Goal: Information Seeking & Learning: Learn about a topic

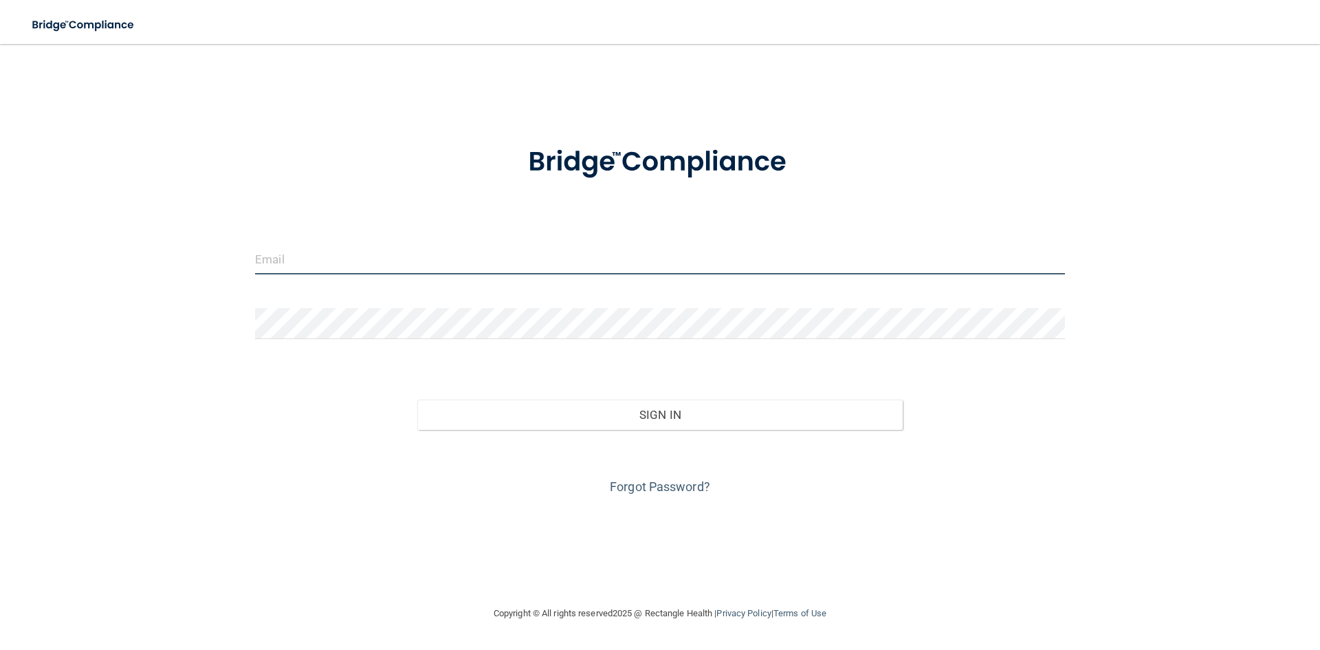
click at [378, 259] on input "email" at bounding box center [660, 258] width 810 height 31
type input "BRITTANYCAMECE85@YAHOO.COM"
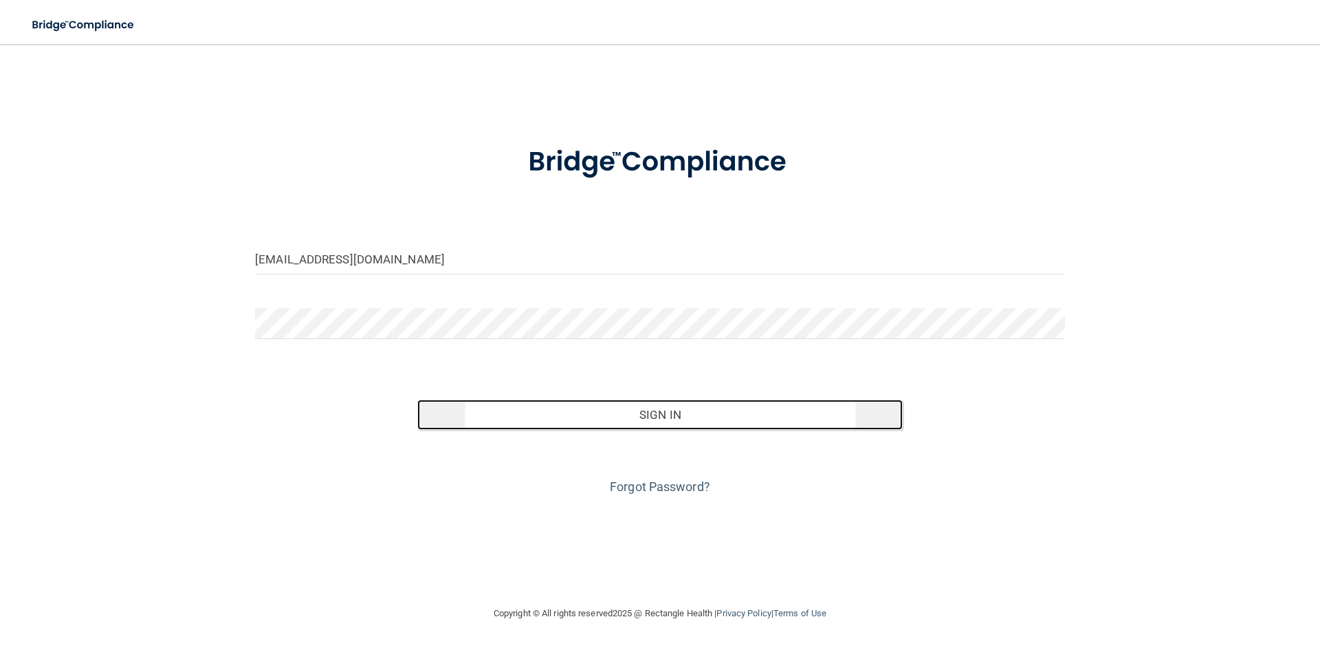
click at [681, 428] on button "Sign In" at bounding box center [660, 415] width 486 height 30
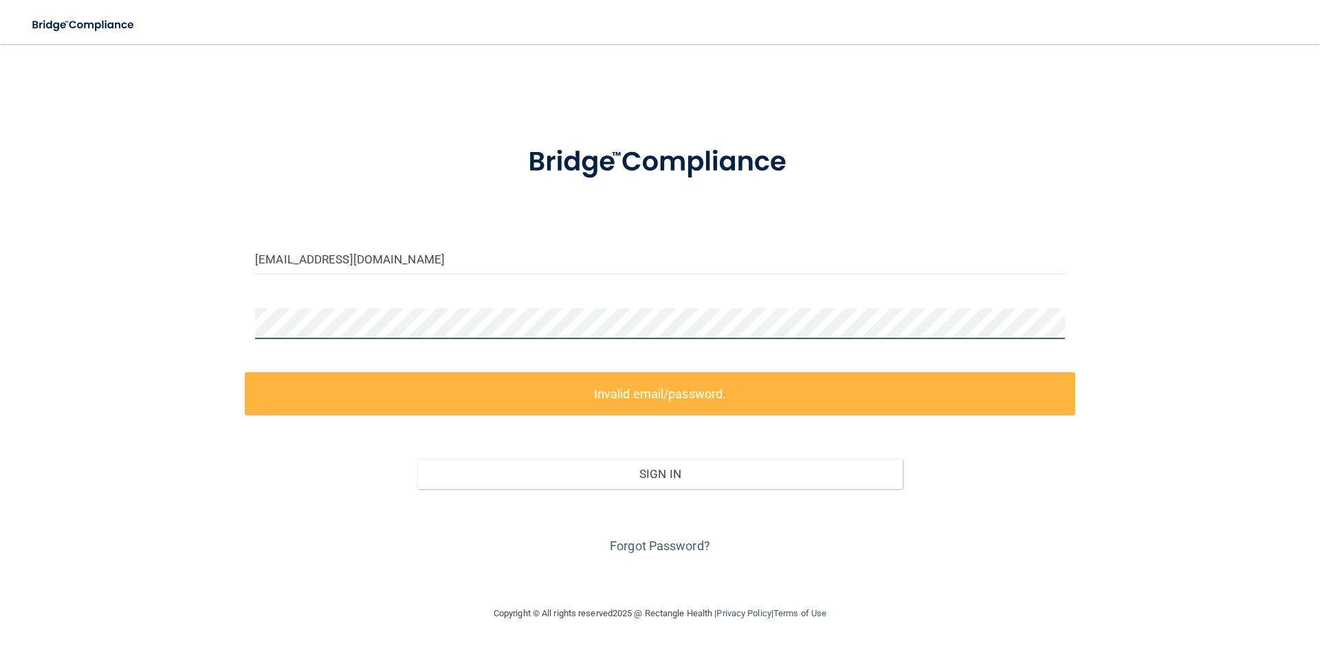
click at [93, 336] on div "BRITTANYCAMECE85@YAHOO.COM Invalid email/password. You don't have permission to…" at bounding box center [660, 325] width 1265 height 534
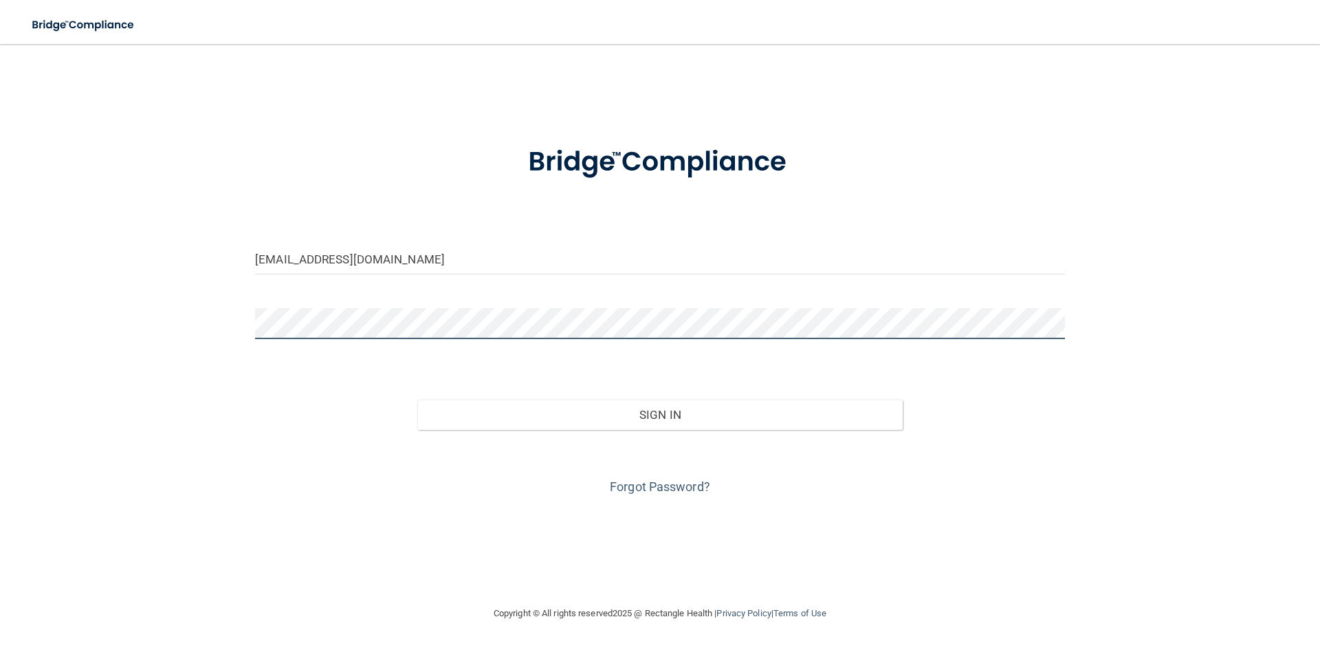
click at [417, 400] on button "Sign In" at bounding box center [660, 415] width 486 height 30
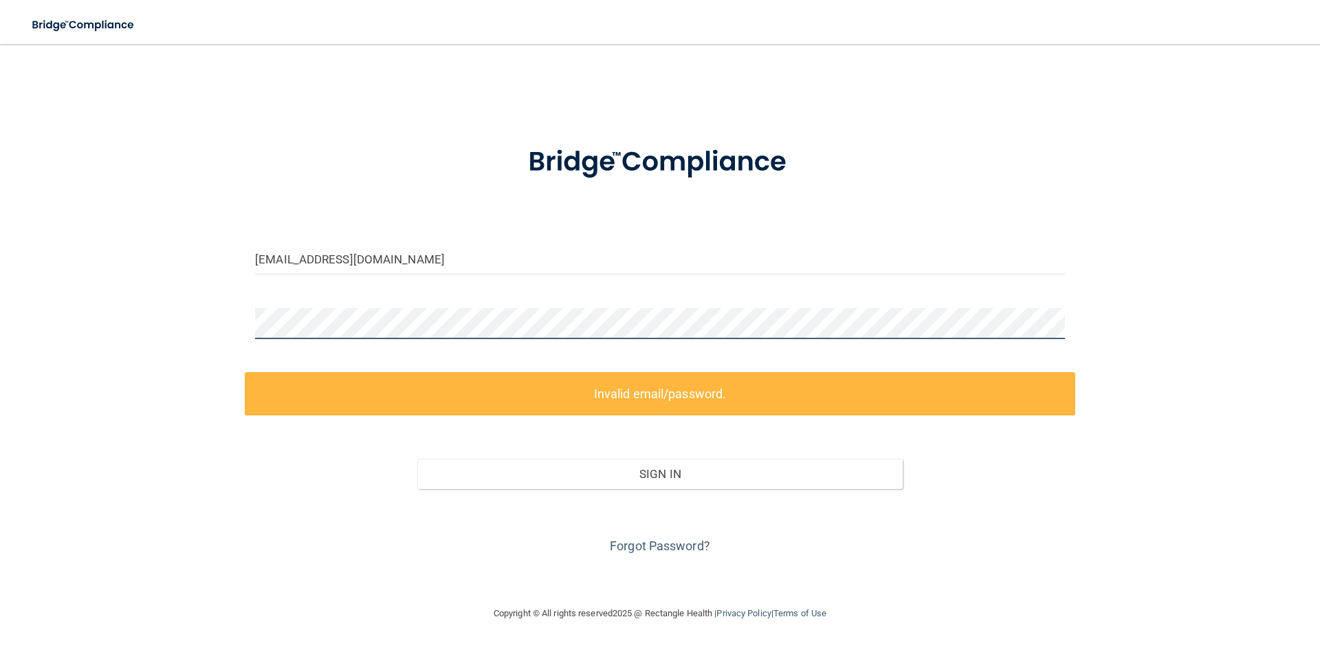
click at [179, 318] on div "BRITTANYCAMECE85@YAHOO.COM Invalid email/password. You don't have permission to…" at bounding box center [660, 325] width 1265 height 534
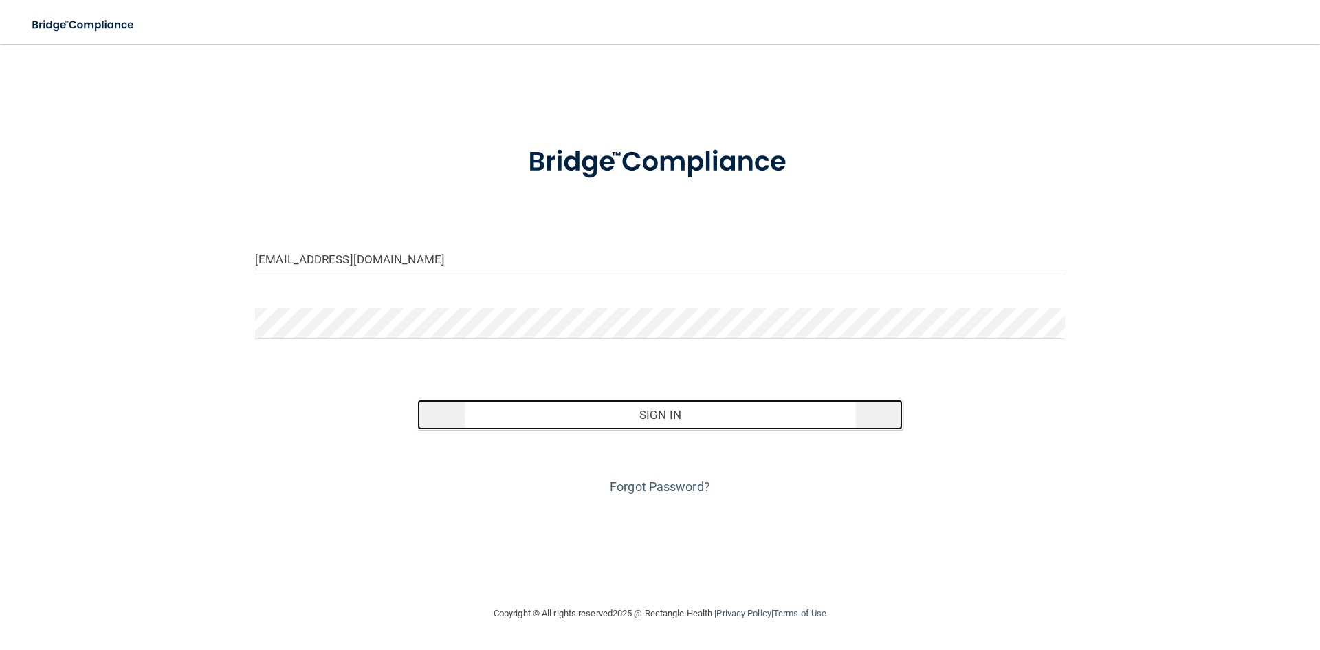
click at [525, 402] on button "Sign In" at bounding box center [660, 415] width 486 height 30
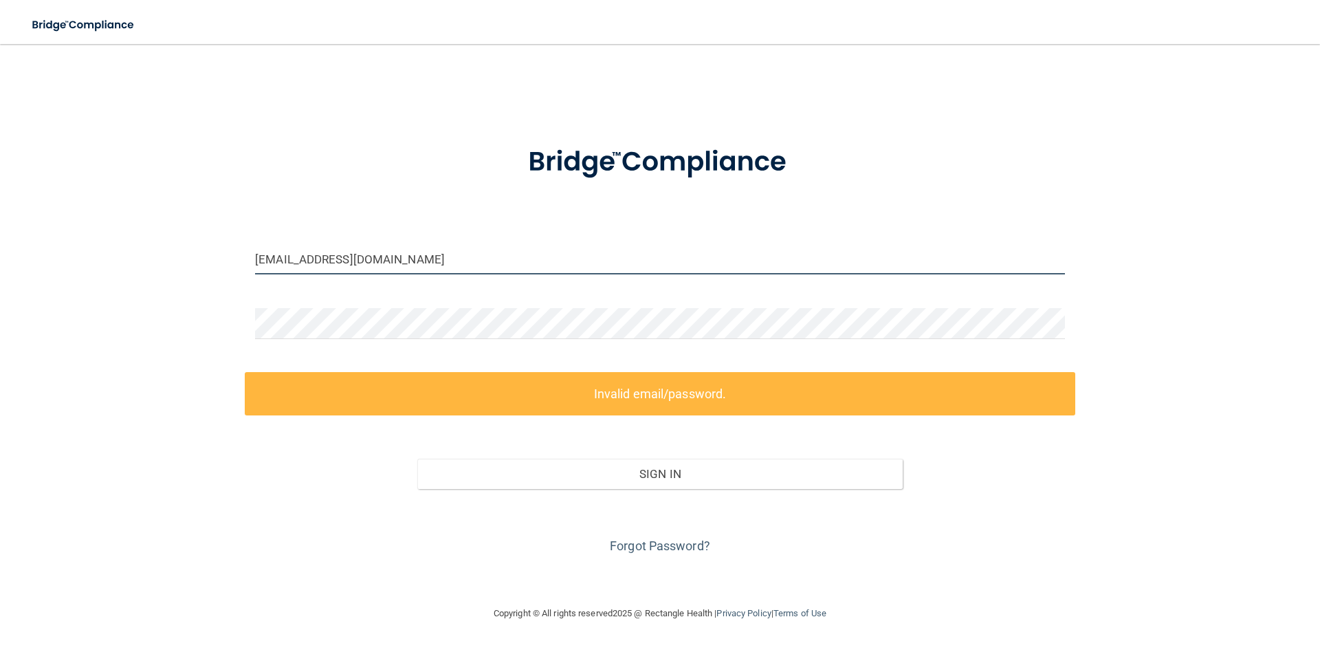
drag, startPoint x: 517, startPoint y: 254, endPoint x: 467, endPoint y: 254, distance: 50.2
click at [509, 254] on input "BRITTANYCAMECE85@YAHOO.COM" at bounding box center [660, 258] width 810 height 31
drag, startPoint x: 508, startPoint y: 261, endPoint x: 123, endPoint y: 246, distance: 384.7
click at [129, 246] on div "BRITTANYCAMECE85@YAHOO.COM Invalid email/password. You don't have permission to…" at bounding box center [660, 325] width 1265 height 534
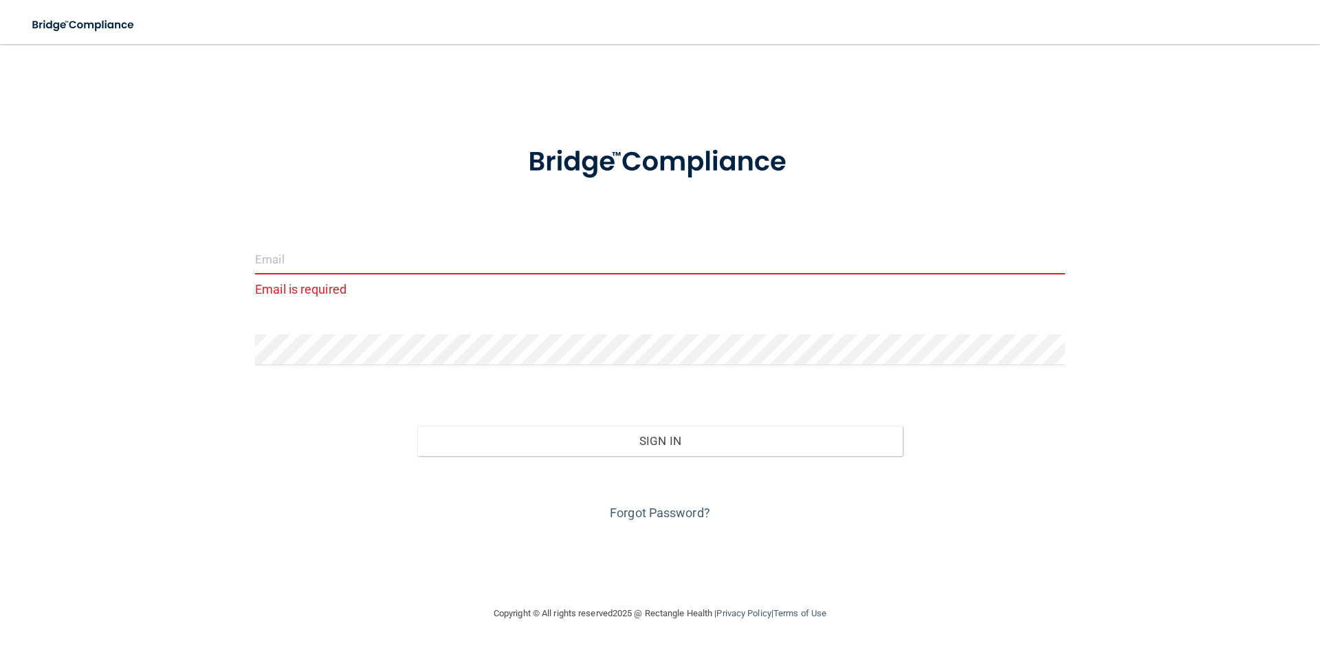
click at [269, 355] on div at bounding box center [660, 354] width 831 height 41
drag, startPoint x: 419, startPoint y: 366, endPoint x: 206, endPoint y: 346, distance: 214.1
click at [206, 346] on div "Email is required Invalid email/password. You don't have permission to access t…" at bounding box center [660, 325] width 1265 height 534
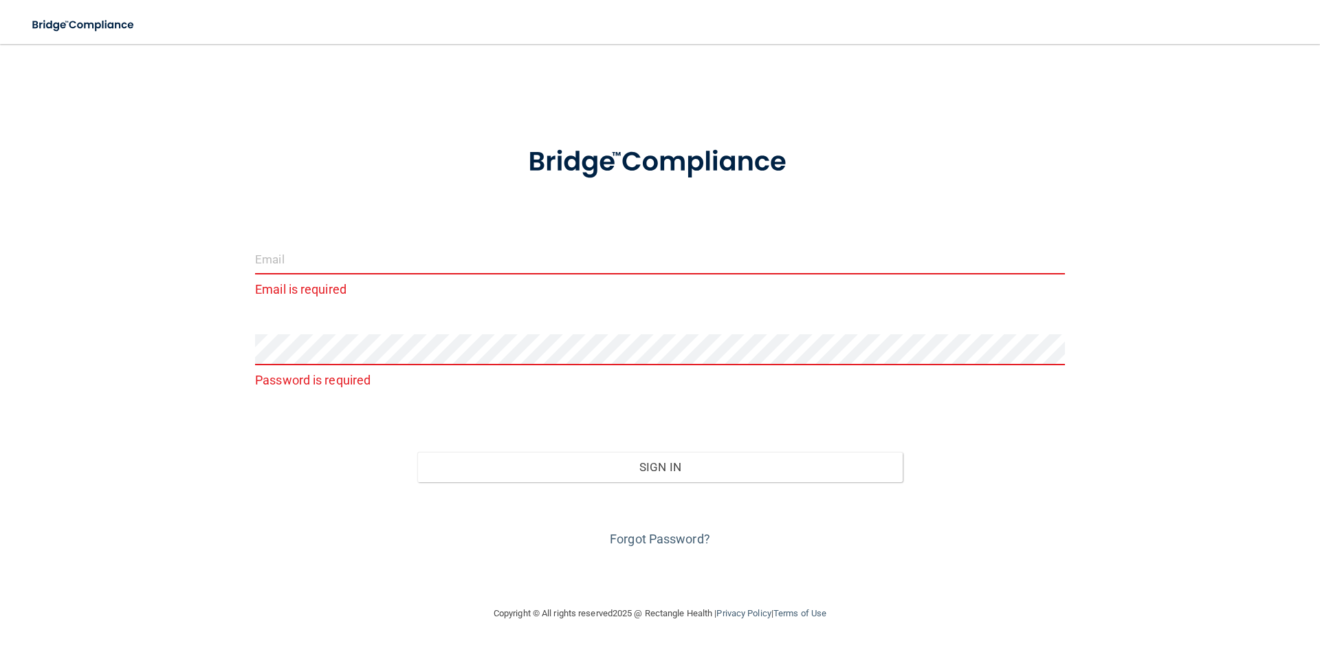
click at [312, 256] on input "email" at bounding box center [660, 258] width 810 height 31
type input "[EMAIL_ADDRESS][DOMAIN_NAME]"
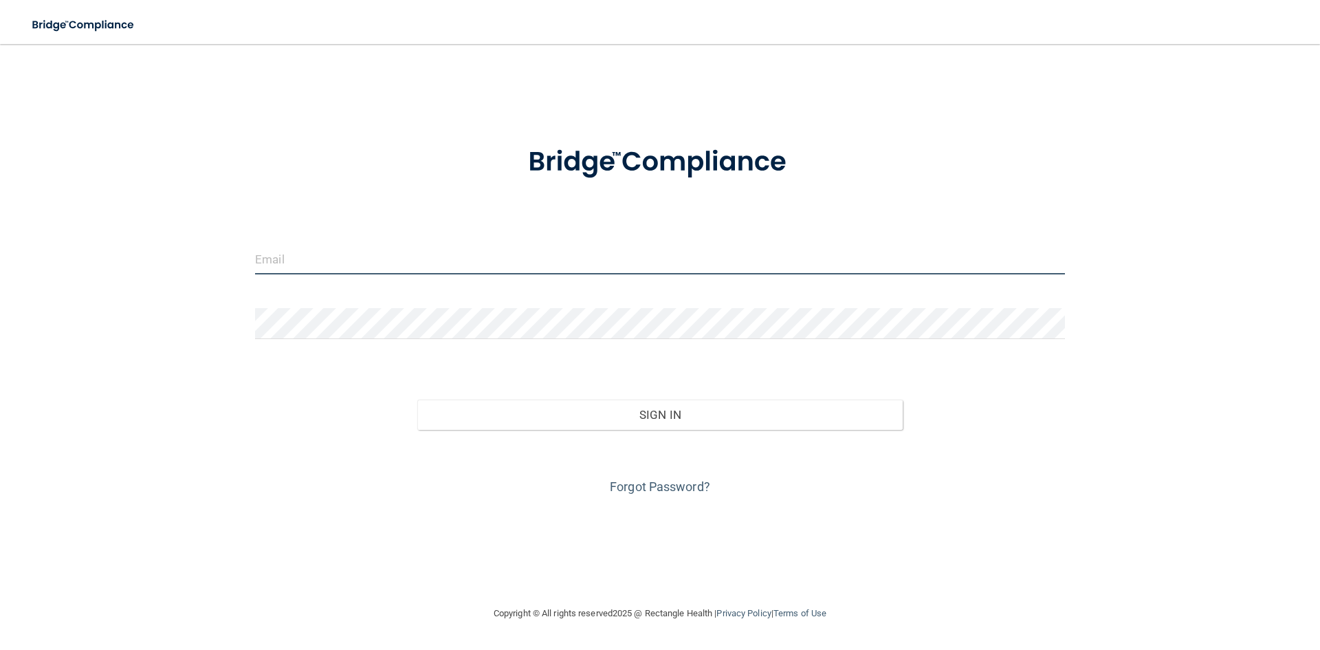
click at [301, 253] on input "email" at bounding box center [660, 258] width 810 height 31
type input "[EMAIL_ADDRESS][DOMAIN_NAME]"
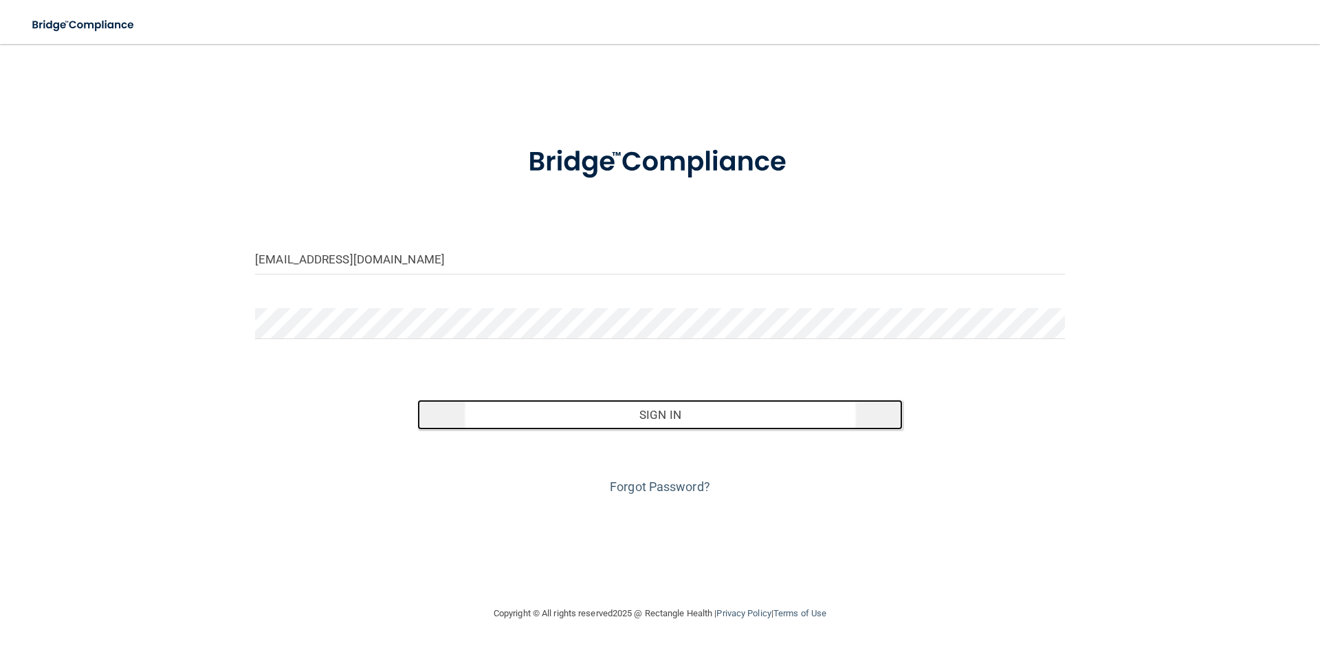
click at [554, 424] on button "Sign In" at bounding box center [660, 415] width 486 height 30
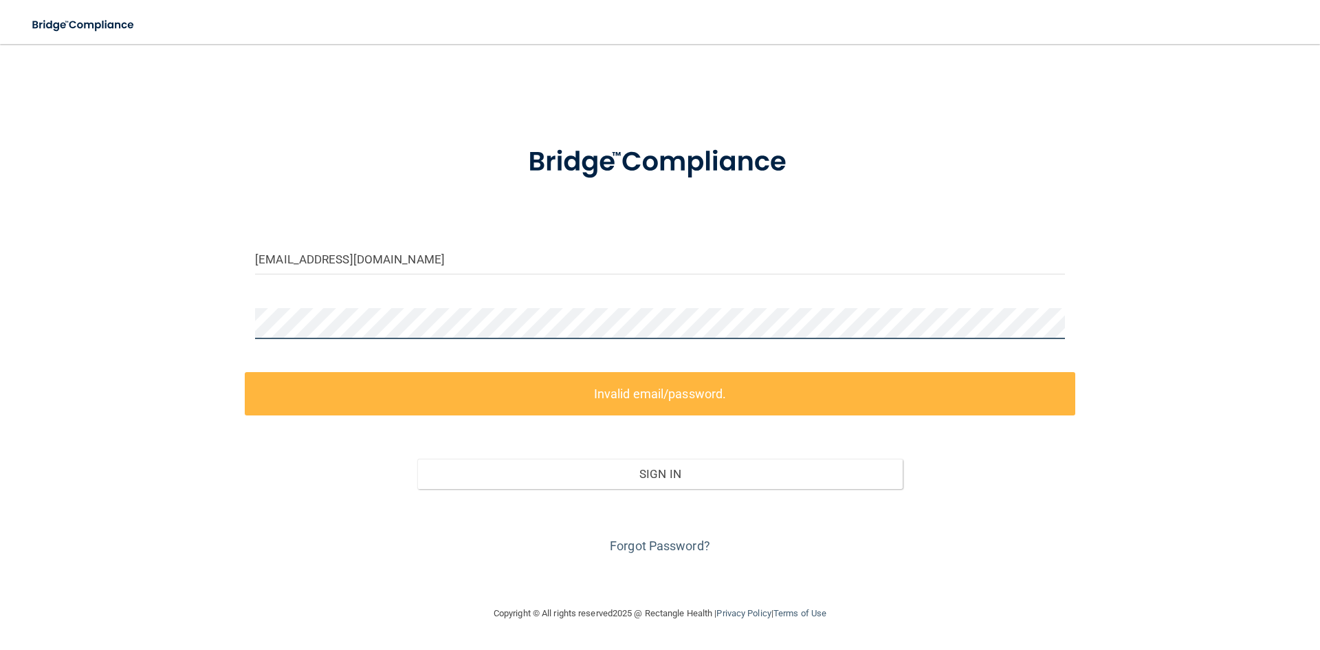
click at [122, 320] on div "[EMAIL_ADDRESS][DOMAIN_NAME] Invalid email/password. You don't have permission …" at bounding box center [660, 325] width 1265 height 534
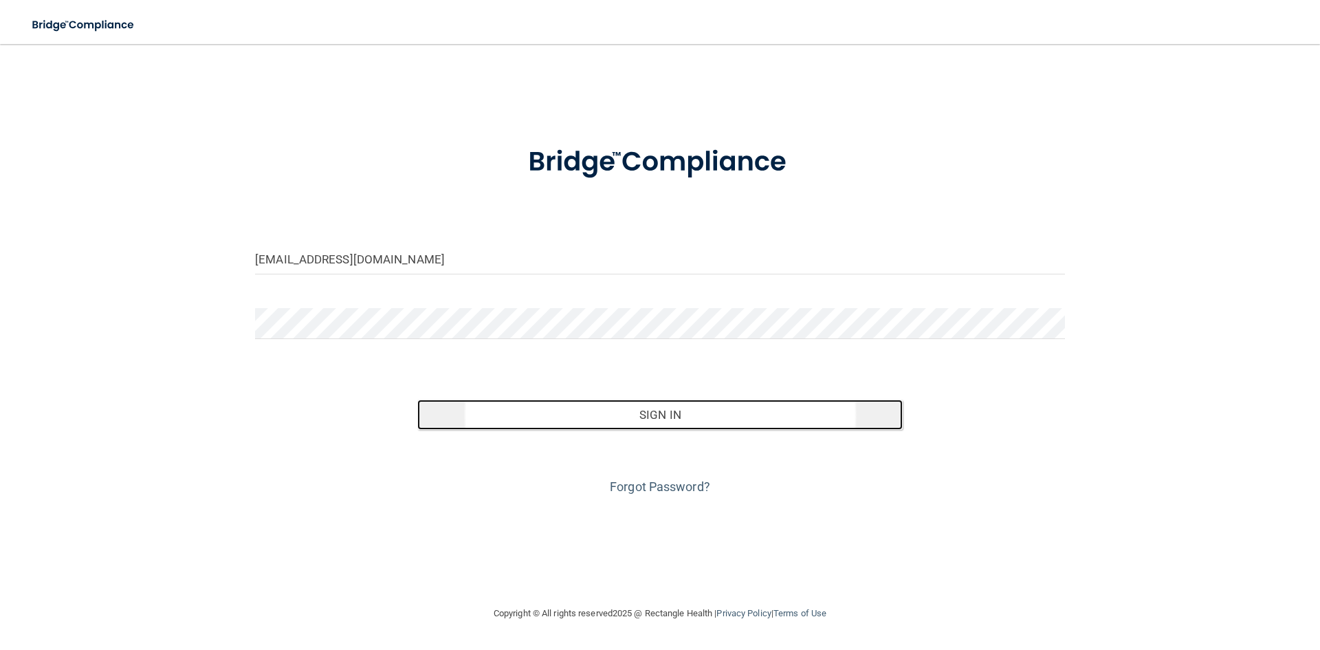
click at [483, 416] on button "Sign In" at bounding box center [660, 415] width 486 height 30
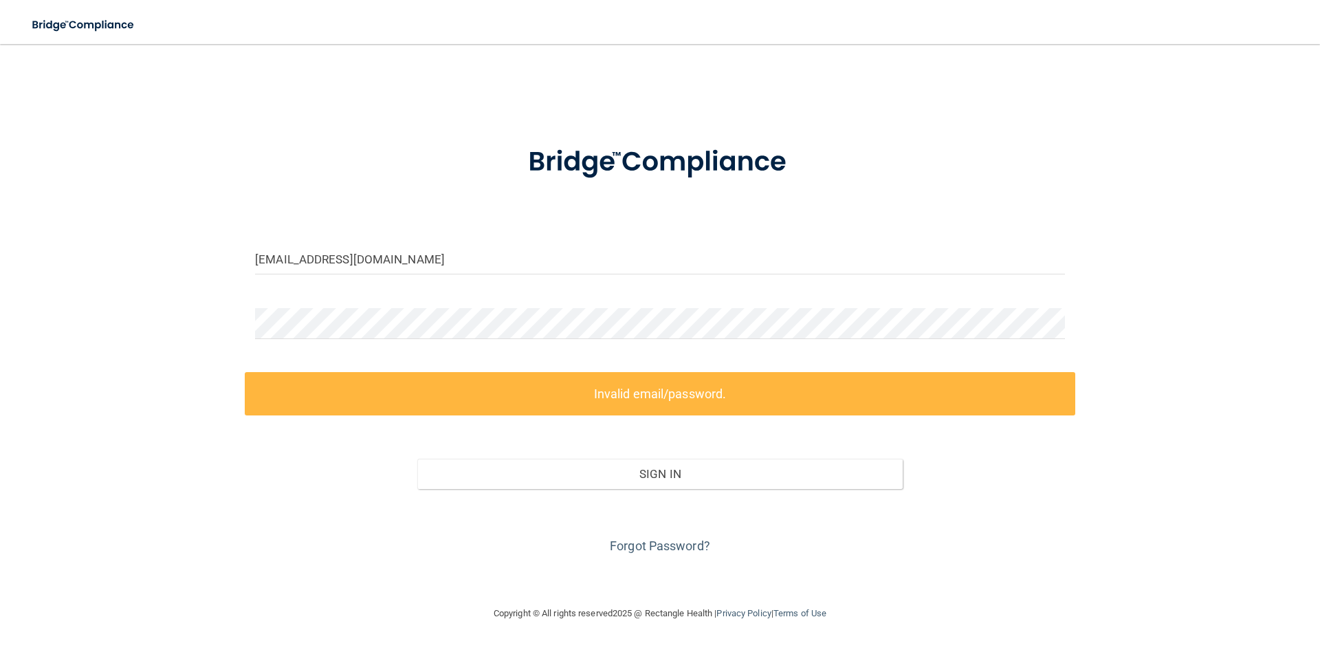
click at [383, 615] on footer "Copyright © All rights reserved 2025 @ Rectangle Health | Privacy Policy | Term…" at bounding box center [660, 613] width 1265 height 45
click at [670, 549] on link "Forgot Password?" at bounding box center [660, 545] width 100 height 14
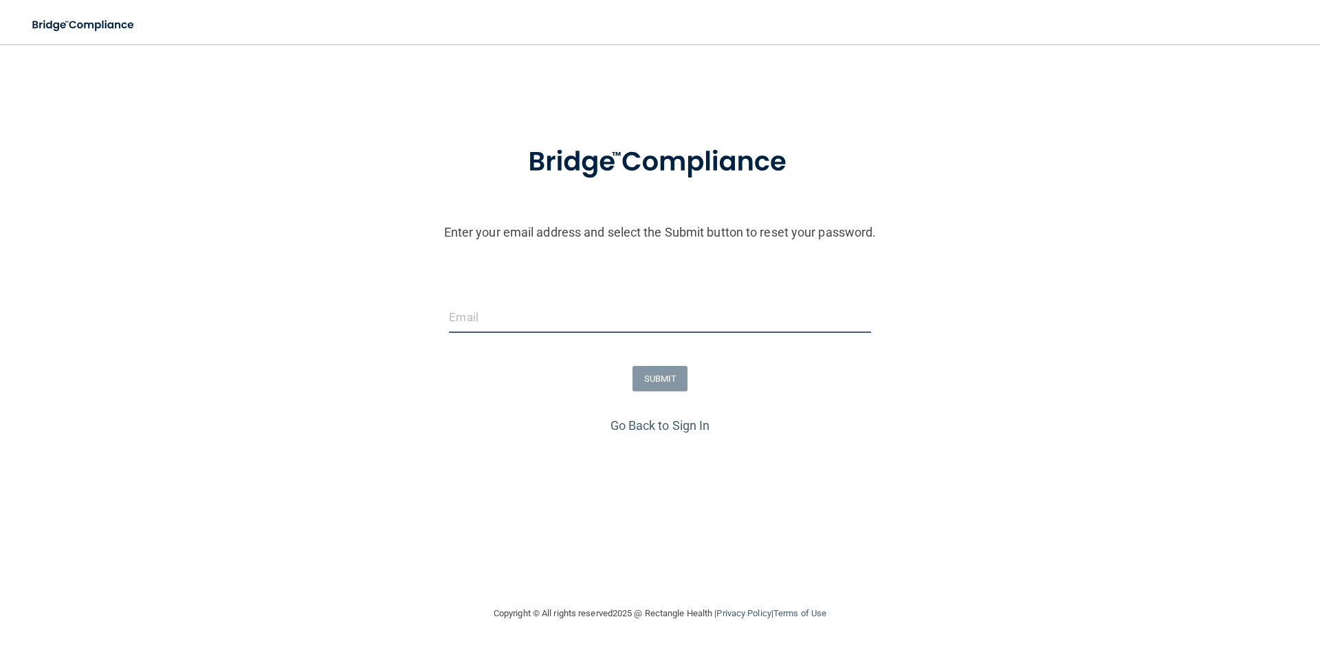
click at [521, 316] on input "email" at bounding box center [660, 317] width 422 height 31
type input "[EMAIL_ADDRESS][DOMAIN_NAME]"
click at [671, 380] on button "SUBMIT" at bounding box center [661, 378] width 56 height 25
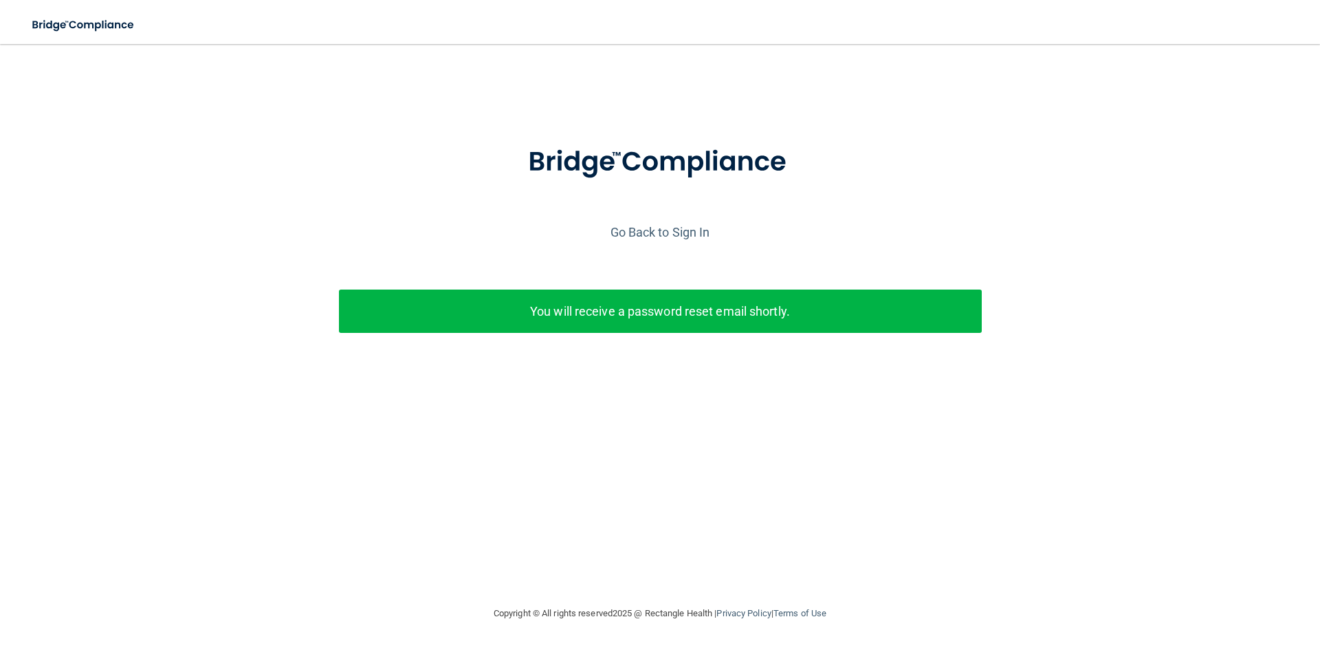
click at [659, 302] on p "You will receive a password reset email shortly." at bounding box center [660, 311] width 622 height 23
click at [641, 228] on link "Go Back to Sign In" at bounding box center [661, 232] width 100 height 14
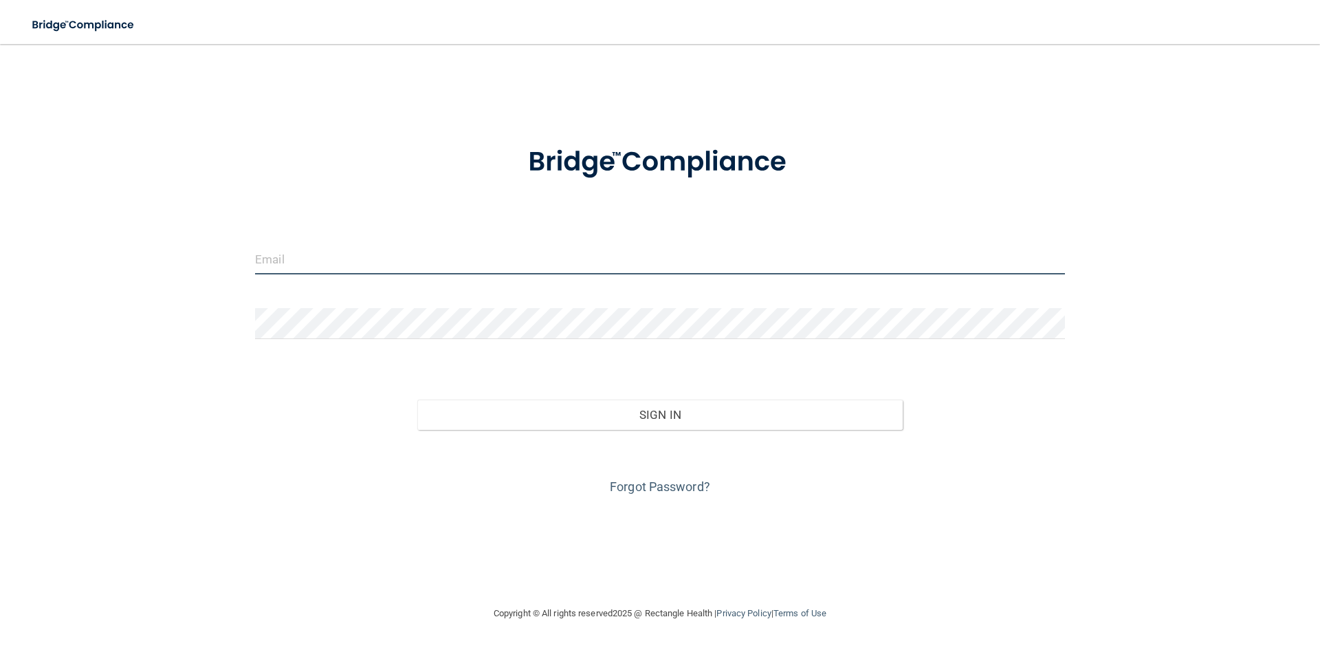
click at [319, 263] on input "email" at bounding box center [660, 258] width 810 height 31
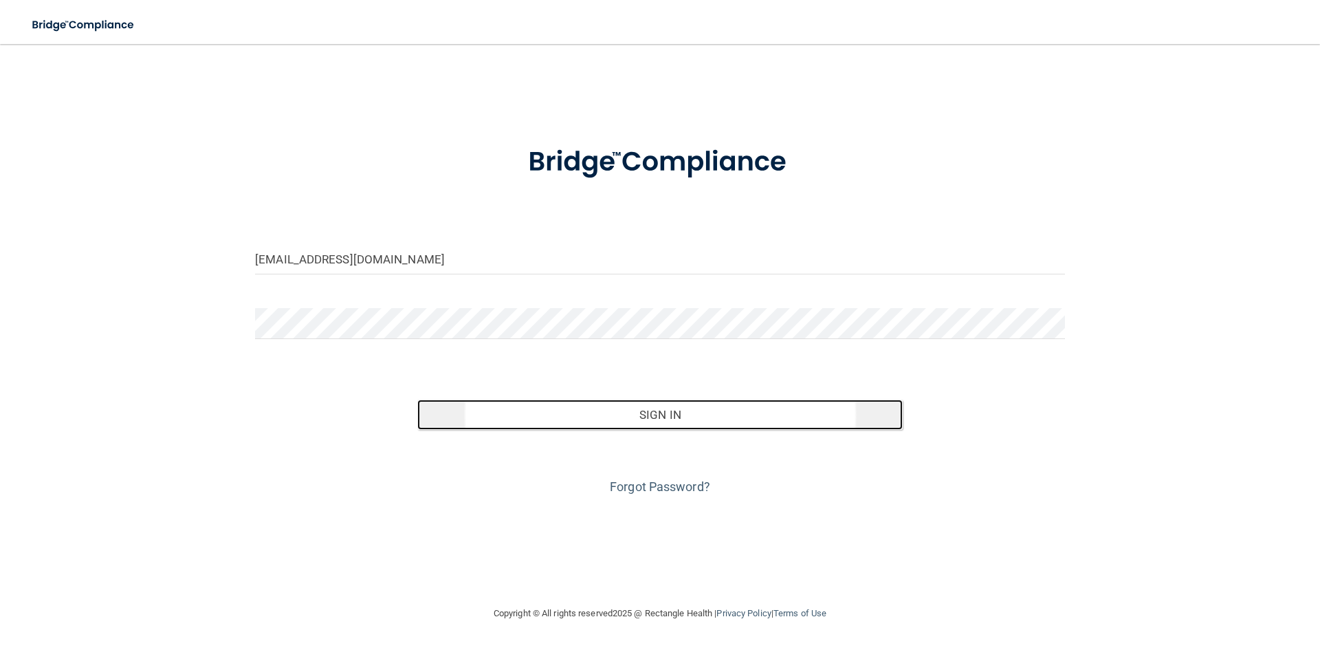
click at [565, 420] on button "Sign In" at bounding box center [660, 415] width 486 height 30
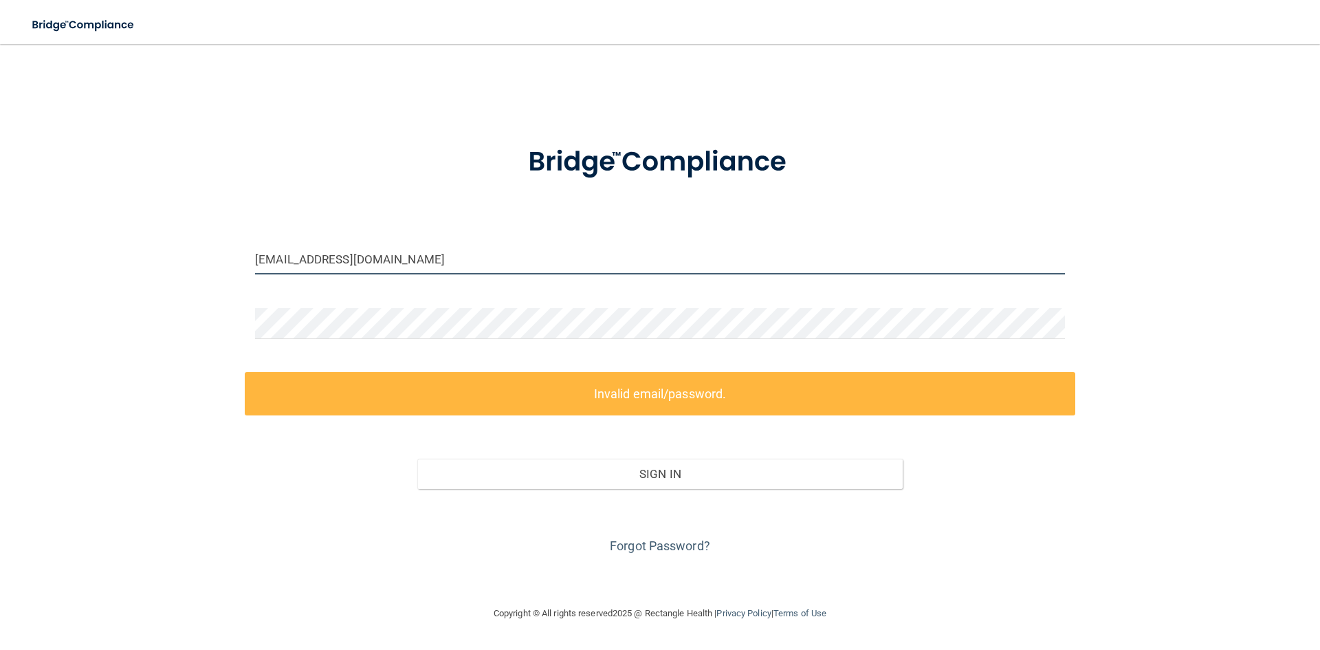
click at [444, 267] on input "[EMAIL_ADDRESS][DOMAIN_NAME]" at bounding box center [660, 258] width 810 height 31
click at [417, 459] on button "Sign In" at bounding box center [660, 474] width 486 height 30
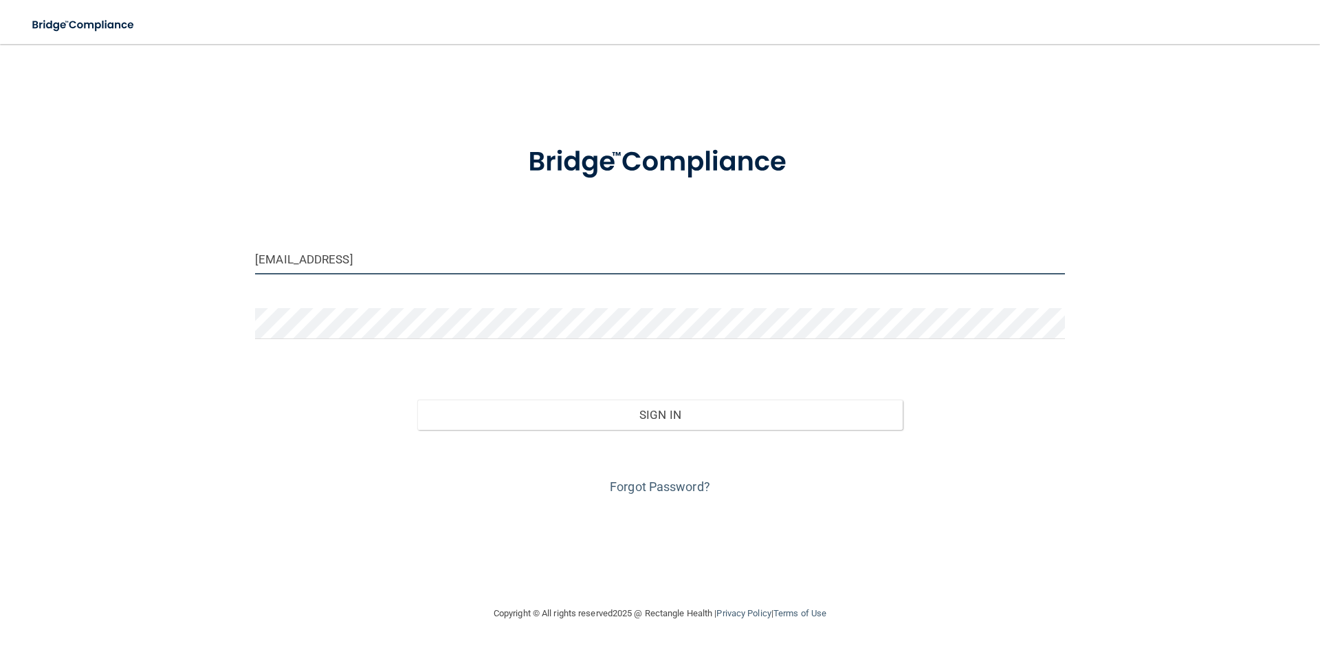
type input "[EMAIL_ADDRESS][DOMAIN_NAME]"
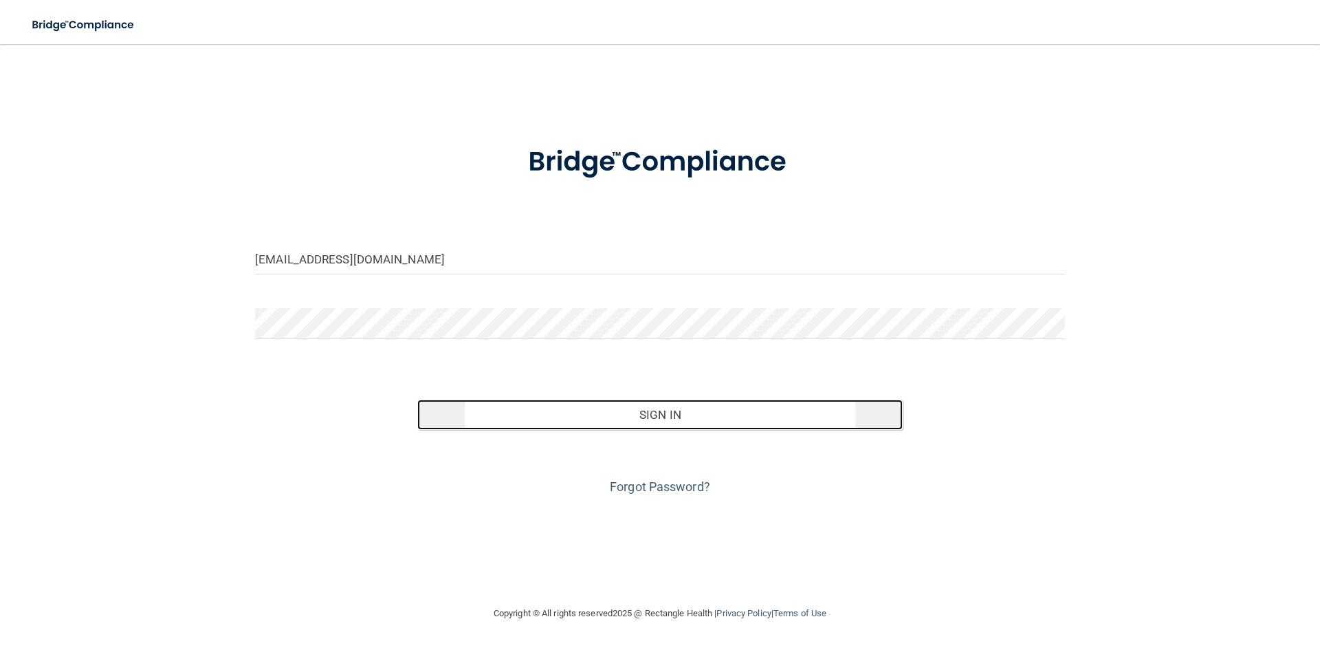
click at [528, 412] on button "Sign In" at bounding box center [660, 415] width 486 height 30
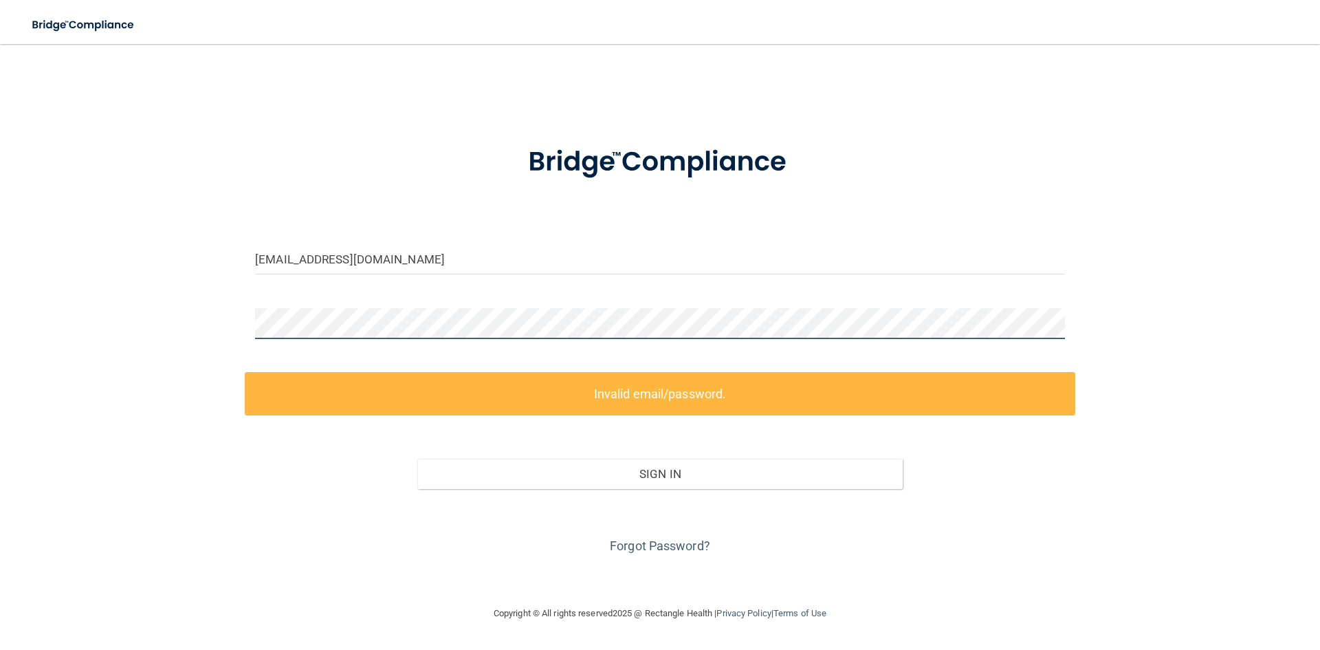
click at [173, 316] on div "blopez198@gmail.com Invalid email/password. You don't have permission to access…" at bounding box center [660, 325] width 1265 height 534
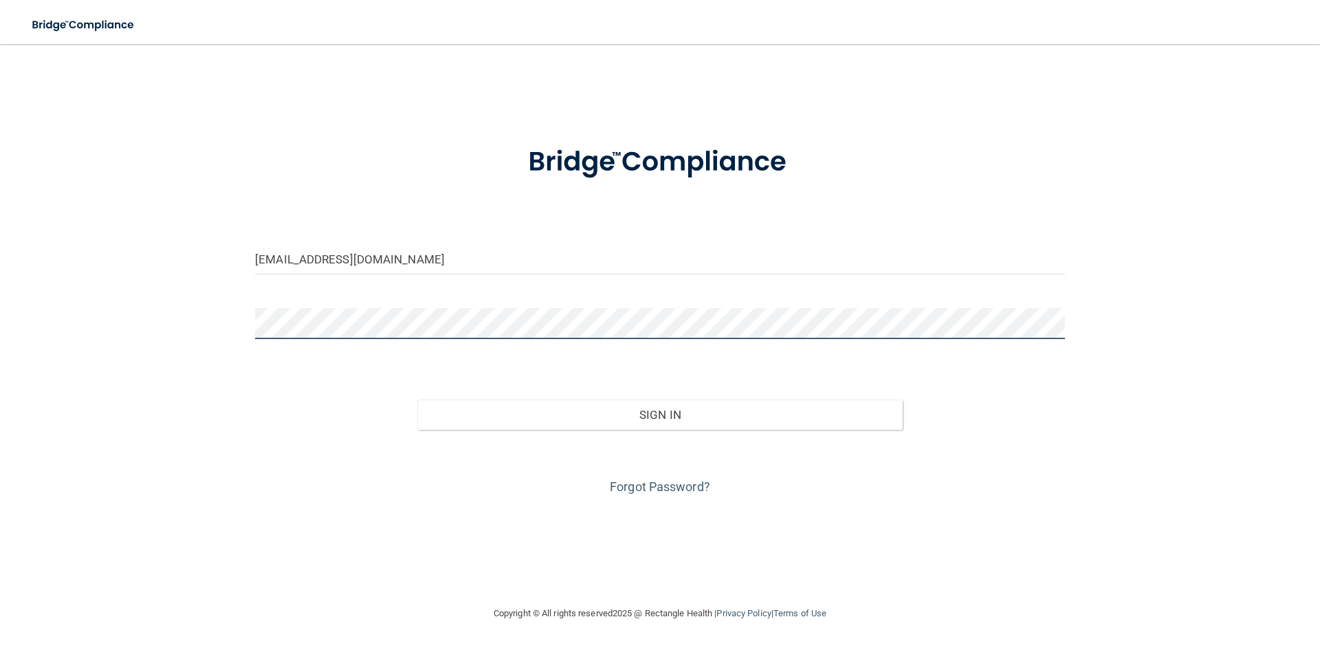
click at [417, 400] on button "Sign In" at bounding box center [660, 415] width 486 height 30
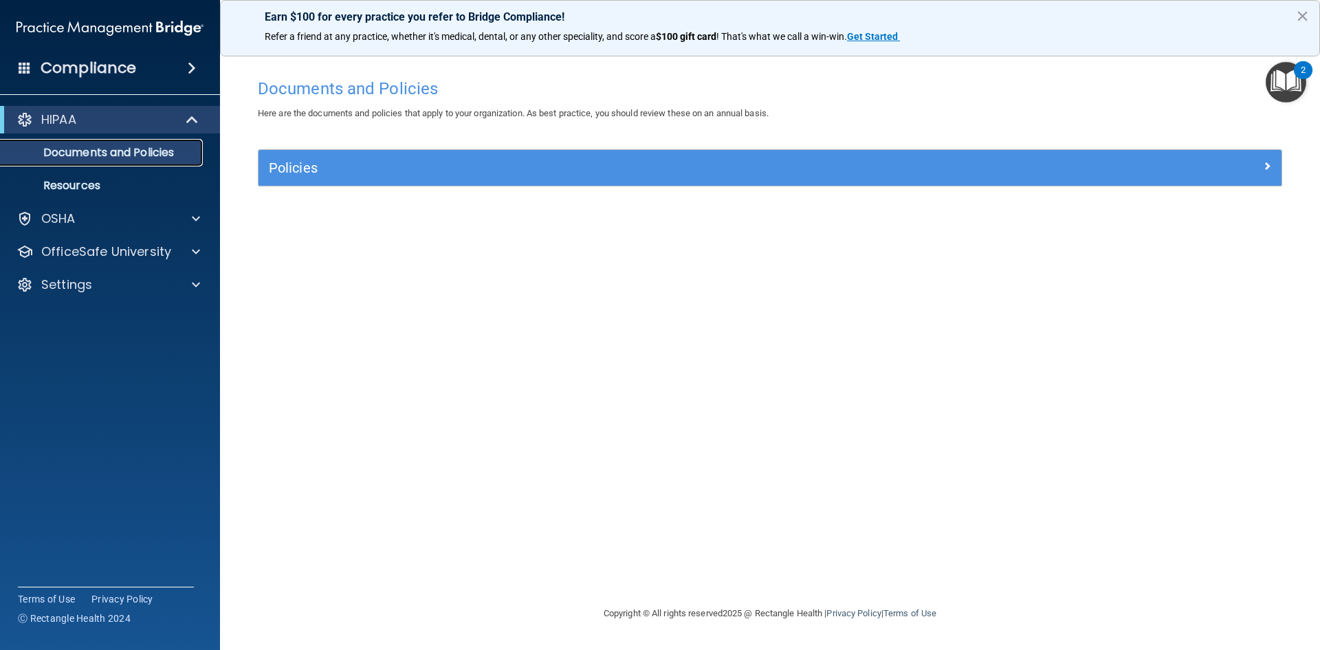
click at [131, 151] on p "Documents and Policies" at bounding box center [103, 153] width 188 height 14
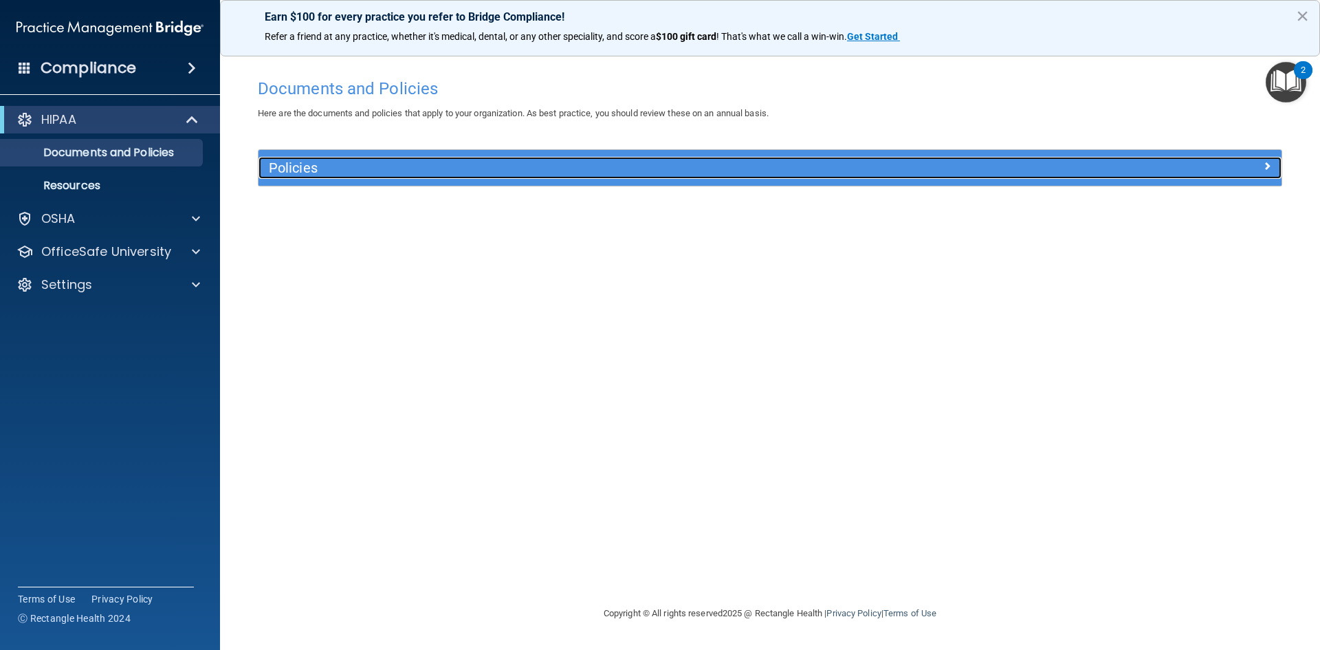
click at [913, 171] on h5 "Policies" at bounding box center [642, 167] width 747 height 15
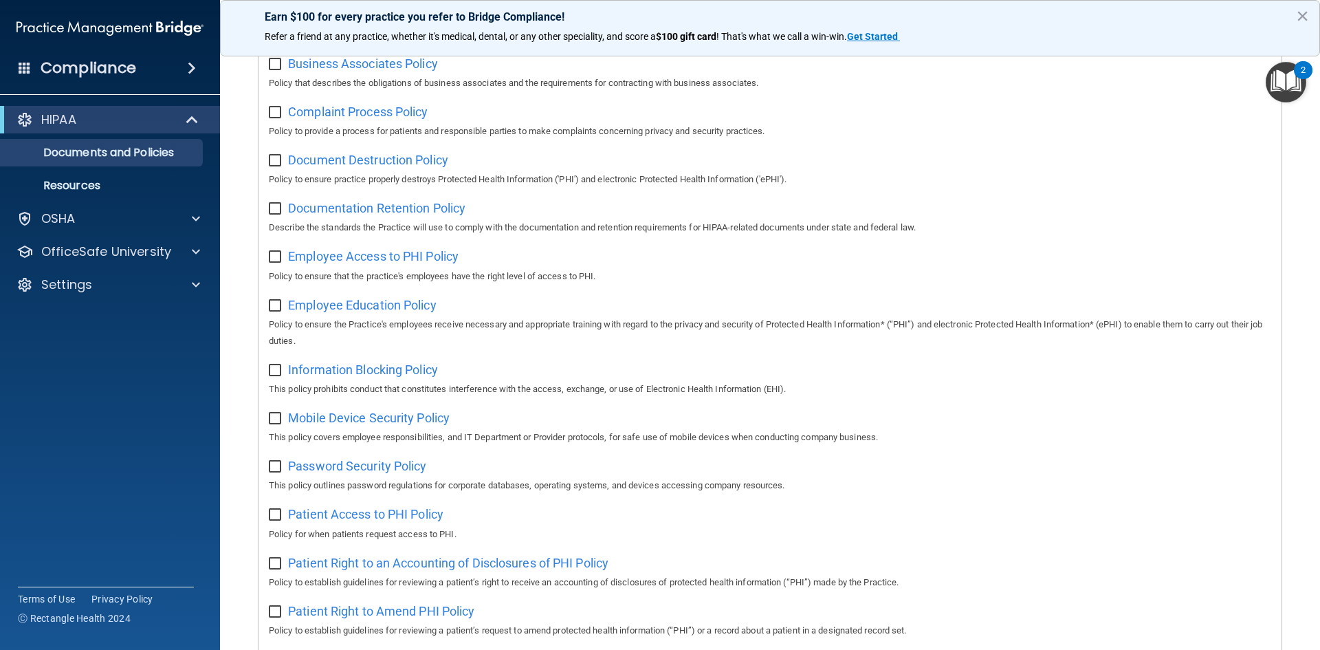
scroll to position [111, 0]
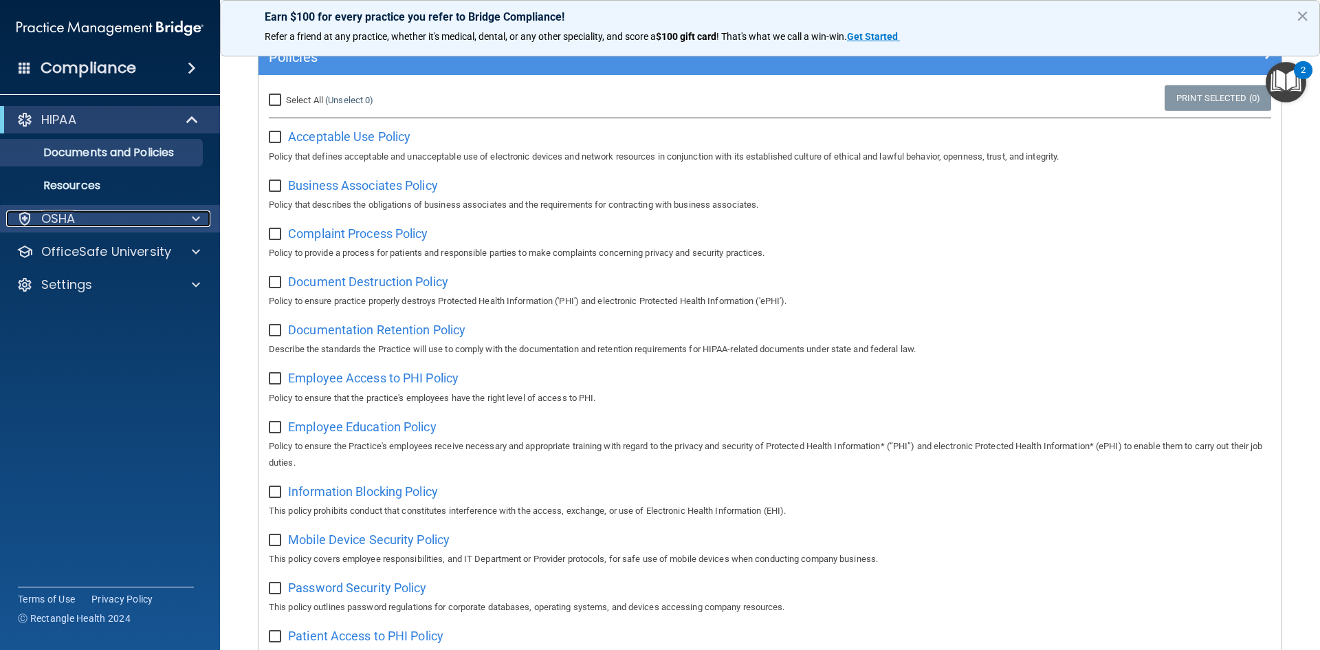
click at [142, 220] on div "OSHA" at bounding box center [91, 218] width 171 height 17
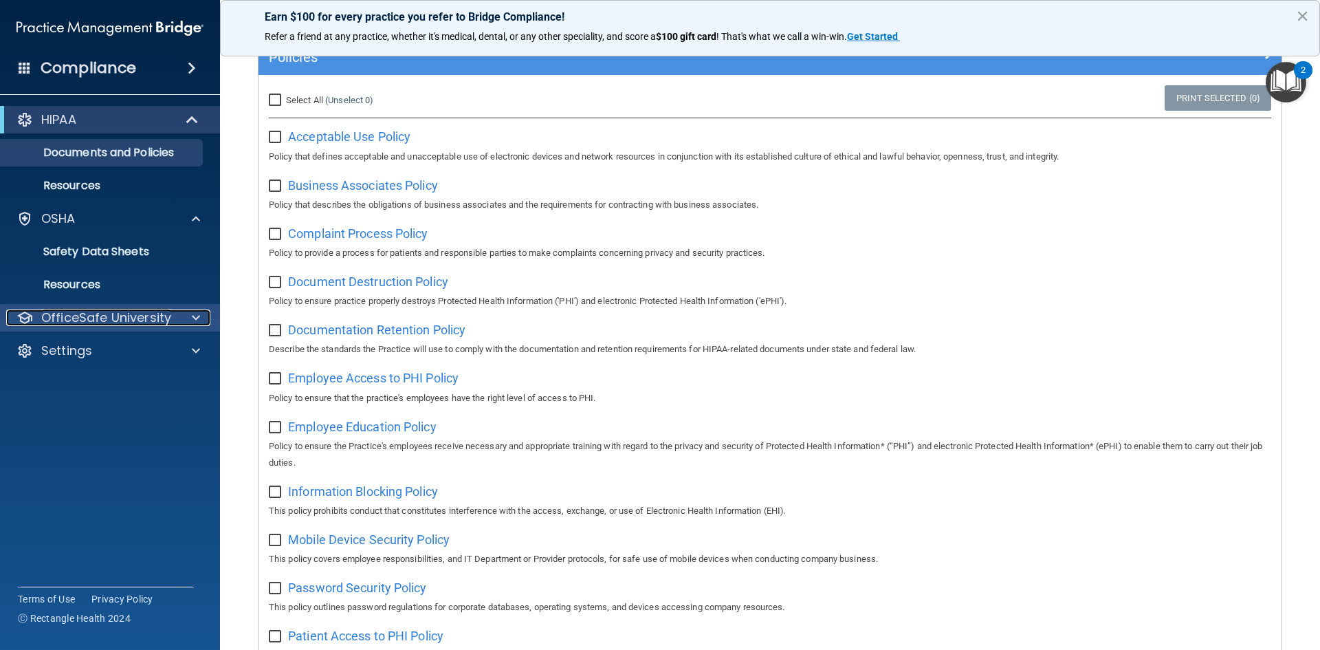
click at [182, 322] on div at bounding box center [194, 317] width 34 height 17
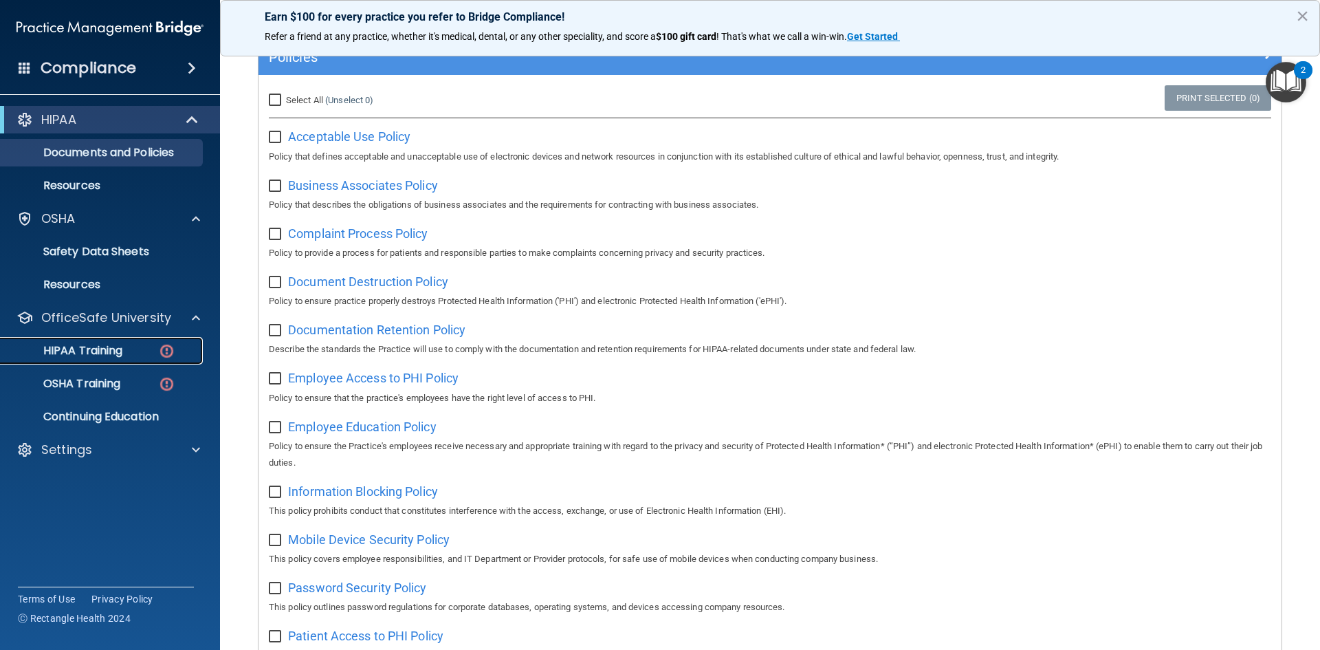
click at [112, 351] on p "HIPAA Training" at bounding box center [65, 351] width 113 height 14
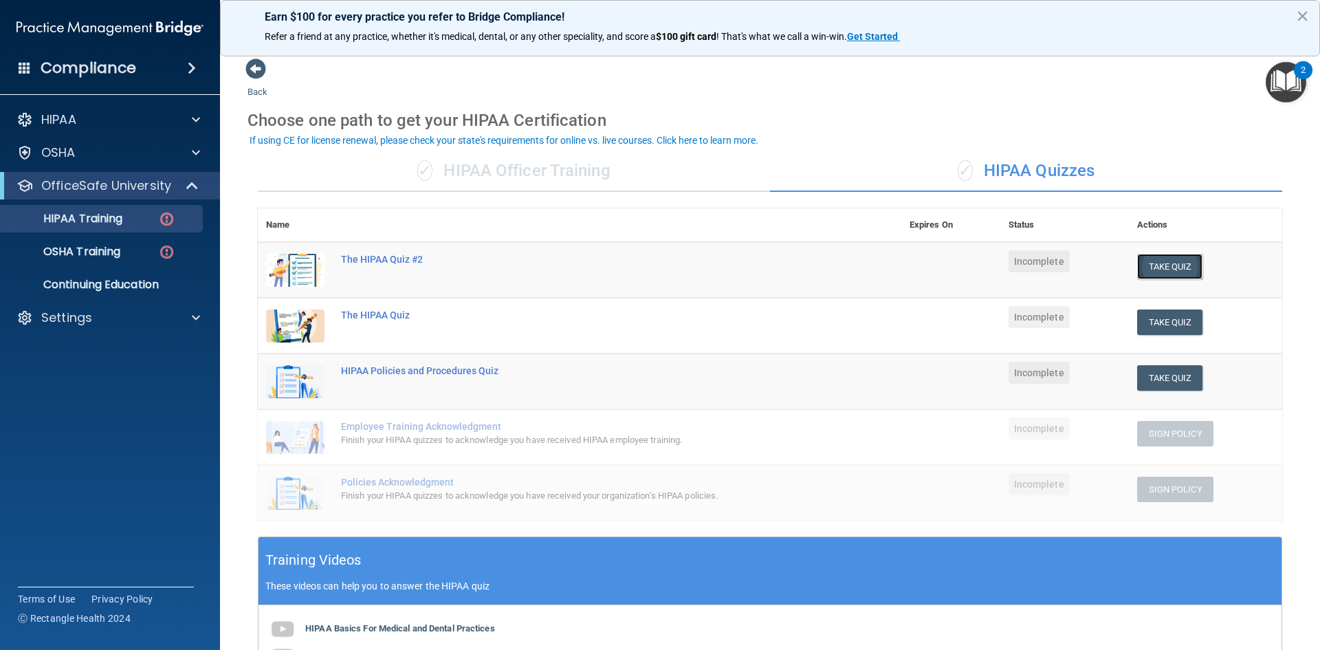
click at [1150, 269] on button "Take Quiz" at bounding box center [1170, 266] width 66 height 25
click at [380, 261] on div "The HIPAA Quiz #2" at bounding box center [587, 259] width 492 height 11
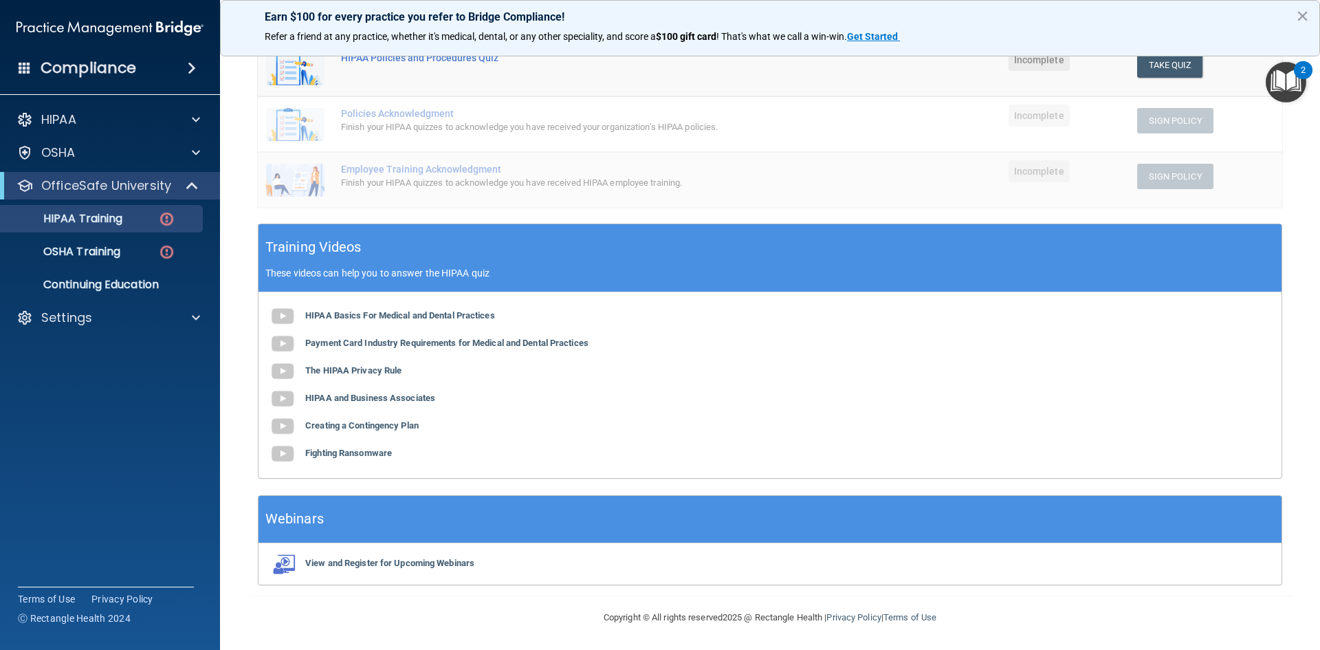
scroll to position [314, 0]
click at [364, 315] on b "HIPAA Basics For Medical and Dental Practices" at bounding box center [400, 314] width 190 height 10
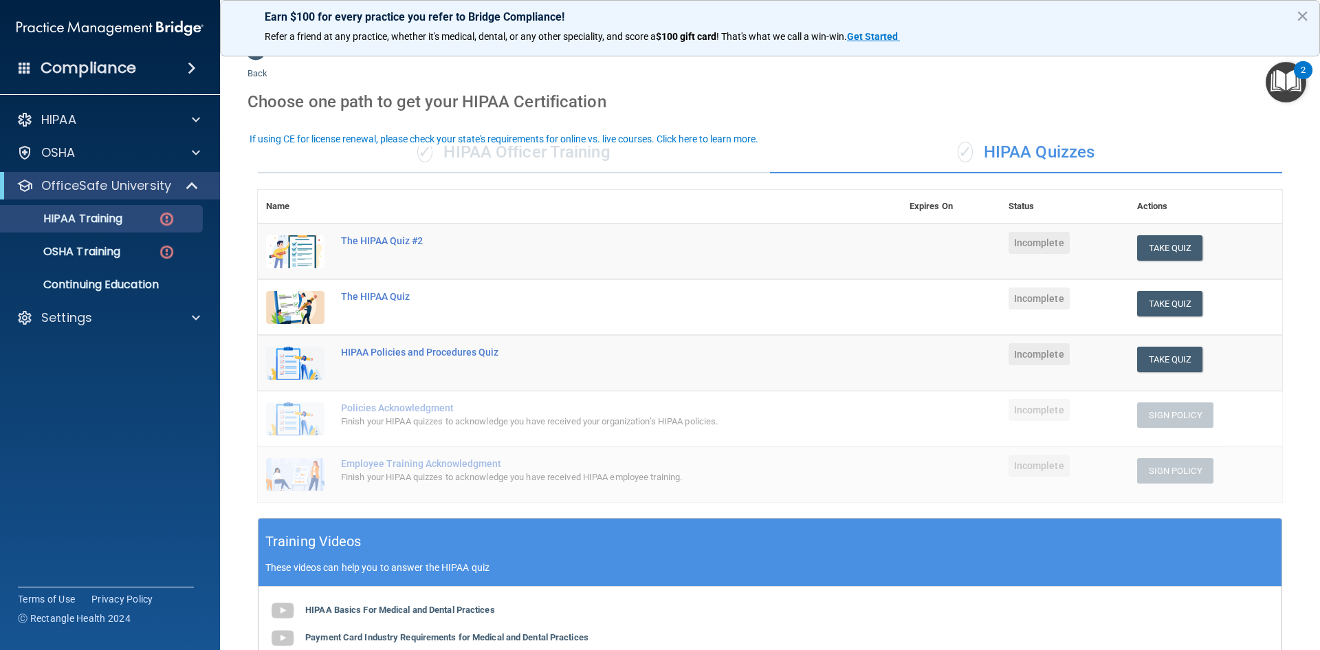
scroll to position [0, 0]
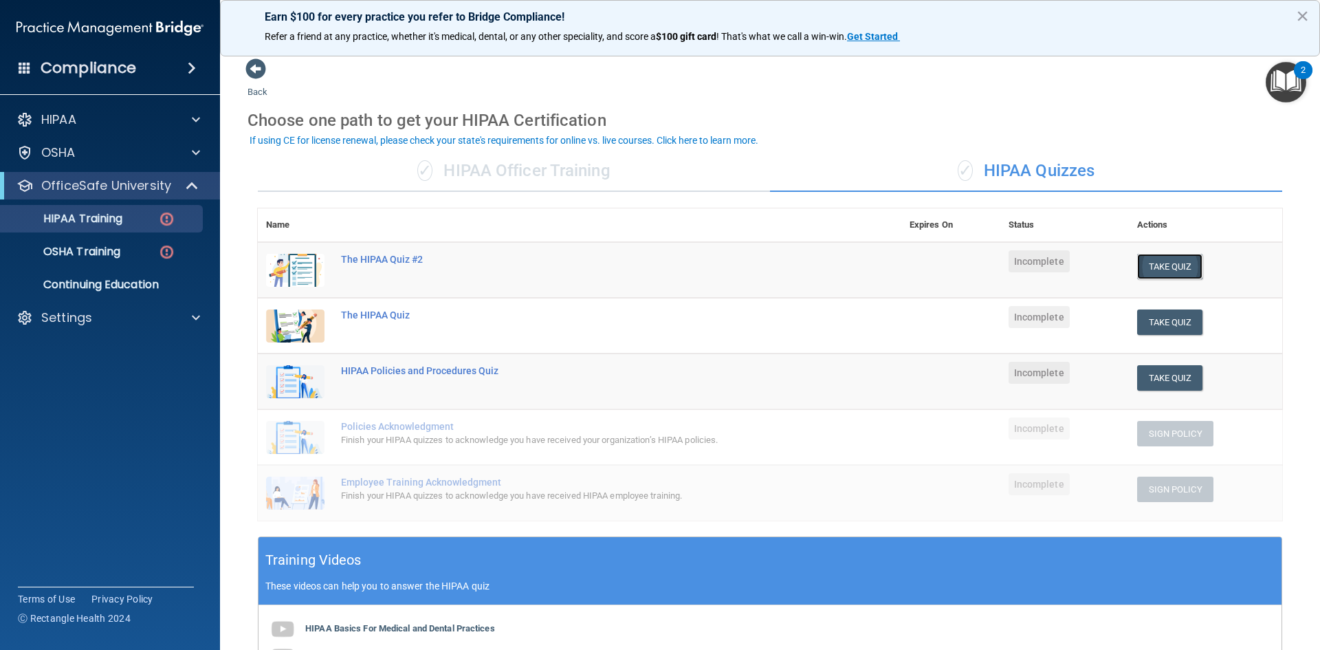
click at [1179, 262] on button "Take Quiz" at bounding box center [1170, 266] width 66 height 25
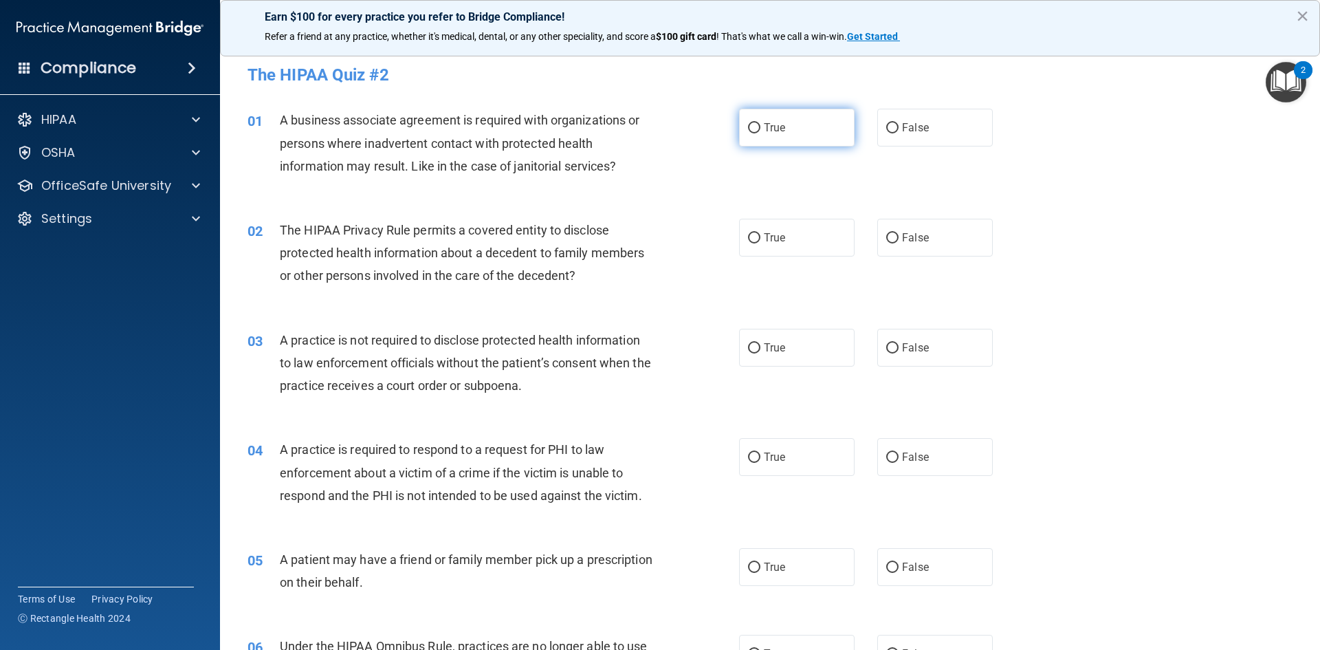
click at [758, 127] on label "True" at bounding box center [797, 128] width 116 height 38
click at [758, 127] on input "True" at bounding box center [754, 128] width 12 height 10
radio input "true"
click at [750, 235] on input "True" at bounding box center [754, 238] width 12 height 10
radio input "true"
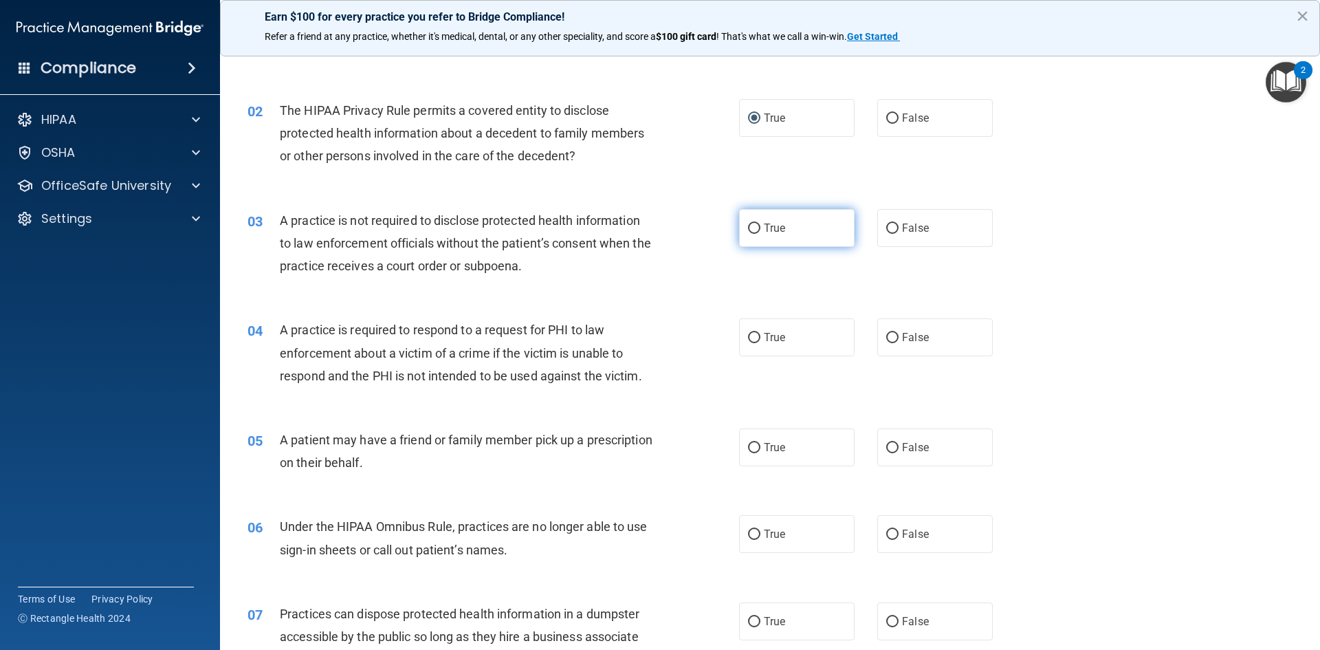
scroll to position [138, 0]
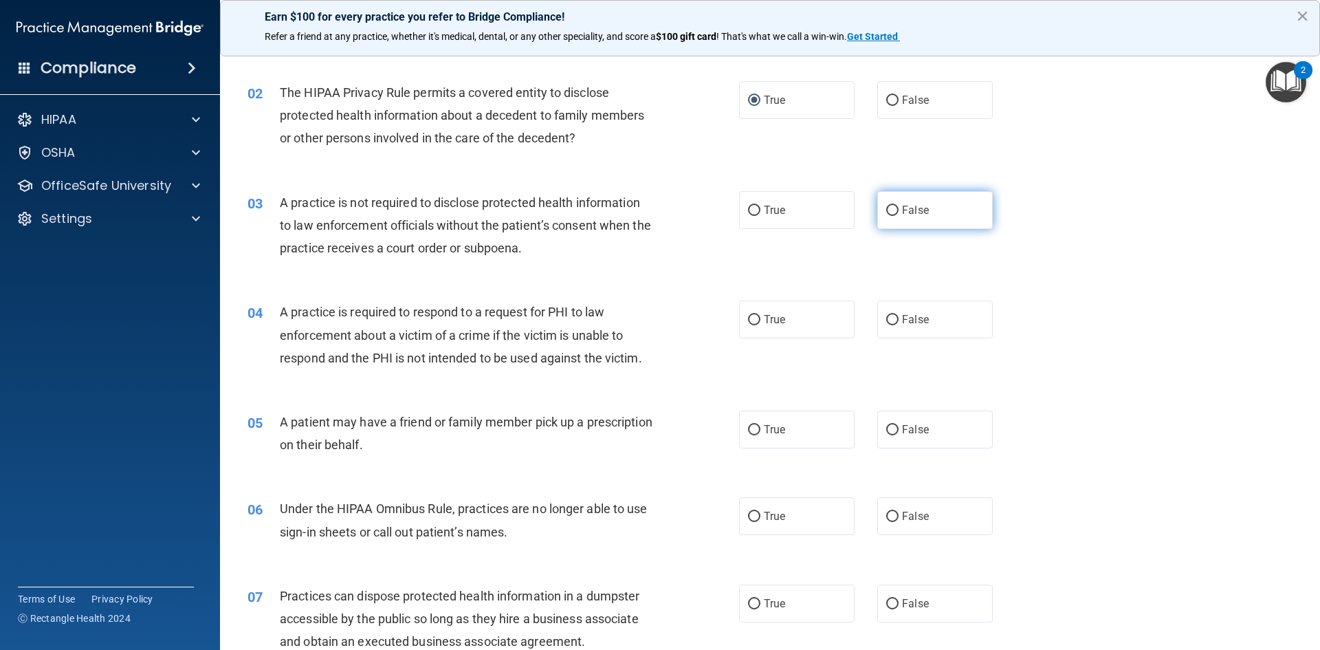
click at [886, 212] on input "False" at bounding box center [892, 211] width 12 height 10
radio input "true"
click at [752, 320] on input "True" at bounding box center [754, 320] width 12 height 10
radio input "true"
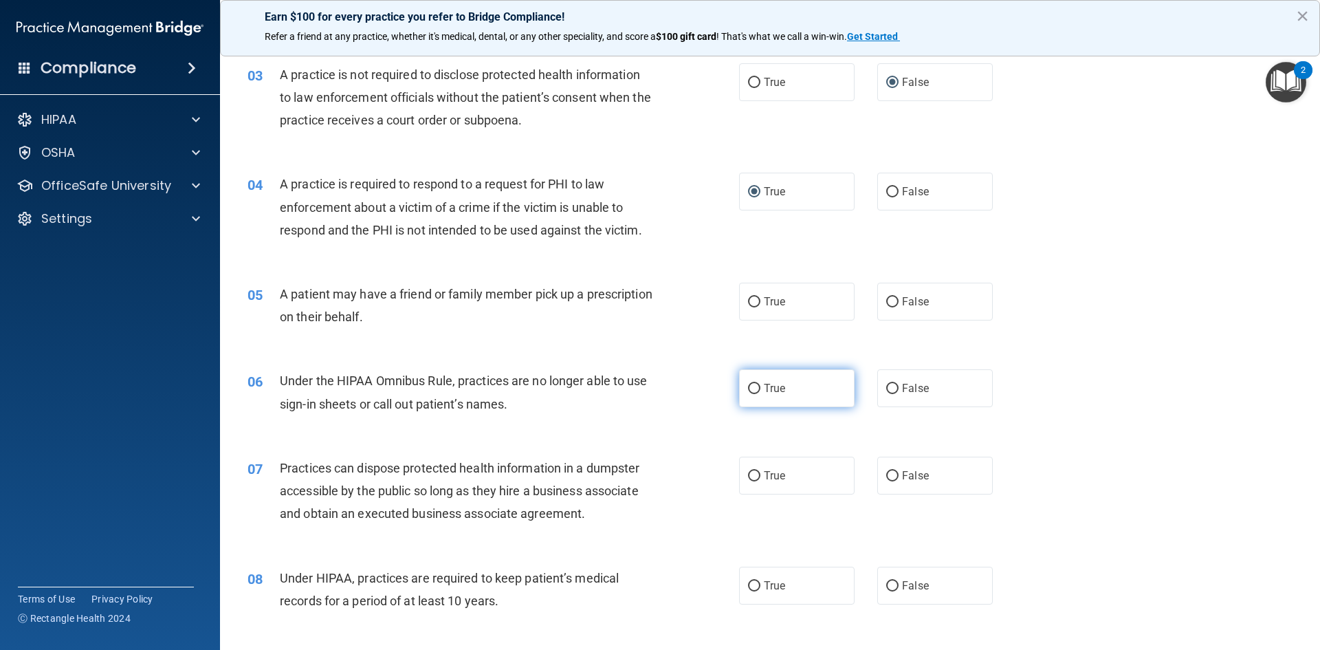
scroll to position [275, 0]
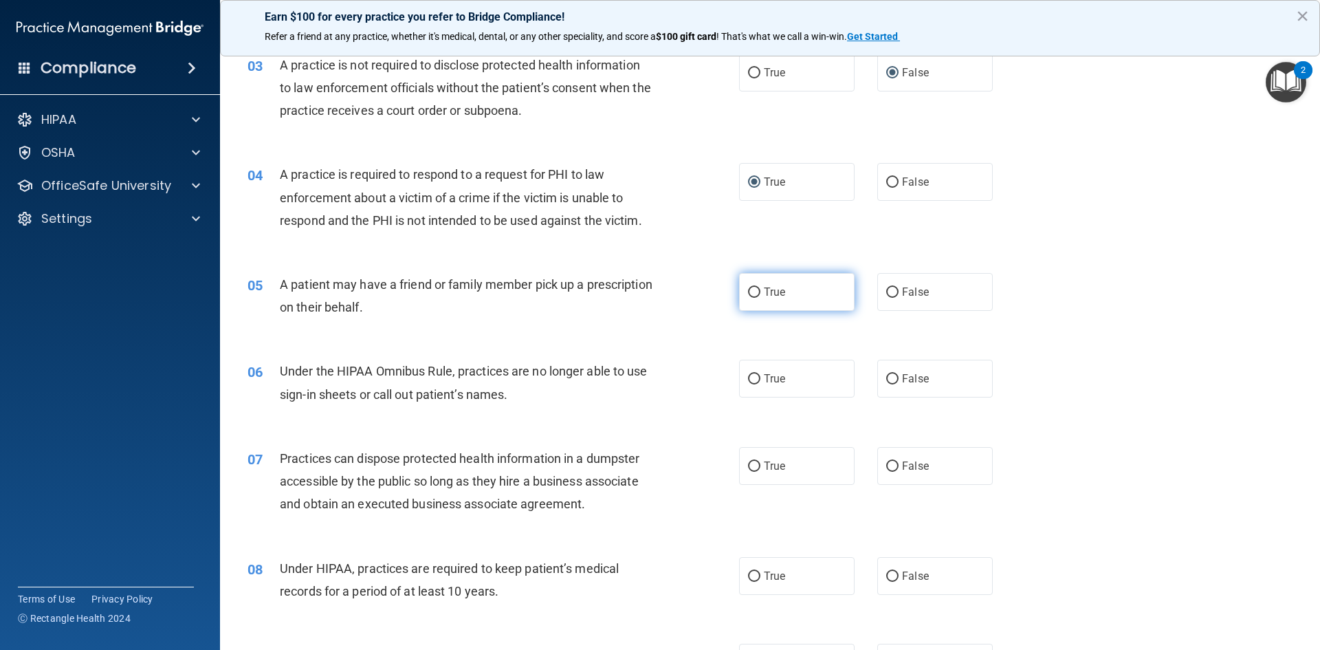
click at [750, 294] on input "True" at bounding box center [754, 292] width 12 height 10
radio input "true"
click at [726, 375] on div "06 Under the HIPAA Omnibus Rule, practices are no longer able to use sign-in sh…" at bounding box center [493, 386] width 533 height 52
click at [750, 378] on input "True" at bounding box center [754, 379] width 12 height 10
radio input "true"
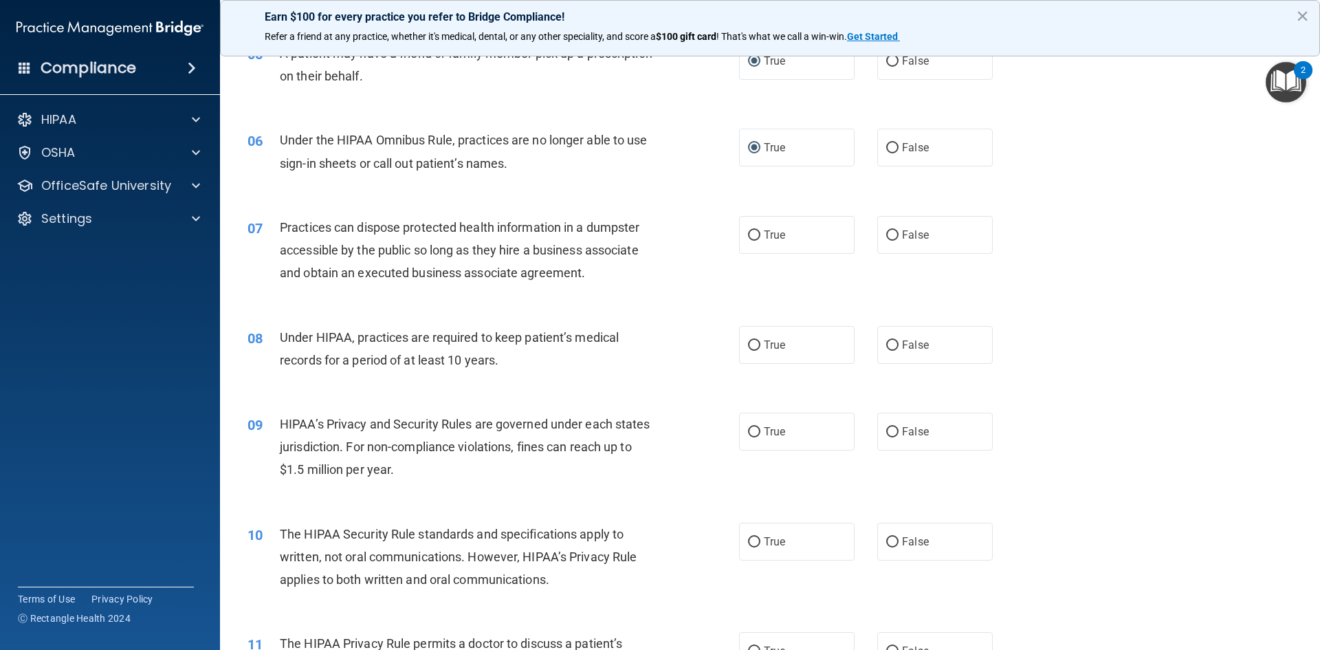
scroll to position [481, 0]
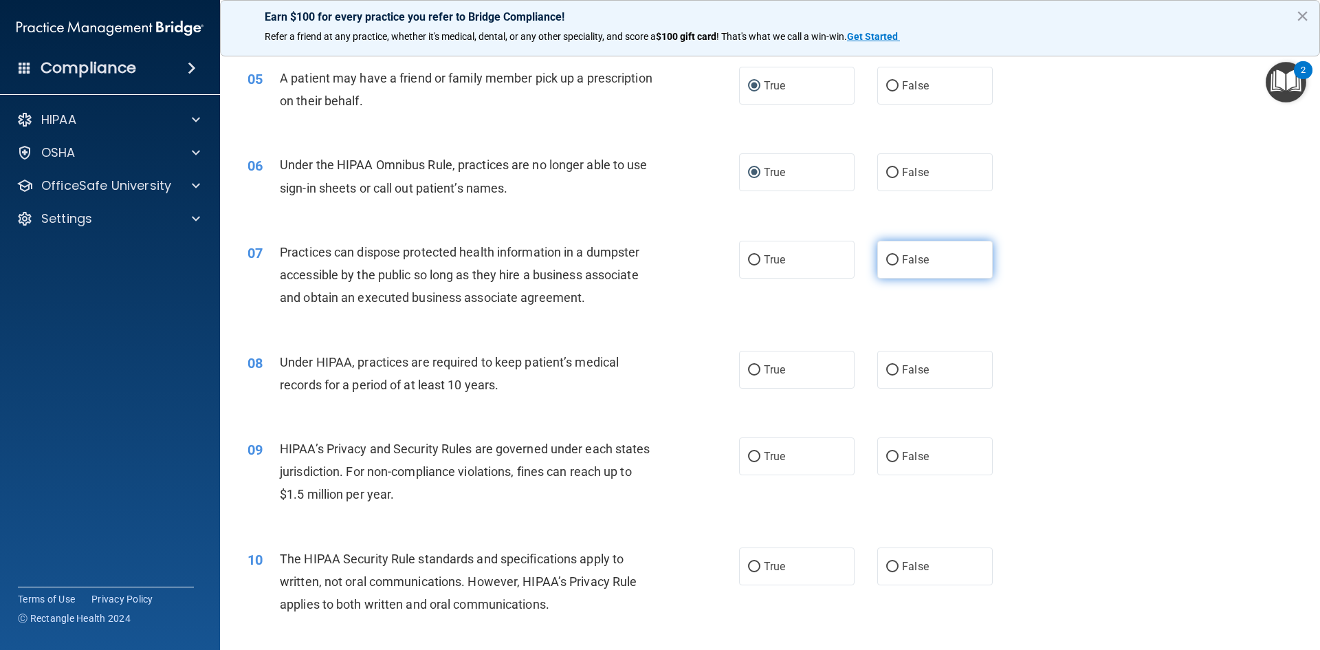
click at [893, 259] on label "False" at bounding box center [935, 260] width 116 height 38
click at [893, 259] on input "False" at bounding box center [892, 260] width 12 height 10
radio input "true"
click at [764, 367] on span "True" at bounding box center [774, 369] width 21 height 13
click at [761, 367] on input "True" at bounding box center [754, 370] width 12 height 10
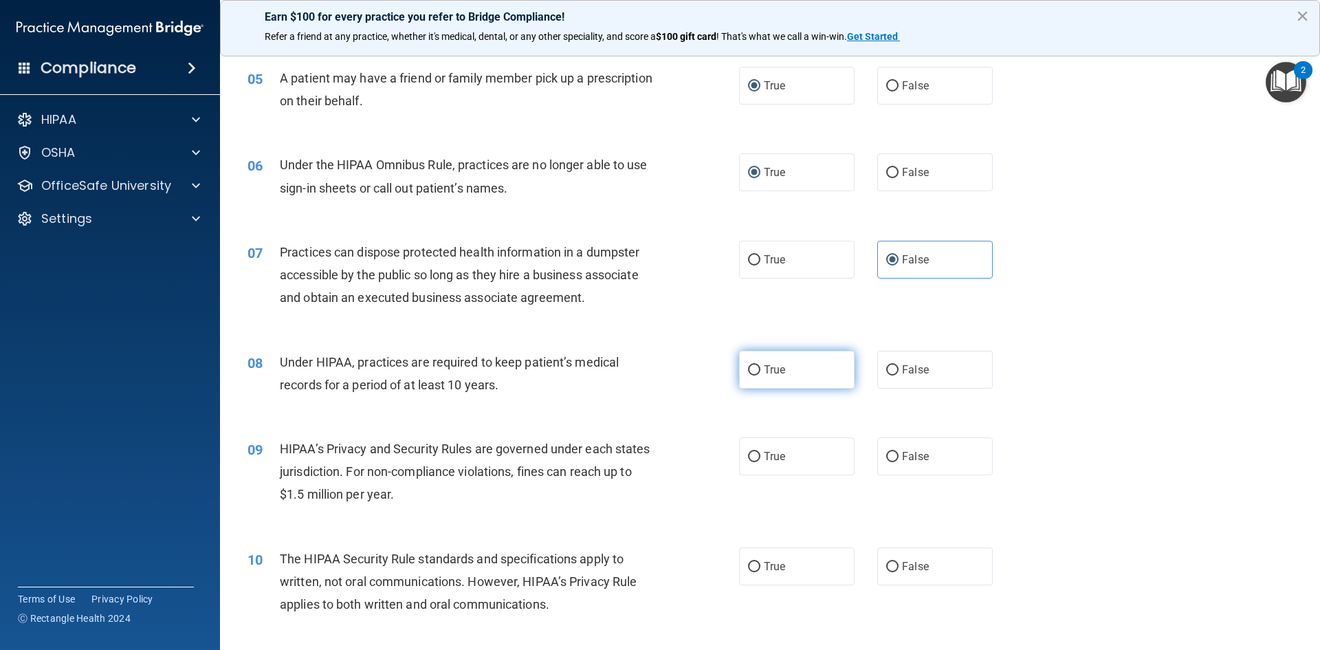
radio input "true"
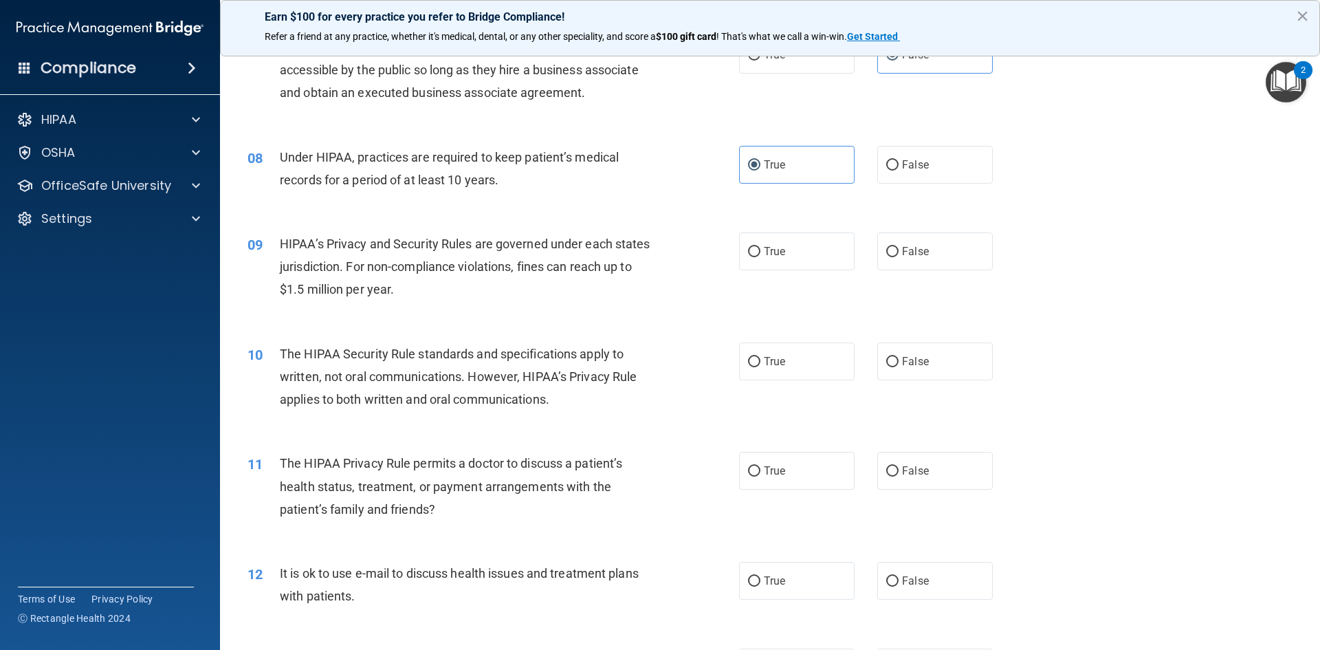
scroll to position [688, 0]
click at [753, 254] on input "True" at bounding box center [754, 251] width 12 height 10
radio input "true"
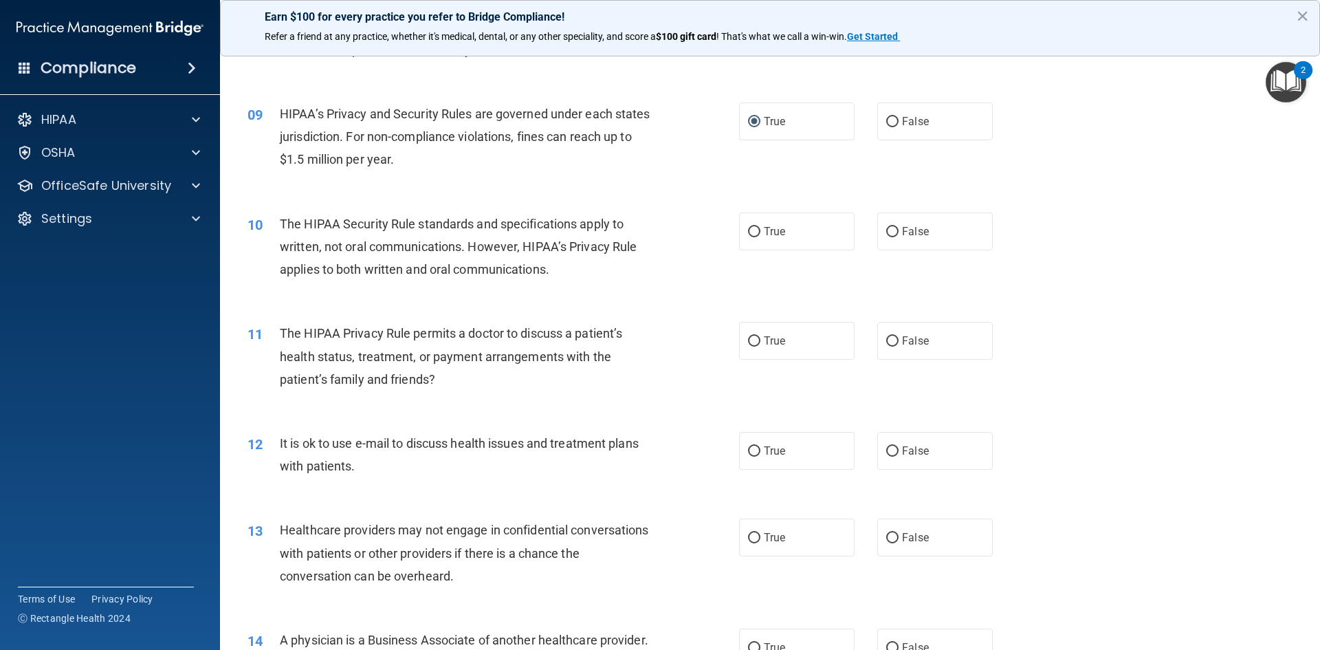
scroll to position [825, 0]
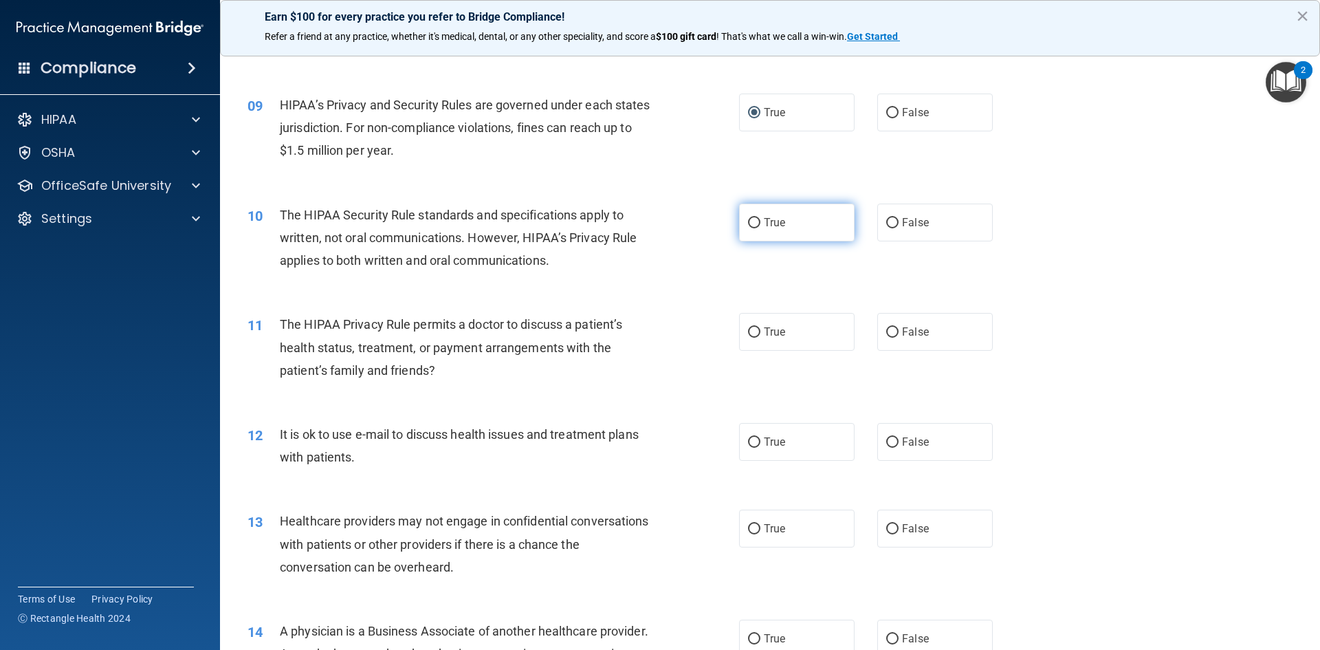
click at [752, 223] on input "True" at bounding box center [754, 223] width 12 height 10
radio input "true"
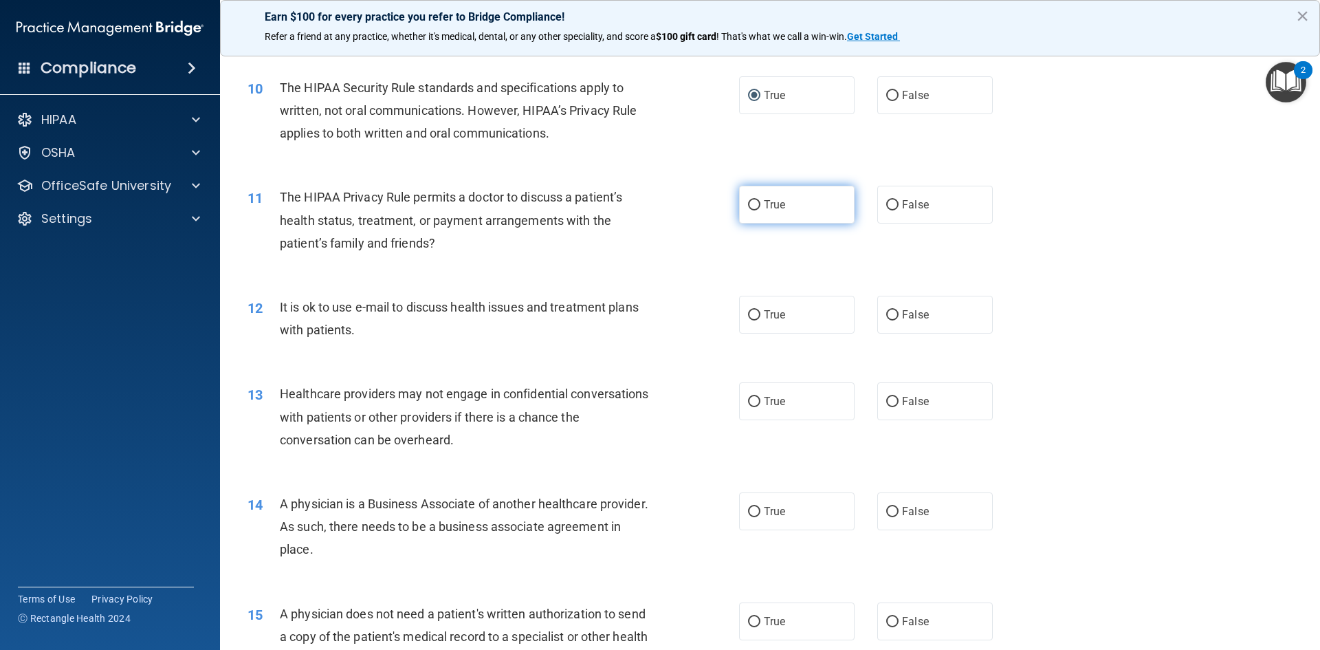
scroll to position [963, 0]
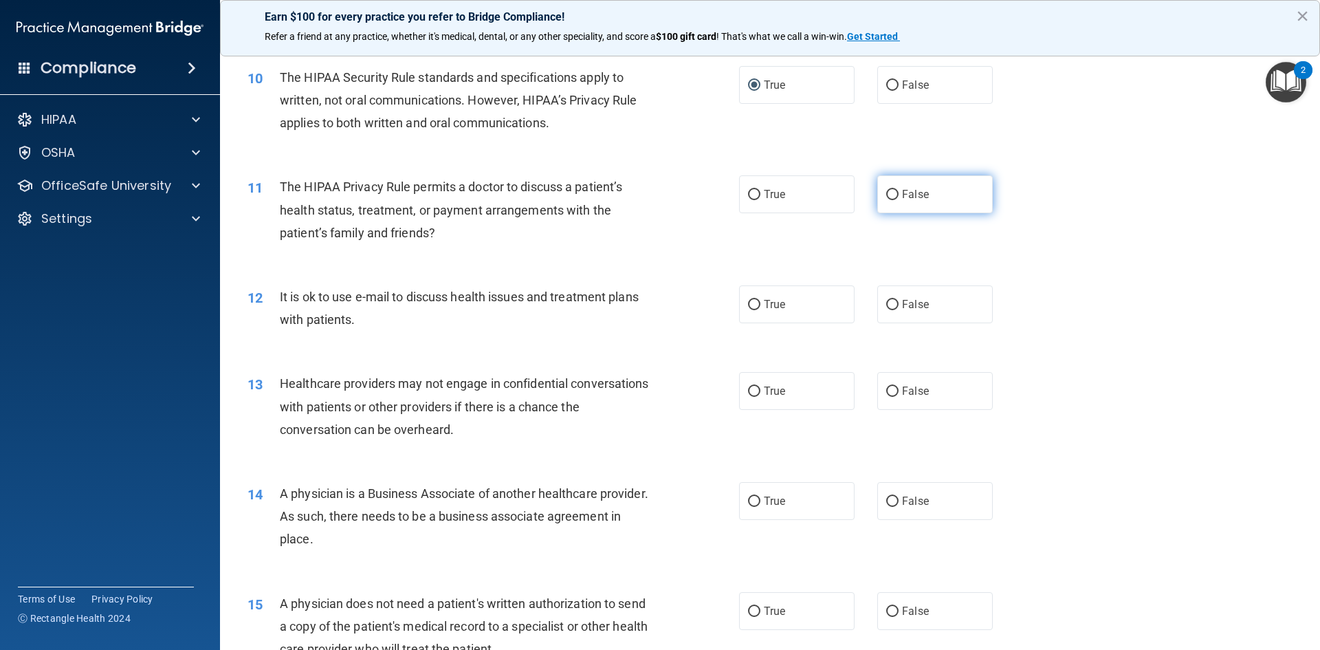
click at [891, 197] on input "False" at bounding box center [892, 195] width 12 height 10
radio input "true"
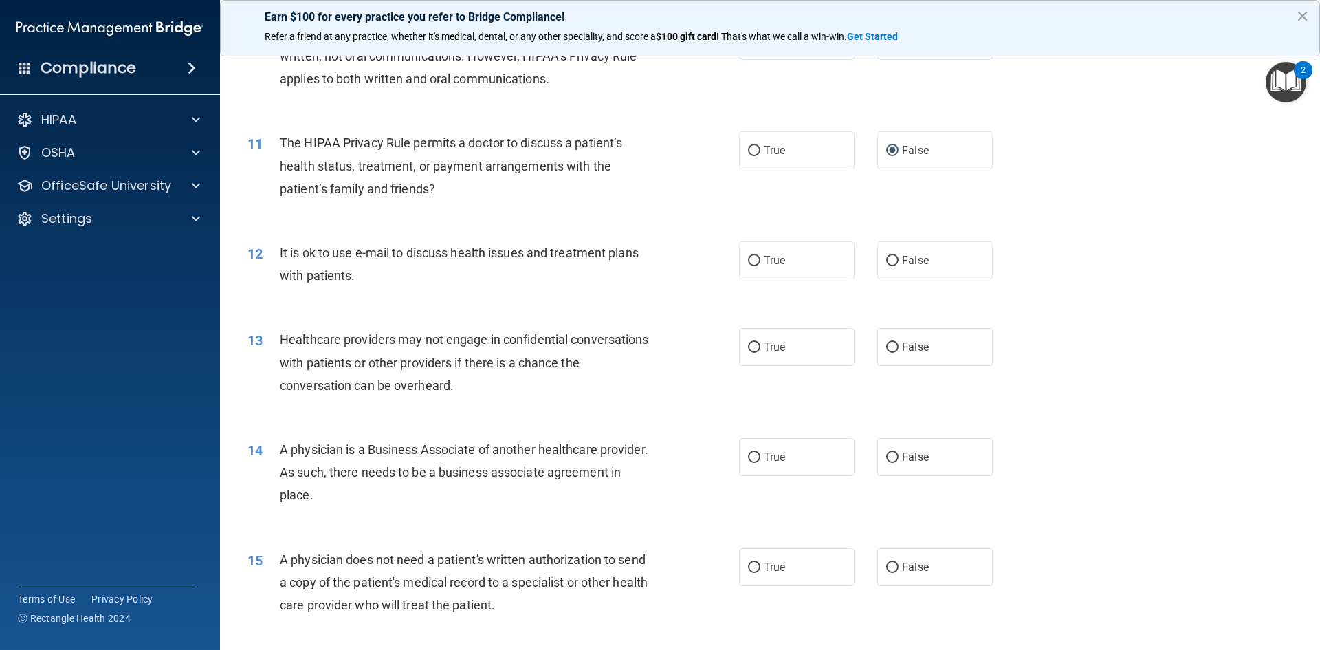
scroll to position [1032, 0]
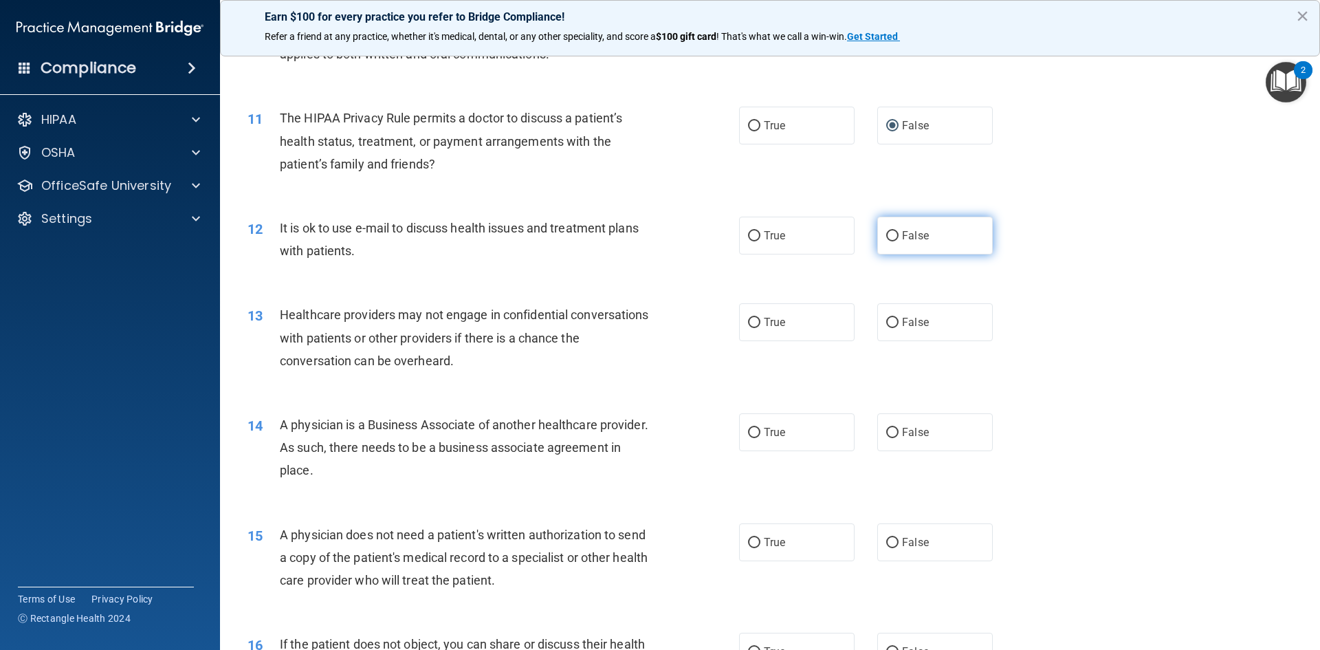
click at [890, 236] on input "False" at bounding box center [892, 236] width 12 height 10
radio input "true"
click at [784, 325] on label "True" at bounding box center [797, 322] width 116 height 38
click at [761, 325] on input "True" at bounding box center [754, 323] width 12 height 10
radio input "true"
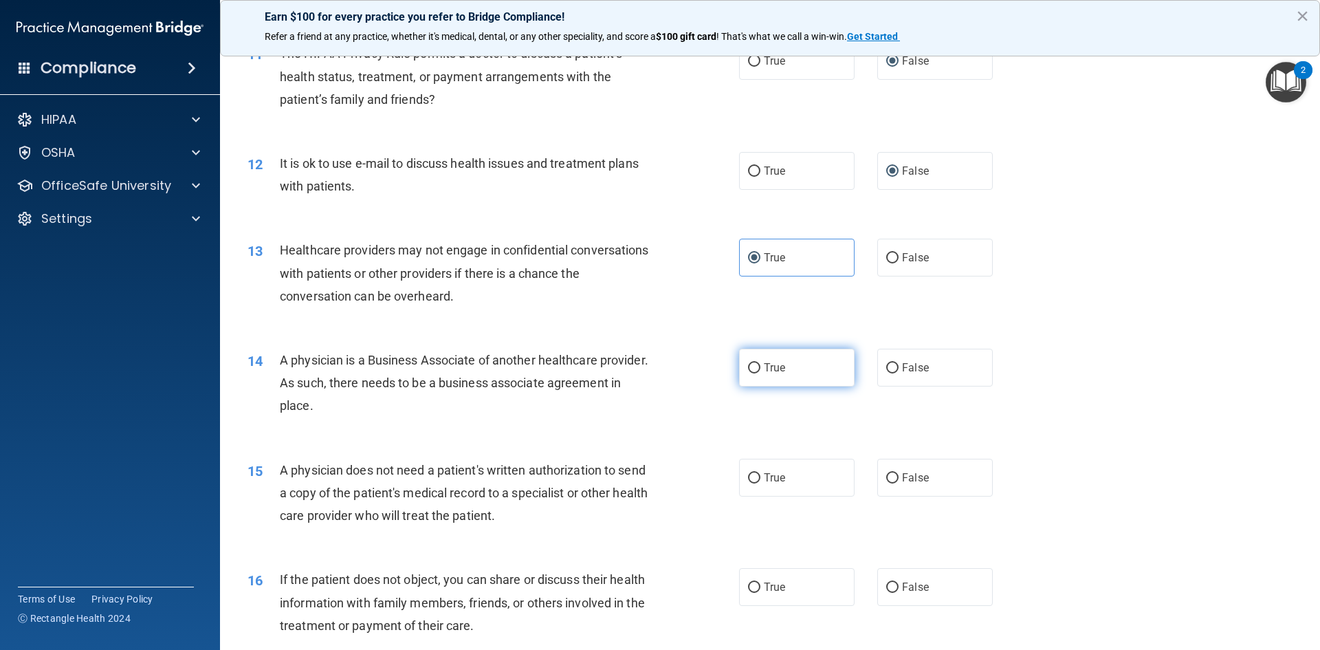
scroll to position [1169, 0]
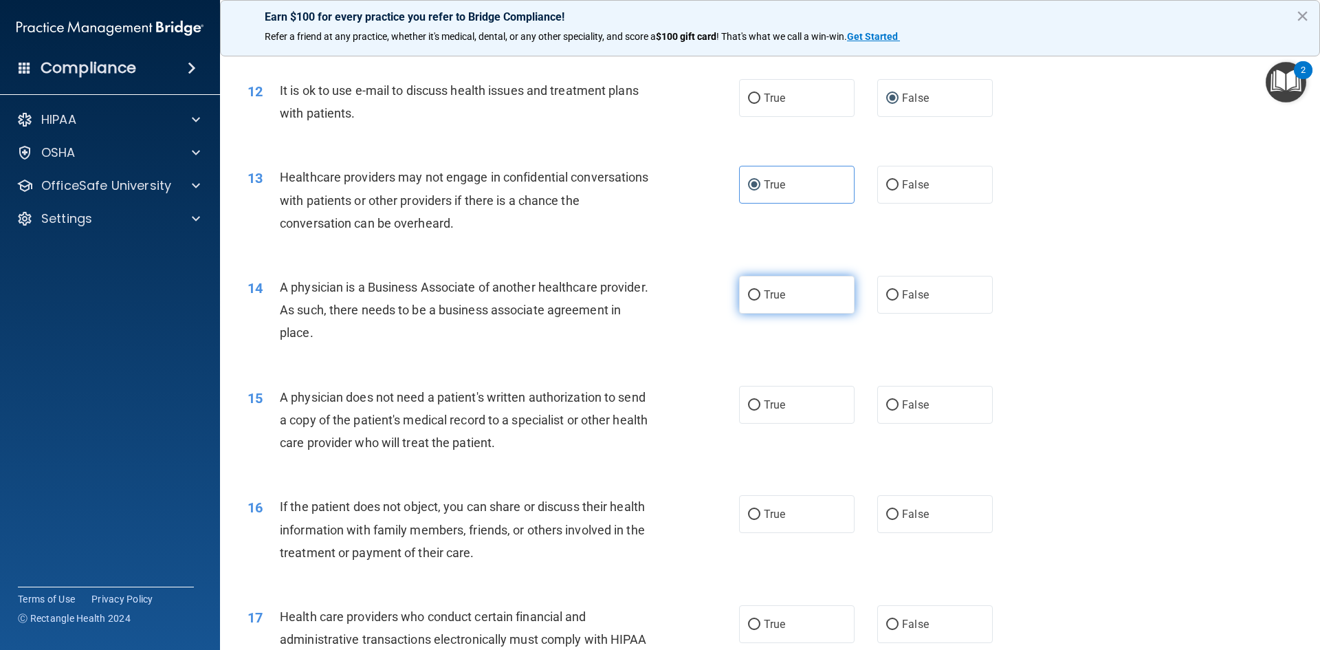
click at [763, 303] on label "True" at bounding box center [797, 295] width 116 height 38
click at [761, 301] on input "True" at bounding box center [754, 295] width 12 height 10
radio input "true"
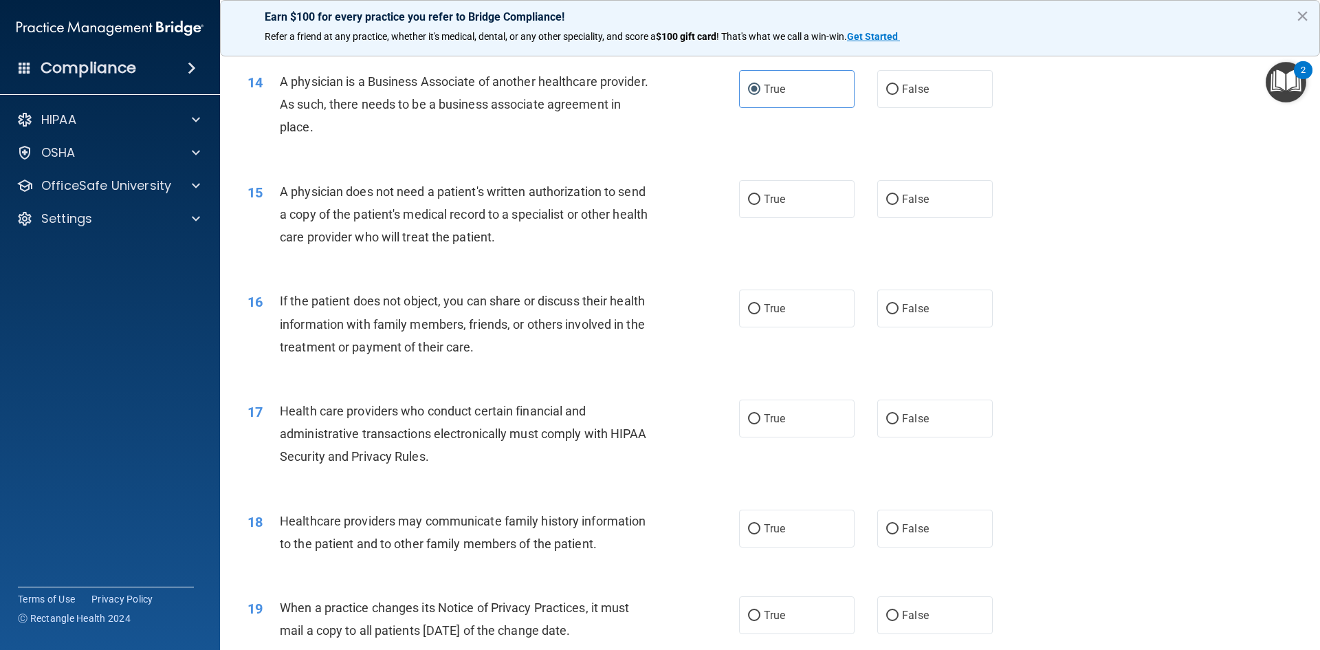
scroll to position [1375, 0]
click at [917, 199] on span "False" at bounding box center [915, 198] width 27 height 13
click at [899, 199] on input "False" at bounding box center [892, 199] width 12 height 10
radio input "true"
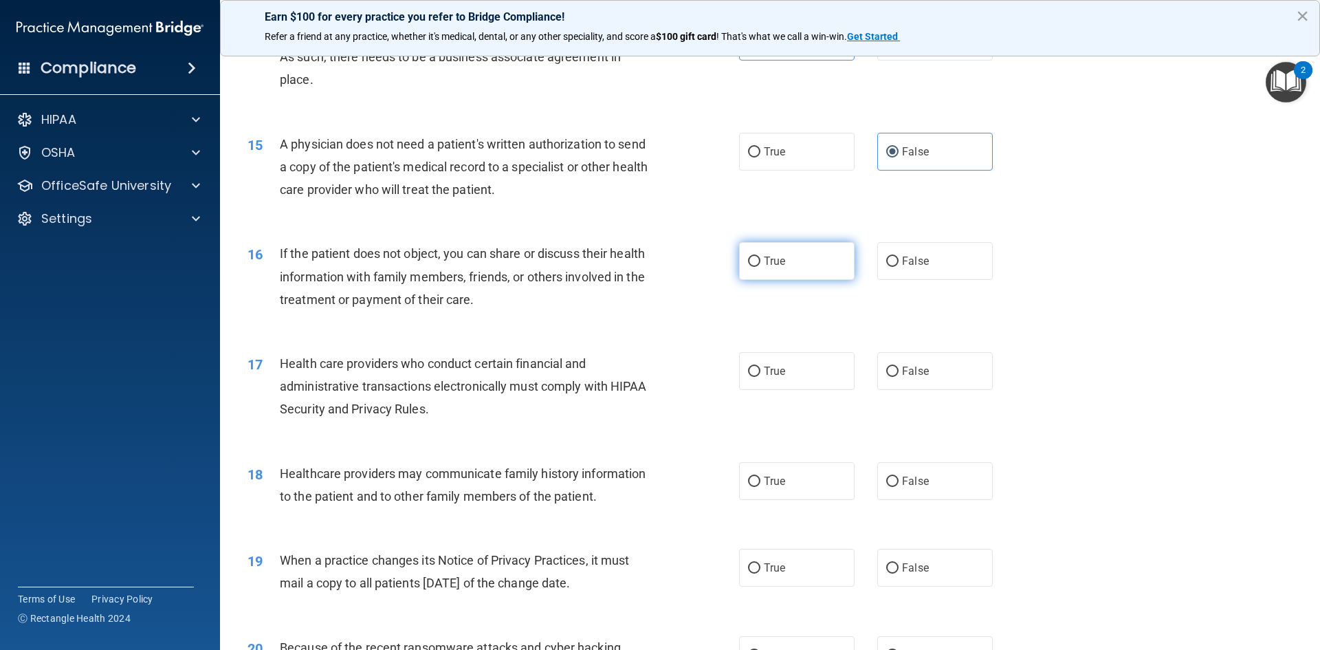
scroll to position [1513, 0]
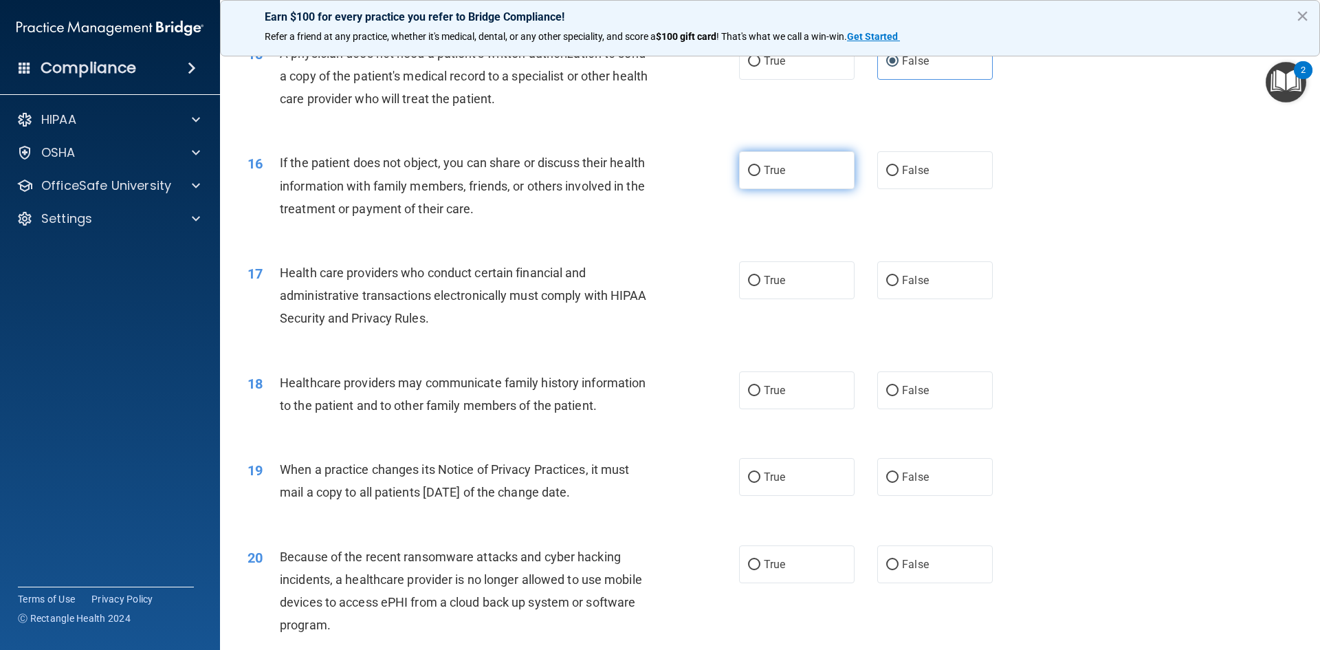
click at [785, 181] on label "True" at bounding box center [797, 170] width 116 height 38
click at [761, 176] on input "True" at bounding box center [754, 171] width 12 height 10
radio input "true"
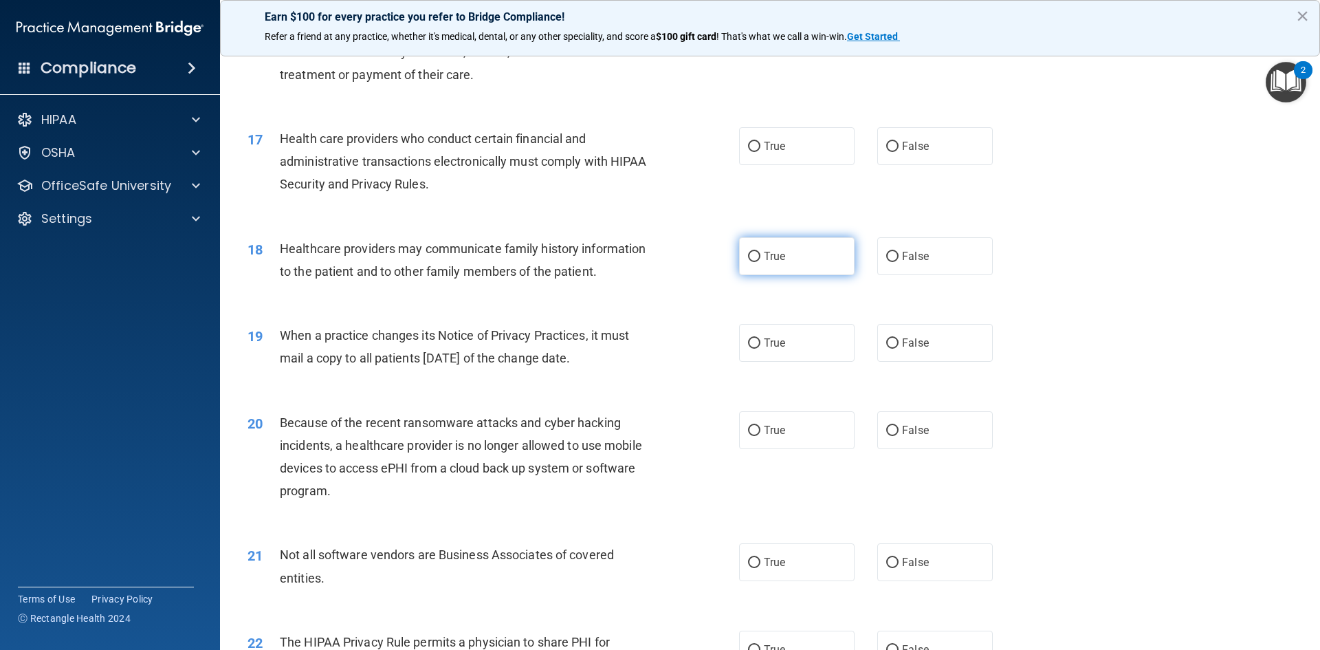
scroll to position [1650, 0]
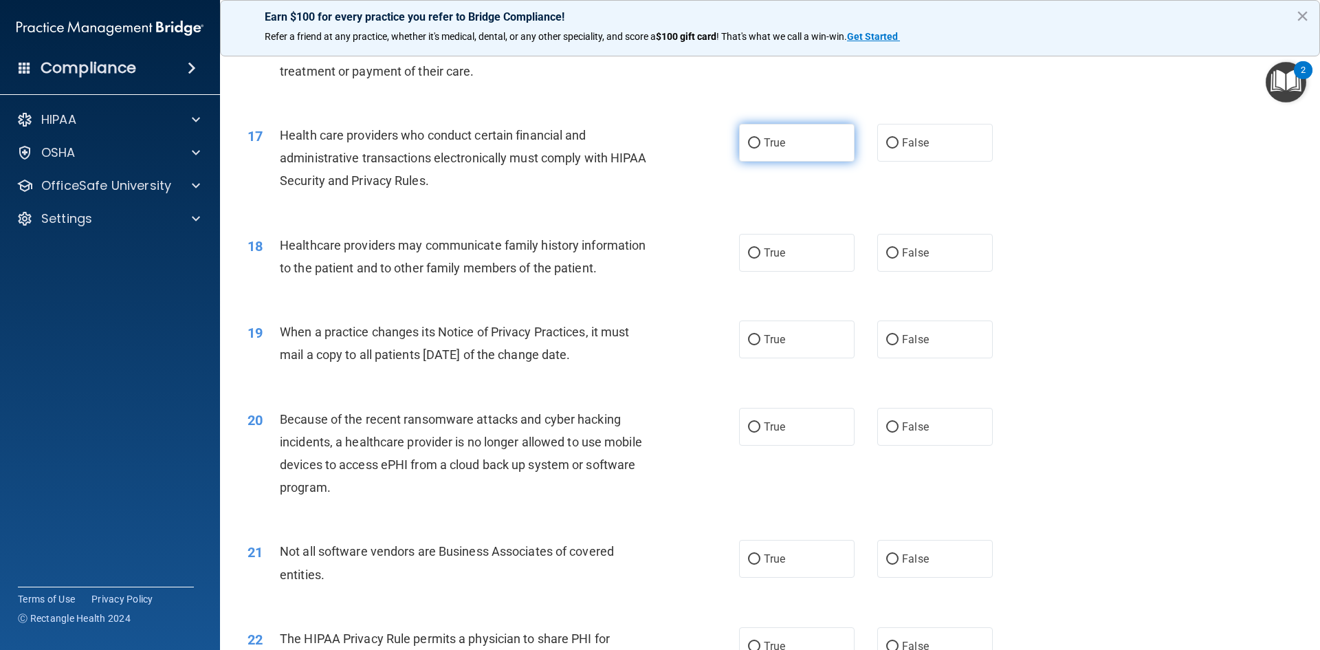
click at [783, 148] on label "True" at bounding box center [797, 143] width 116 height 38
click at [761, 148] on input "True" at bounding box center [754, 143] width 12 height 10
radio input "true"
click at [892, 249] on input "False" at bounding box center [892, 253] width 12 height 10
radio input "true"
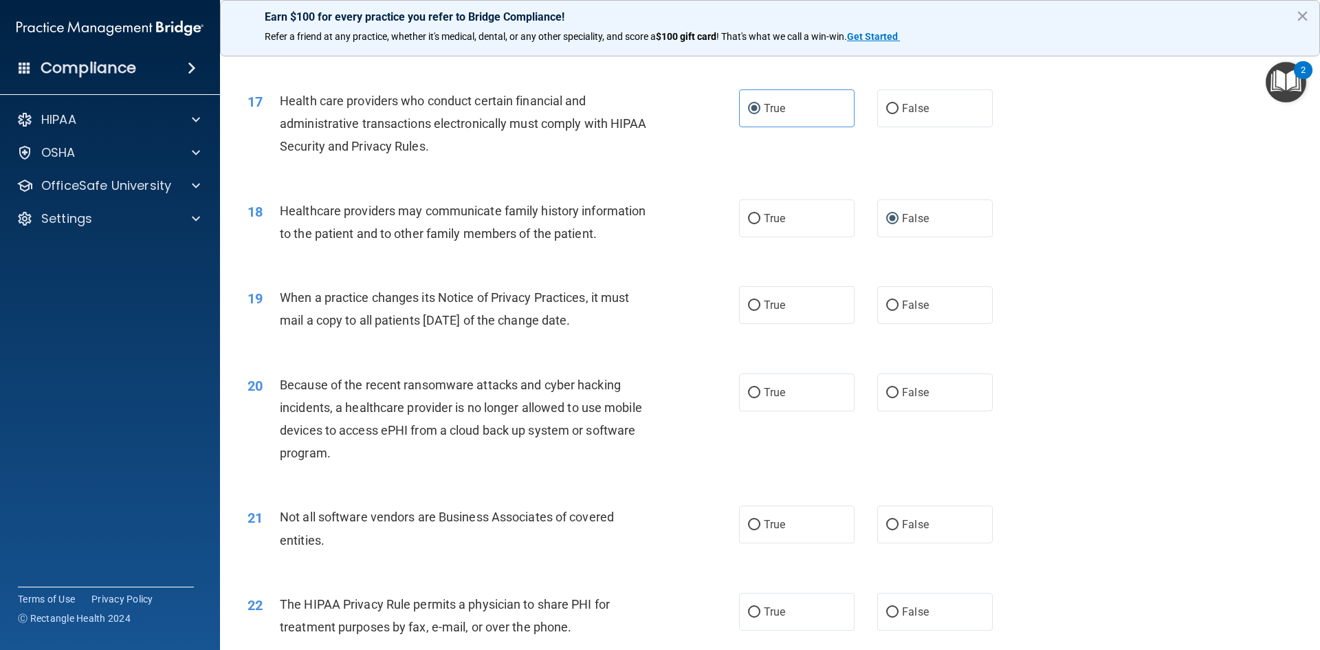
scroll to position [1719, 0]
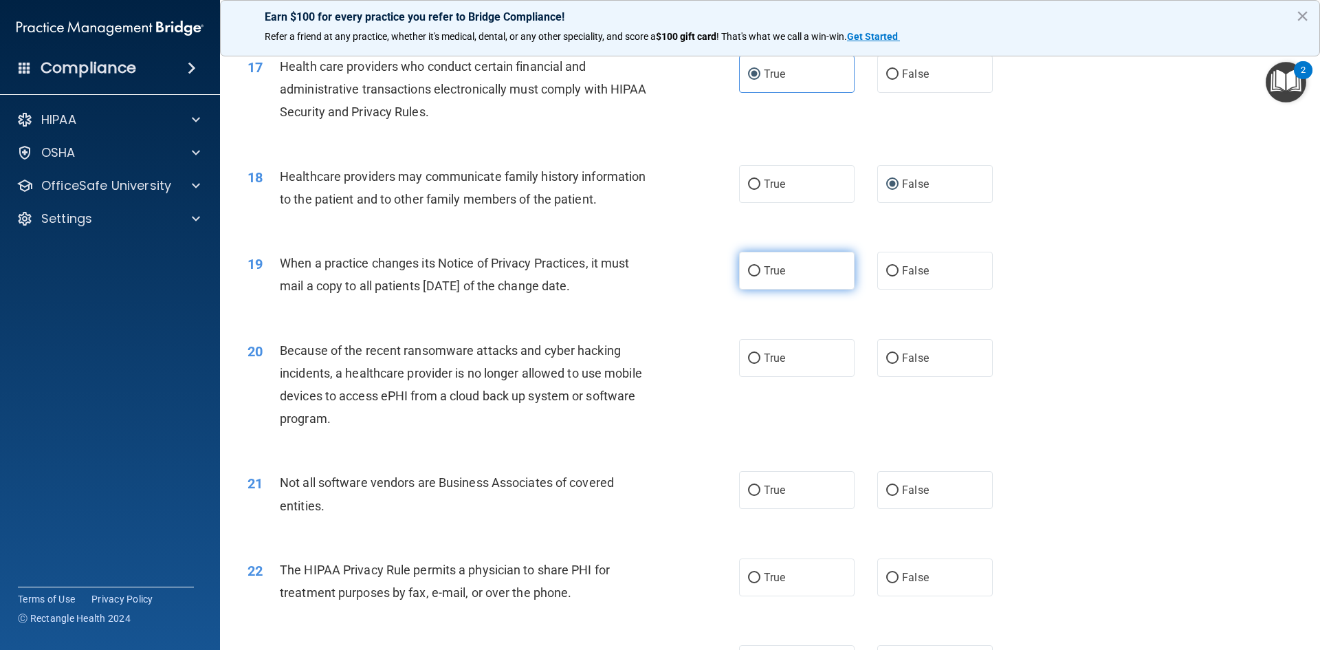
click at [780, 279] on label "True" at bounding box center [797, 271] width 116 height 38
click at [761, 276] on input "True" at bounding box center [754, 271] width 12 height 10
radio input "true"
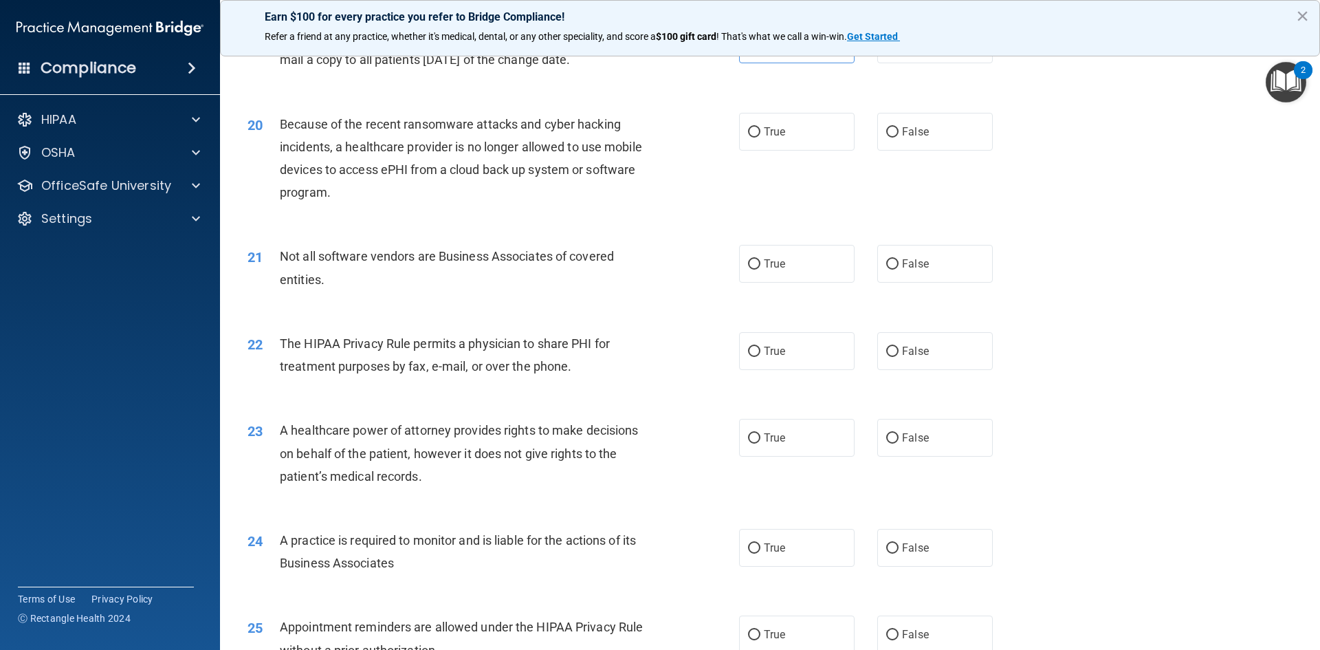
scroll to position [1994, 0]
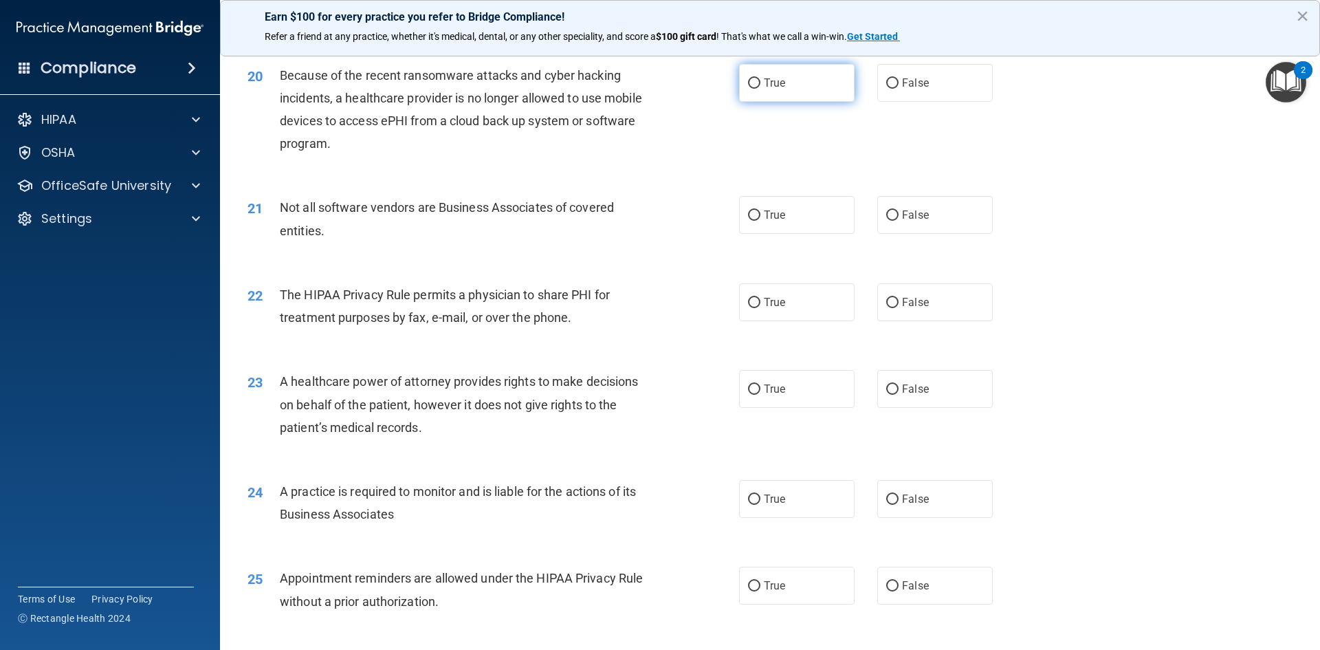
click at [824, 91] on label "True" at bounding box center [797, 83] width 116 height 38
click at [761, 89] on input "True" at bounding box center [754, 83] width 12 height 10
radio input "true"
click at [771, 222] on label "True" at bounding box center [797, 215] width 116 height 38
click at [761, 221] on input "True" at bounding box center [754, 215] width 12 height 10
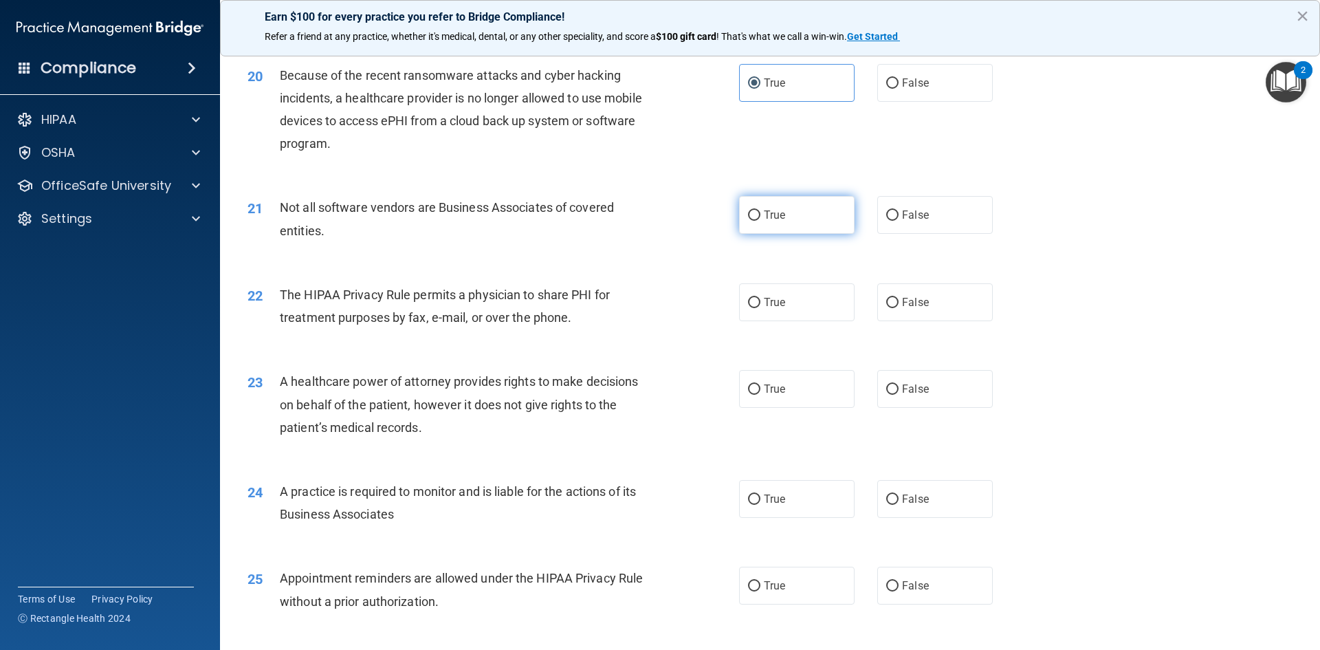
radio input "true"
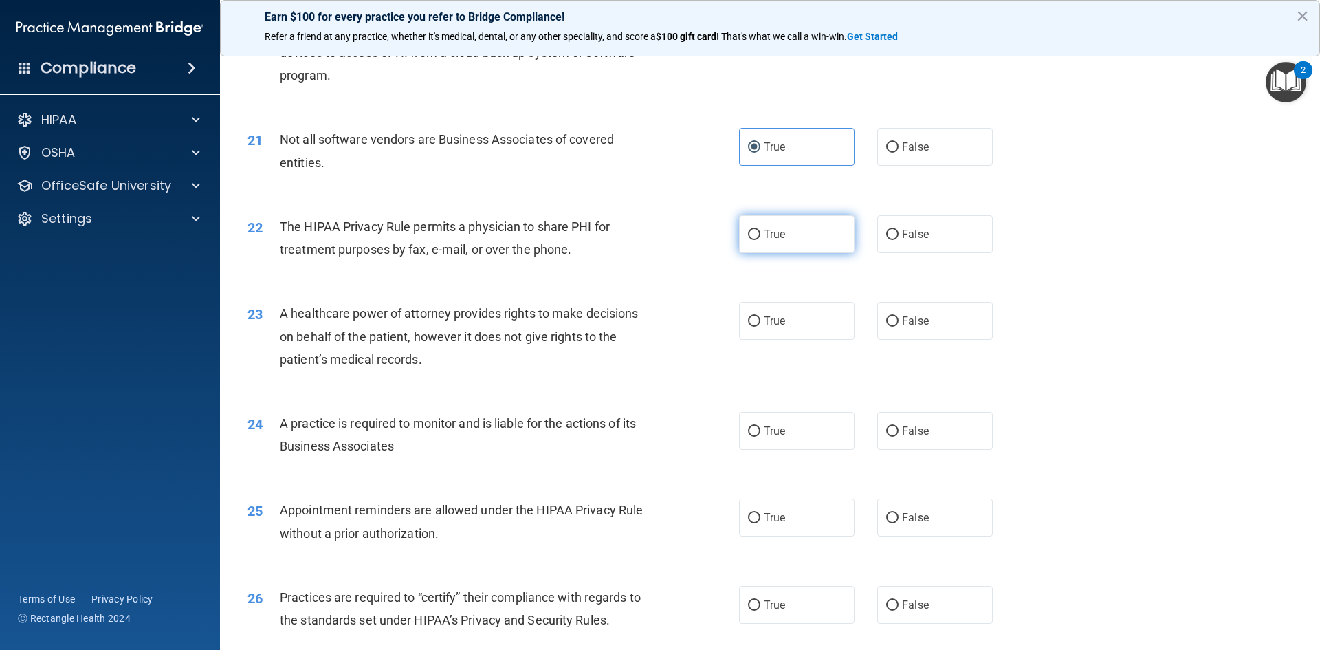
scroll to position [2063, 0]
click at [803, 234] on label "True" at bounding box center [797, 234] width 116 height 38
click at [761, 234] on input "True" at bounding box center [754, 234] width 12 height 10
radio input "true"
click at [886, 324] on input "False" at bounding box center [892, 321] width 12 height 10
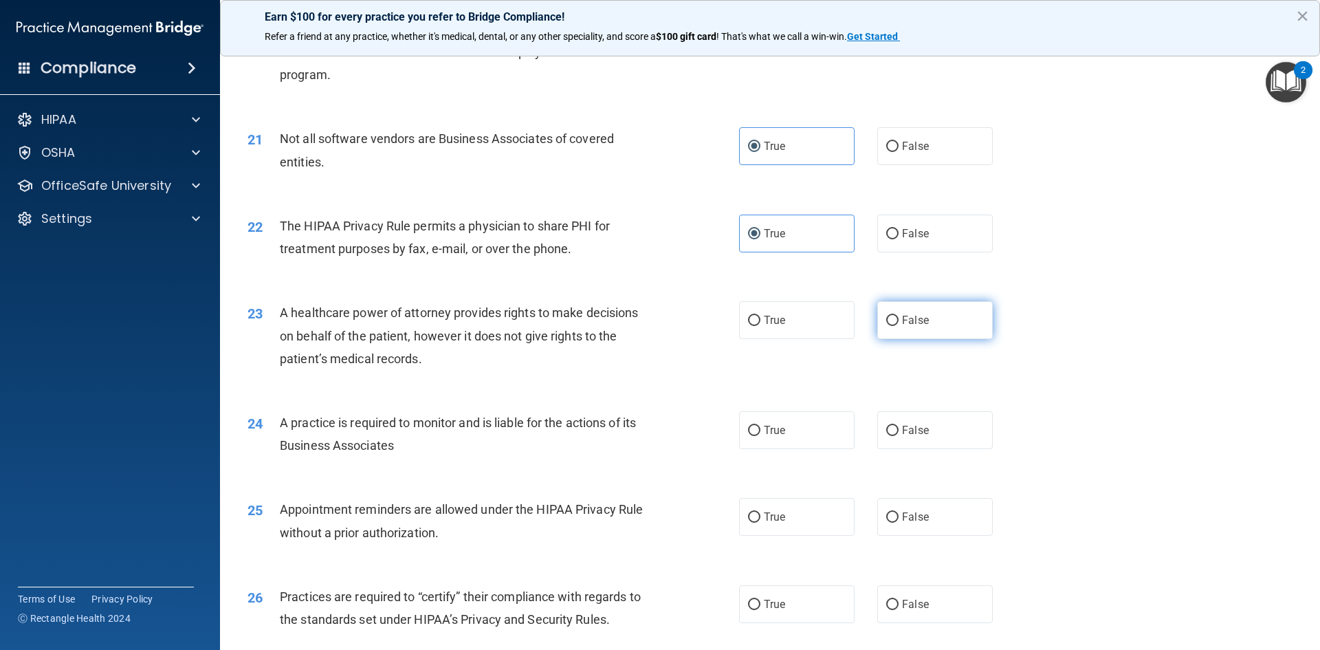
radio input "true"
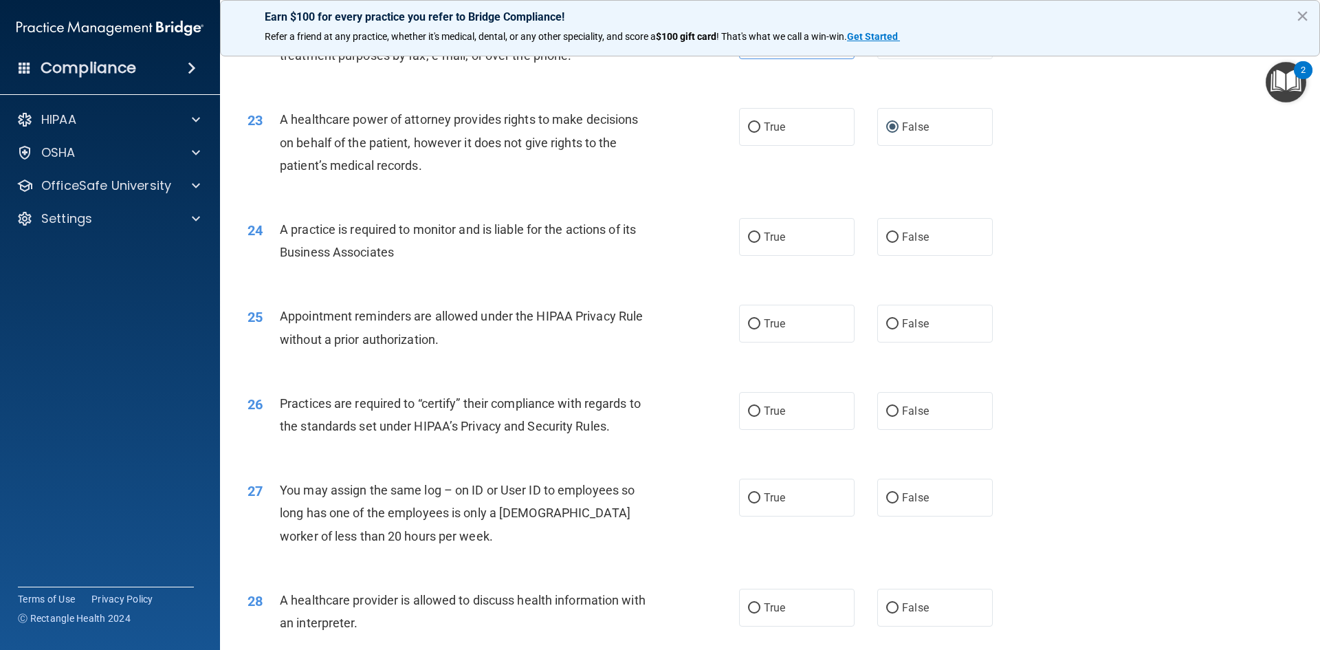
scroll to position [2269, 0]
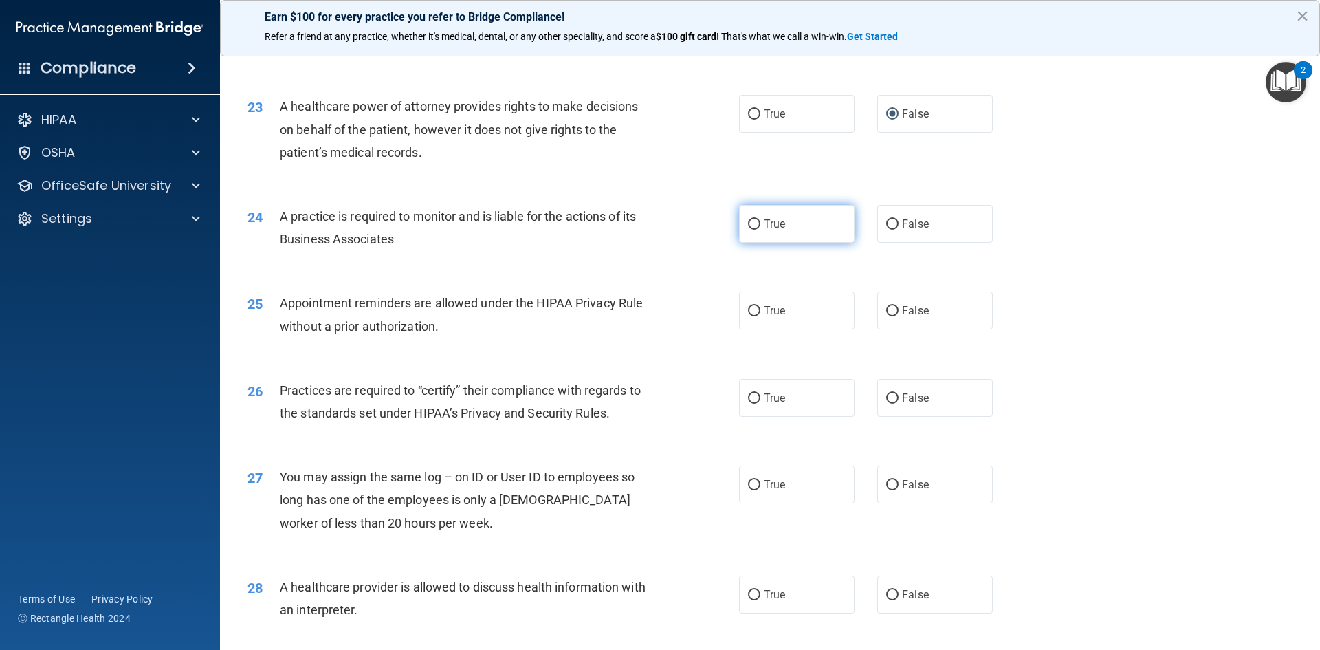
click at [781, 229] on span "True" at bounding box center [774, 223] width 21 height 13
click at [761, 229] on input "True" at bounding box center [754, 224] width 12 height 10
radio input "true"
click at [908, 312] on span "False" at bounding box center [915, 310] width 27 height 13
click at [899, 312] on input "False" at bounding box center [892, 311] width 12 height 10
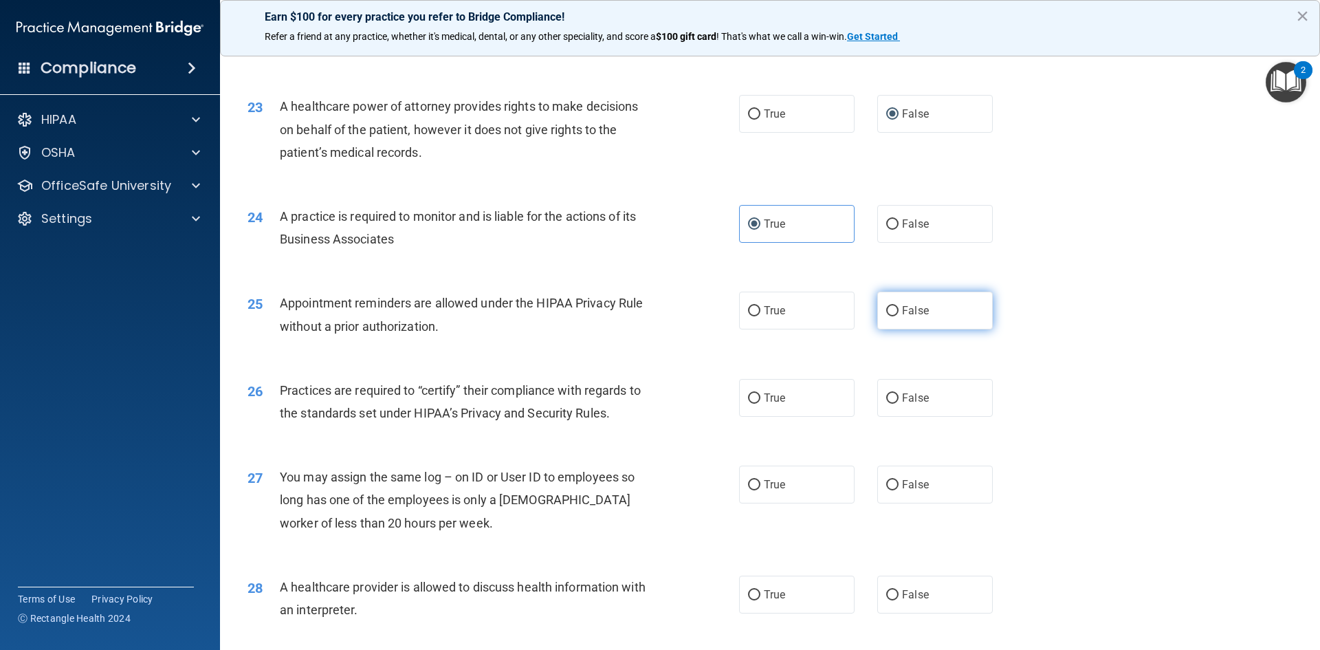
radio input "true"
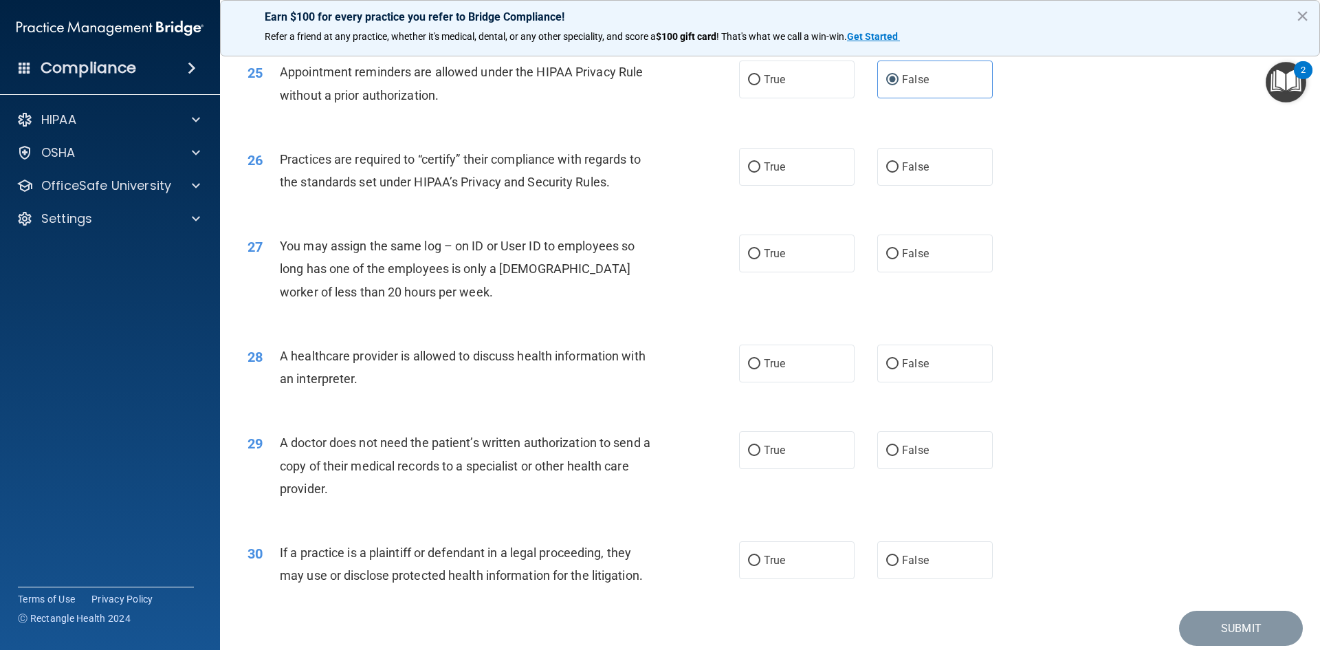
scroll to position [2476, 0]
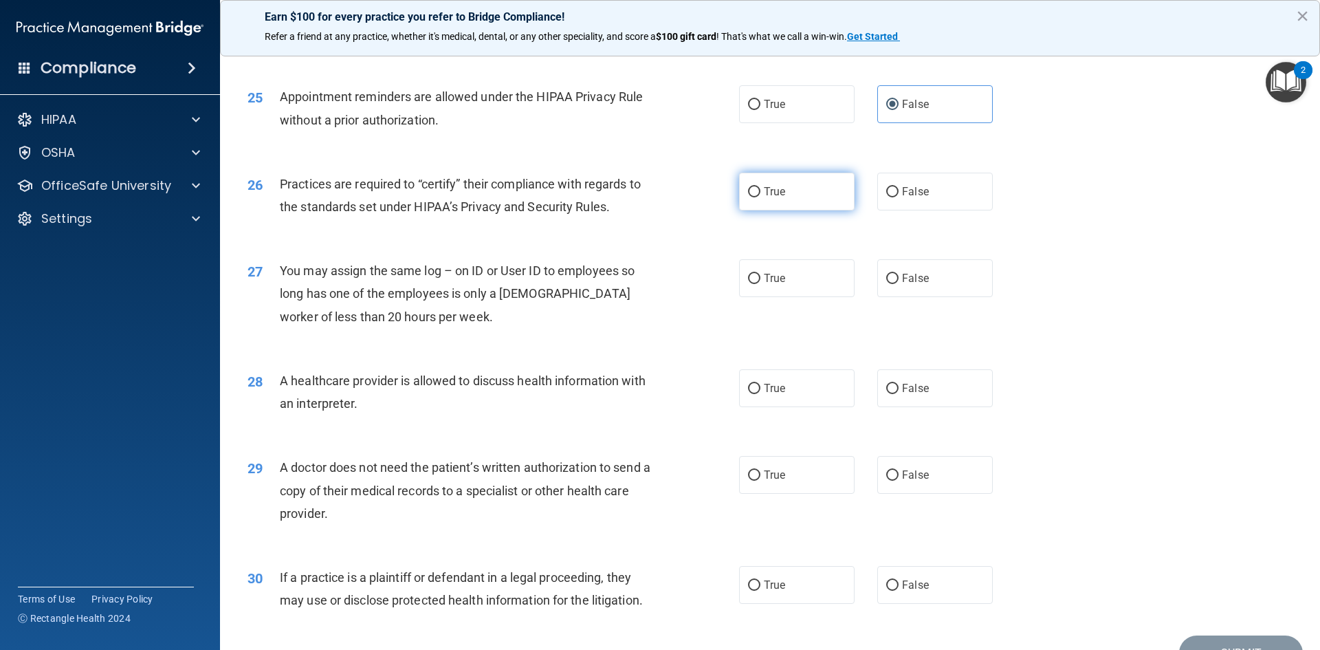
click at [777, 197] on span "True" at bounding box center [774, 191] width 21 height 13
click at [761, 197] on input "True" at bounding box center [754, 192] width 12 height 10
radio input "true"
click at [919, 281] on span "False" at bounding box center [915, 278] width 27 height 13
click at [899, 281] on input "False" at bounding box center [892, 279] width 12 height 10
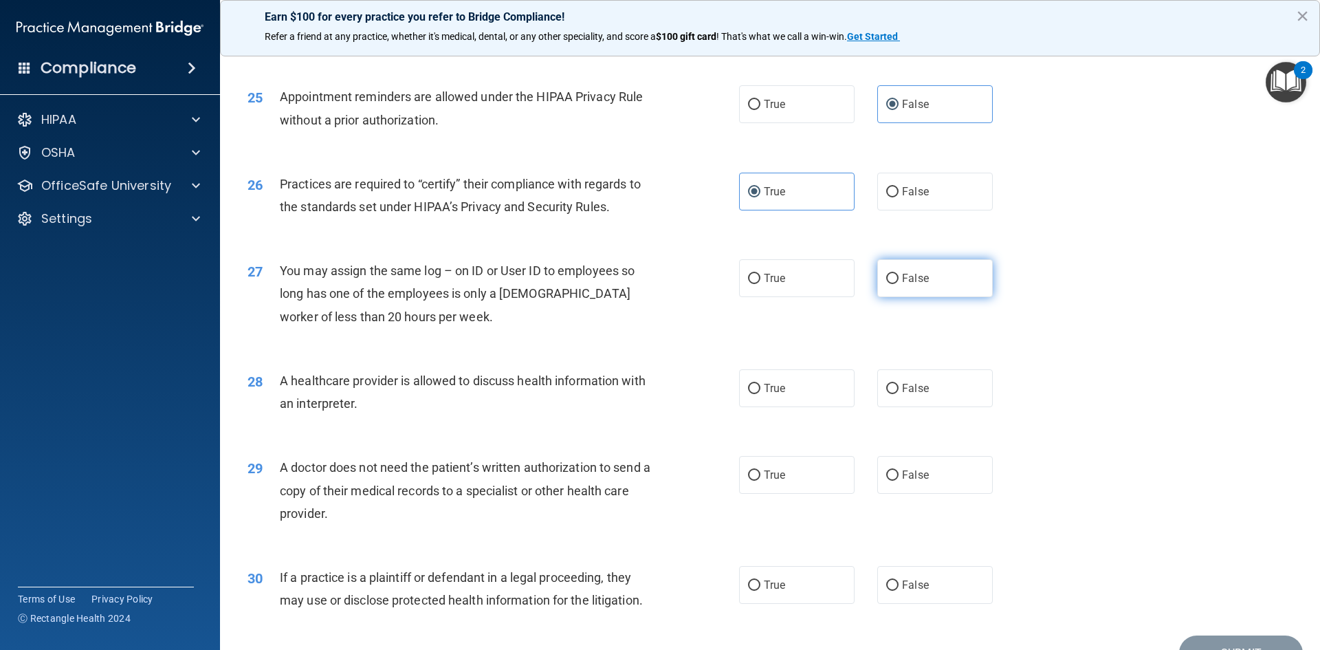
radio input "true"
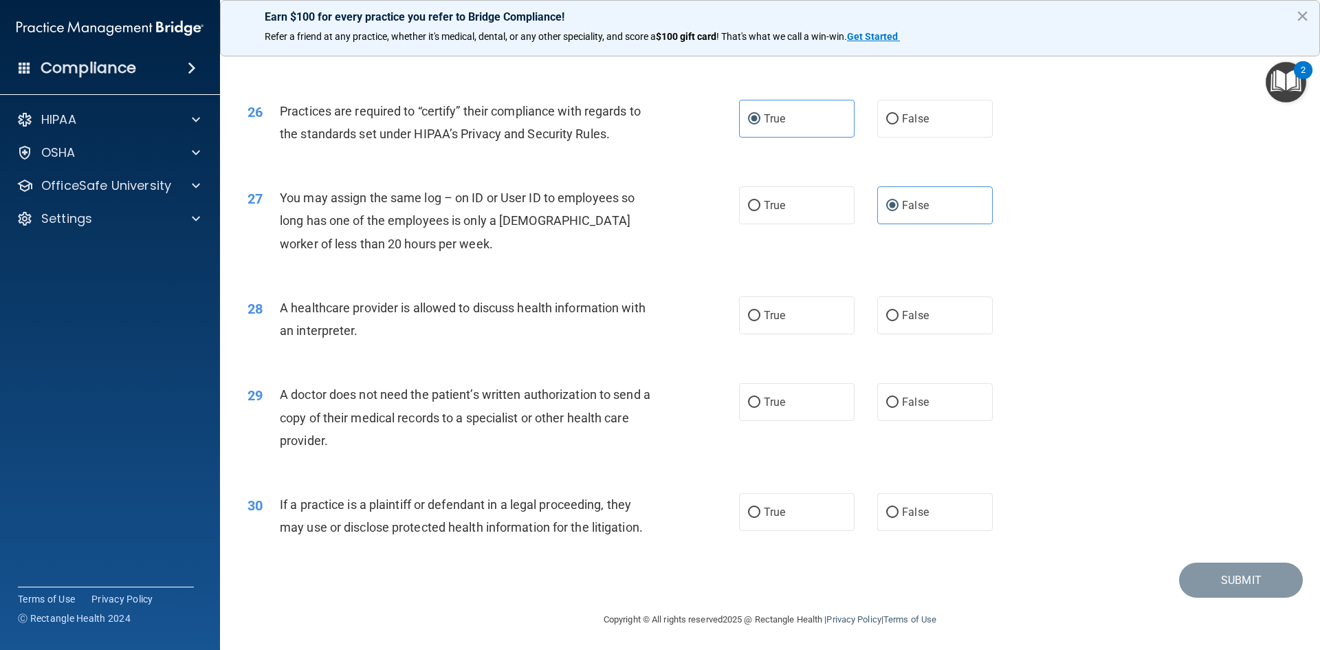
scroll to position [2551, 0]
click at [767, 315] on span "True" at bounding box center [774, 312] width 21 height 13
click at [761, 315] on input "True" at bounding box center [754, 313] width 12 height 10
radio input "true"
click at [913, 402] on span "False" at bounding box center [915, 399] width 27 height 13
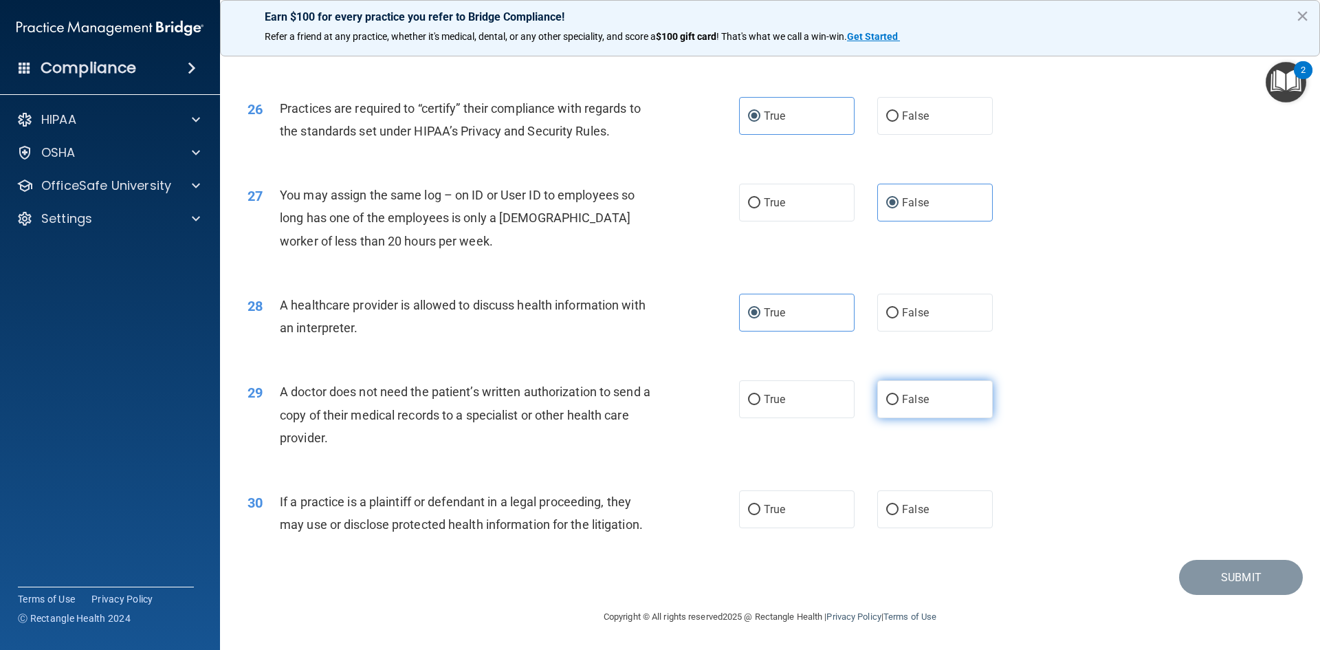
click at [899, 402] on input "False" at bounding box center [892, 400] width 12 height 10
radio input "true"
click at [798, 510] on label "True" at bounding box center [797, 509] width 116 height 38
click at [761, 510] on input "True" at bounding box center [754, 510] width 12 height 10
radio input "true"
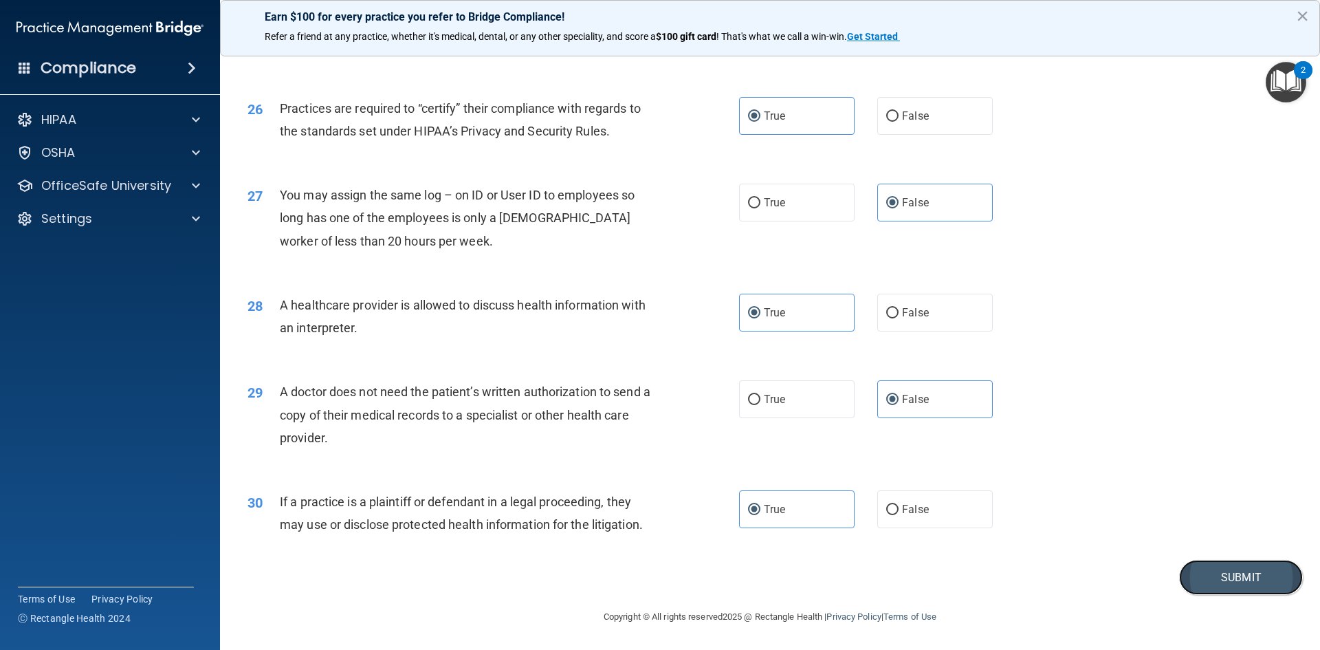
click at [1202, 571] on button "Submit" at bounding box center [1241, 577] width 124 height 35
click at [1229, 576] on button "Submit" at bounding box center [1241, 577] width 124 height 35
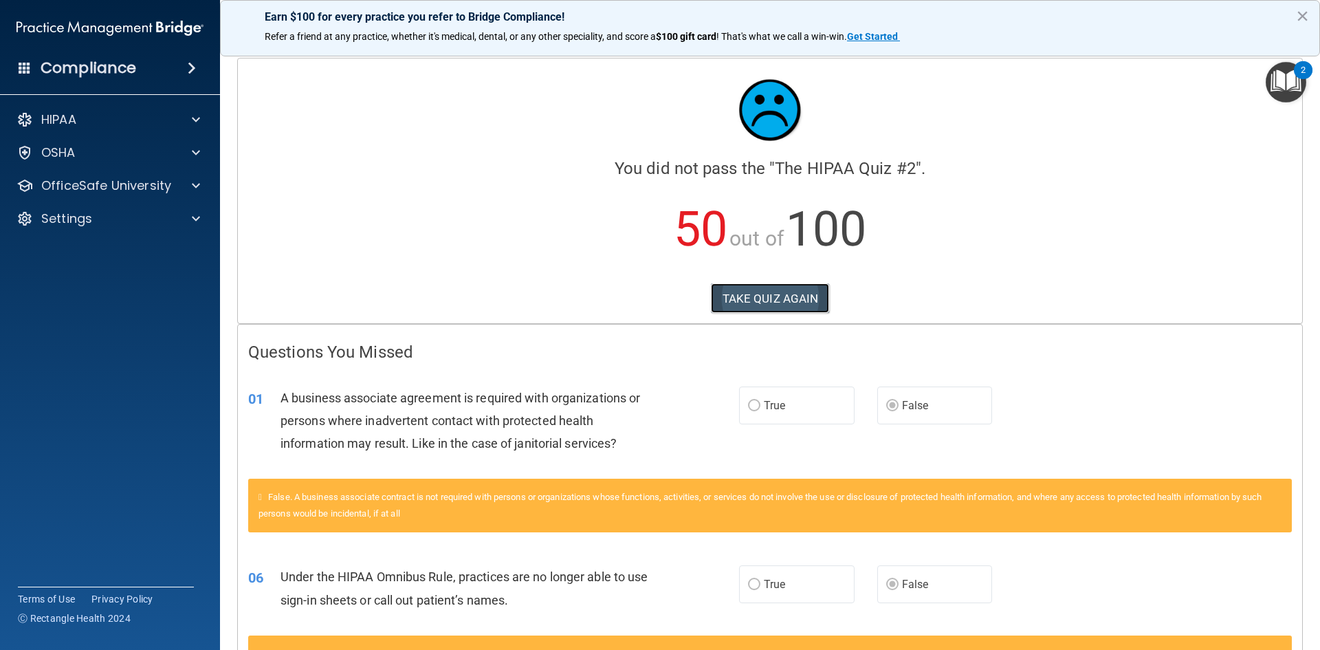
click at [803, 300] on button "TAKE QUIZ AGAIN" at bounding box center [770, 298] width 119 height 30
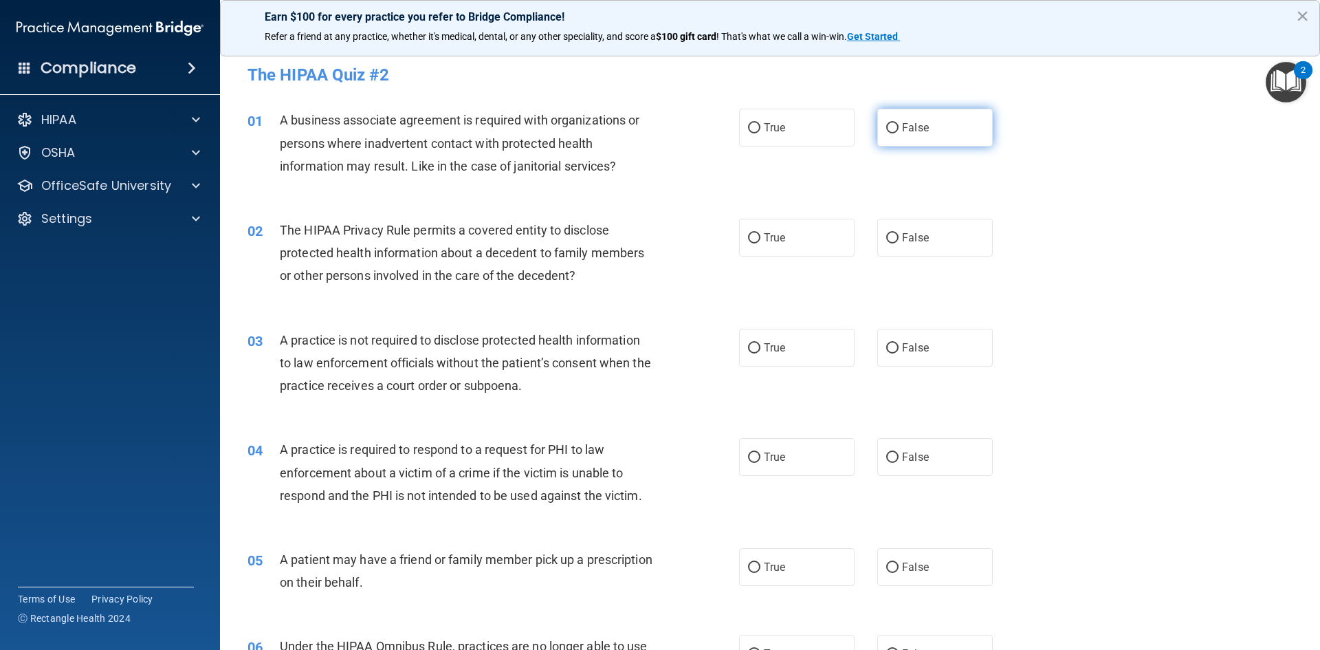
click at [886, 125] on input "False" at bounding box center [892, 128] width 12 height 10
radio input "true"
click at [886, 237] on input "False" at bounding box center [892, 238] width 12 height 10
radio input "true"
click at [902, 239] on span "False" at bounding box center [915, 237] width 27 height 13
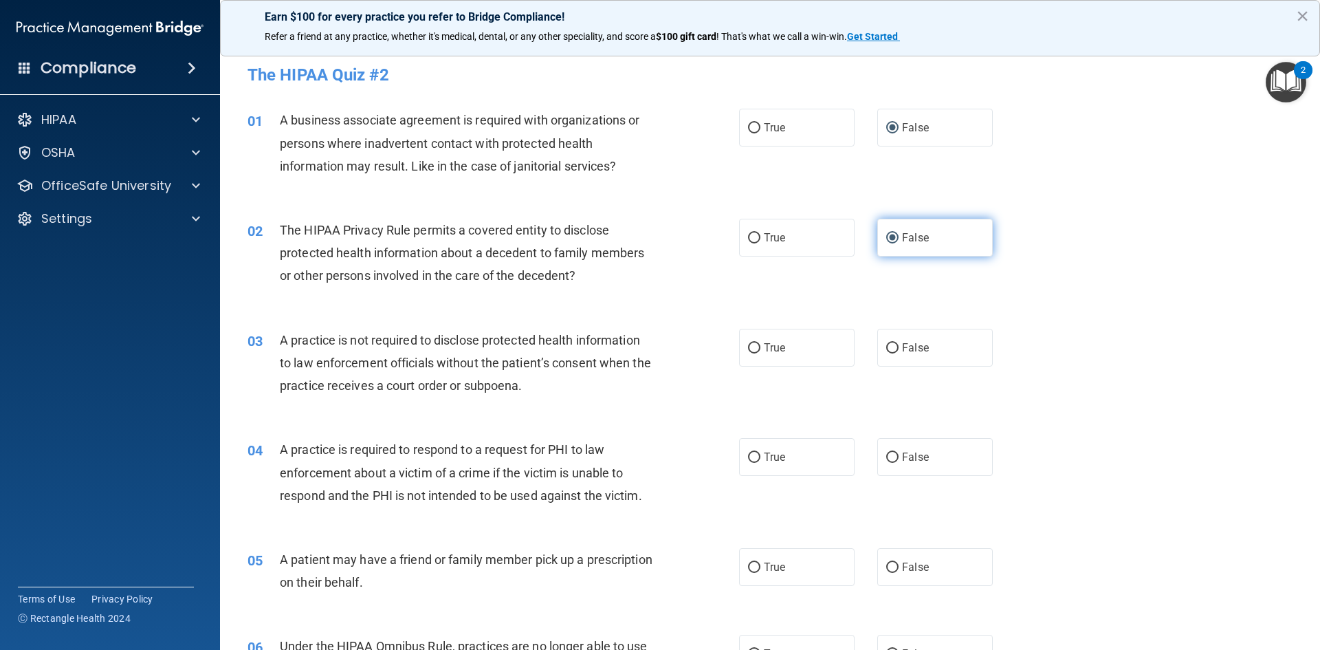
click at [899, 239] on input "False" at bounding box center [892, 238] width 12 height 10
click at [791, 228] on label "True" at bounding box center [797, 238] width 116 height 38
click at [761, 233] on input "True" at bounding box center [754, 238] width 12 height 10
radio input "true"
radio input "false"
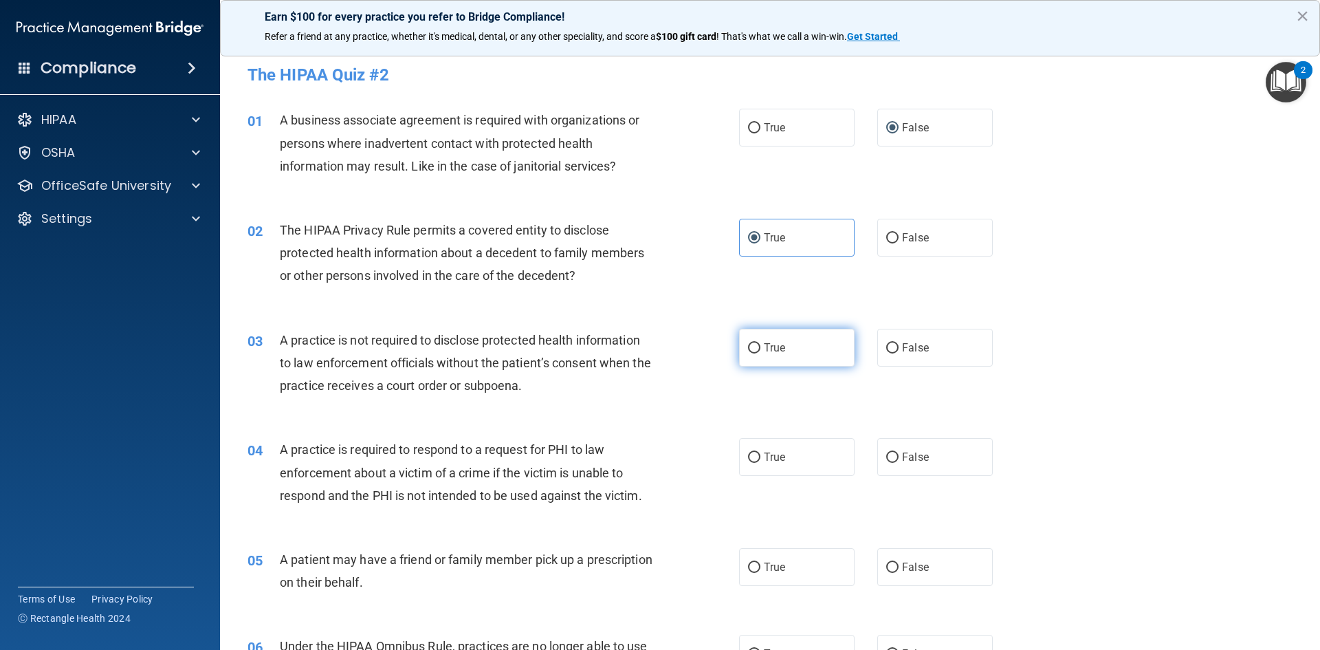
click at [798, 352] on label "True" at bounding box center [797, 348] width 116 height 38
click at [761, 352] on input "True" at bounding box center [754, 348] width 12 height 10
radio input "true"
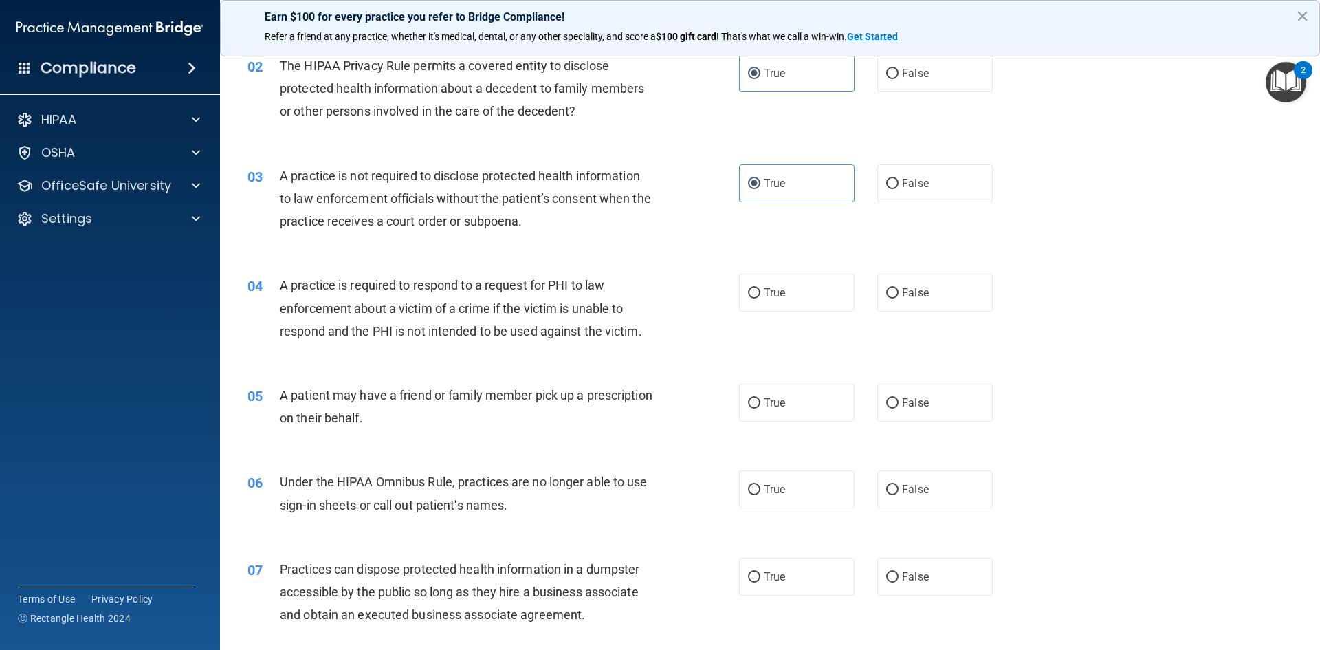
scroll to position [206, 0]
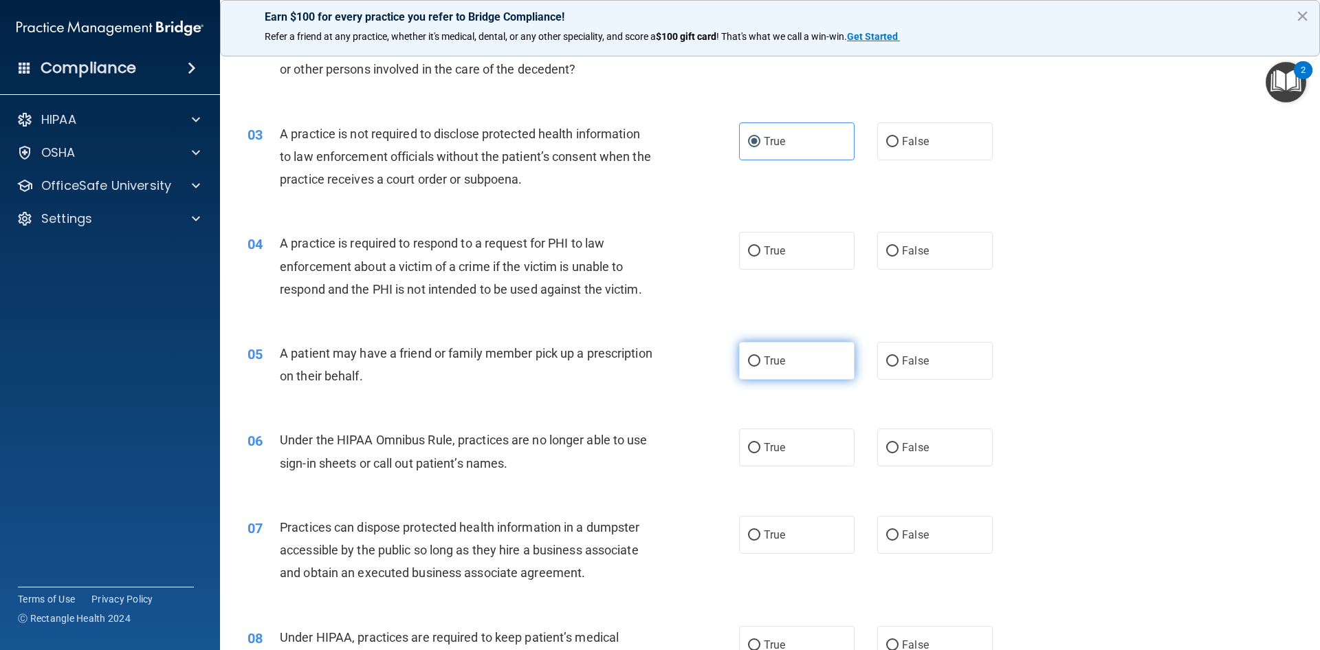
click at [810, 363] on label "True" at bounding box center [797, 361] width 116 height 38
click at [761, 363] on input "True" at bounding box center [754, 361] width 12 height 10
radio input "true"
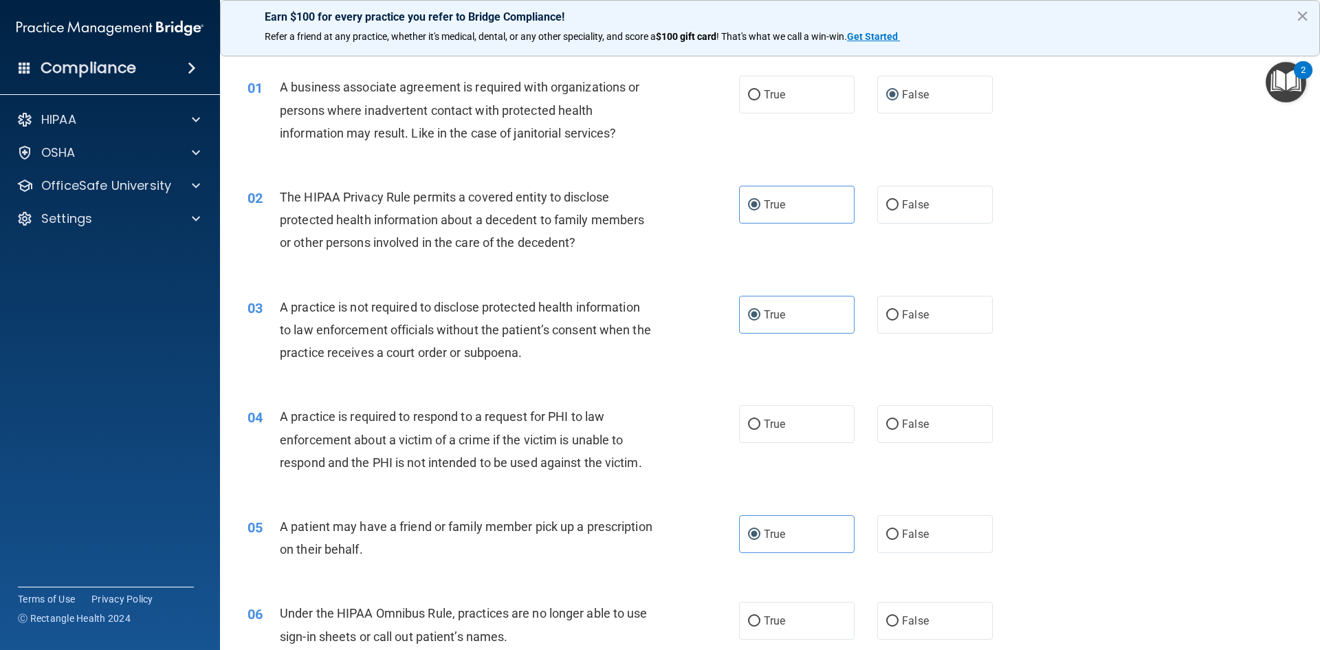
scroll to position [0, 0]
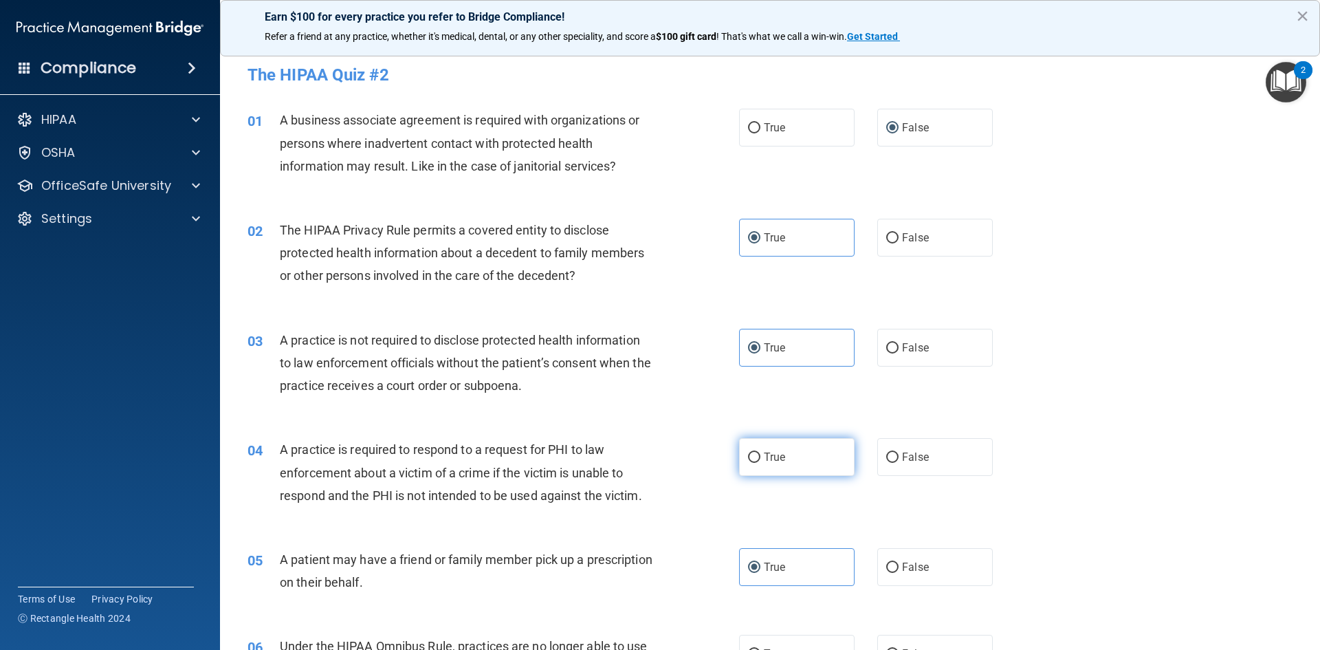
click at [803, 468] on label "True" at bounding box center [797, 457] width 116 height 38
click at [761, 463] on input "True" at bounding box center [754, 457] width 12 height 10
radio input "true"
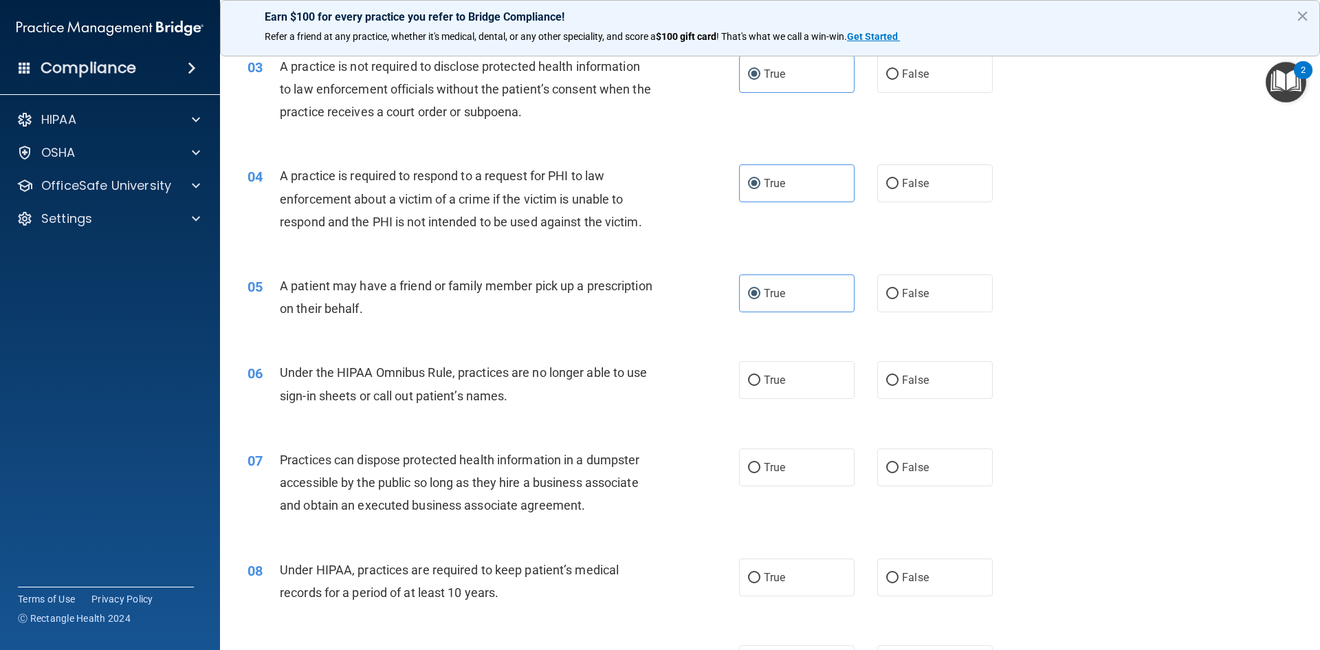
scroll to position [275, 0]
click at [915, 373] on span "False" at bounding box center [915, 378] width 27 height 13
click at [899, 374] on input "False" at bounding box center [892, 379] width 12 height 10
radio input "true"
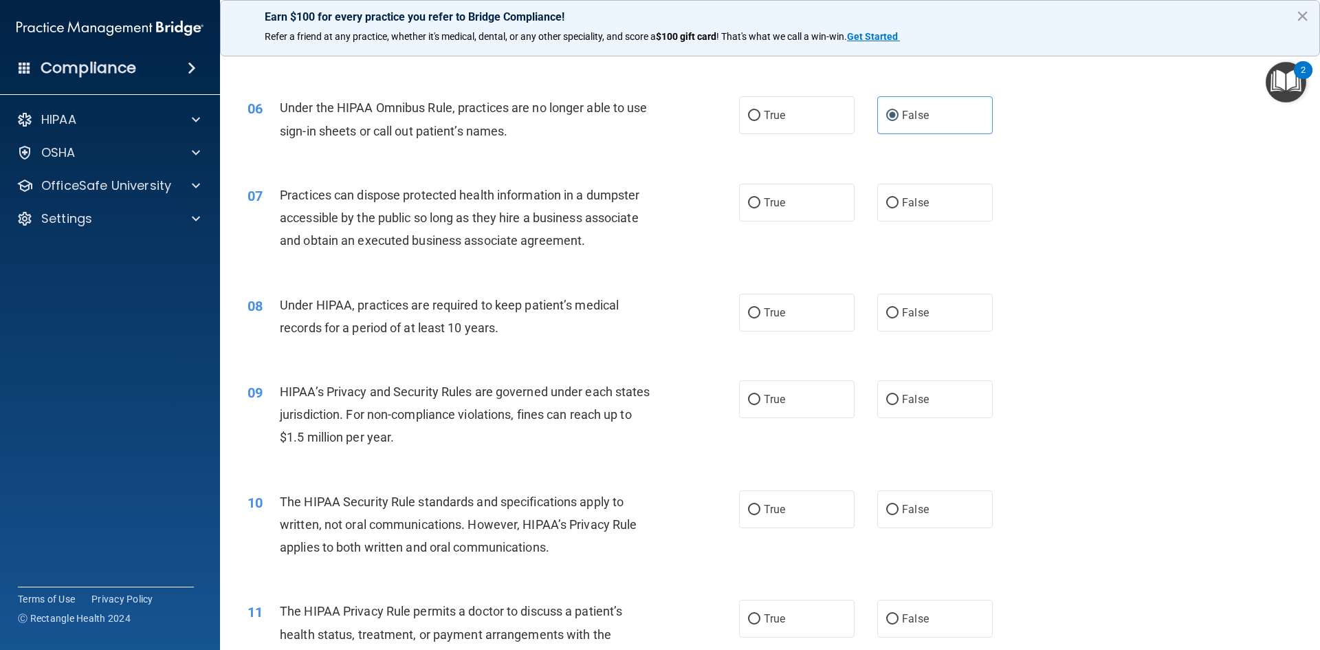
scroll to position [550, 0]
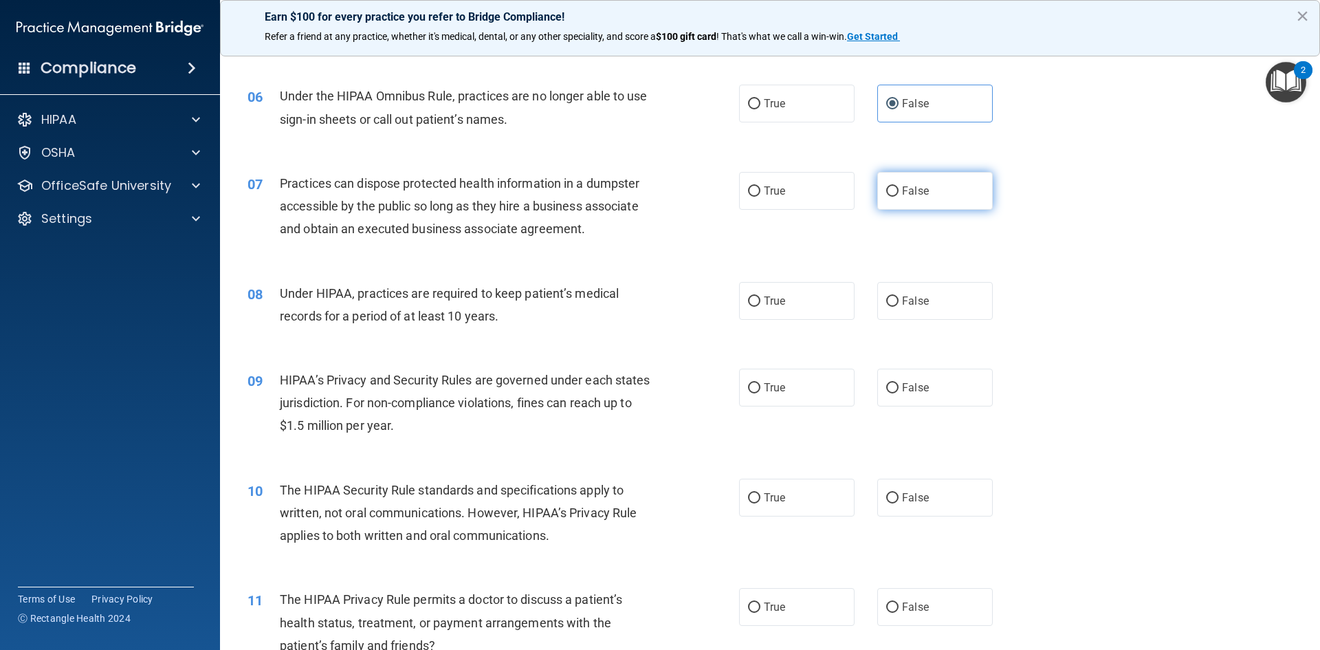
click at [935, 188] on label "False" at bounding box center [935, 191] width 116 height 38
click at [899, 188] on input "False" at bounding box center [892, 191] width 12 height 10
radio input "true"
click at [908, 301] on span "False" at bounding box center [915, 300] width 27 height 13
click at [899, 301] on input "False" at bounding box center [892, 301] width 12 height 10
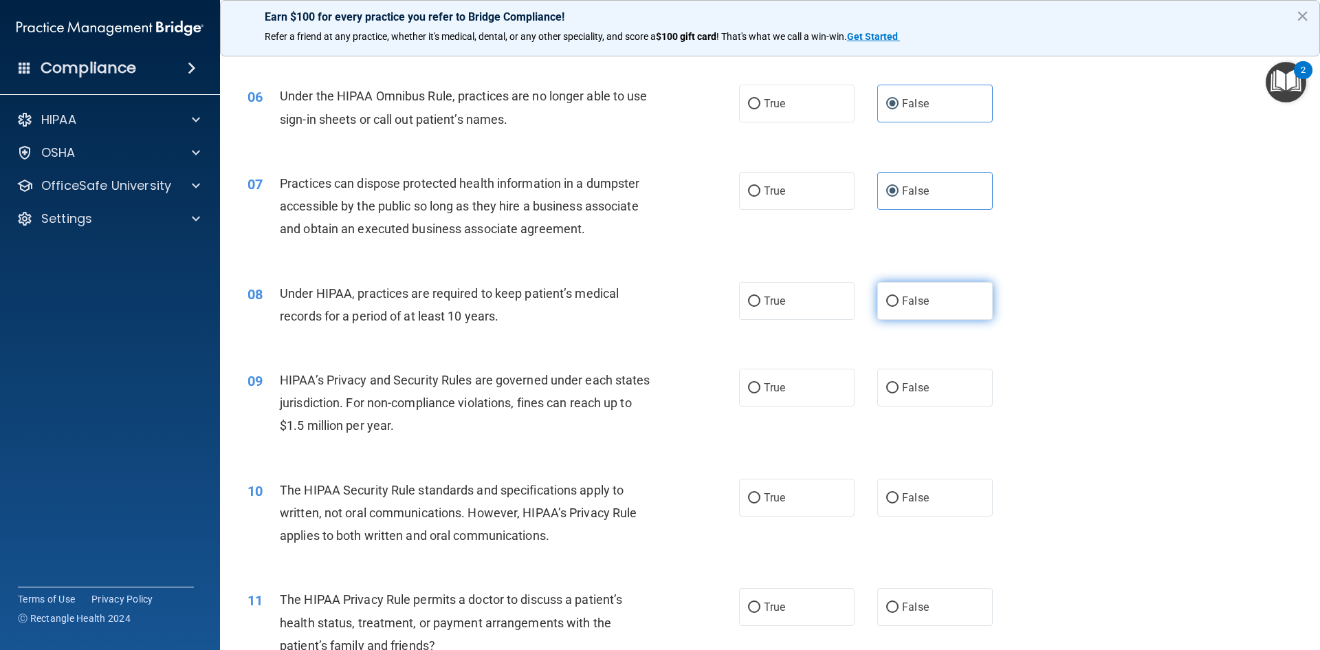
radio input "true"
click at [902, 384] on span "False" at bounding box center [915, 387] width 27 height 13
click at [898, 384] on input "False" at bounding box center [892, 388] width 12 height 10
radio input "true"
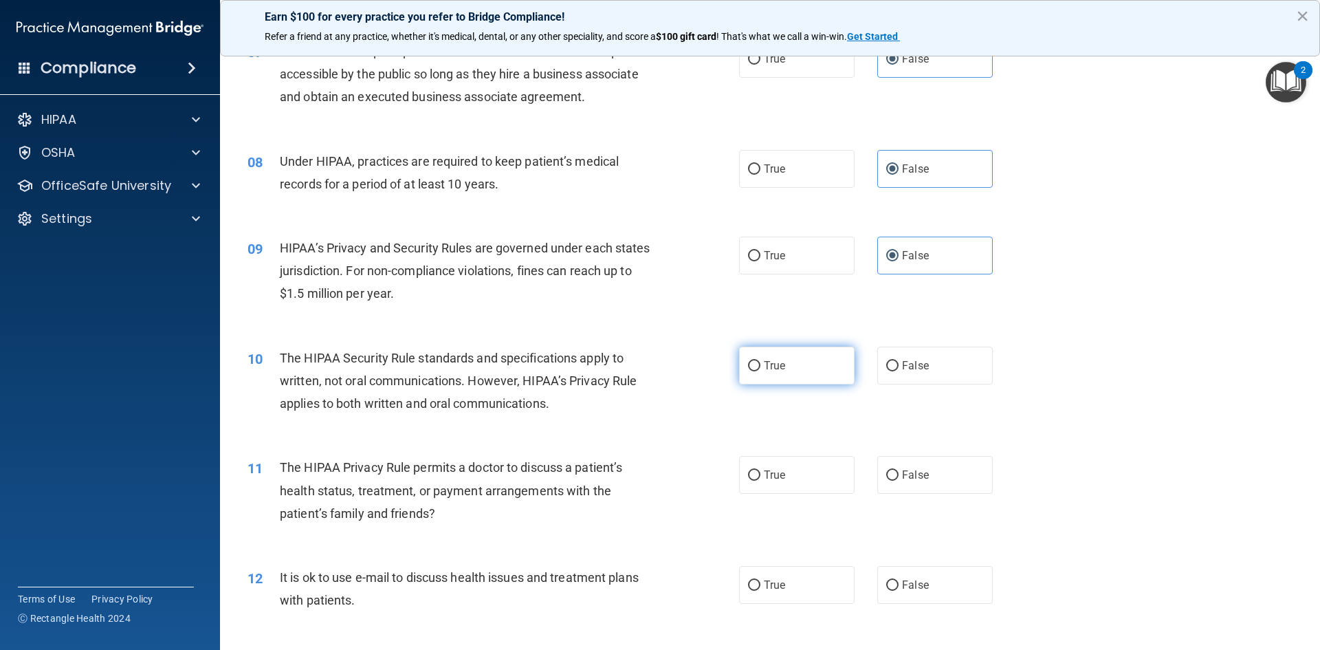
scroll to position [688, 0]
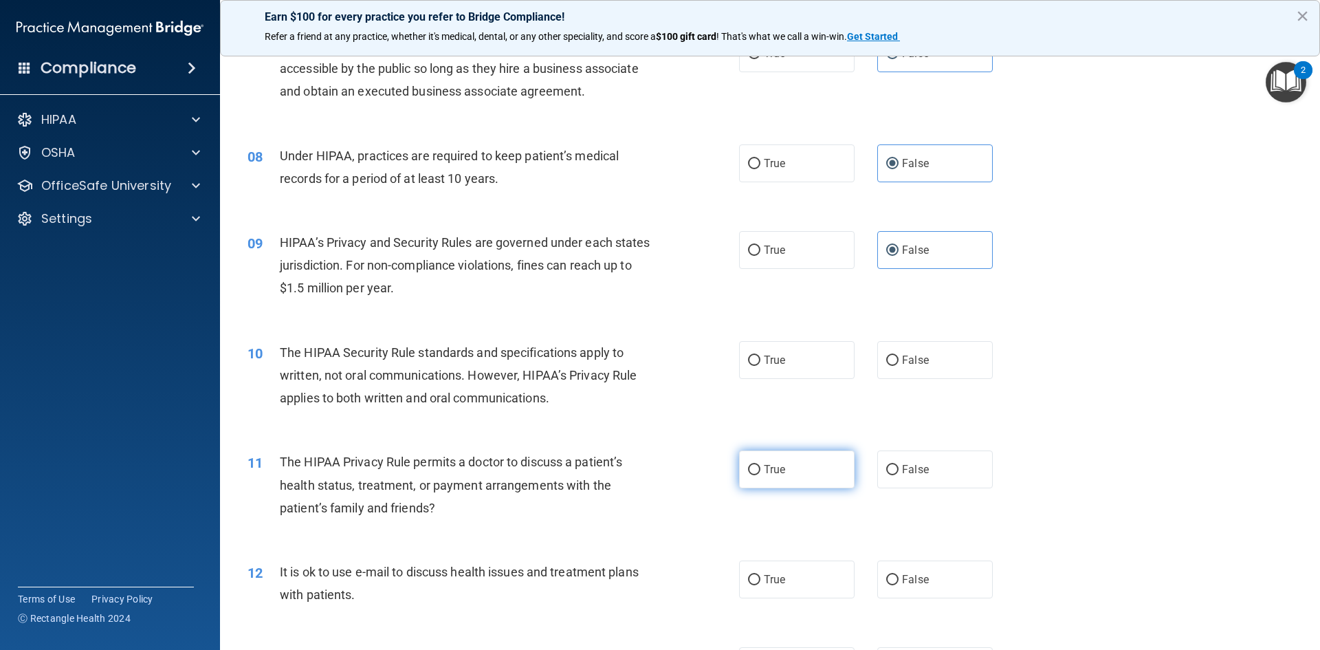
click at [819, 468] on label "True" at bounding box center [797, 469] width 116 height 38
click at [761, 468] on input "True" at bounding box center [754, 470] width 12 height 10
radio input "true"
click at [776, 362] on span "True" at bounding box center [774, 359] width 21 height 13
click at [761, 362] on input "True" at bounding box center [754, 361] width 12 height 10
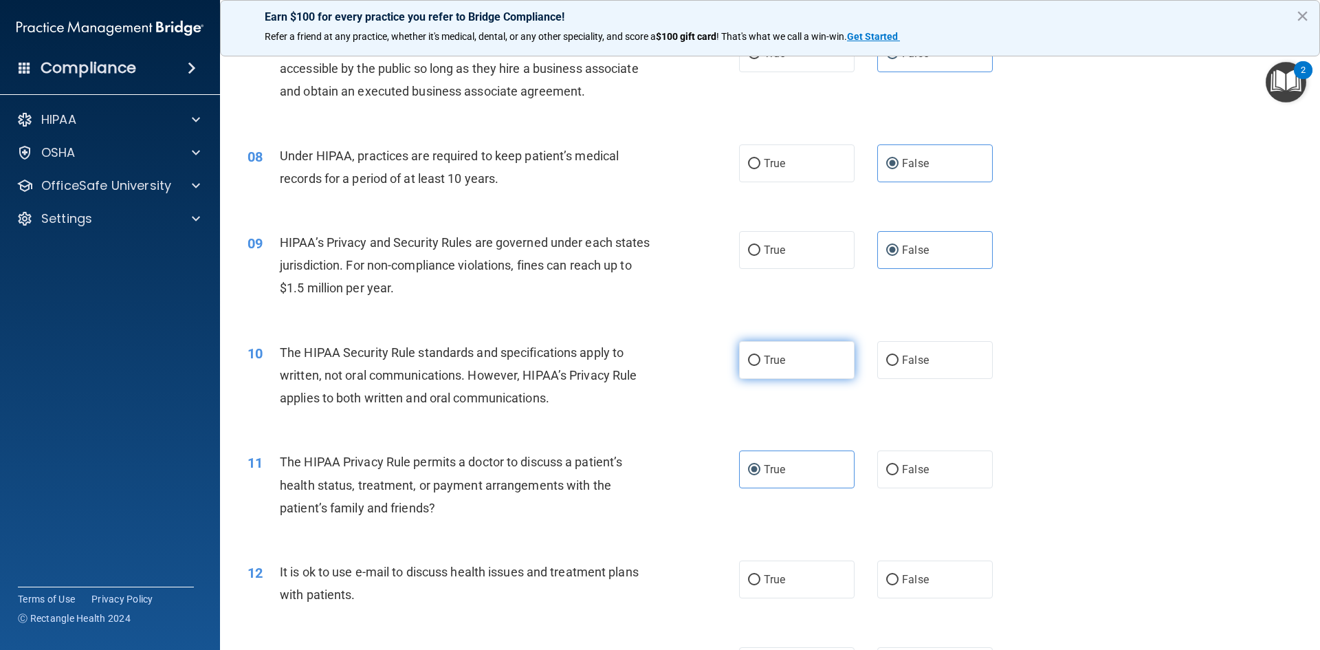
radio input "true"
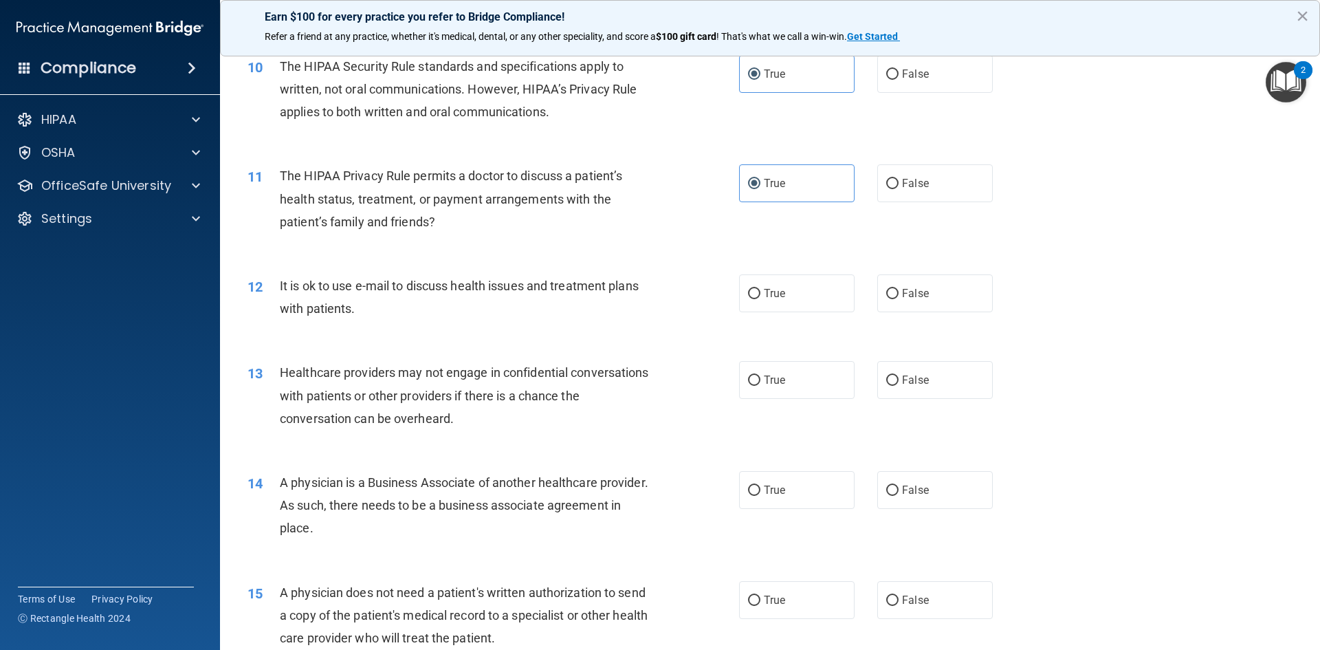
scroll to position [963, 0]
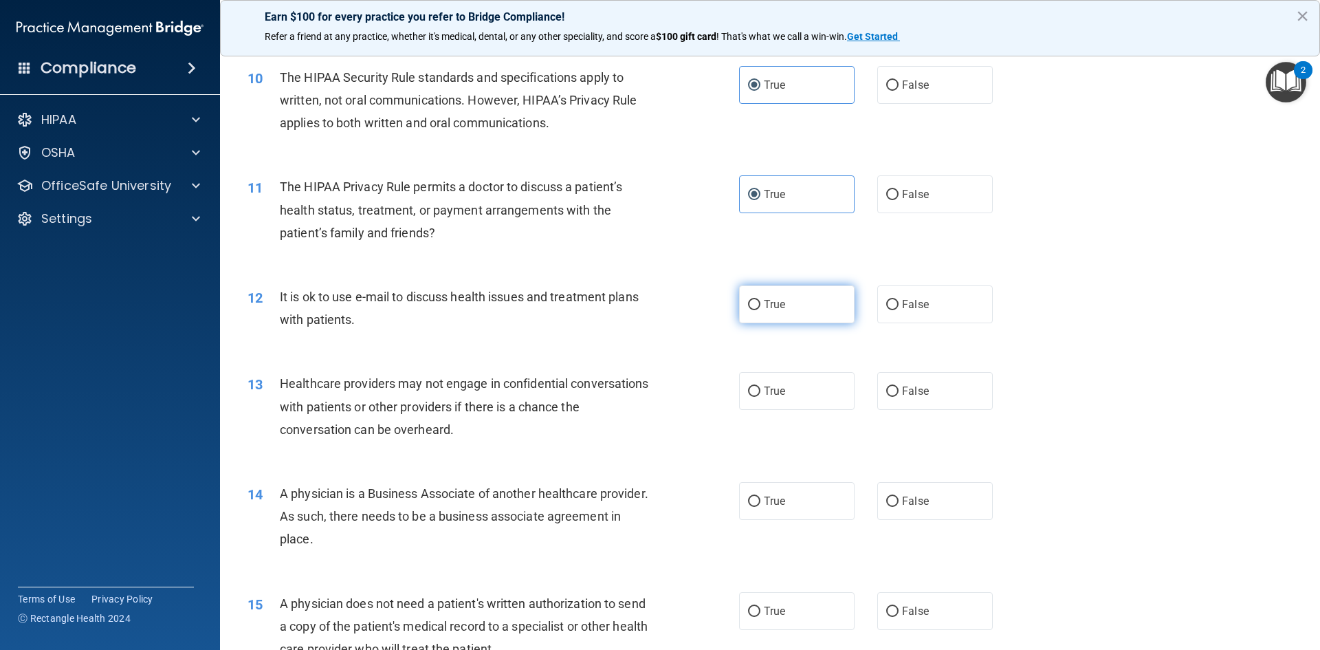
click at [794, 305] on label "True" at bounding box center [797, 304] width 116 height 38
click at [761, 305] on input "True" at bounding box center [754, 305] width 12 height 10
radio input "true"
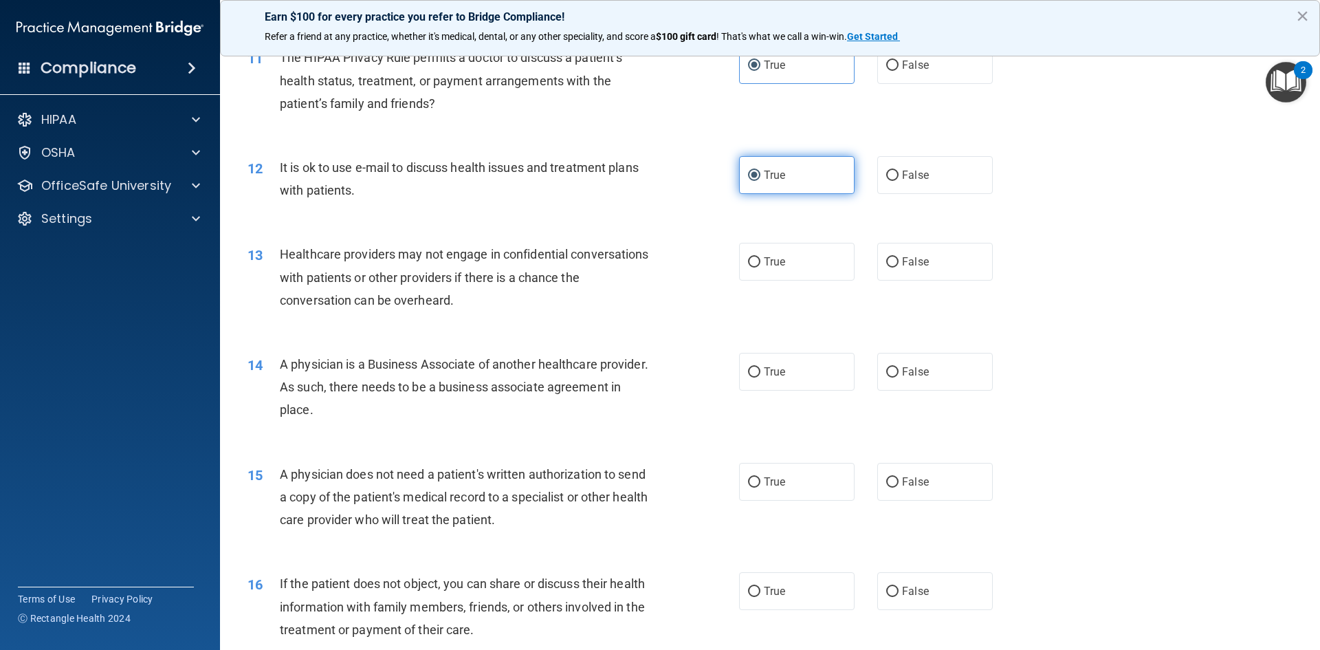
scroll to position [1100, 0]
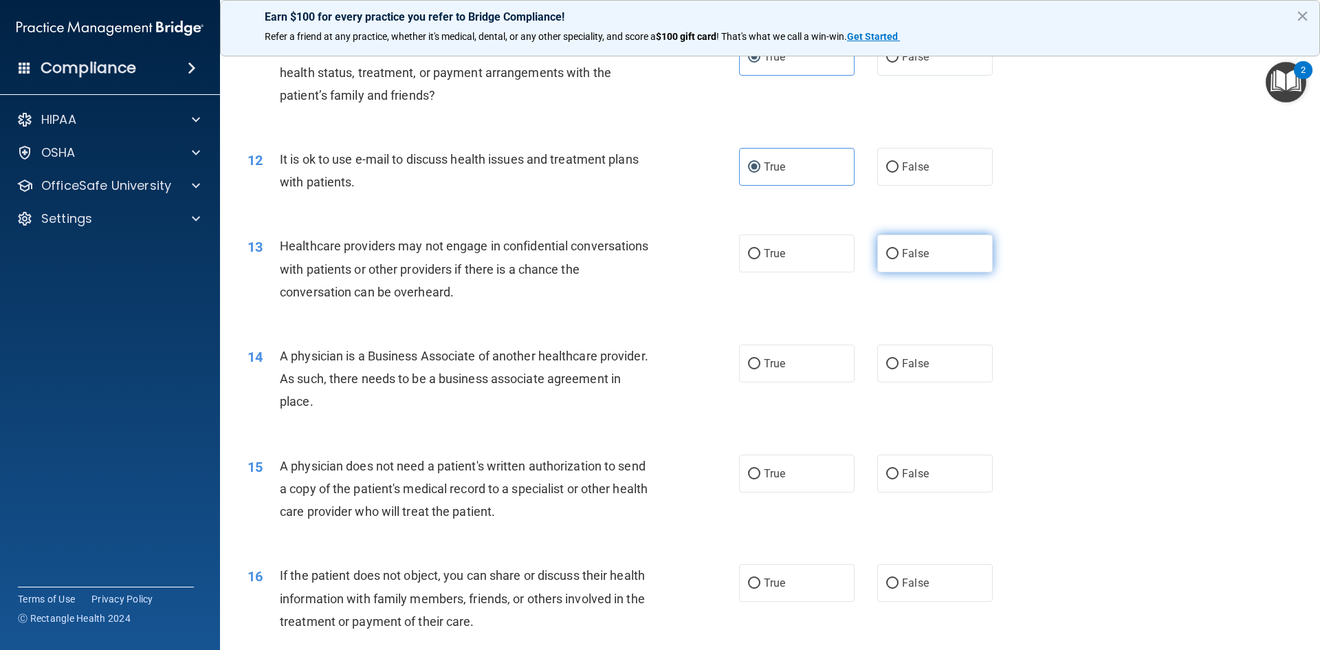
click at [919, 266] on label "False" at bounding box center [935, 253] width 116 height 38
click at [899, 259] on input "False" at bounding box center [892, 254] width 12 height 10
radio input "true"
click at [904, 358] on span "False" at bounding box center [915, 363] width 27 height 13
click at [899, 359] on input "False" at bounding box center [892, 364] width 12 height 10
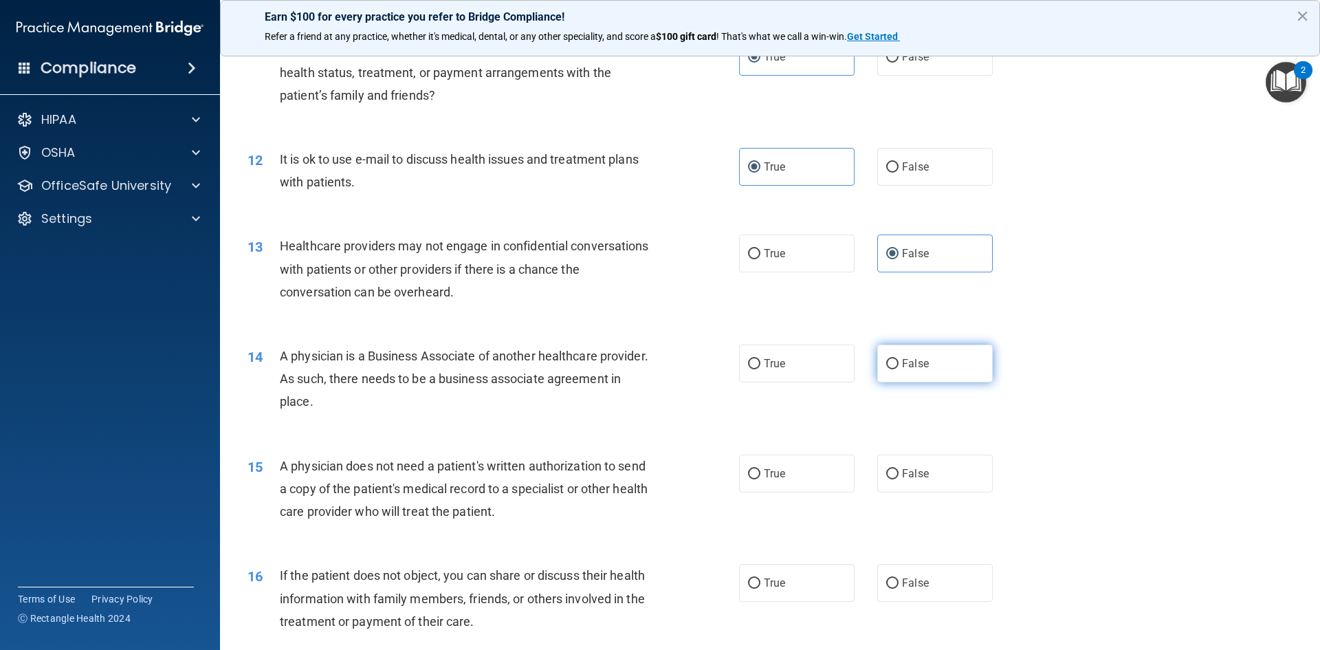
radio input "true"
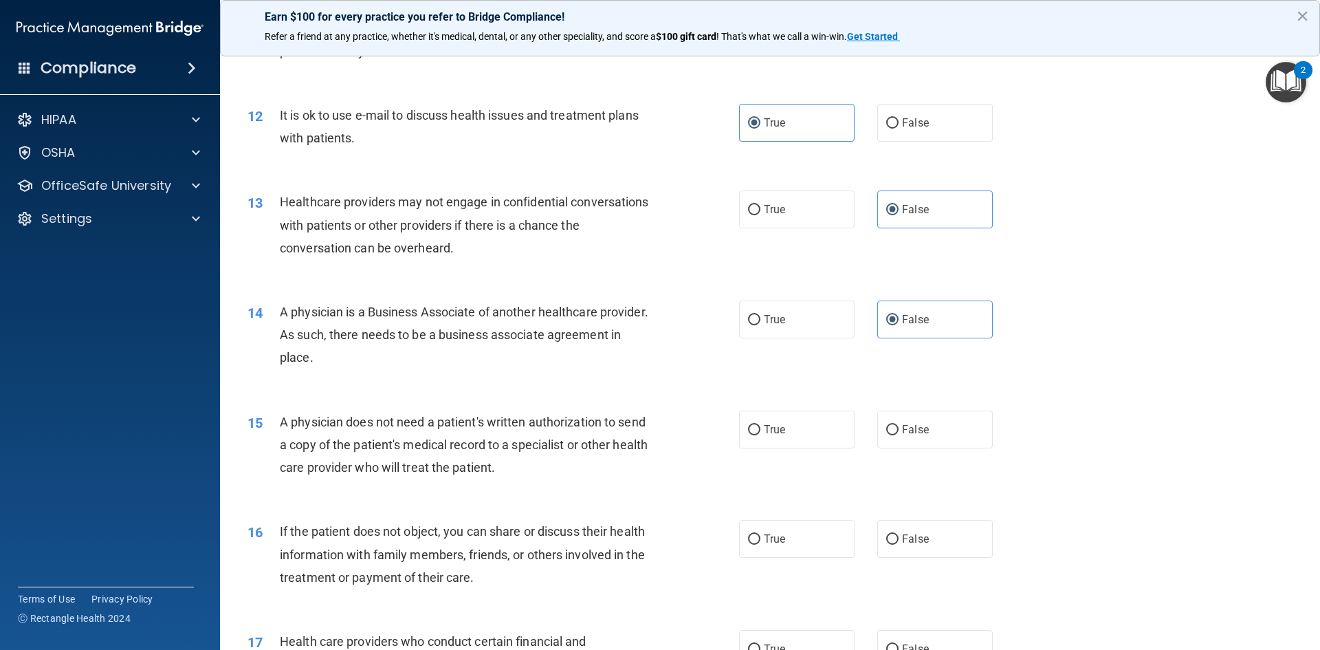
scroll to position [1169, 0]
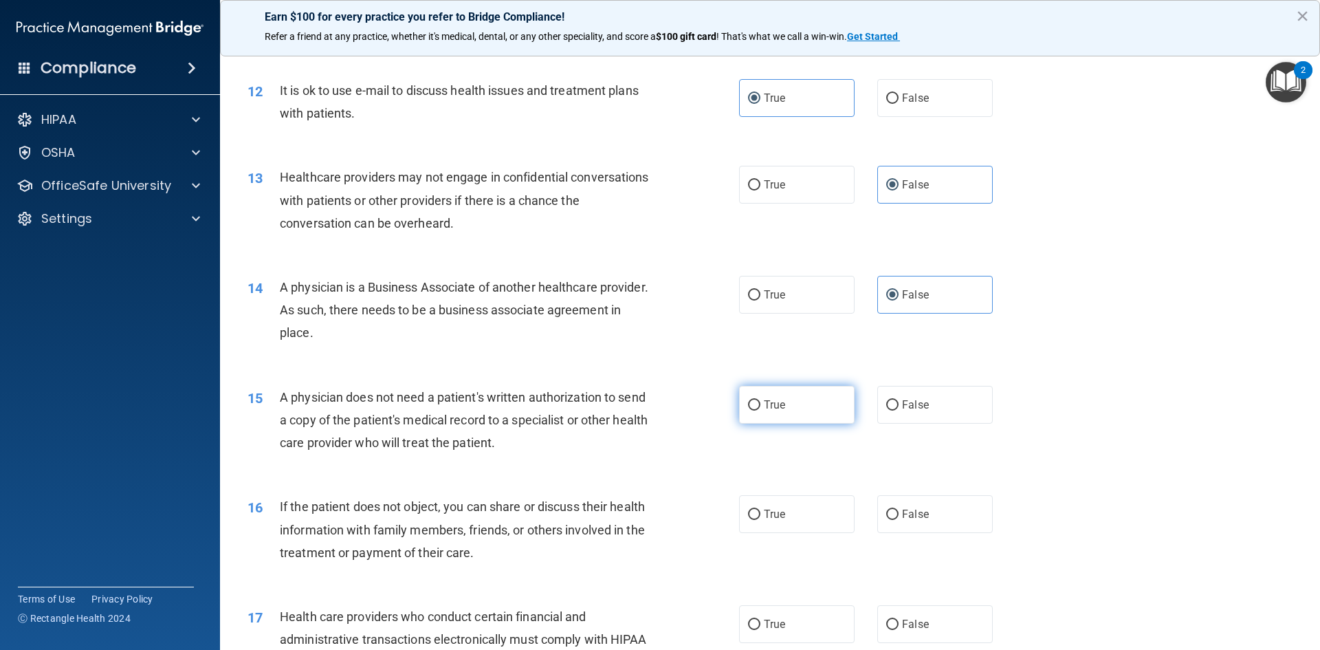
click at [796, 411] on label "True" at bounding box center [797, 405] width 116 height 38
click at [761, 411] on input "True" at bounding box center [754, 405] width 12 height 10
radio input "true"
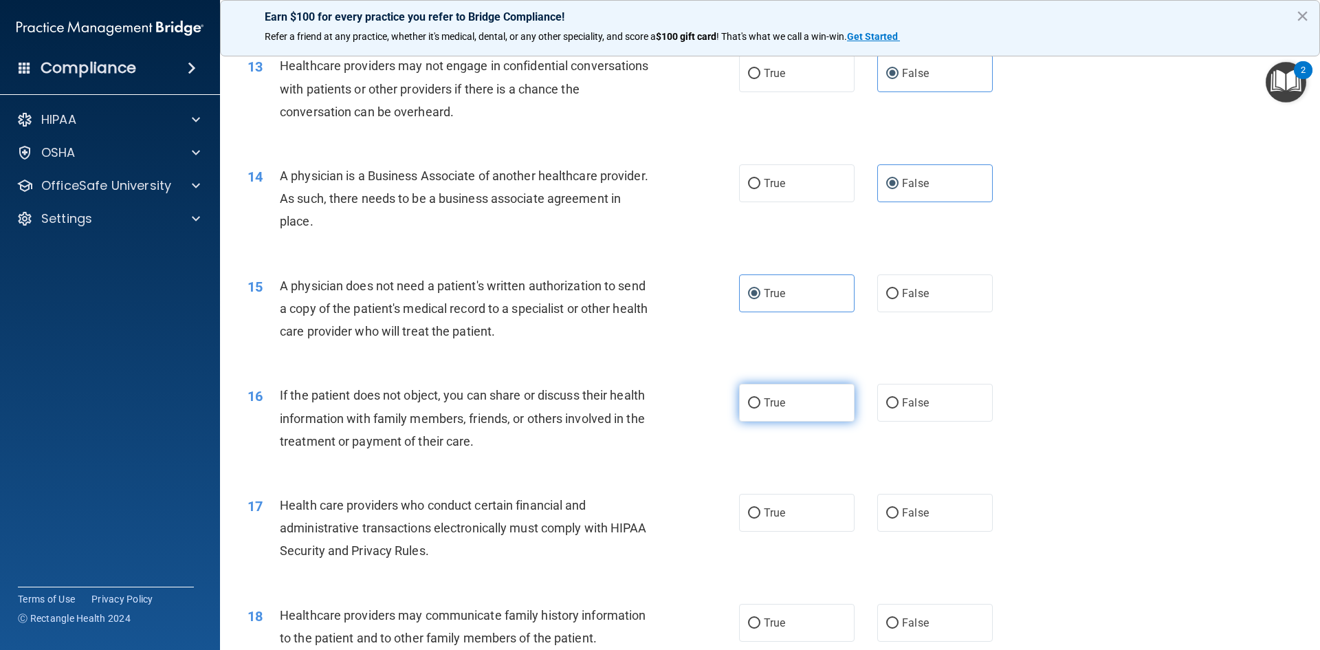
scroll to position [1307, 0]
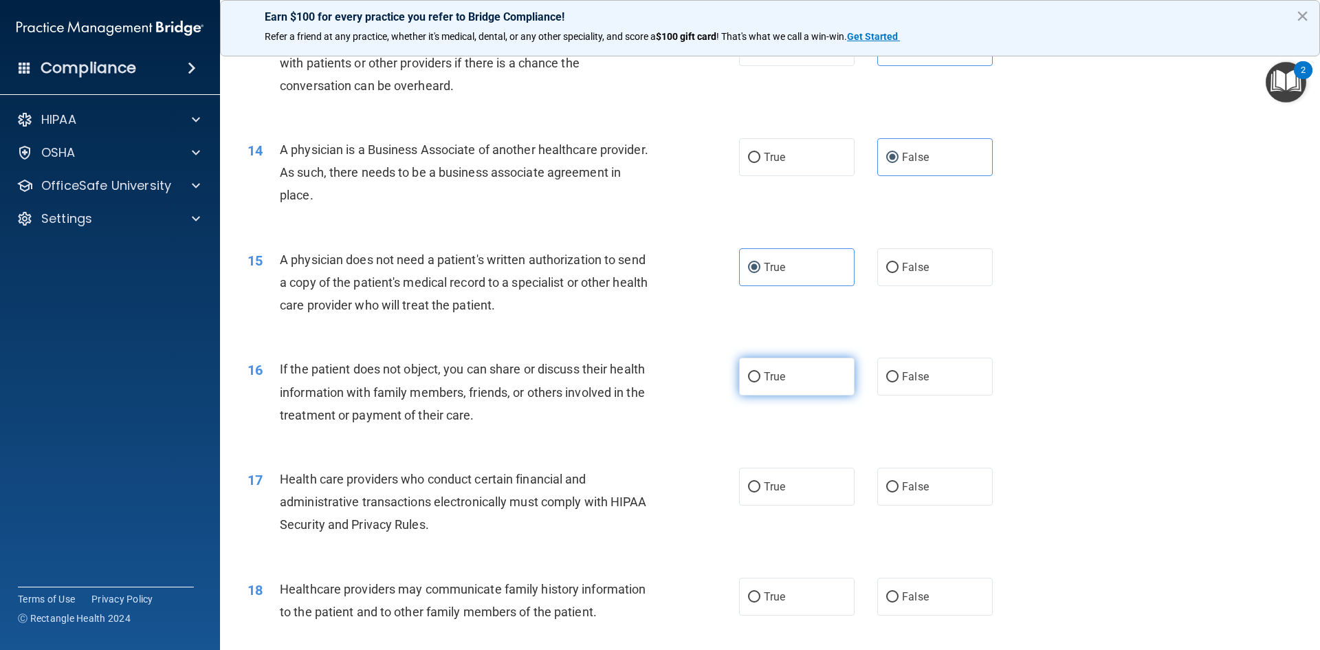
click at [767, 382] on span "True" at bounding box center [774, 376] width 21 height 13
click at [761, 382] on input "True" at bounding box center [754, 377] width 12 height 10
radio input "true"
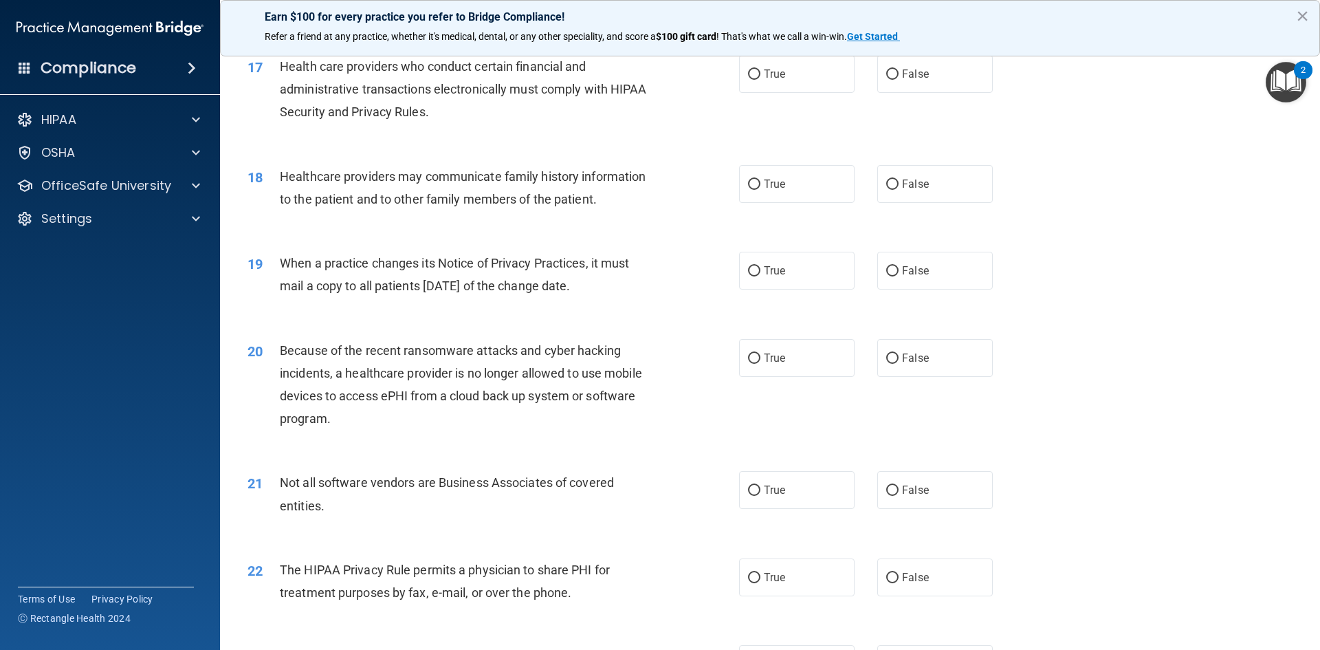
scroll to position [1650, 0]
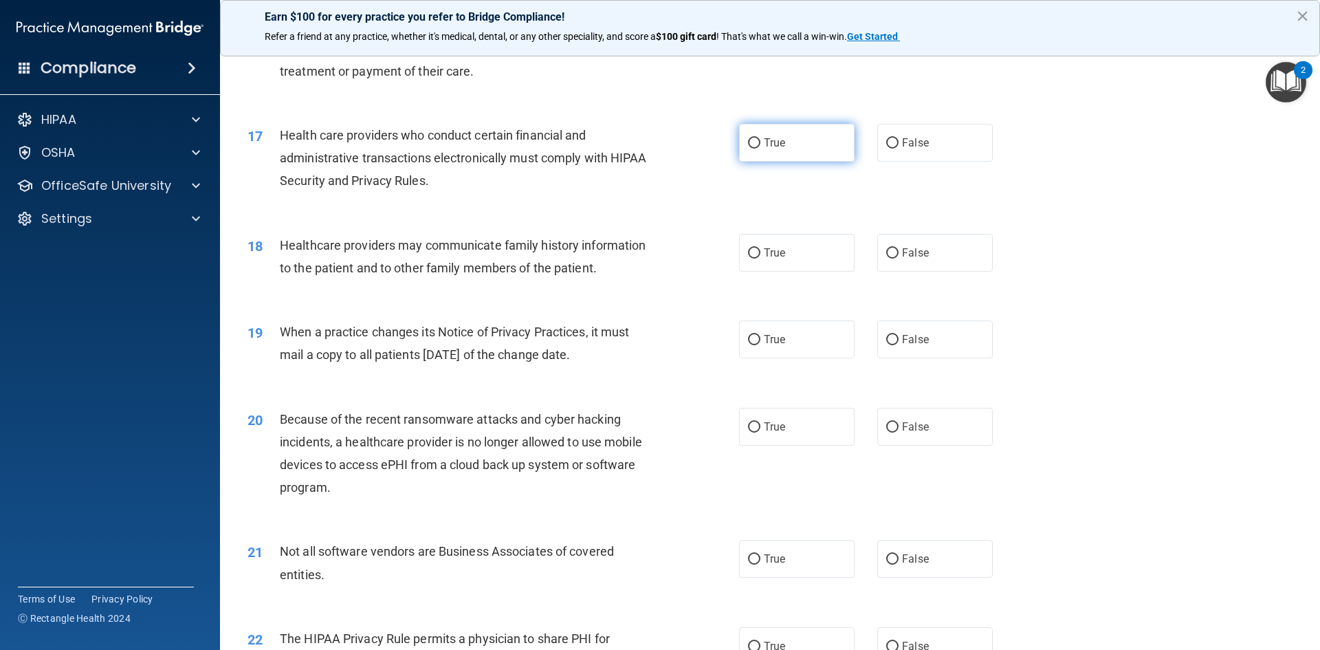
click at [786, 146] on label "True" at bounding box center [797, 143] width 116 height 38
click at [761, 146] on input "True" at bounding box center [754, 143] width 12 height 10
radio input "true"
click at [927, 339] on label "False" at bounding box center [935, 339] width 116 height 38
click at [899, 339] on input "False" at bounding box center [892, 340] width 12 height 10
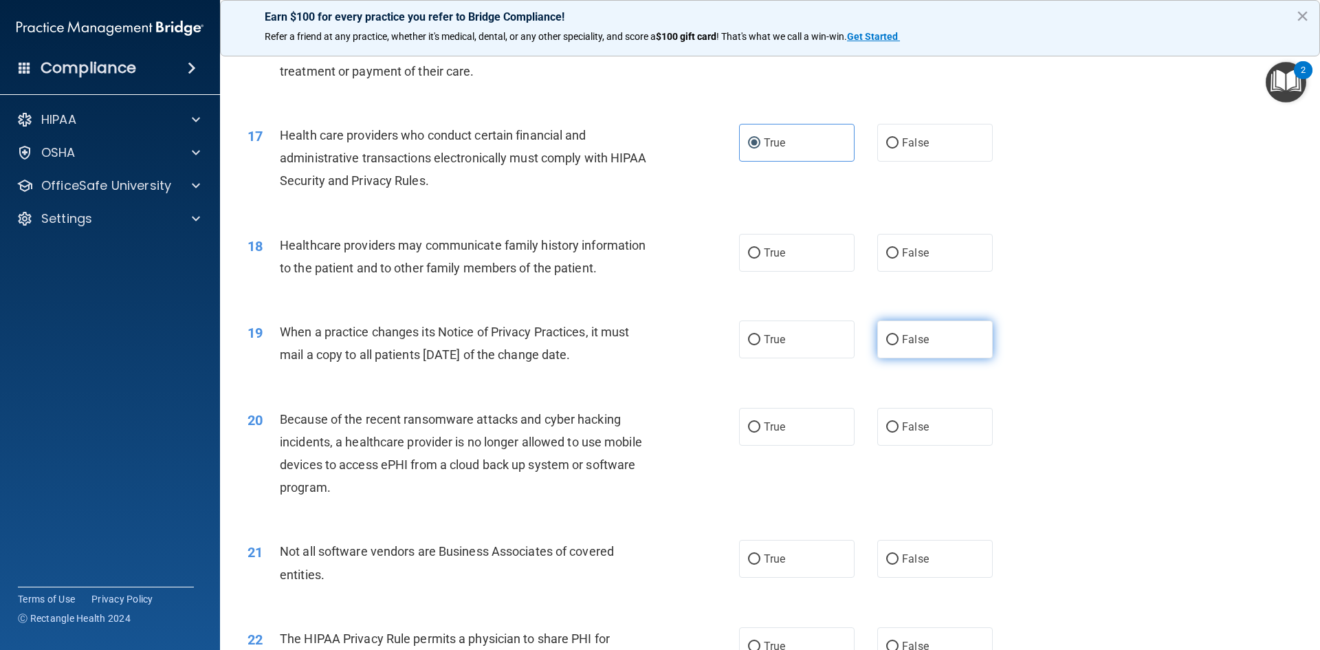
radio input "true"
click at [802, 254] on label "True" at bounding box center [797, 253] width 116 height 38
click at [761, 254] on input "True" at bounding box center [754, 253] width 12 height 10
radio input "true"
click at [906, 434] on label "False" at bounding box center [935, 427] width 116 height 38
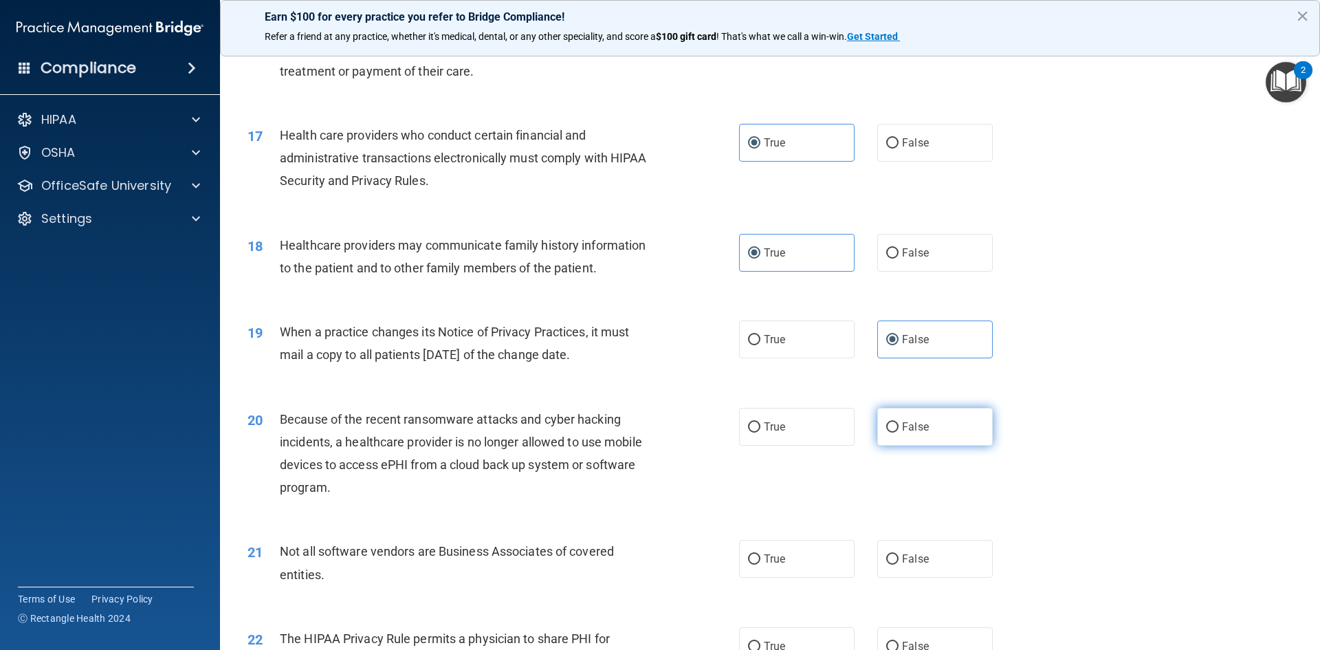
click at [899, 433] on input "False" at bounding box center [892, 427] width 12 height 10
radio input "true"
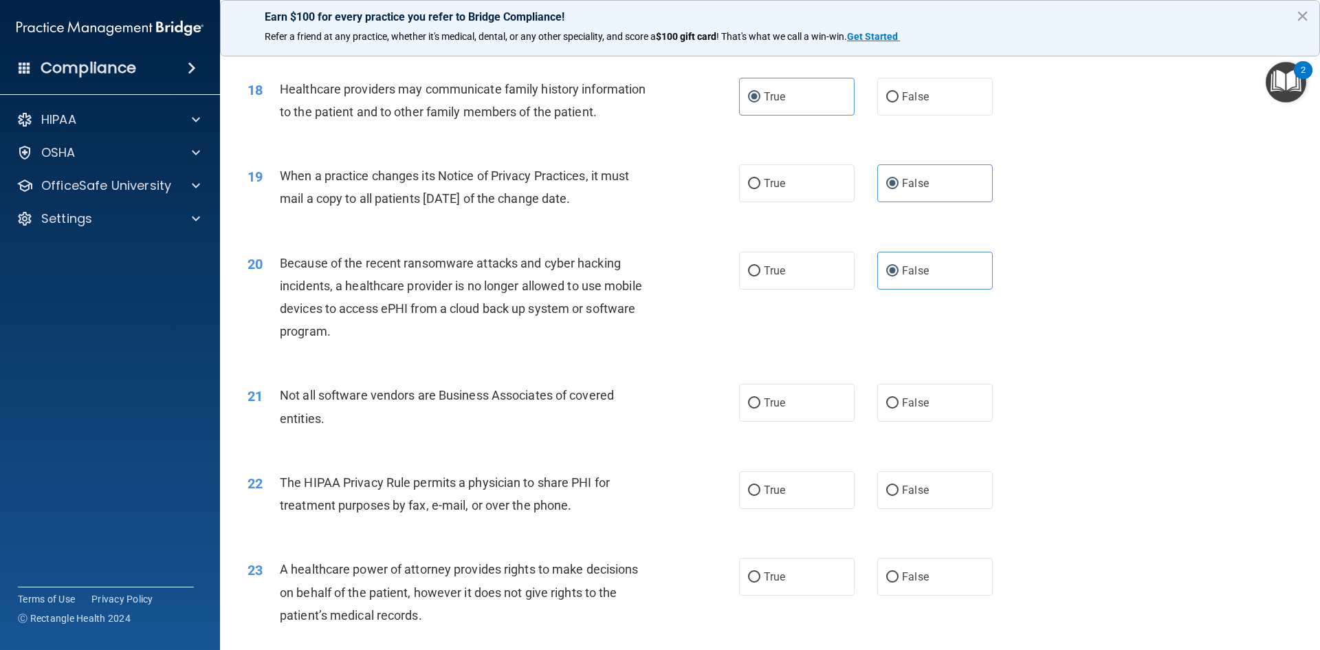
scroll to position [1857, 0]
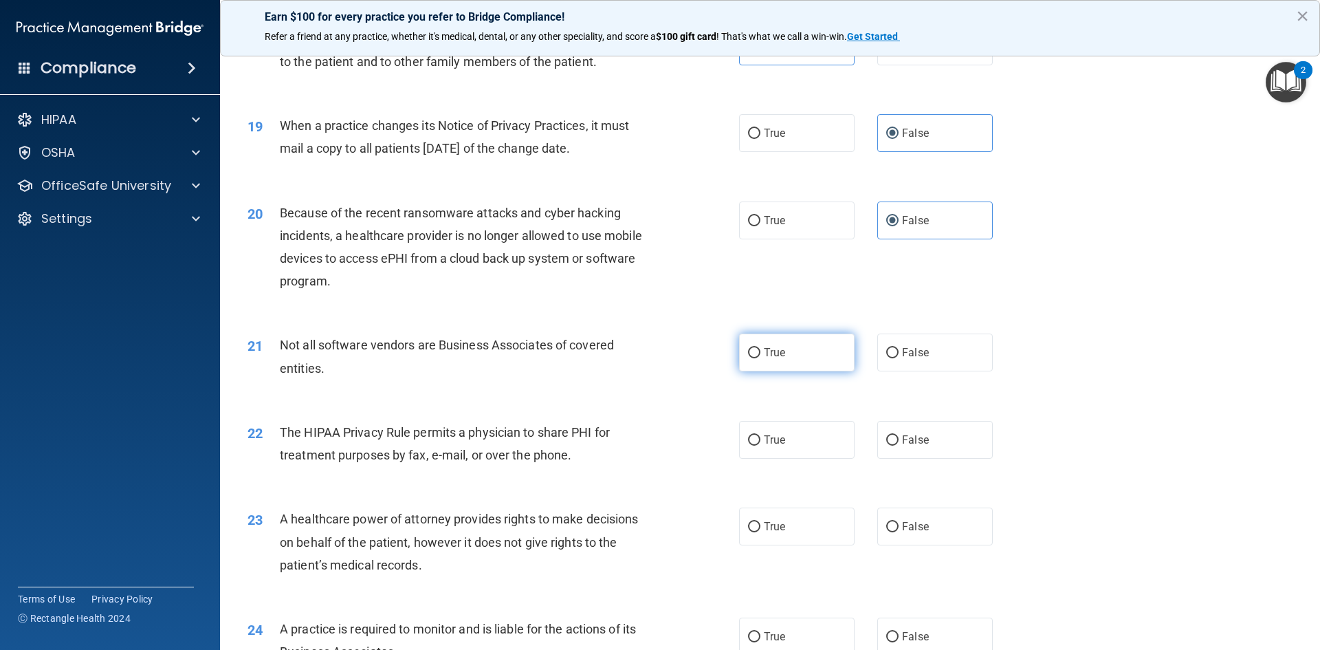
click at [776, 353] on span "True" at bounding box center [774, 352] width 21 height 13
click at [761, 353] on input "True" at bounding box center [754, 353] width 12 height 10
radio input "true"
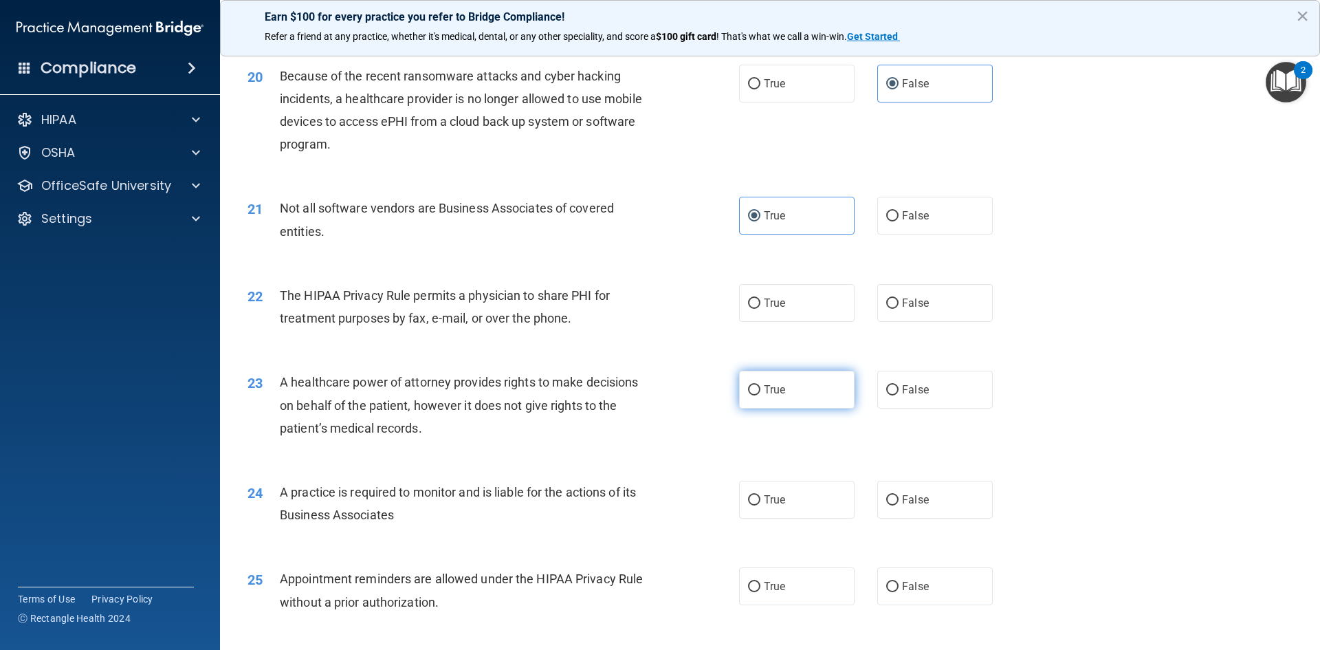
scroll to position [1994, 0]
click at [915, 311] on label "False" at bounding box center [935, 302] width 116 height 38
click at [899, 308] on input "False" at bounding box center [892, 303] width 12 height 10
radio input "true"
click at [794, 304] on label "True" at bounding box center [797, 302] width 116 height 38
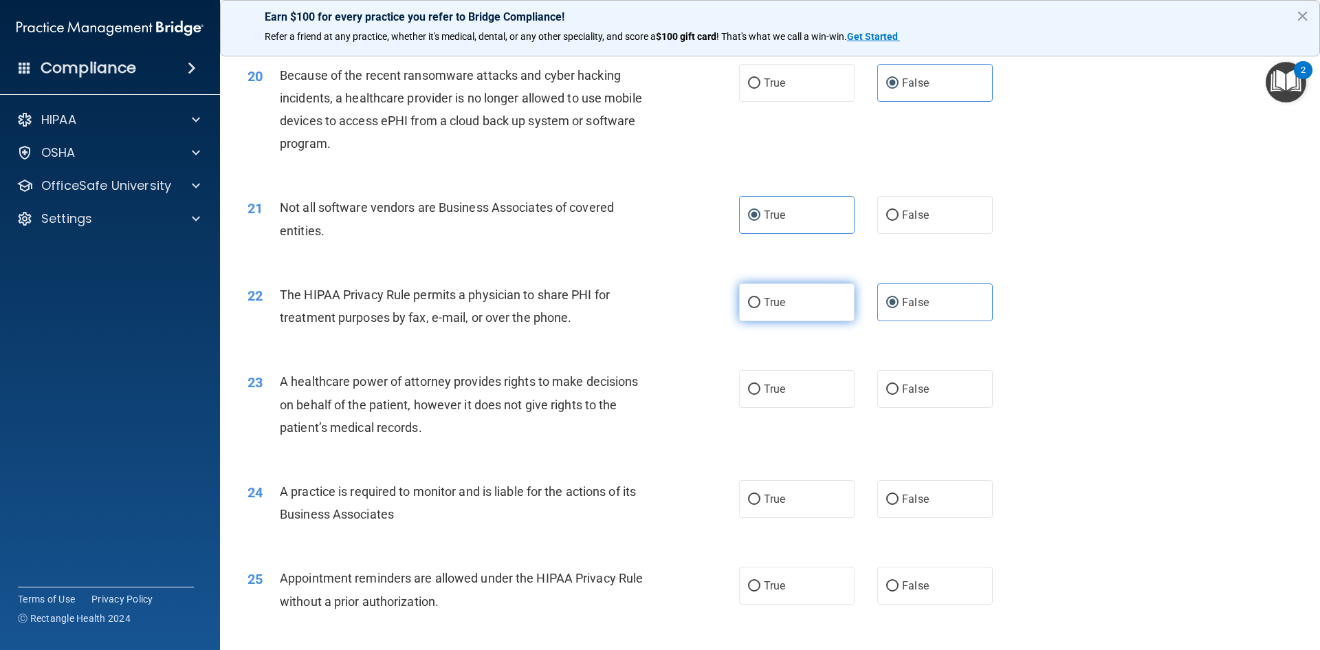
click at [761, 304] on input "True" at bounding box center [754, 303] width 12 height 10
radio input "true"
radio input "false"
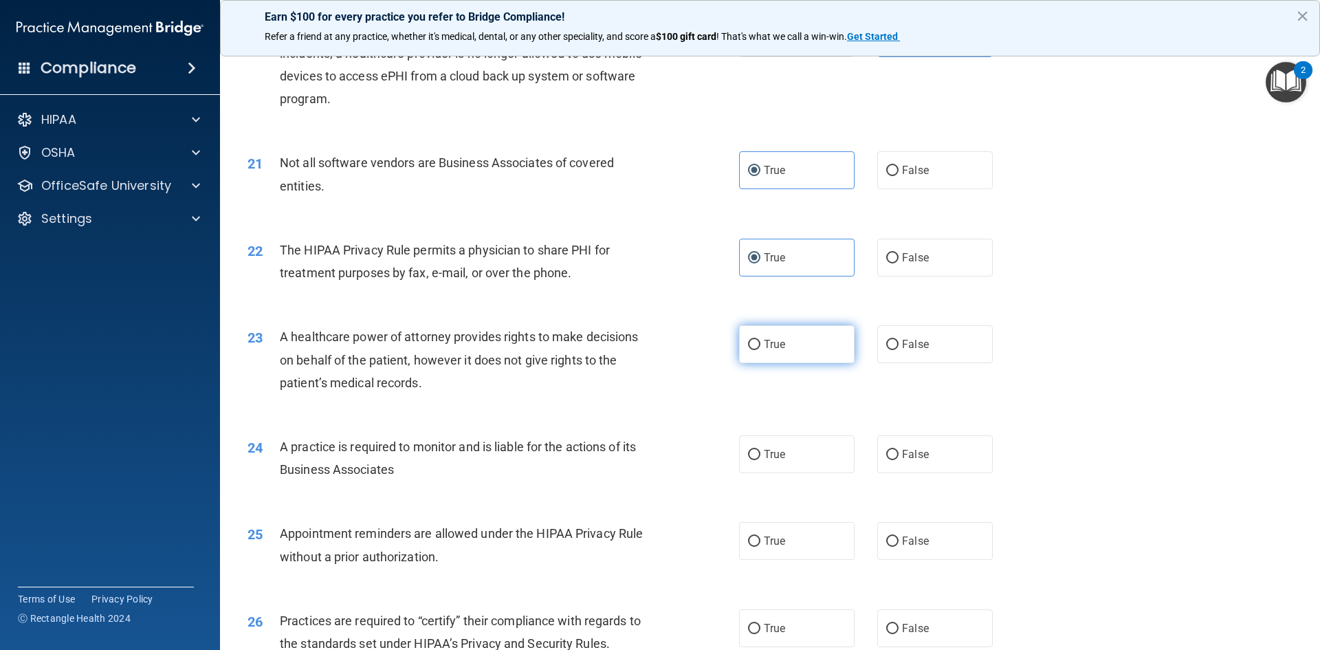
scroll to position [2063, 0]
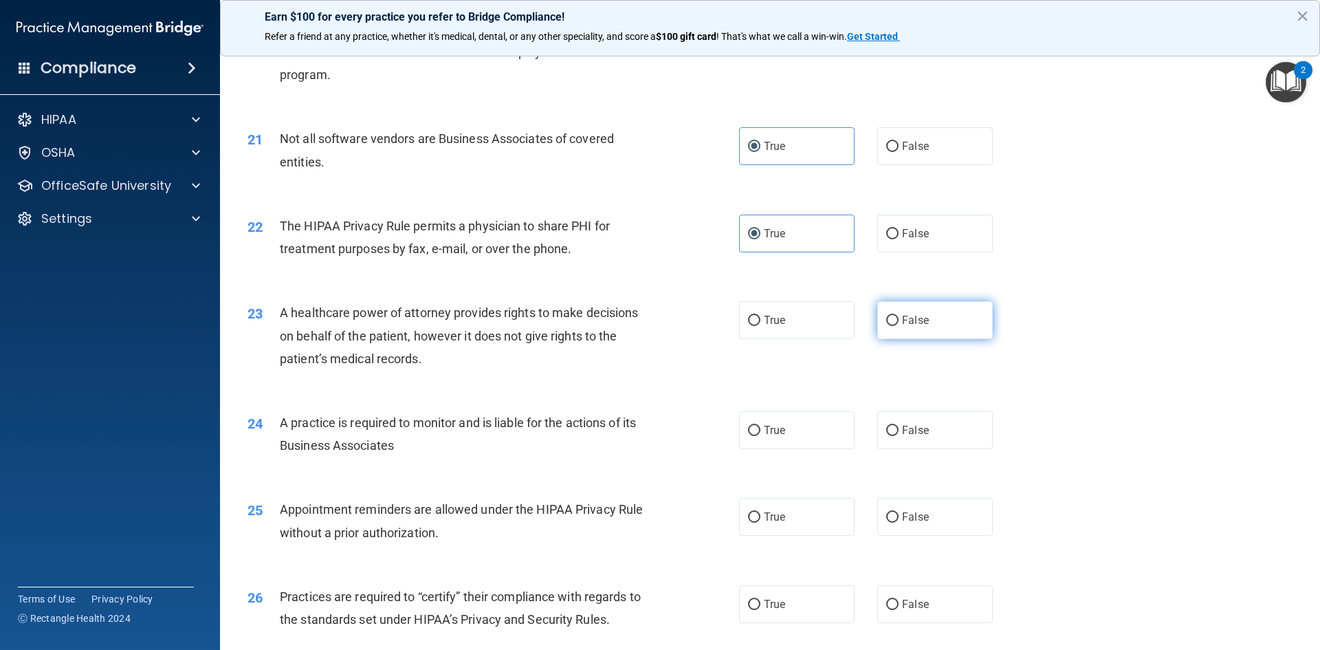
click at [910, 325] on span "False" at bounding box center [915, 320] width 27 height 13
click at [899, 325] on input "False" at bounding box center [892, 321] width 12 height 10
radio input "true"
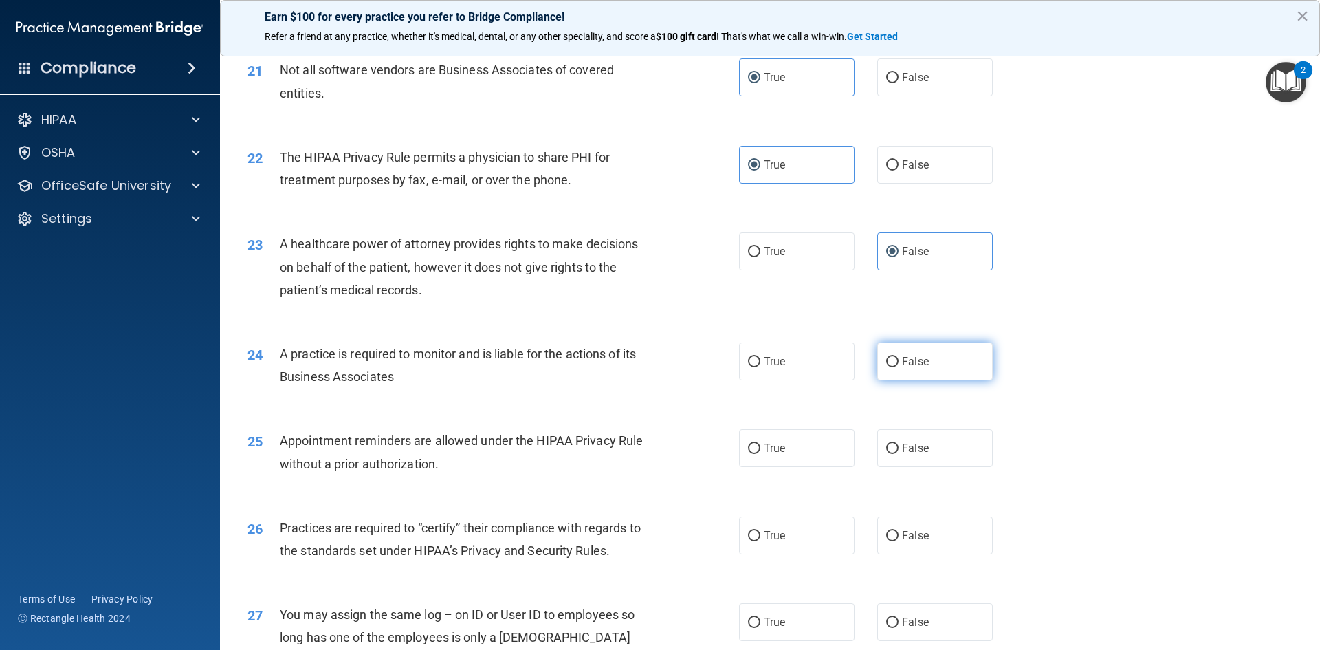
click at [919, 361] on span "False" at bounding box center [915, 361] width 27 height 13
click at [899, 361] on input "False" at bounding box center [892, 362] width 12 height 10
radio input "true"
click at [822, 448] on label "True" at bounding box center [797, 448] width 116 height 38
click at [761, 448] on input "True" at bounding box center [754, 449] width 12 height 10
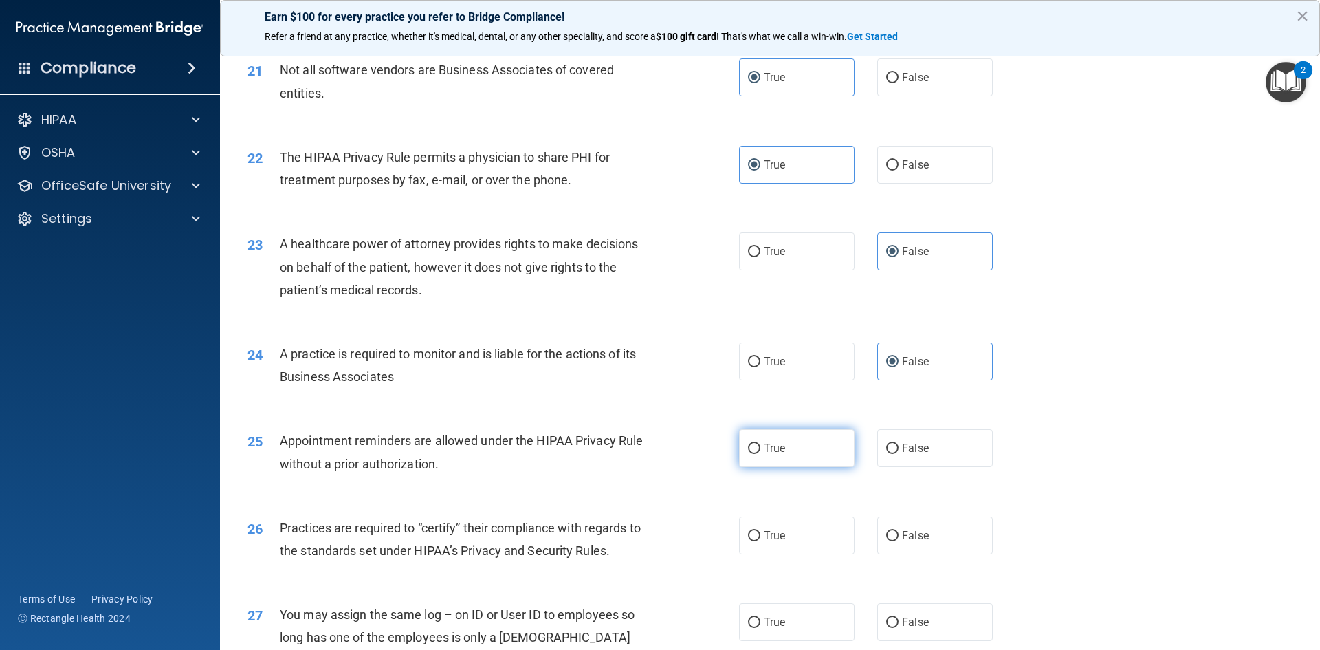
radio input "true"
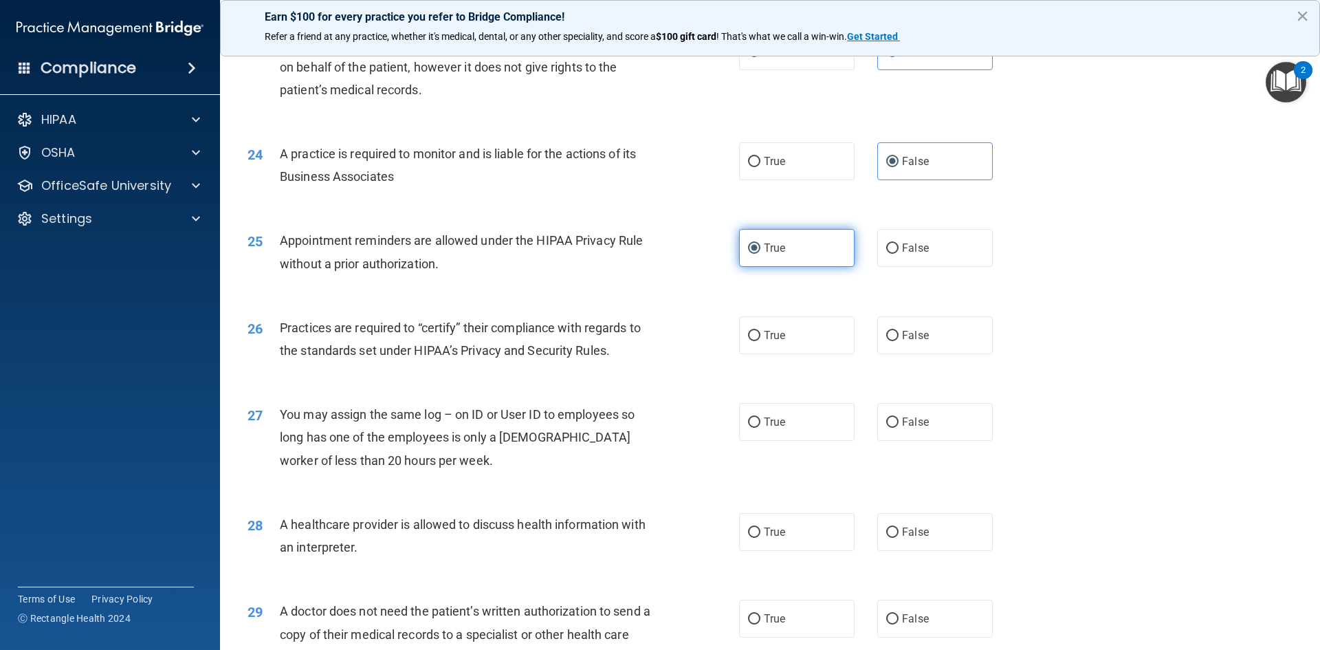
scroll to position [2338, 0]
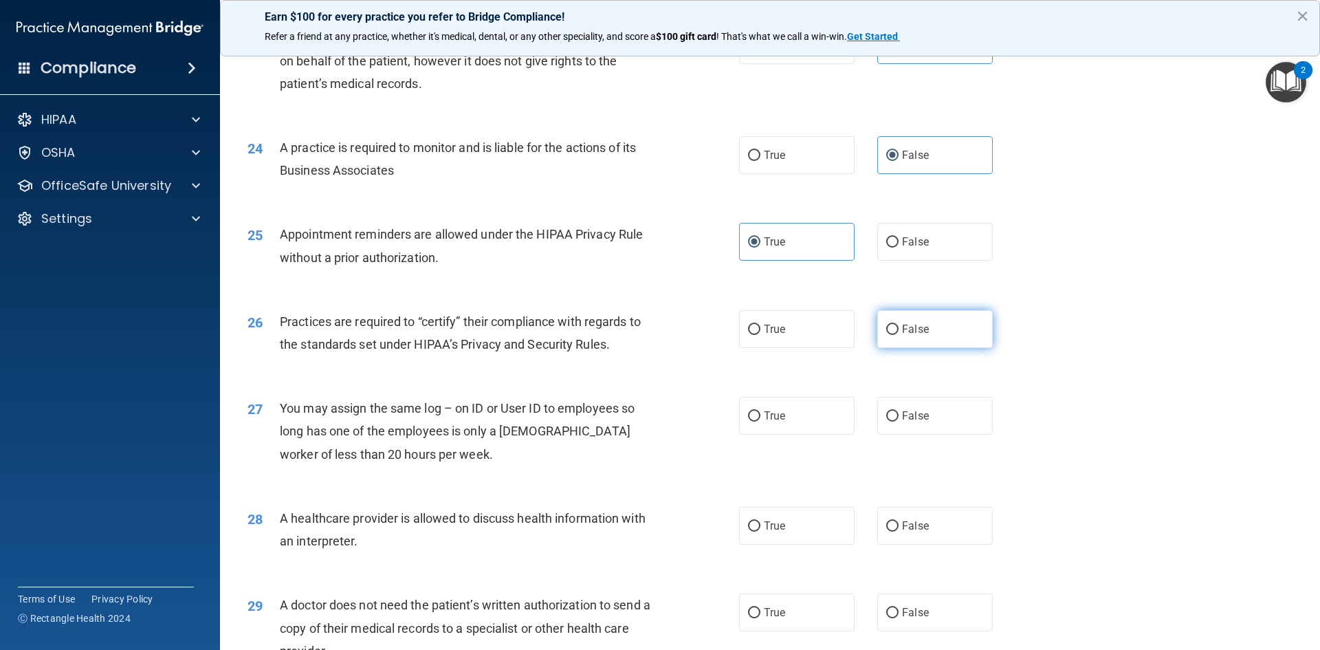
click at [934, 330] on label "False" at bounding box center [935, 329] width 116 height 38
click at [899, 330] on input "False" at bounding box center [892, 330] width 12 height 10
radio input "true"
click at [902, 419] on span "False" at bounding box center [915, 415] width 27 height 13
click at [899, 419] on input "False" at bounding box center [892, 416] width 12 height 10
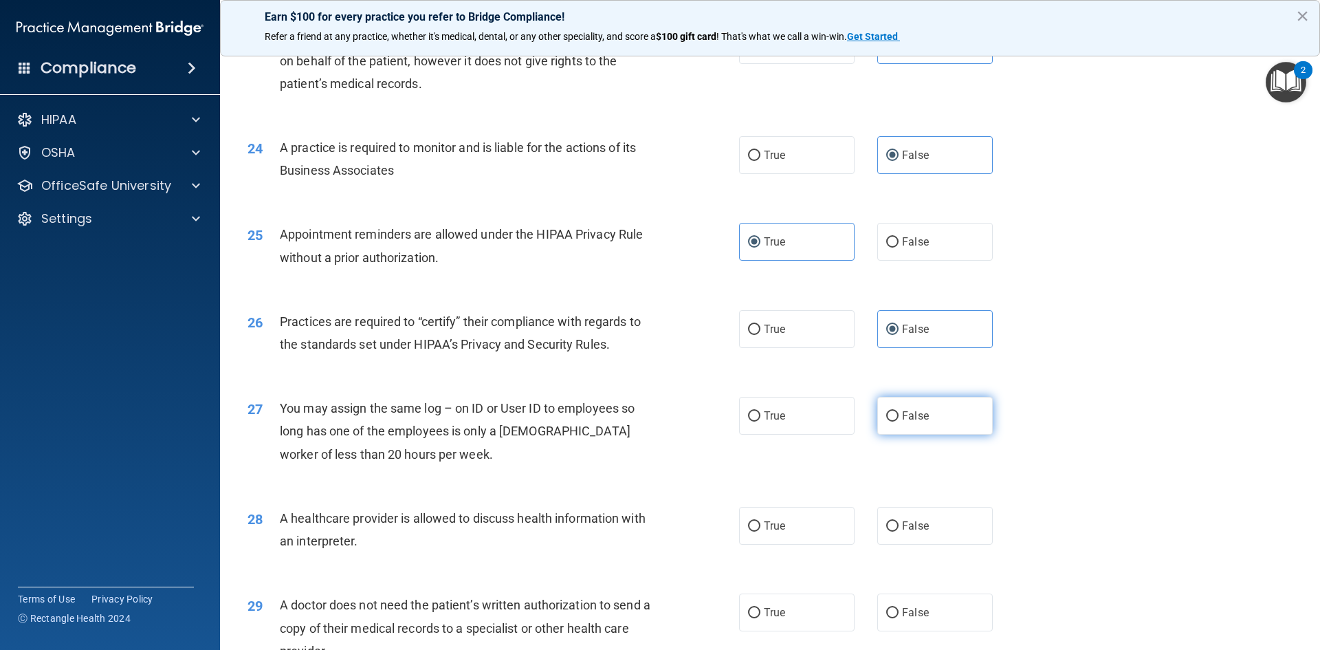
radio input "true"
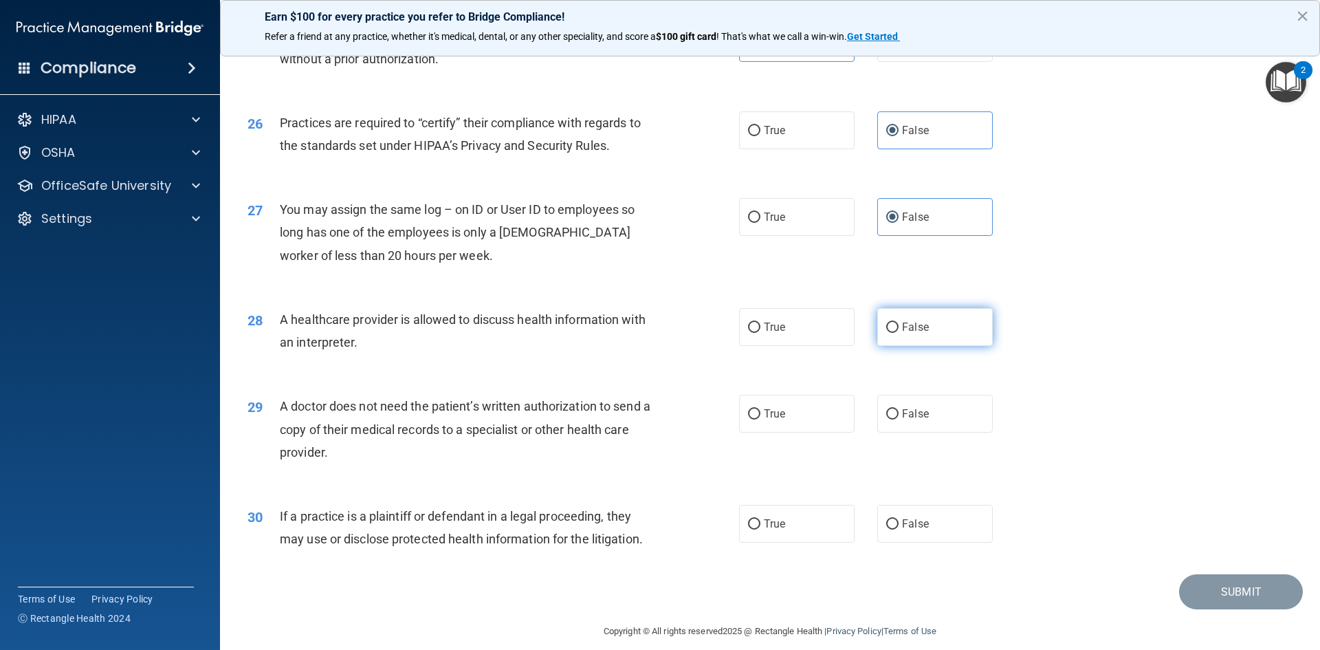
scroll to position [2544, 0]
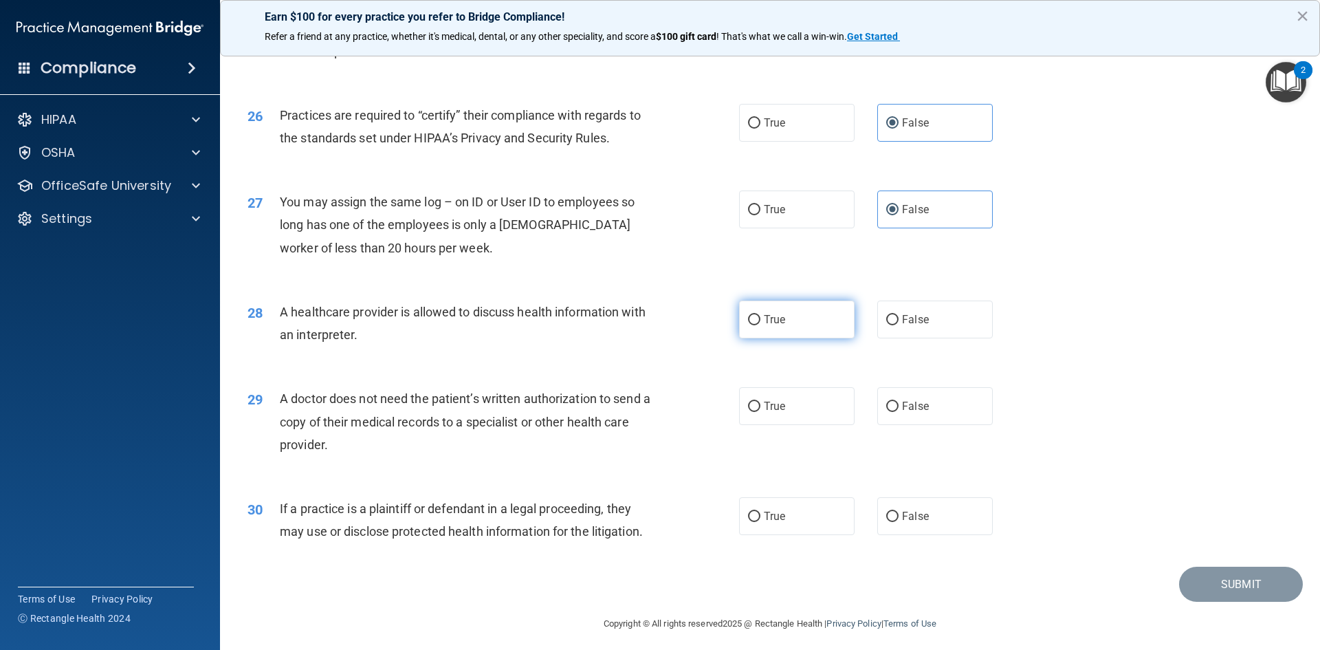
click at [797, 323] on label "True" at bounding box center [797, 320] width 116 height 38
click at [761, 323] on input "True" at bounding box center [754, 320] width 12 height 10
radio input "true"
click at [926, 405] on label "False" at bounding box center [935, 406] width 116 height 38
click at [899, 405] on input "False" at bounding box center [892, 407] width 12 height 10
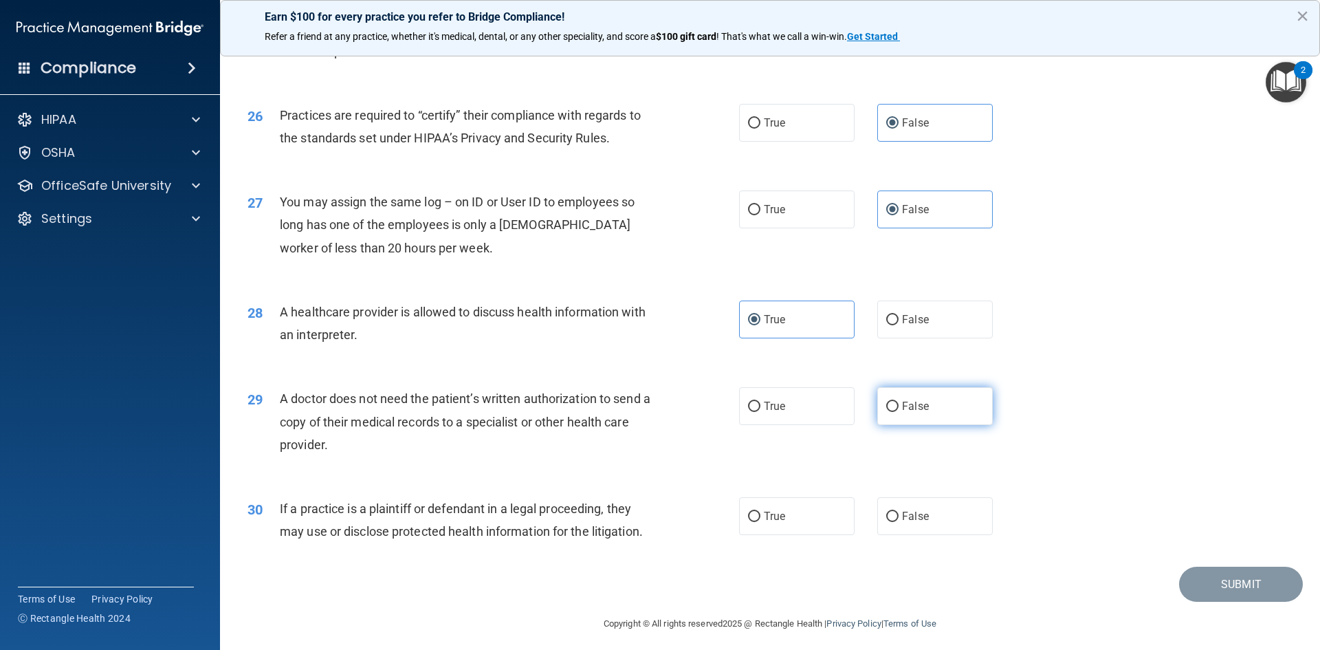
radio input "true"
click at [793, 512] on label "True" at bounding box center [797, 516] width 116 height 38
click at [761, 512] on input "True" at bounding box center [754, 517] width 12 height 10
radio input "true"
click at [1228, 589] on button "Submit" at bounding box center [1241, 584] width 124 height 35
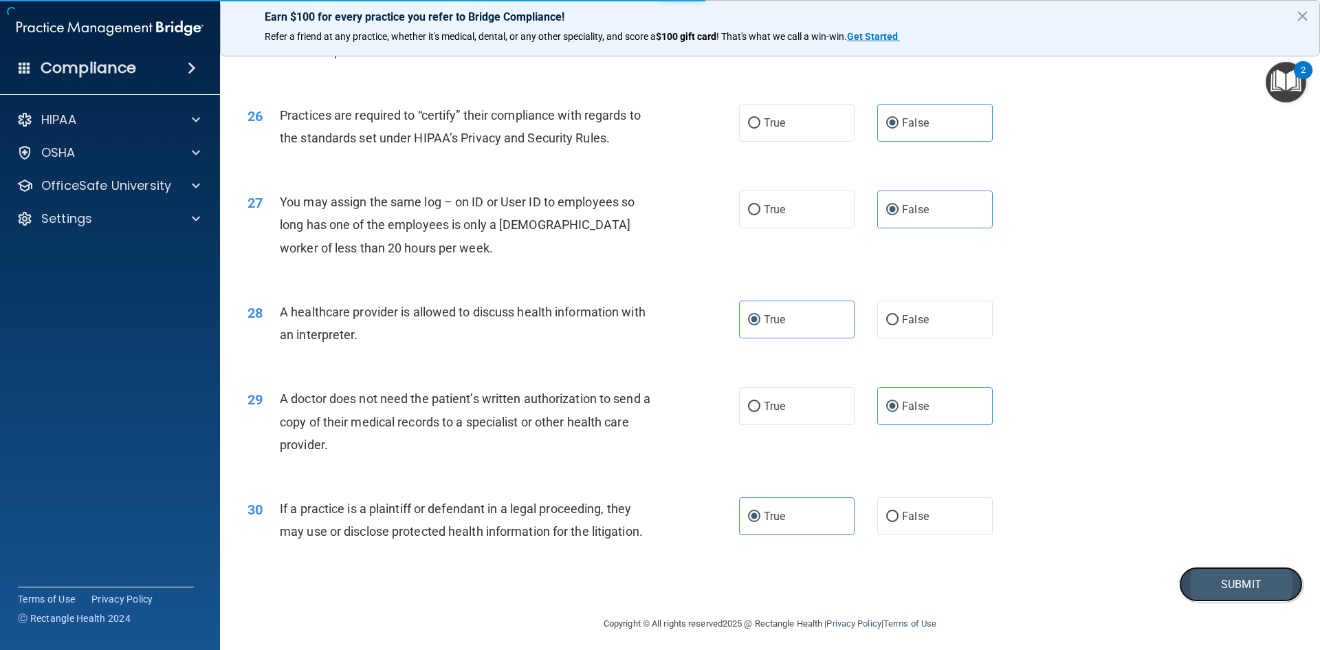
click at [1224, 582] on button "Submit" at bounding box center [1241, 584] width 124 height 35
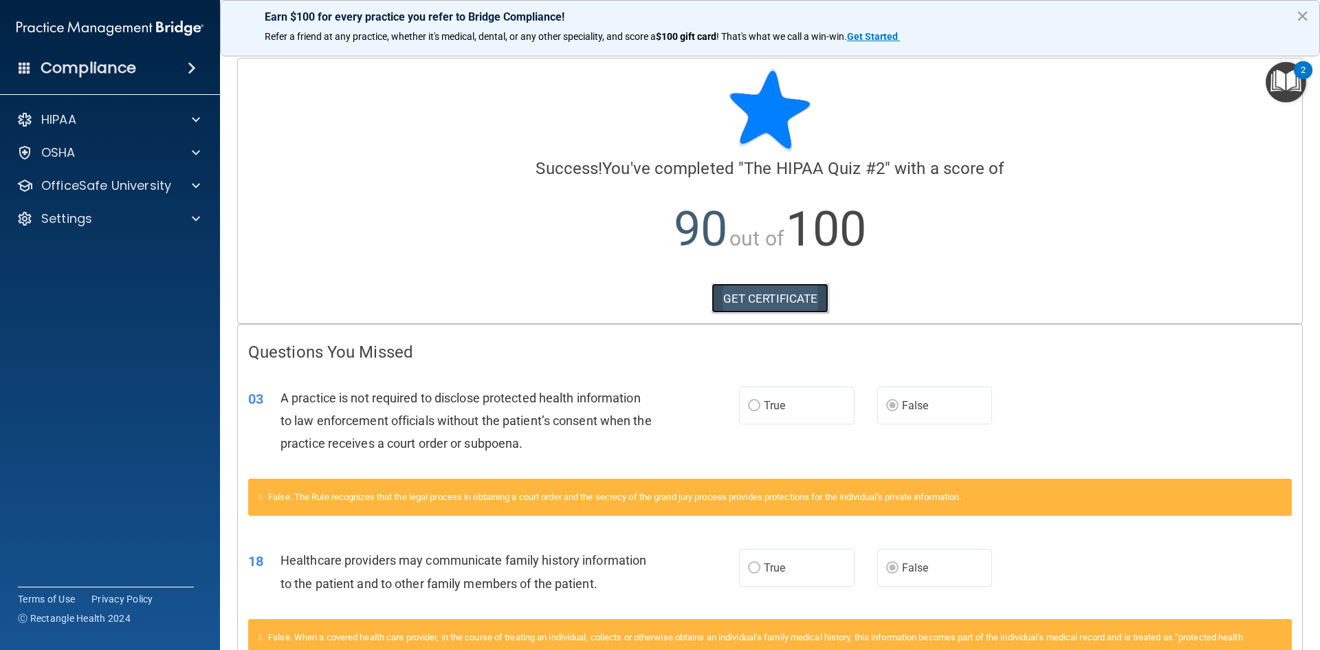
click at [746, 292] on link "GET CERTIFICATE" at bounding box center [771, 298] width 118 height 30
click at [194, 156] on span at bounding box center [196, 152] width 8 height 17
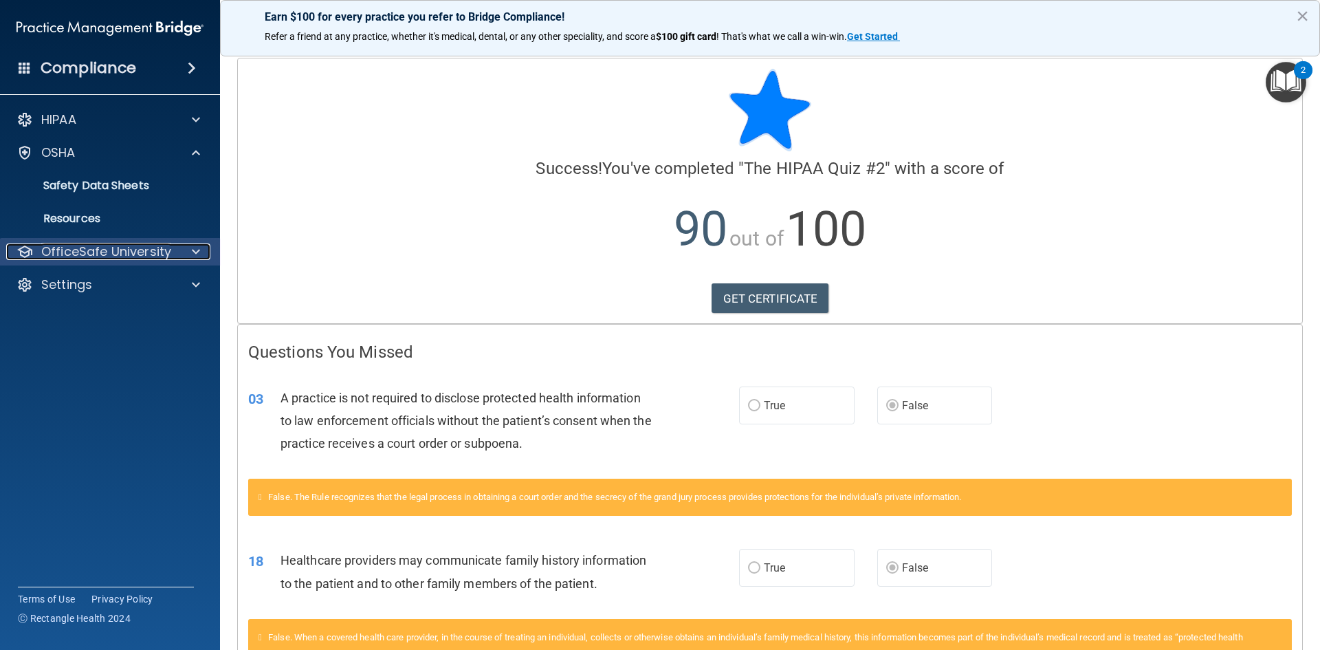
click at [190, 250] on div at bounding box center [194, 251] width 34 height 17
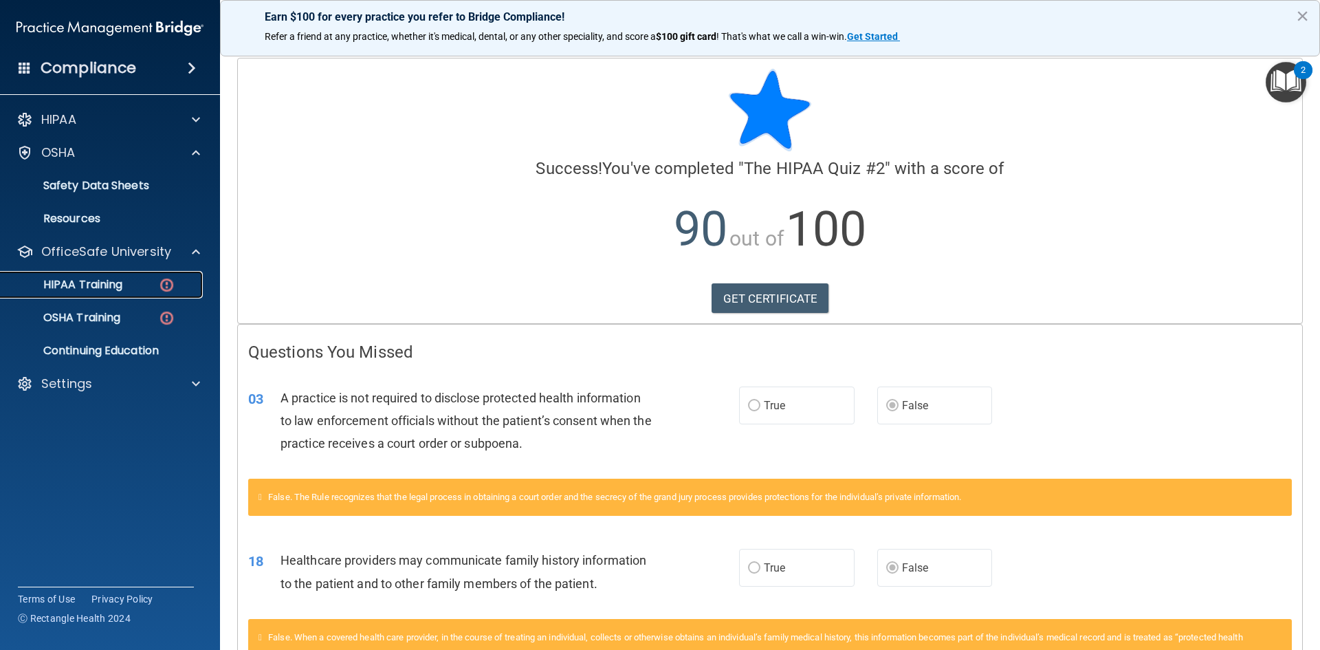
click at [171, 283] on img at bounding box center [166, 284] width 17 height 17
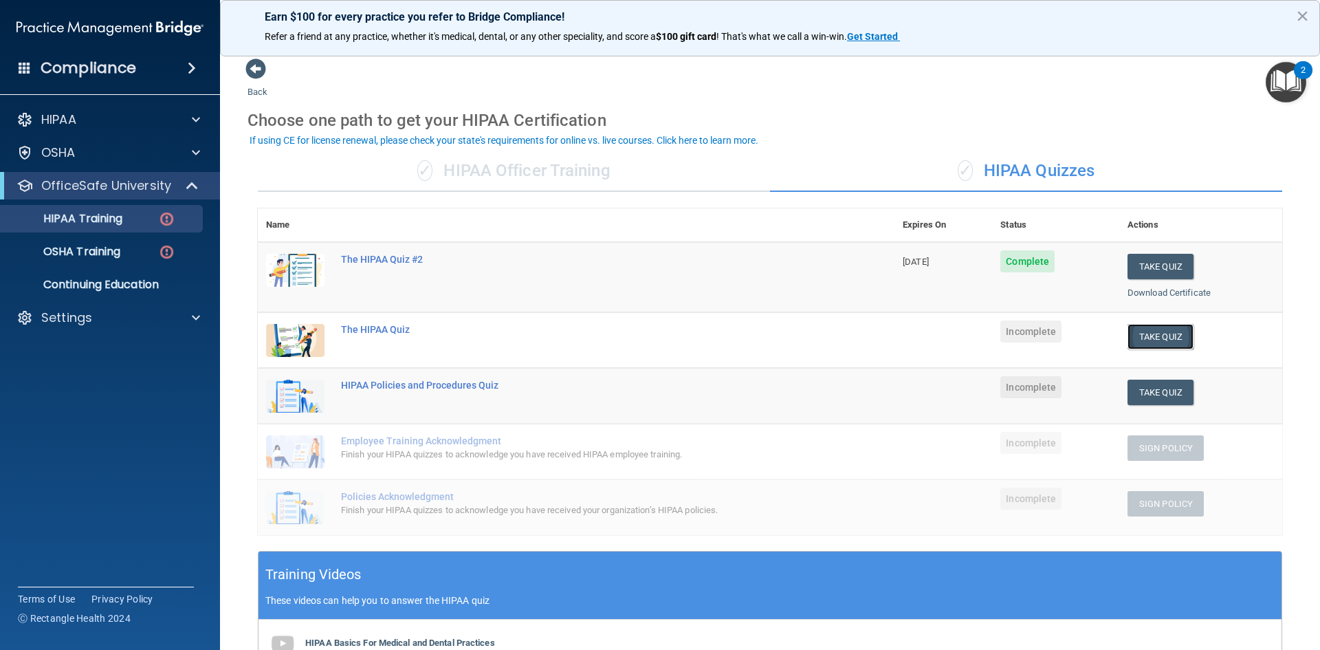
click at [1146, 337] on button "Take Quiz" at bounding box center [1161, 336] width 66 height 25
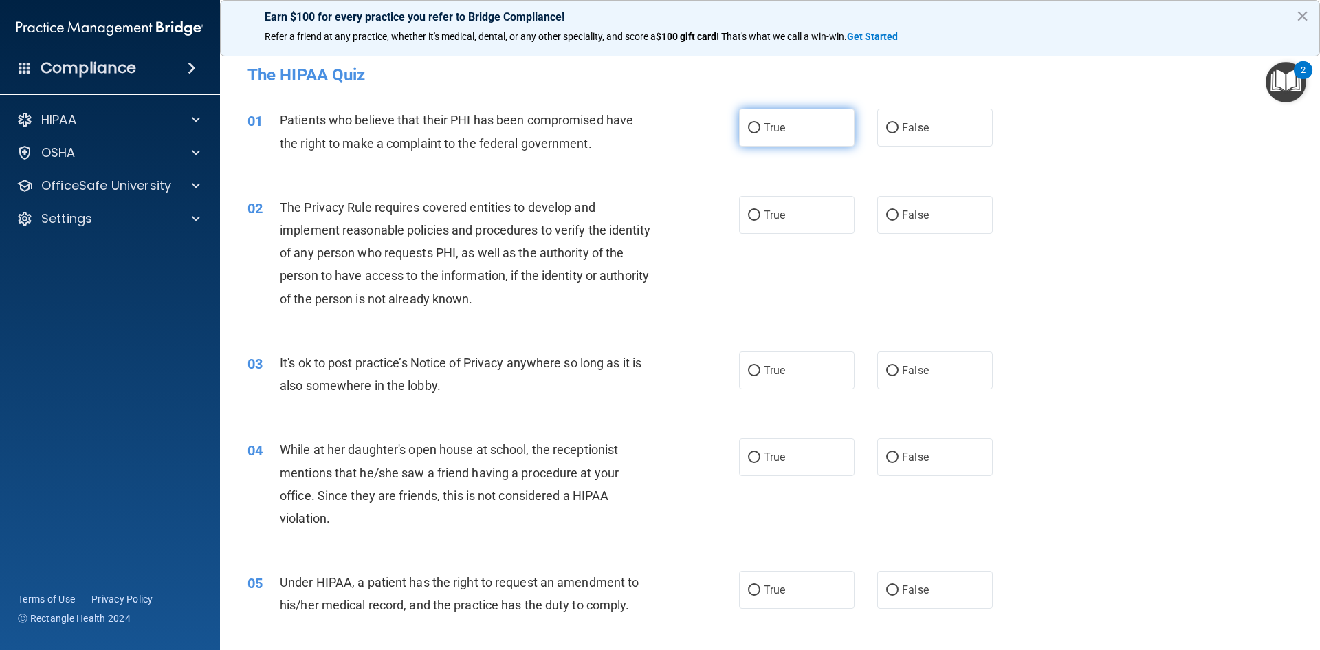
click at [755, 127] on input "True" at bounding box center [754, 128] width 12 height 10
radio input "true"
click at [782, 212] on label "True" at bounding box center [797, 215] width 116 height 38
click at [761, 212] on input "True" at bounding box center [754, 215] width 12 height 10
radio input "true"
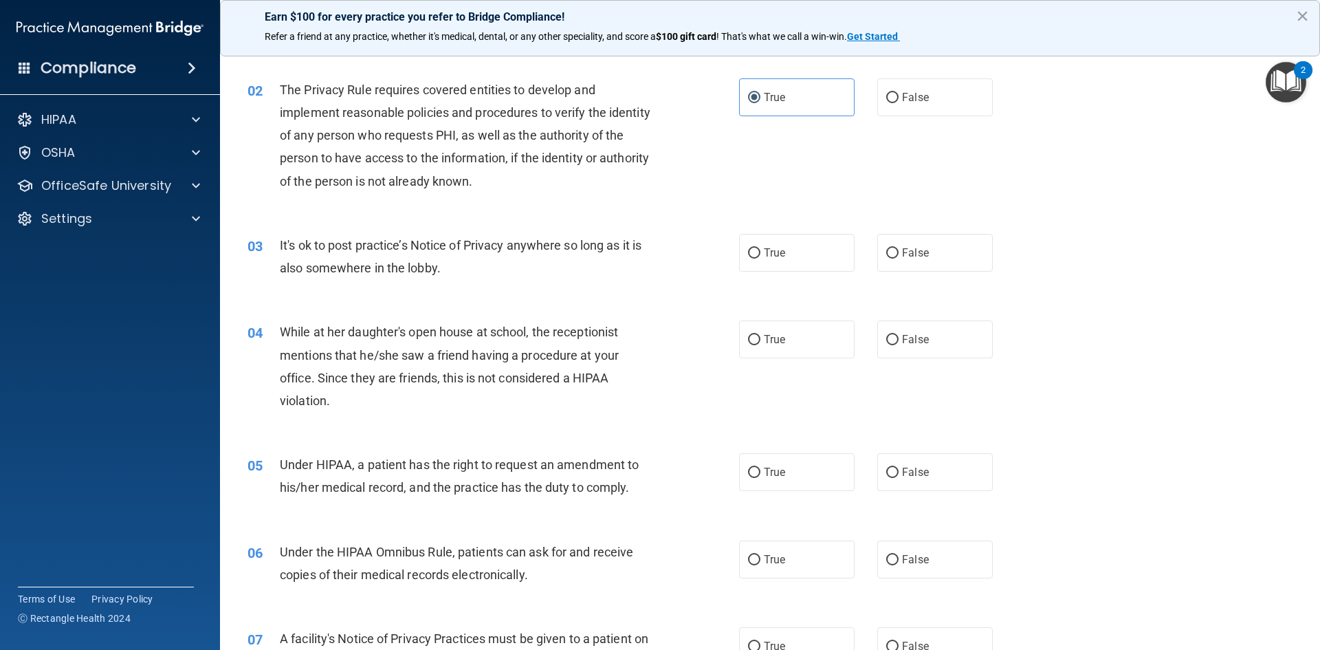
scroll to position [138, 0]
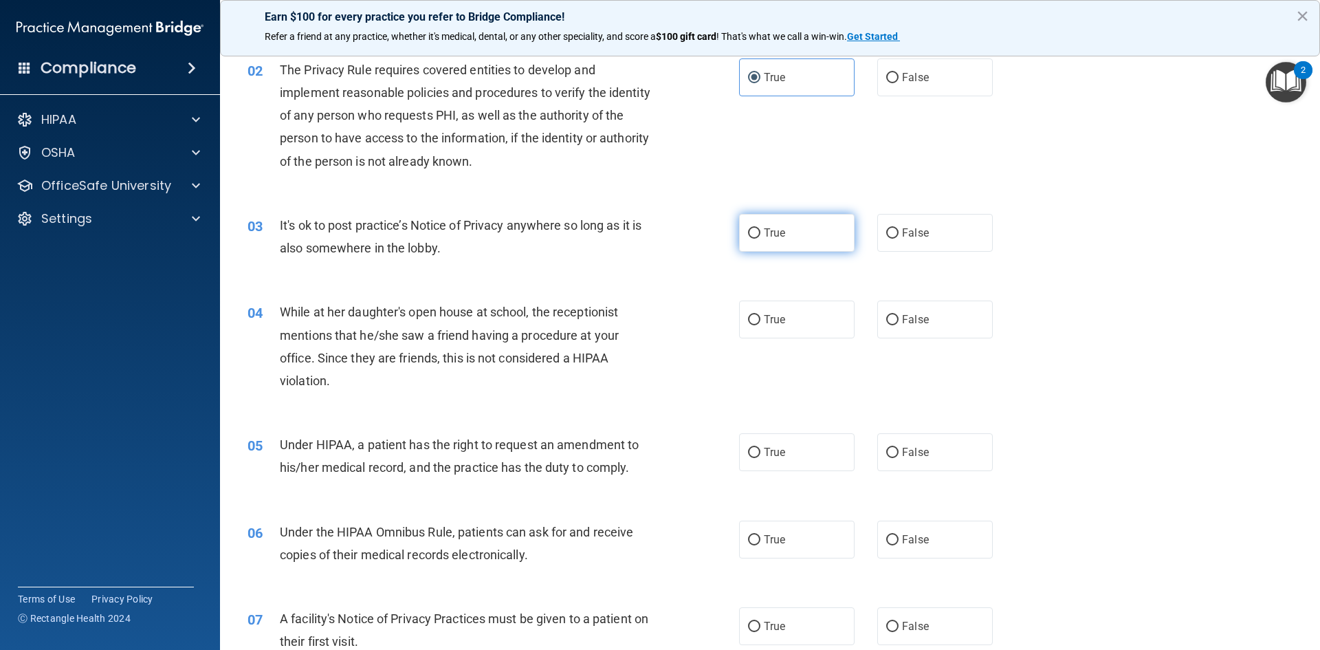
click at [749, 234] on input "True" at bounding box center [754, 233] width 12 height 10
radio input "true"
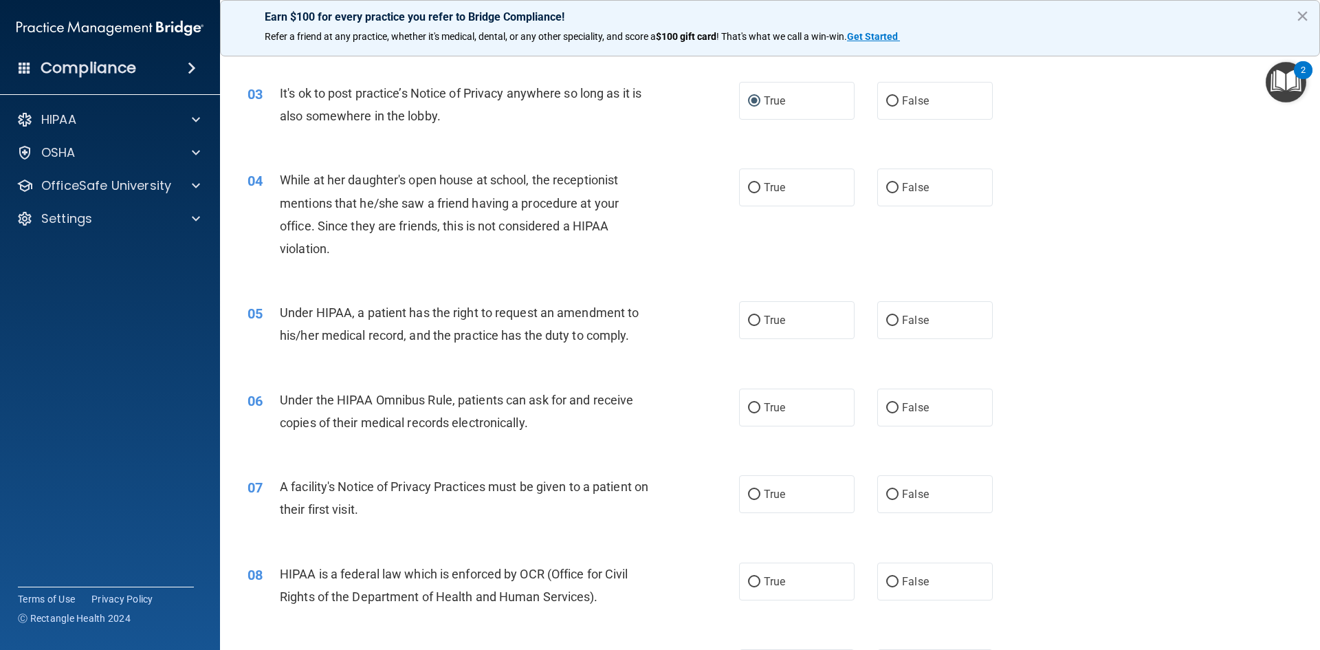
scroll to position [275, 0]
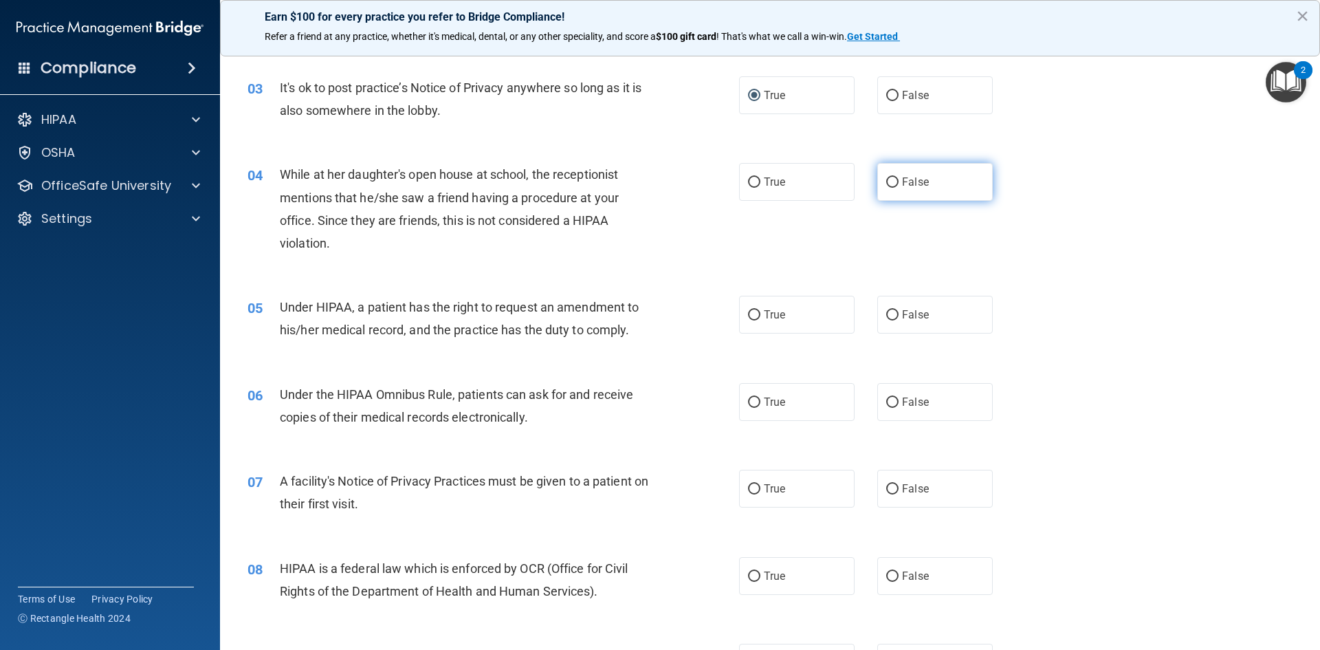
click at [902, 186] on span "False" at bounding box center [915, 181] width 27 height 13
click at [899, 186] on input "False" at bounding box center [892, 182] width 12 height 10
radio input "true"
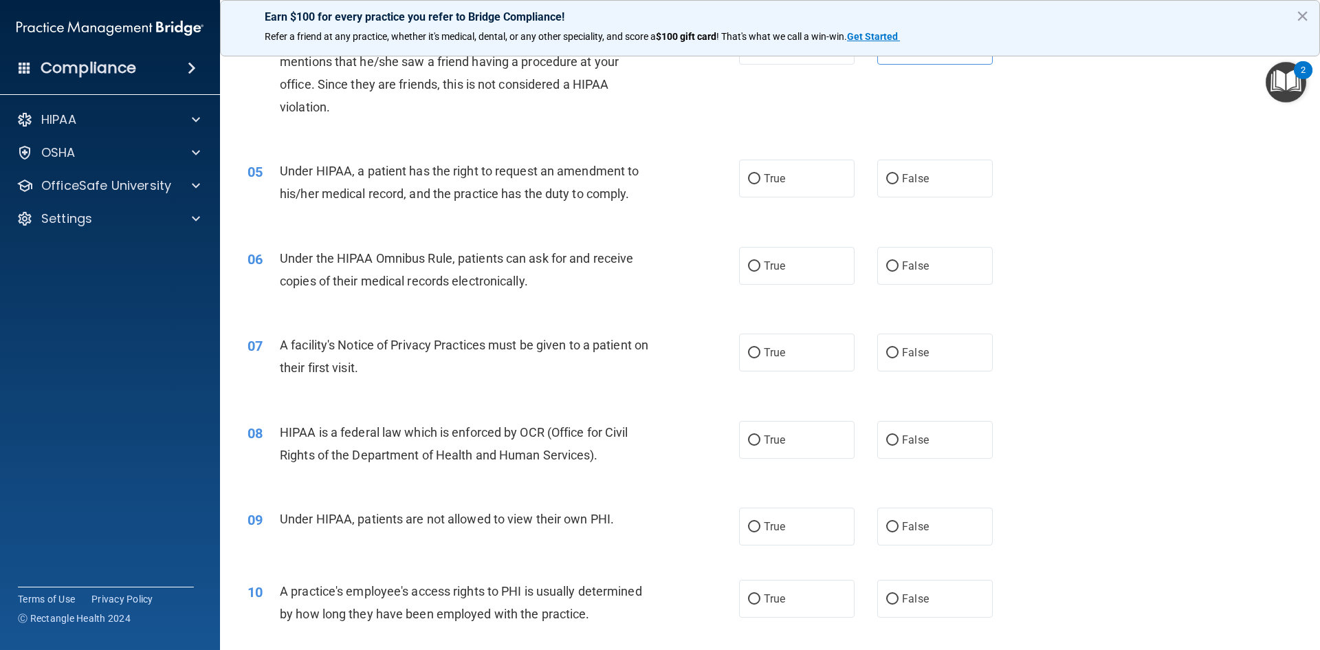
scroll to position [413, 0]
click at [748, 176] on input "True" at bounding box center [754, 178] width 12 height 10
radio input "true"
click at [755, 266] on input "True" at bounding box center [754, 265] width 12 height 10
radio input "true"
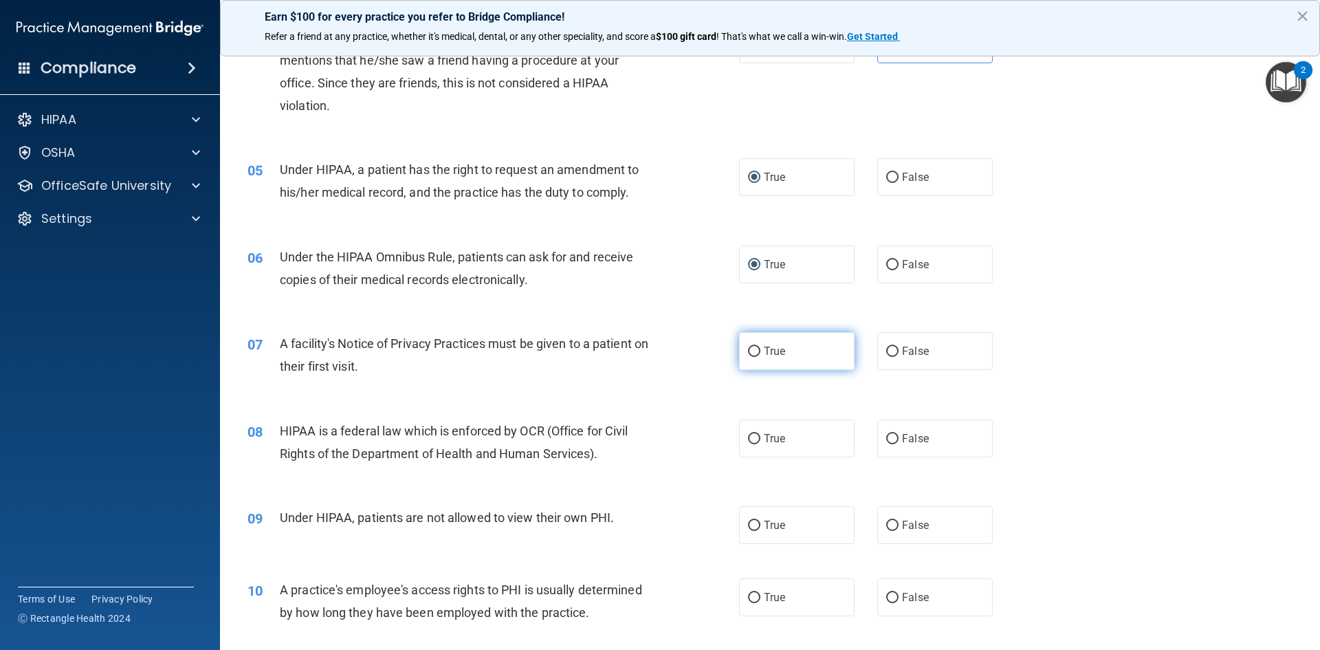
click at [748, 356] on input "True" at bounding box center [754, 352] width 12 height 10
radio input "true"
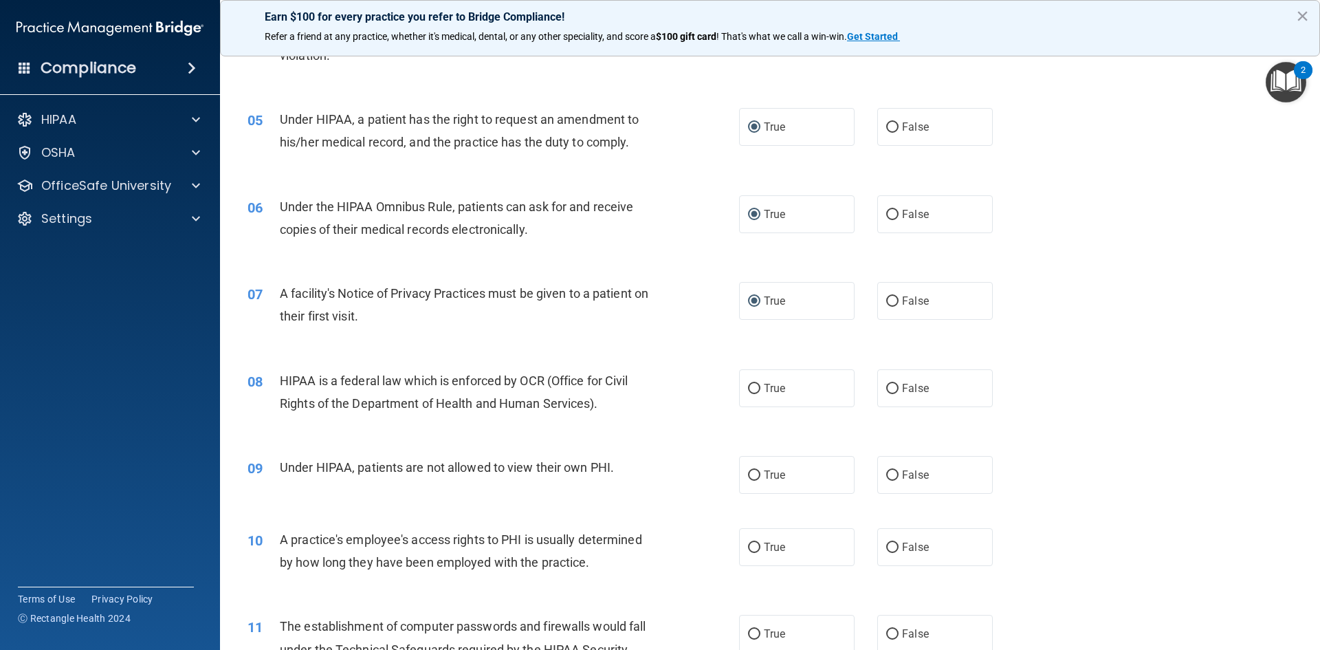
scroll to position [550, 0]
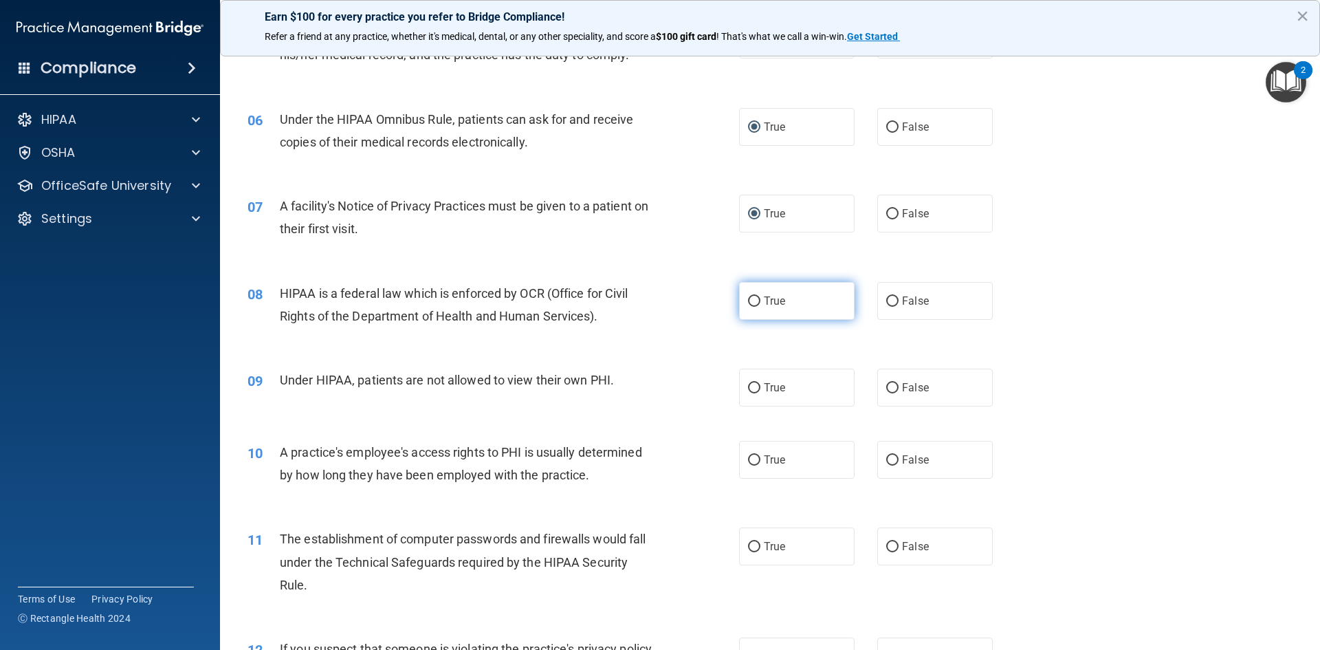
click at [779, 303] on span "True" at bounding box center [774, 300] width 21 height 13
click at [761, 303] on input "True" at bounding box center [754, 301] width 12 height 10
radio input "true"
click at [902, 393] on span "False" at bounding box center [915, 387] width 27 height 13
click at [899, 393] on input "False" at bounding box center [892, 388] width 12 height 10
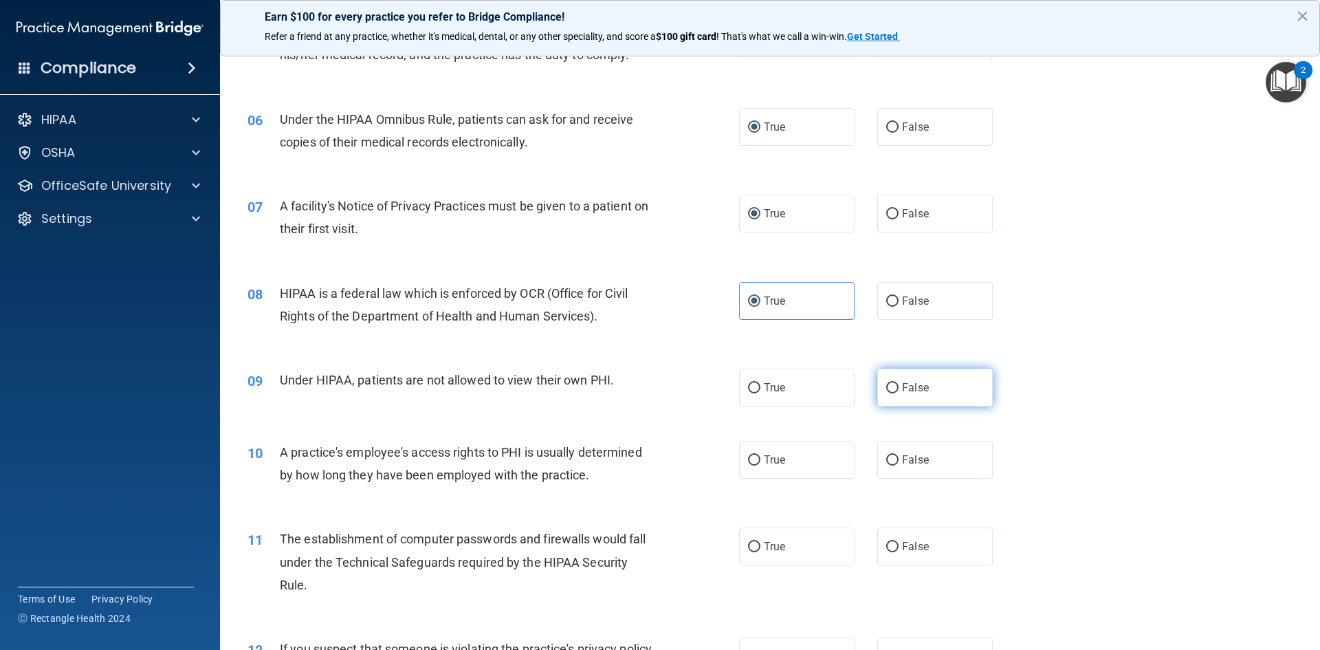
radio input "true"
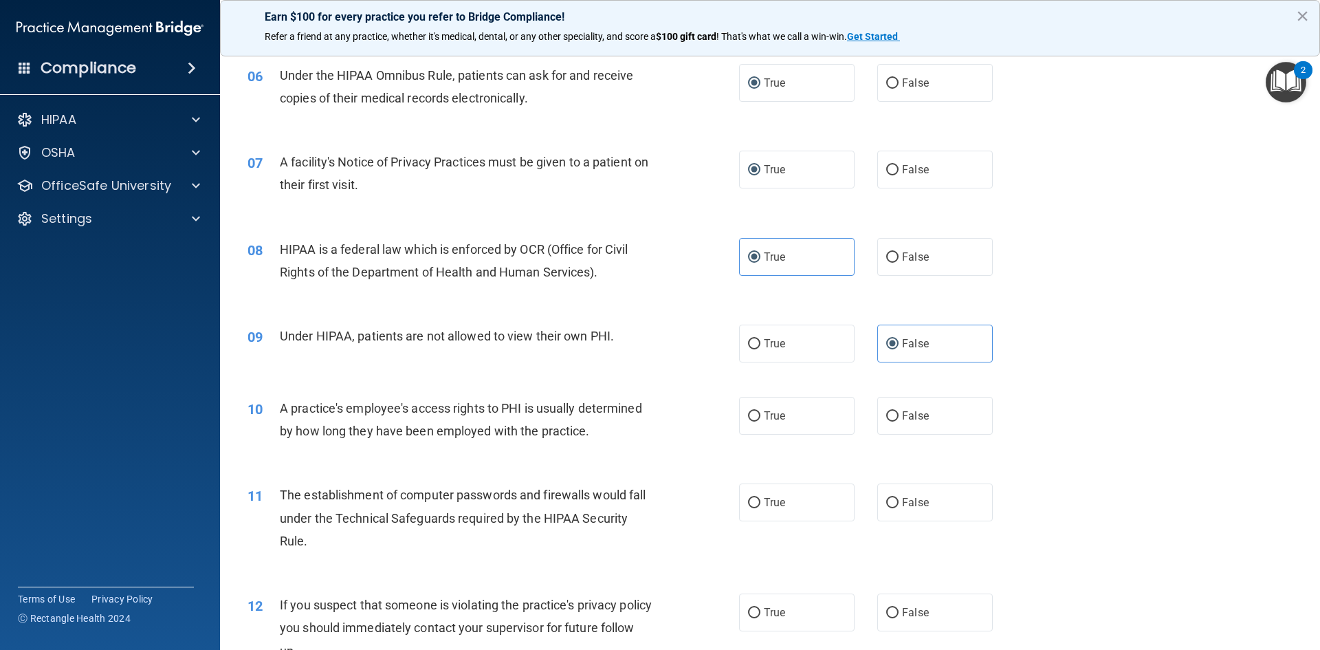
scroll to position [619, 0]
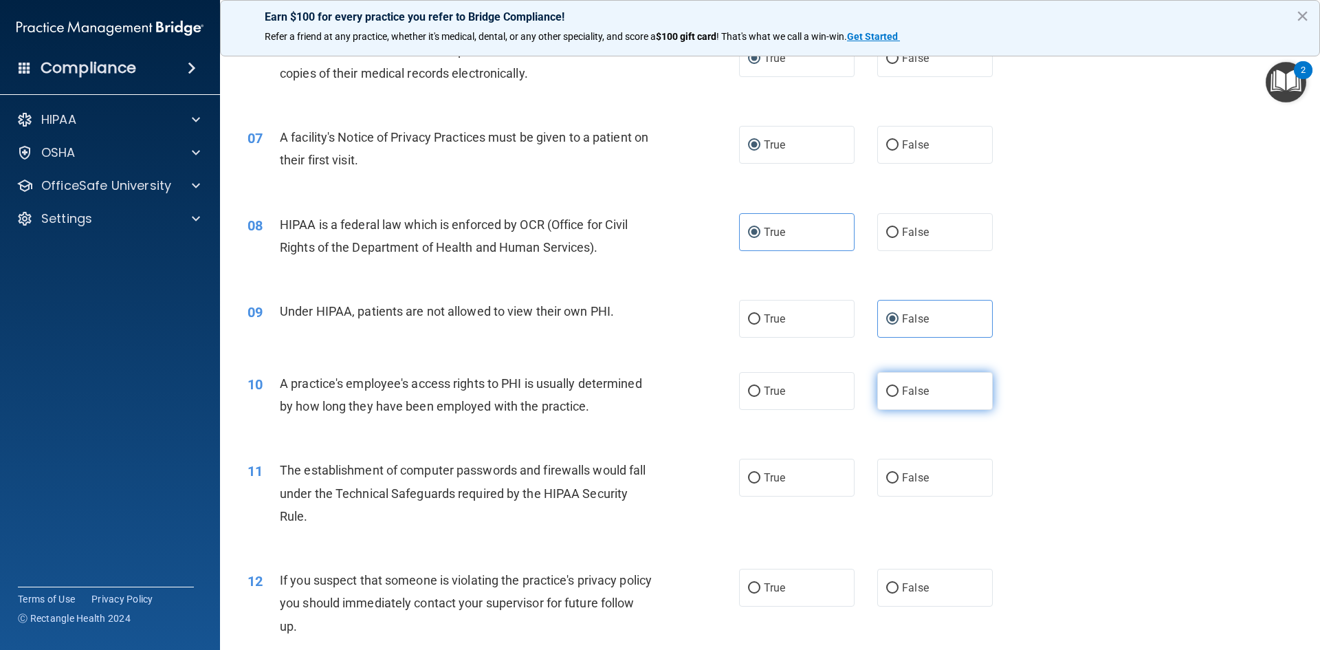
click at [942, 397] on label "False" at bounding box center [935, 391] width 116 height 38
click at [899, 397] on input "False" at bounding box center [892, 391] width 12 height 10
radio input "true"
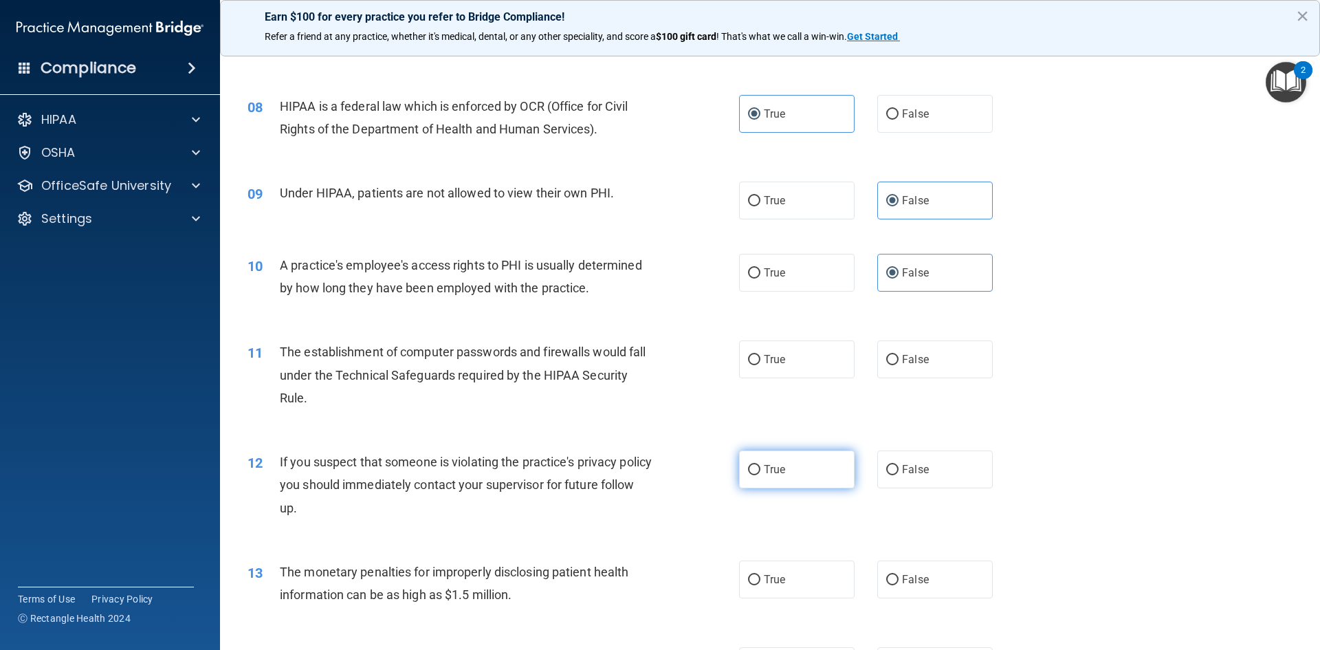
scroll to position [756, 0]
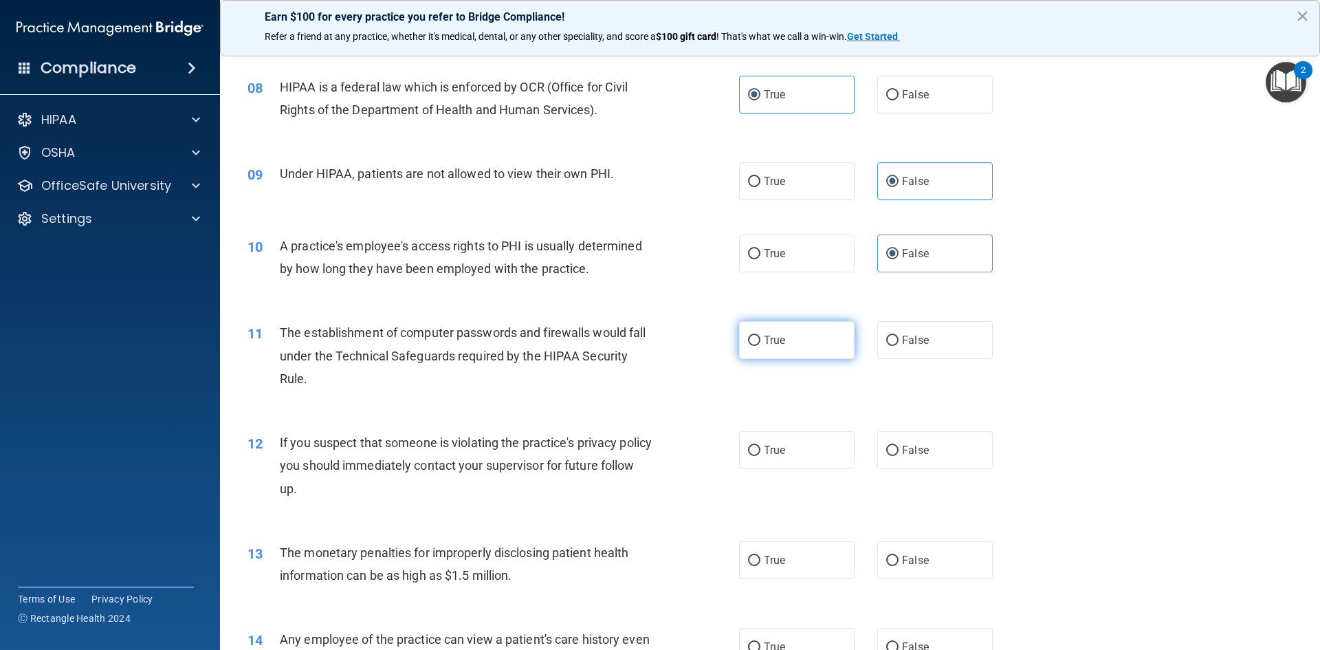
click at [778, 340] on span "True" at bounding box center [774, 340] width 21 height 13
click at [761, 340] on input "True" at bounding box center [754, 341] width 12 height 10
radio input "true"
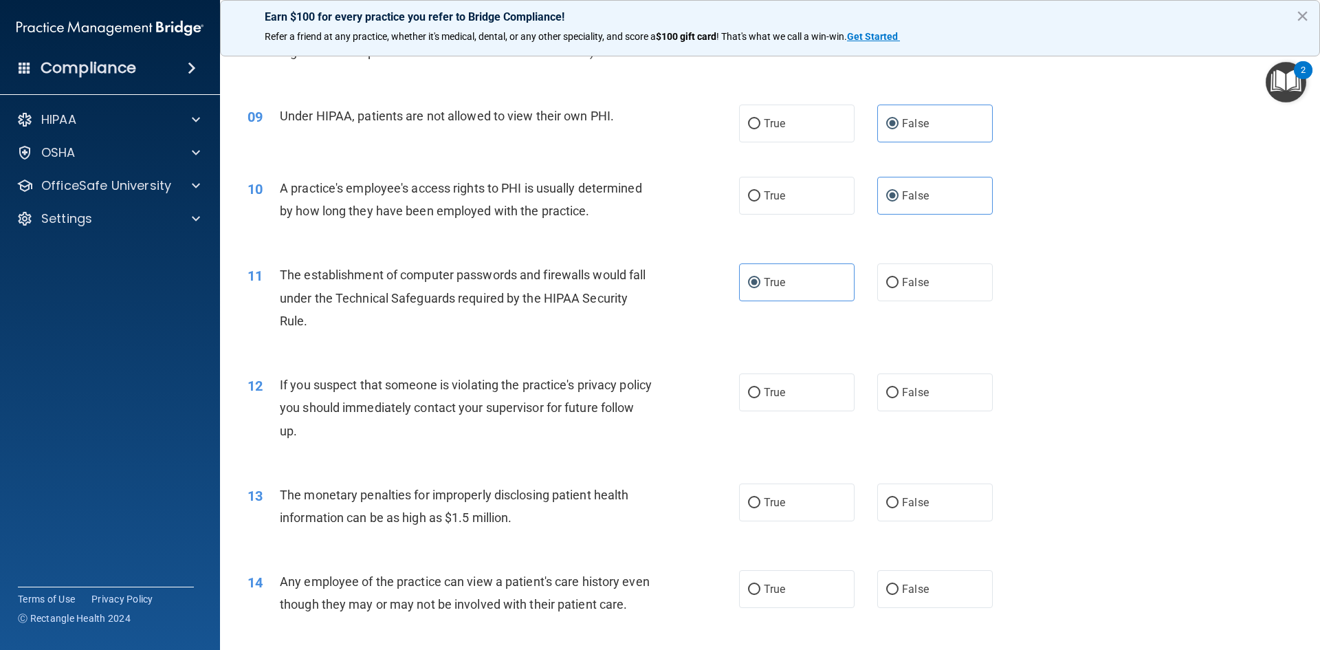
scroll to position [894, 0]
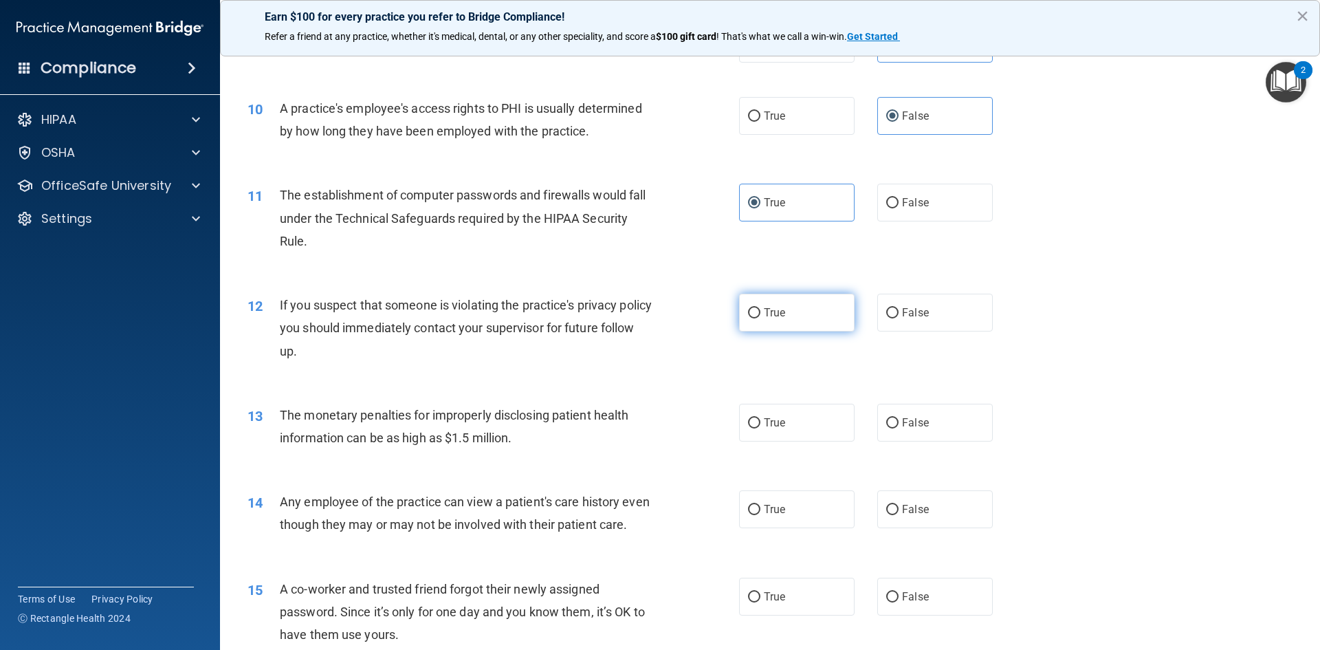
click at [773, 312] on span "True" at bounding box center [774, 312] width 21 height 13
click at [761, 312] on input "True" at bounding box center [754, 313] width 12 height 10
radio input "true"
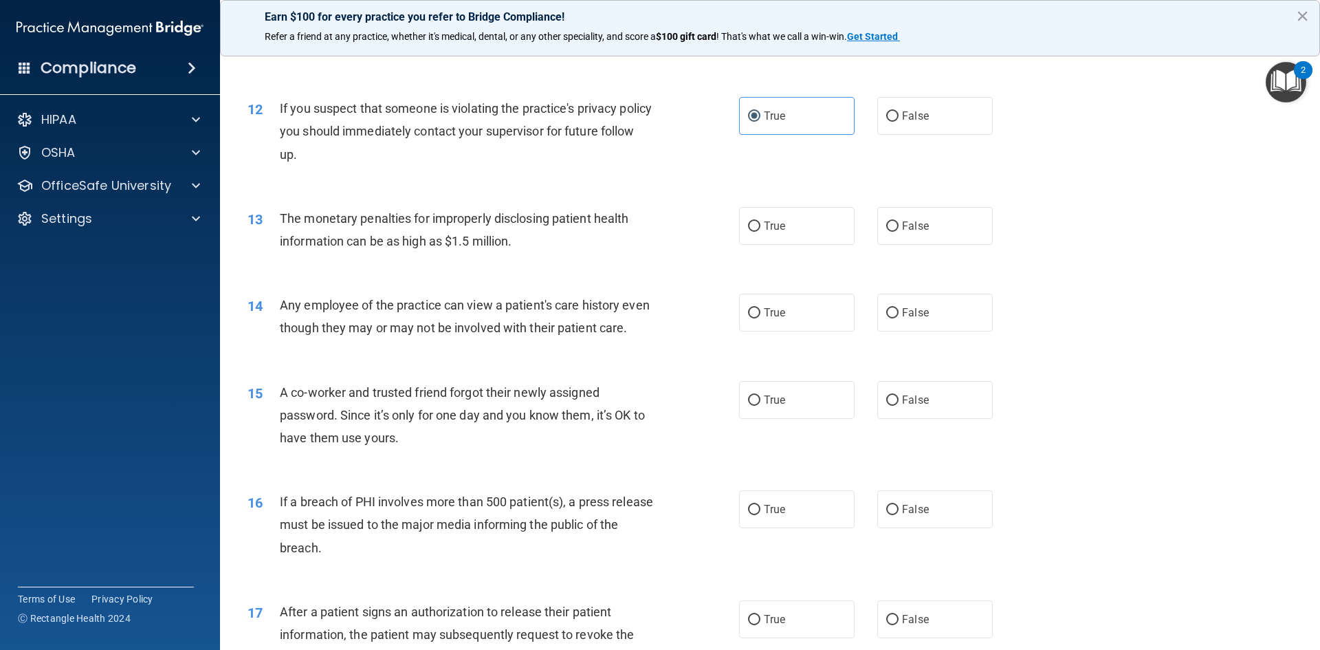
scroll to position [1100, 0]
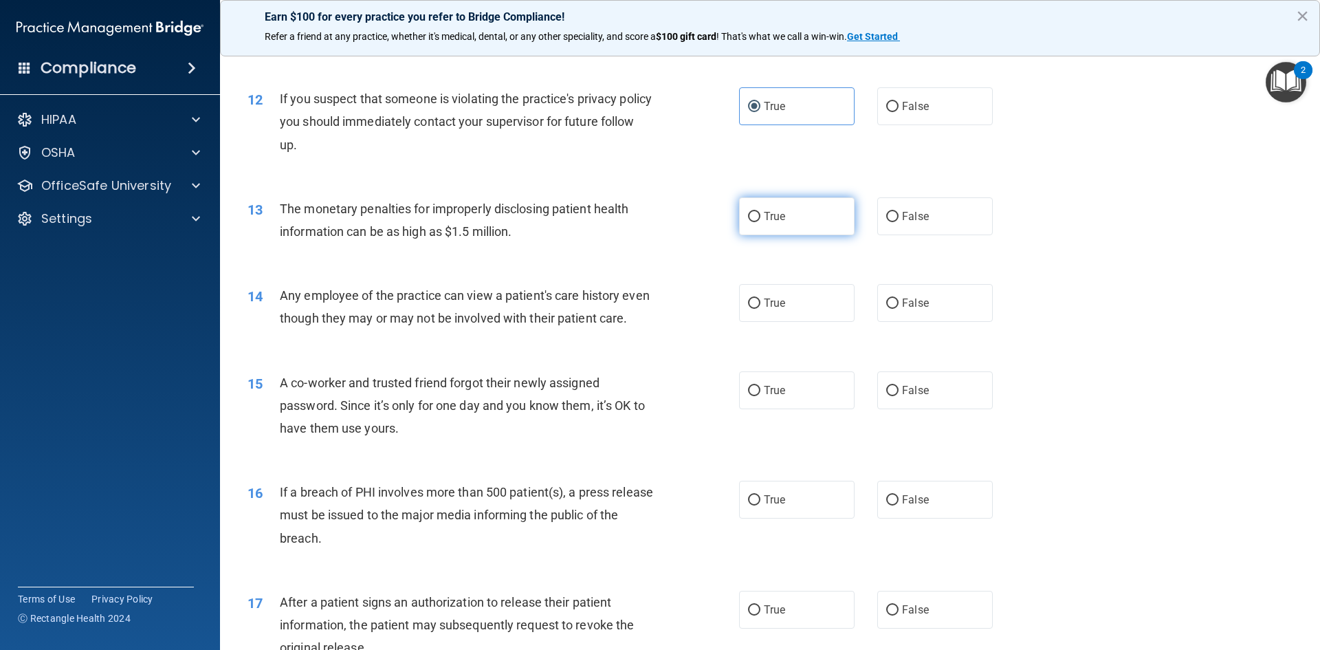
click at [771, 222] on span "True" at bounding box center [774, 216] width 21 height 13
click at [761, 222] on input "True" at bounding box center [754, 217] width 12 height 10
radio input "true"
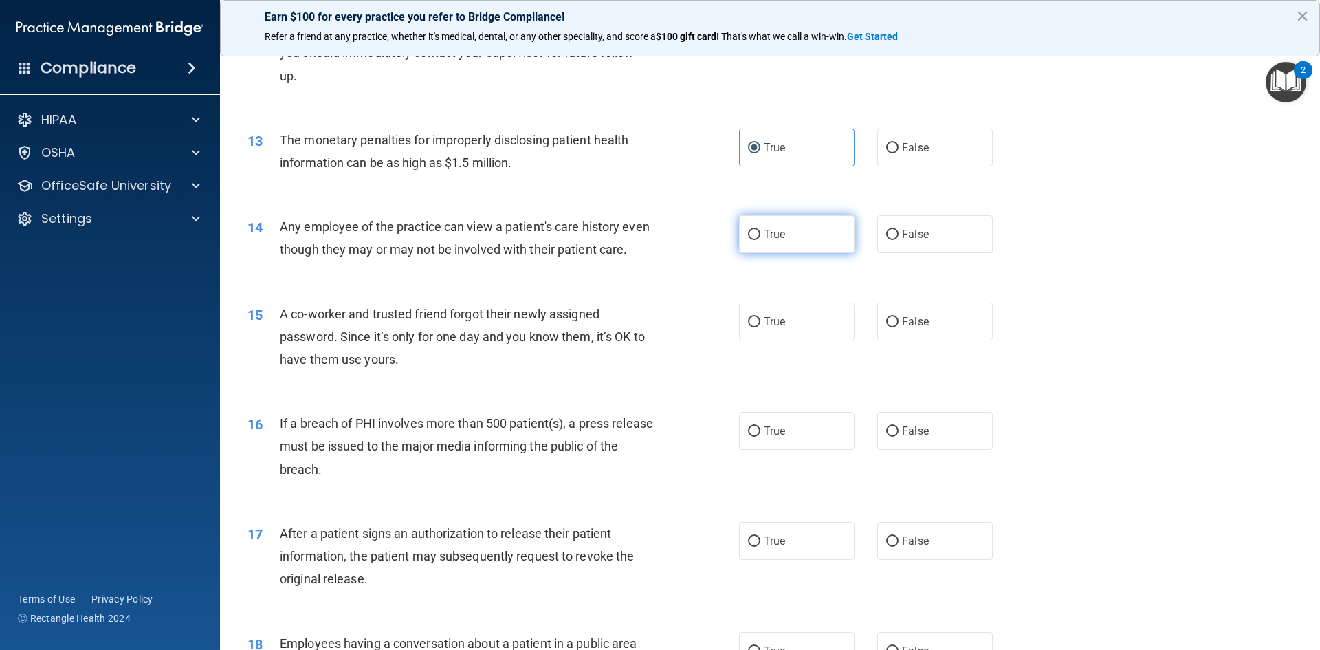
click at [787, 234] on label "True" at bounding box center [797, 234] width 116 height 38
click at [761, 234] on input "True" at bounding box center [754, 235] width 12 height 10
radio input "true"
click at [903, 328] on span "False" at bounding box center [915, 321] width 27 height 13
click at [899, 327] on input "False" at bounding box center [892, 322] width 12 height 10
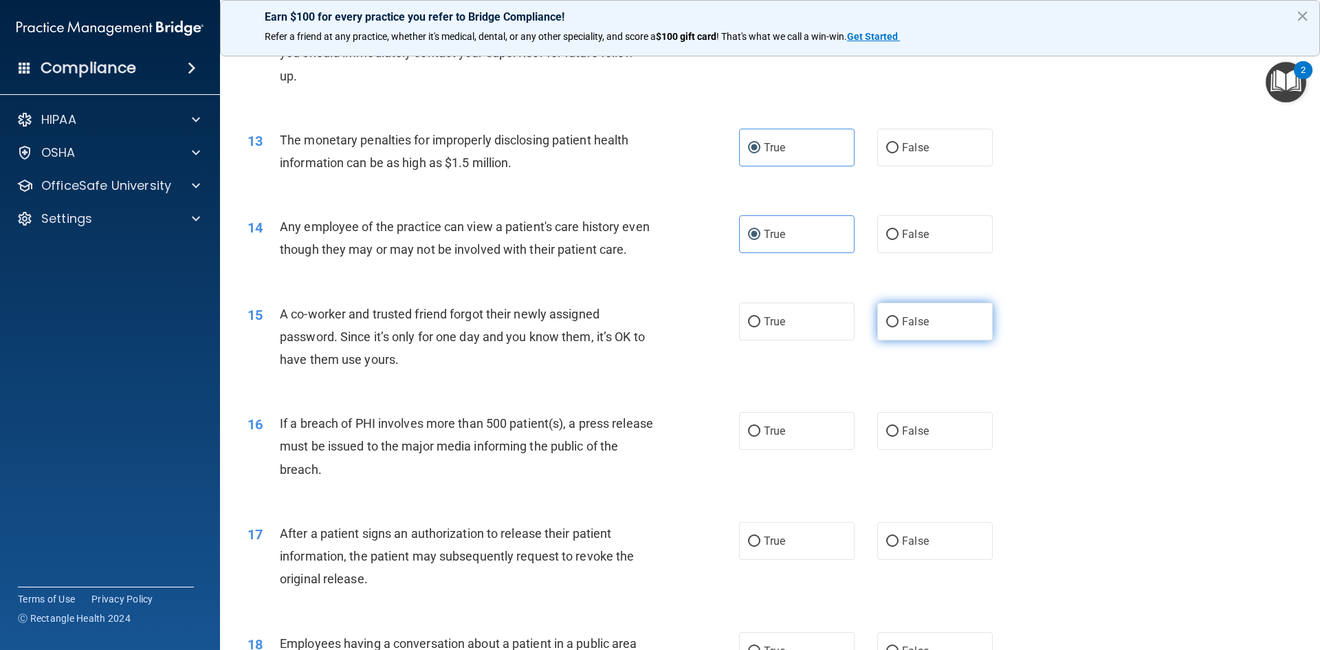
radio input "true"
click at [775, 450] on label "True" at bounding box center [797, 431] width 116 height 38
click at [761, 437] on input "True" at bounding box center [754, 431] width 12 height 10
radio input "true"
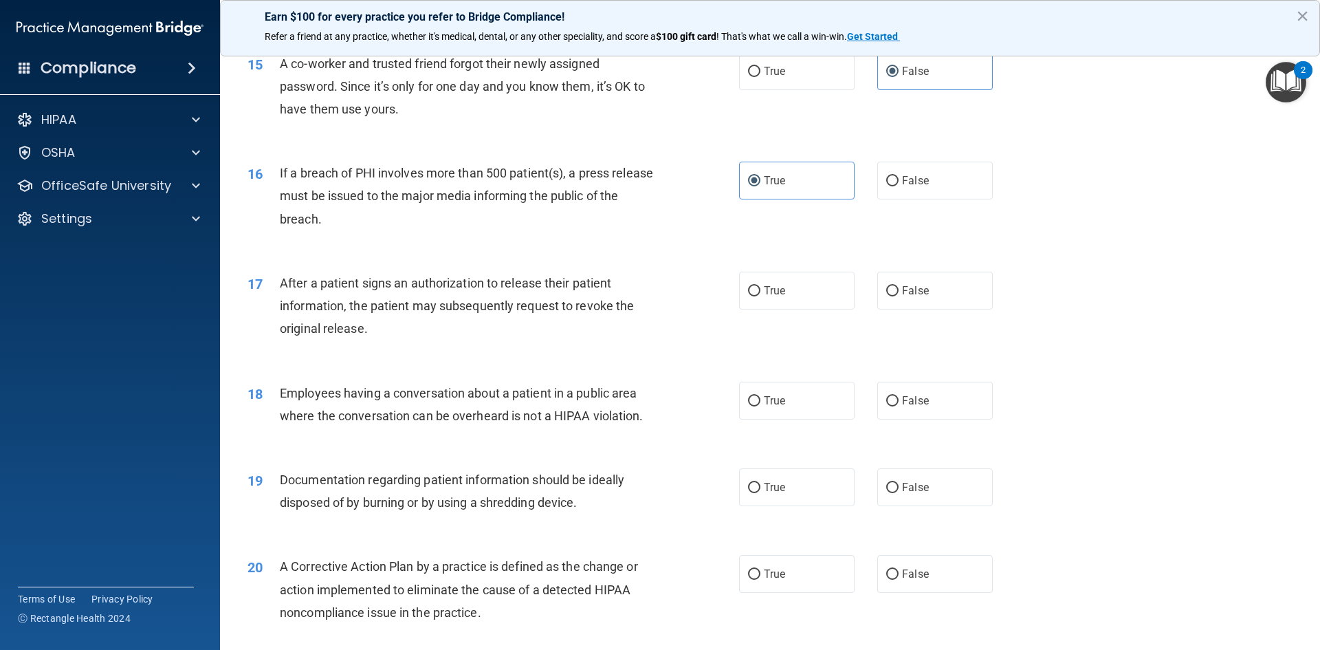
scroll to position [1444, 0]
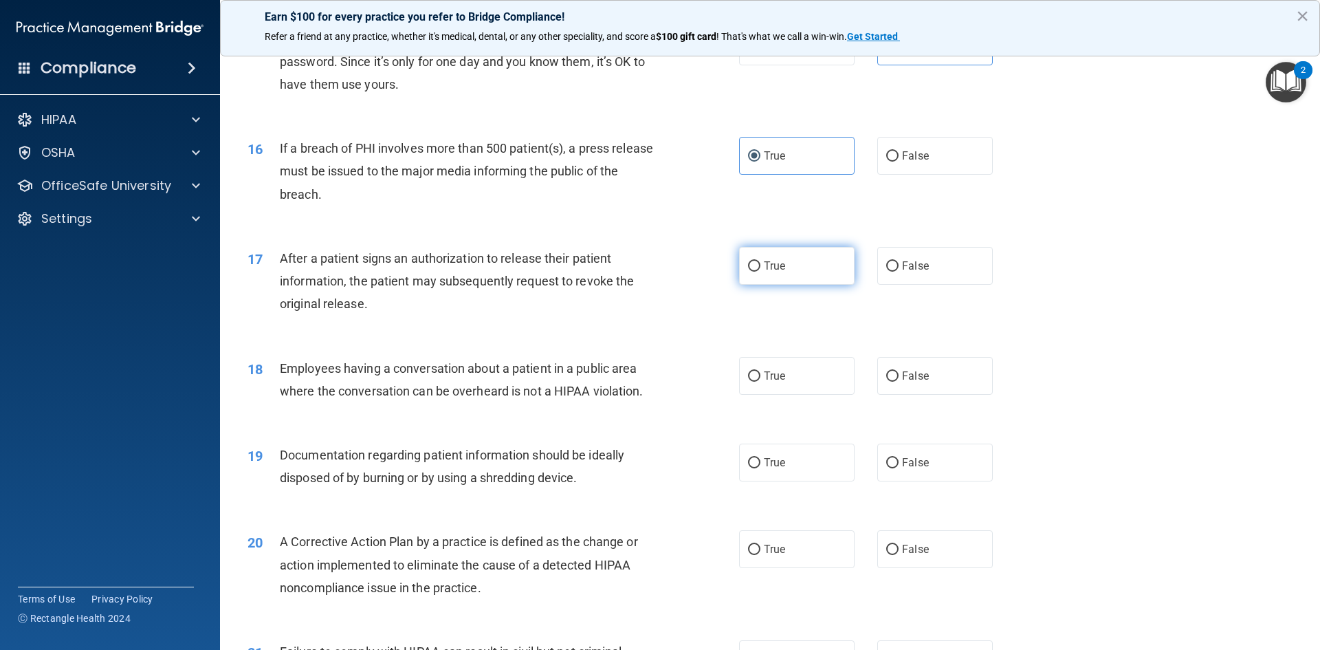
click at [787, 285] on label "True" at bounding box center [797, 266] width 116 height 38
click at [761, 272] on input "True" at bounding box center [754, 266] width 12 height 10
radio input "true"
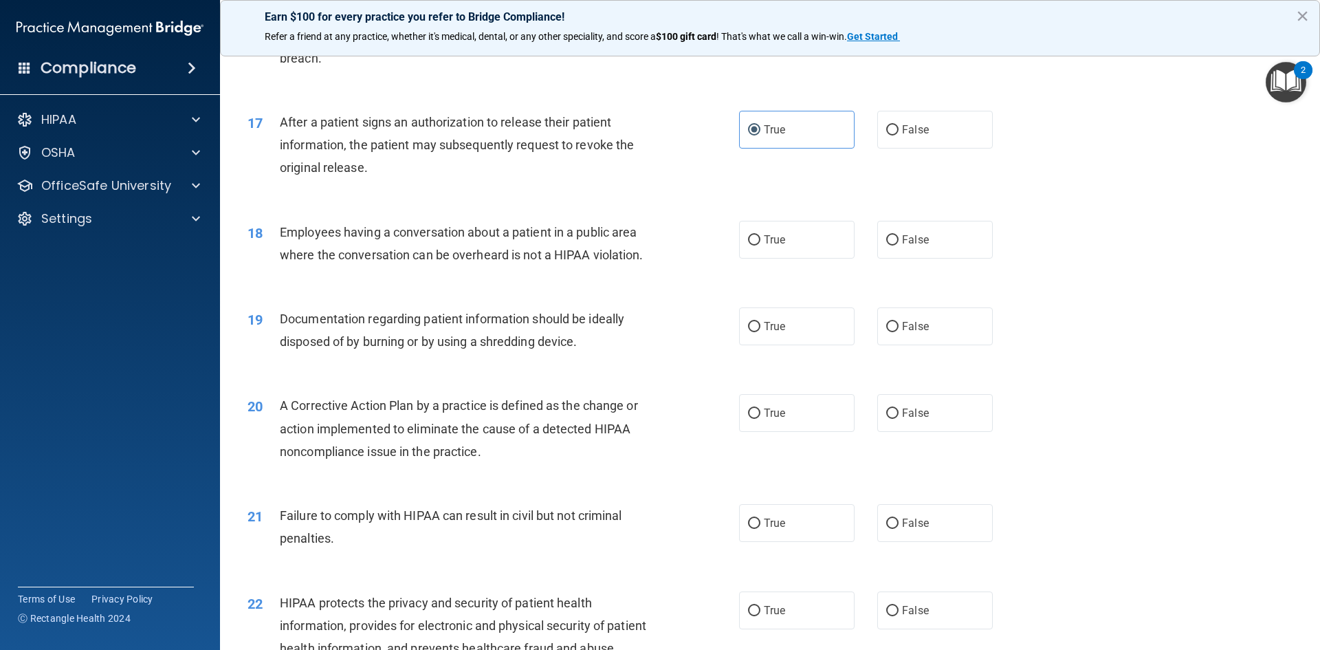
scroll to position [1582, 0]
click at [918, 245] on span "False" at bounding box center [915, 238] width 27 height 13
click at [899, 244] on input "False" at bounding box center [892, 239] width 12 height 10
radio input "true"
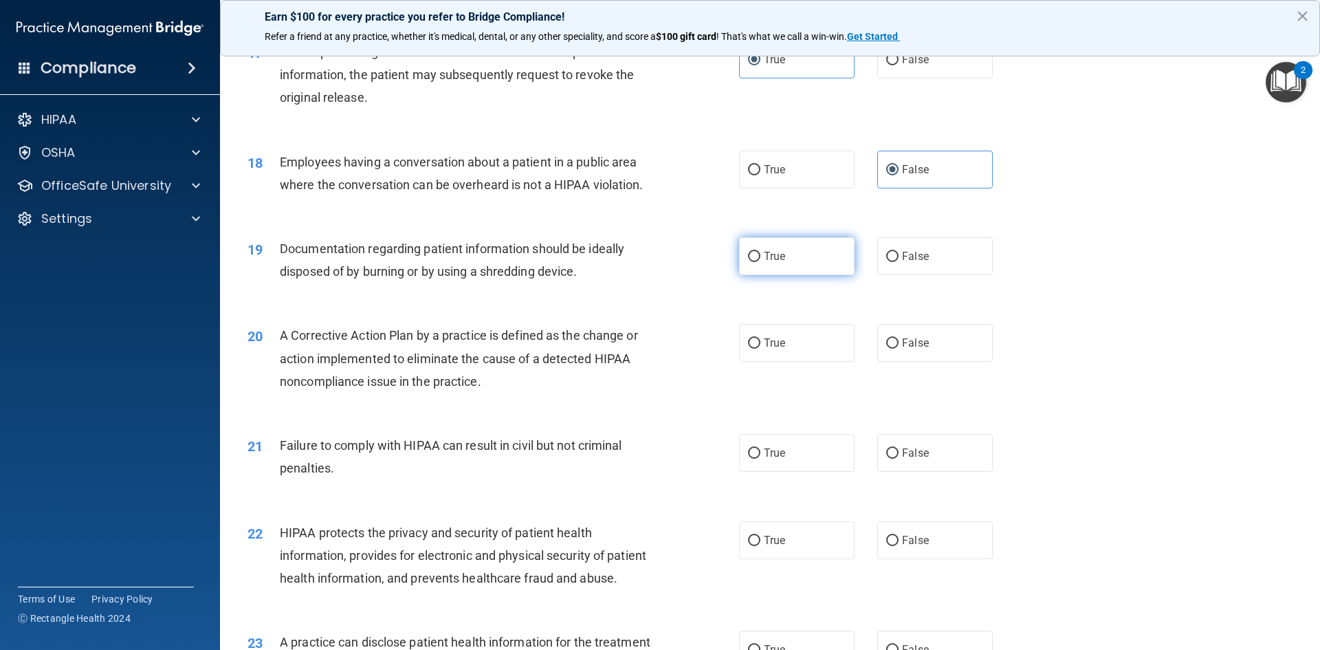
click at [793, 273] on label "True" at bounding box center [797, 256] width 116 height 38
click at [761, 262] on input "True" at bounding box center [754, 257] width 12 height 10
radio input "true"
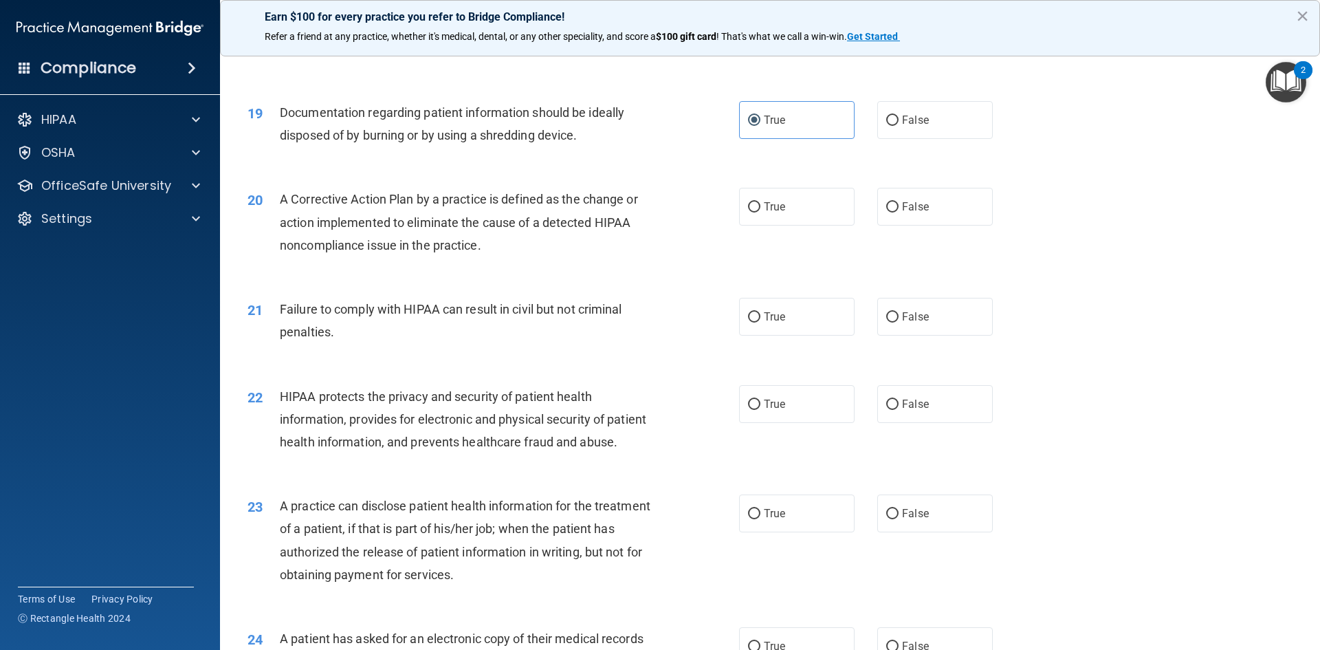
scroll to position [1788, 0]
click at [902, 334] on label "False" at bounding box center [935, 315] width 116 height 38
click at [899, 321] on input "False" at bounding box center [892, 316] width 12 height 10
radio input "true"
click at [798, 224] on label "True" at bounding box center [797, 205] width 116 height 38
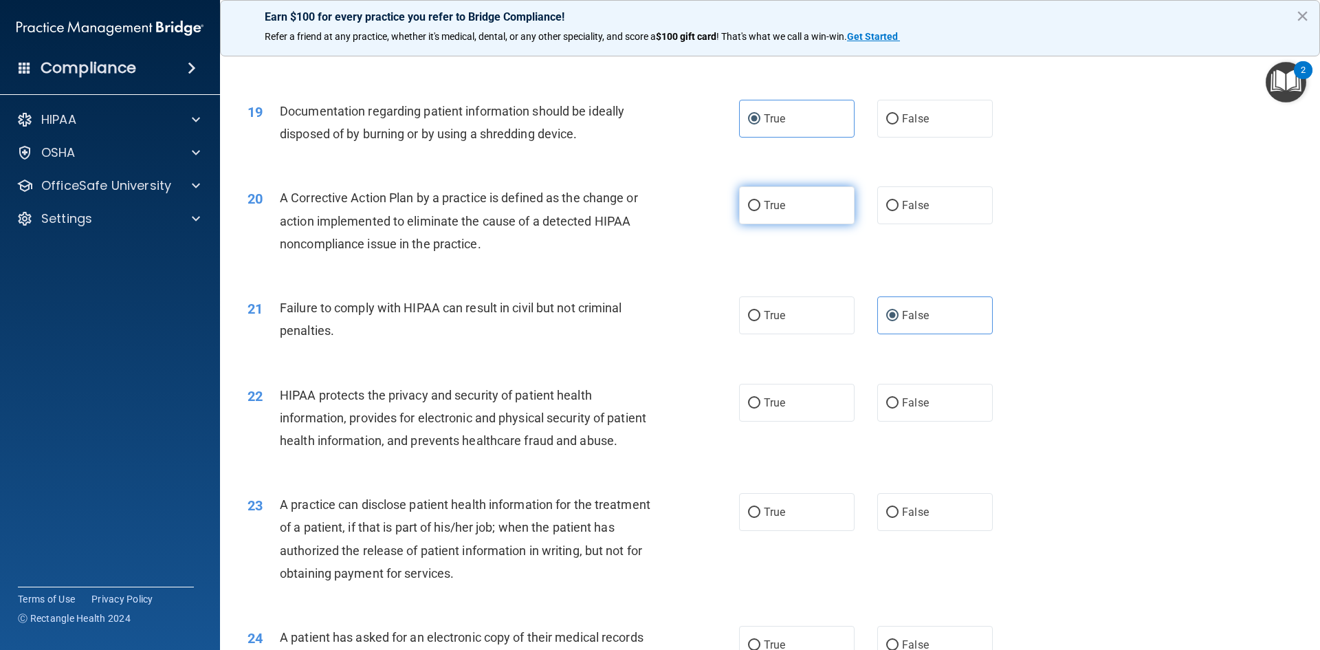
click at [761, 211] on input "True" at bounding box center [754, 206] width 12 height 10
radio input "true"
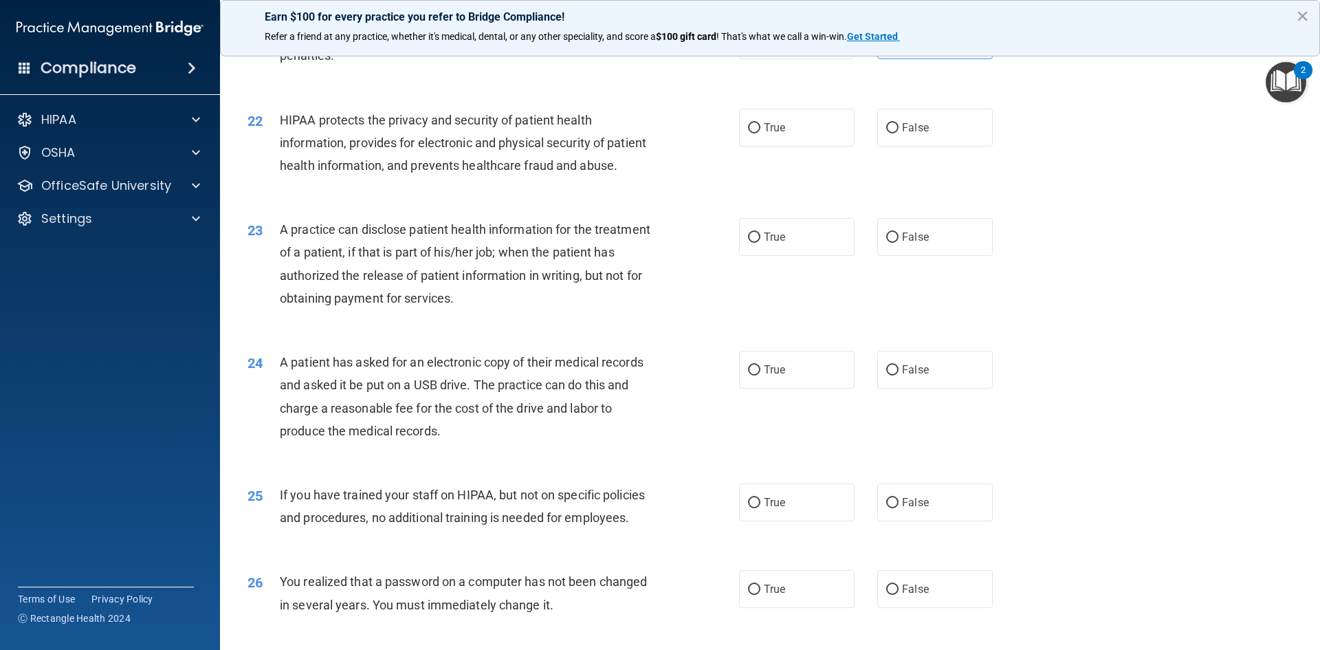
scroll to position [2132, 0]
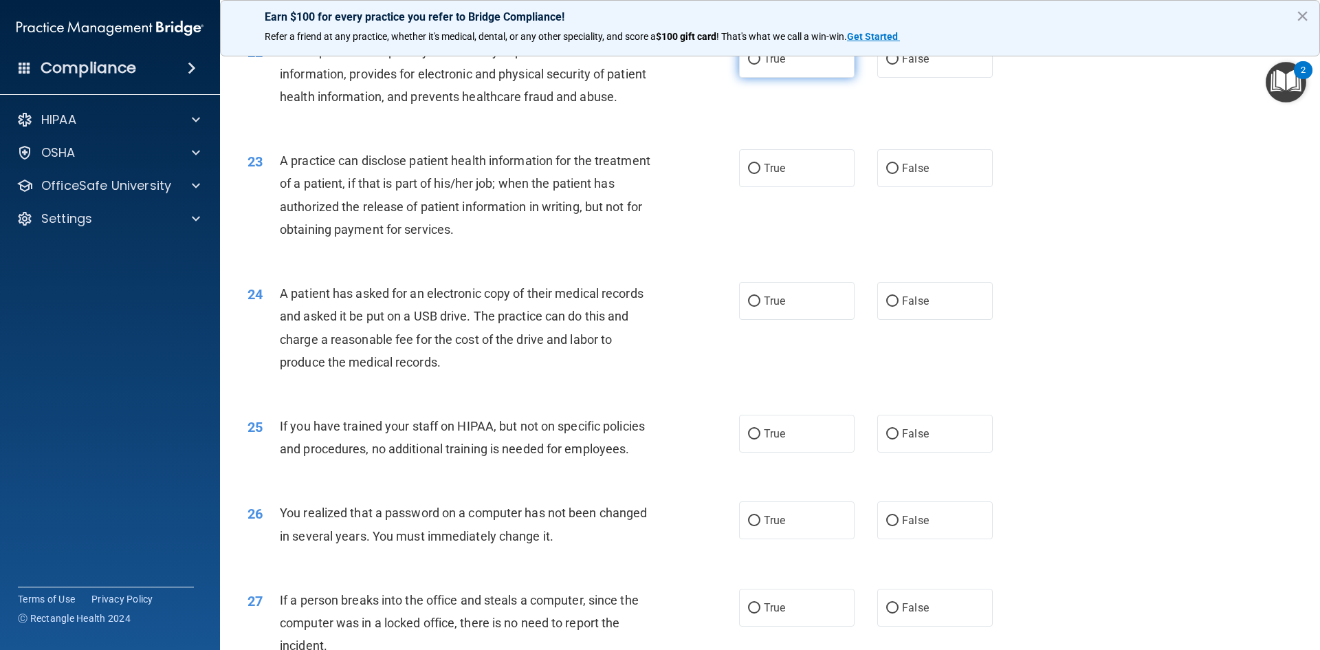
click at [793, 78] on label "True" at bounding box center [797, 59] width 116 height 38
click at [761, 65] on input "True" at bounding box center [754, 59] width 12 height 10
radio input "true"
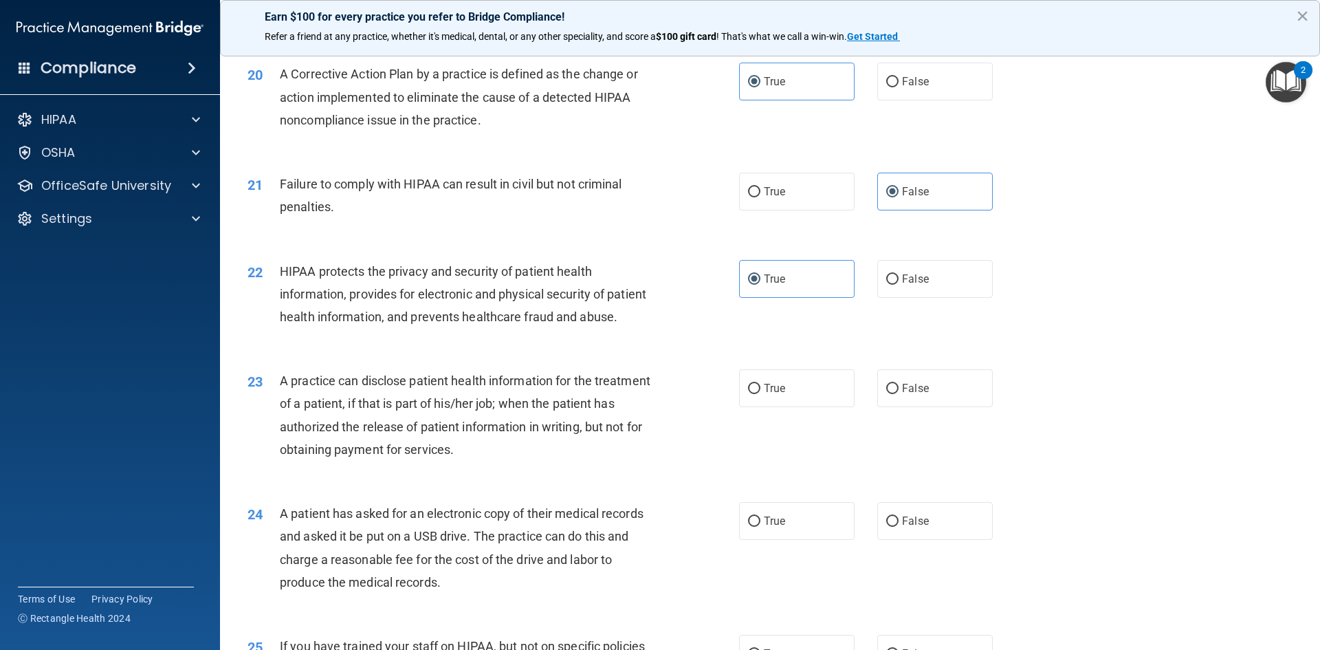
scroll to position [1986, 0]
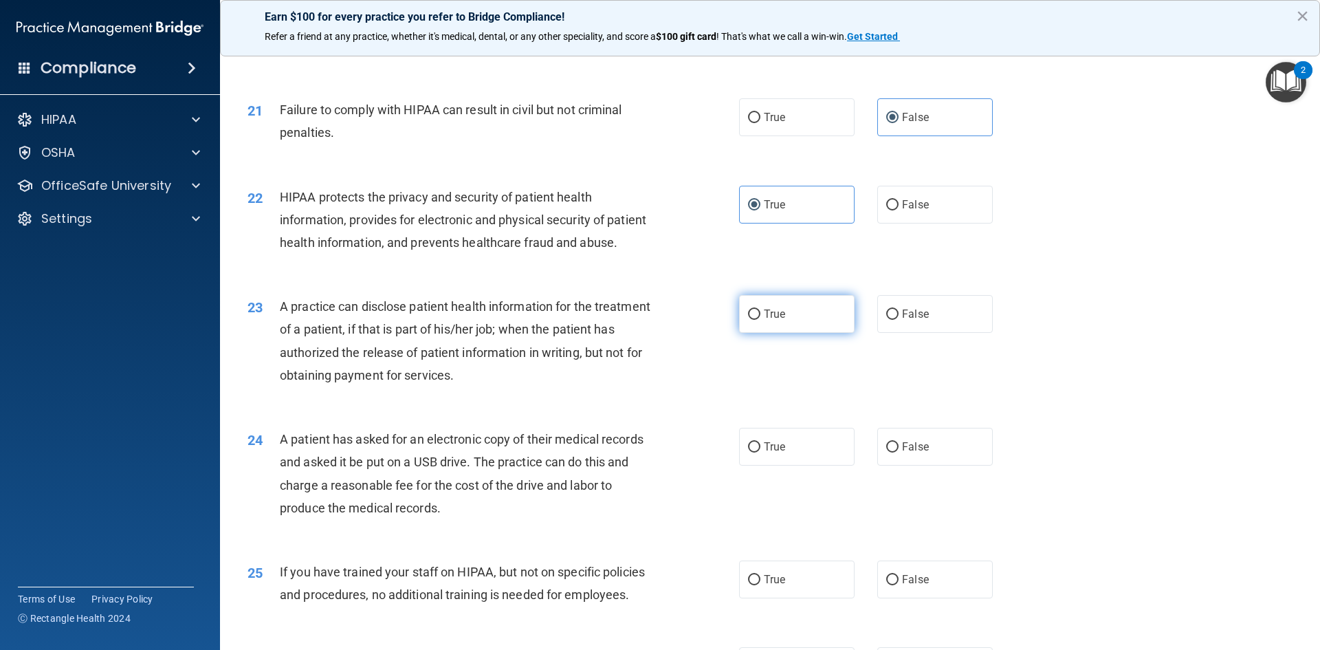
click at [823, 333] on label "True" at bounding box center [797, 314] width 116 height 38
click at [761, 320] on input "True" at bounding box center [754, 314] width 12 height 10
radio input "true"
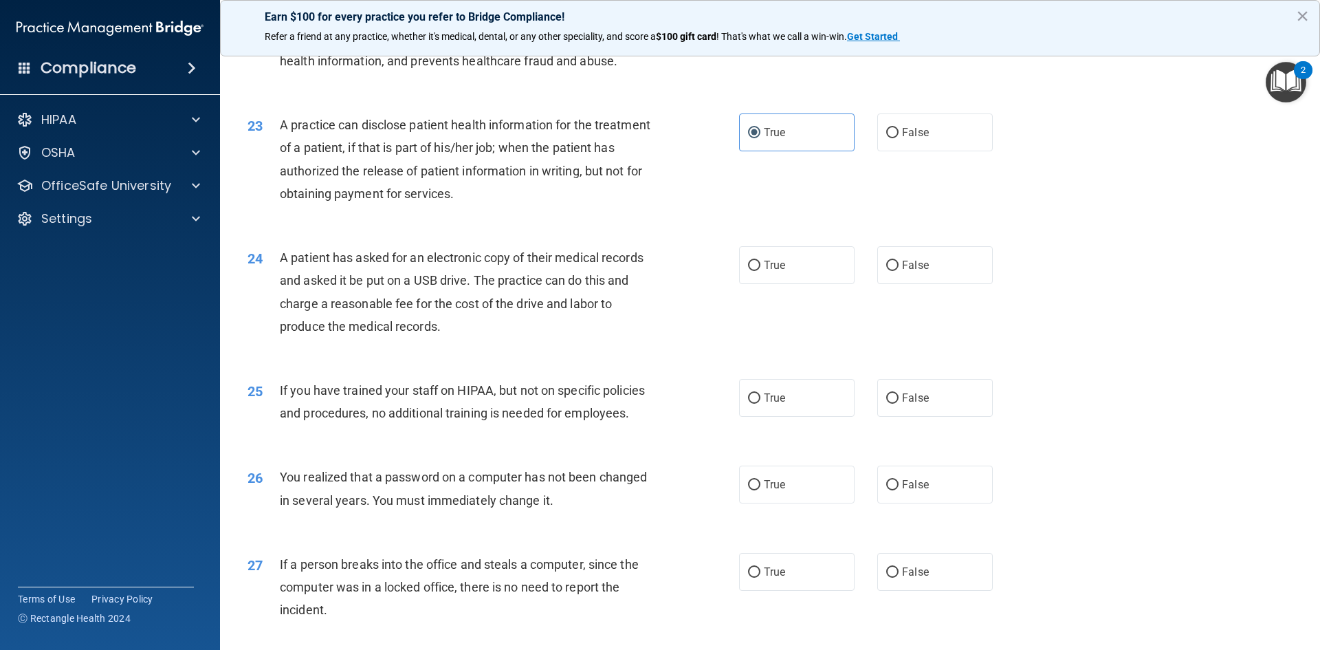
scroll to position [2192, 0]
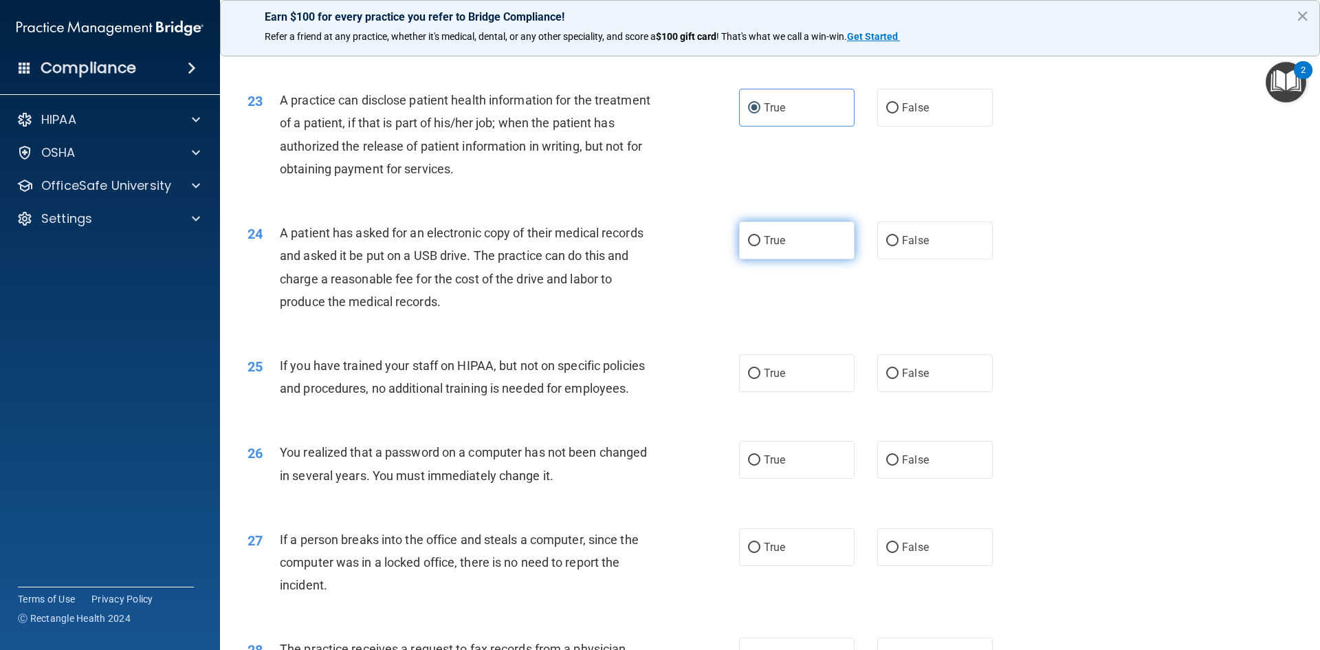
click at [754, 259] on label "True" at bounding box center [797, 240] width 116 height 38
click at [754, 246] on input "True" at bounding box center [754, 241] width 12 height 10
radio input "true"
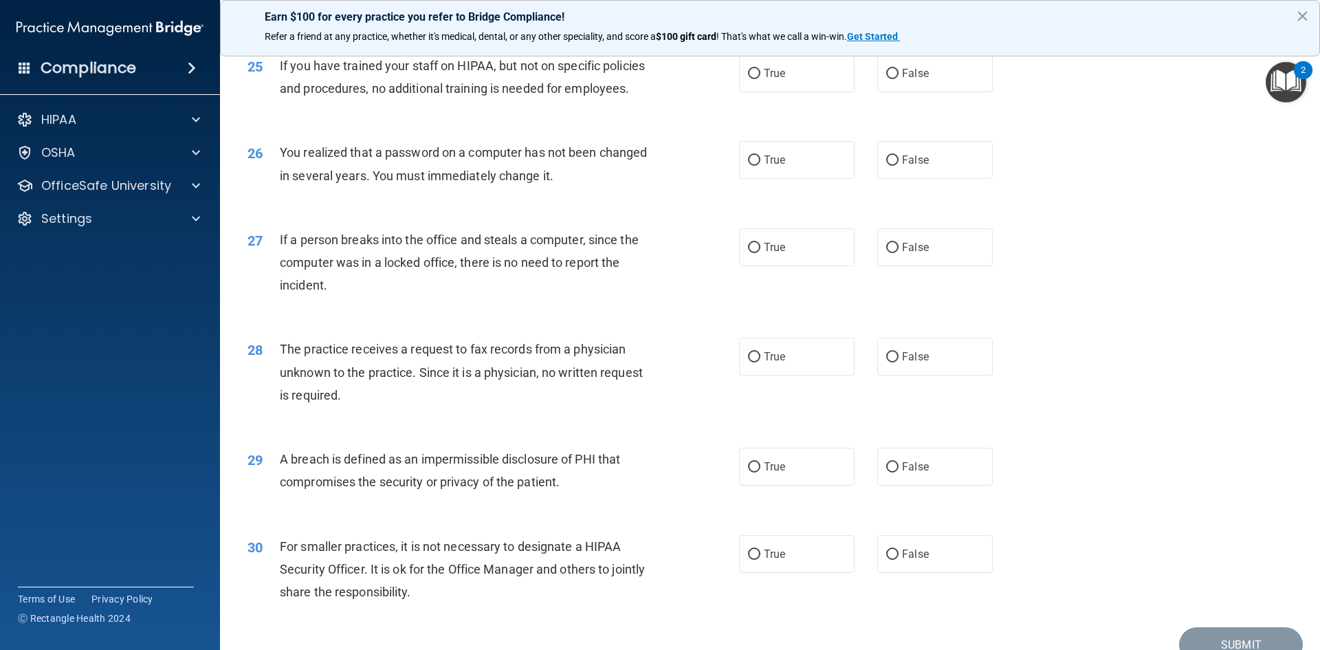
scroll to position [2467, 0]
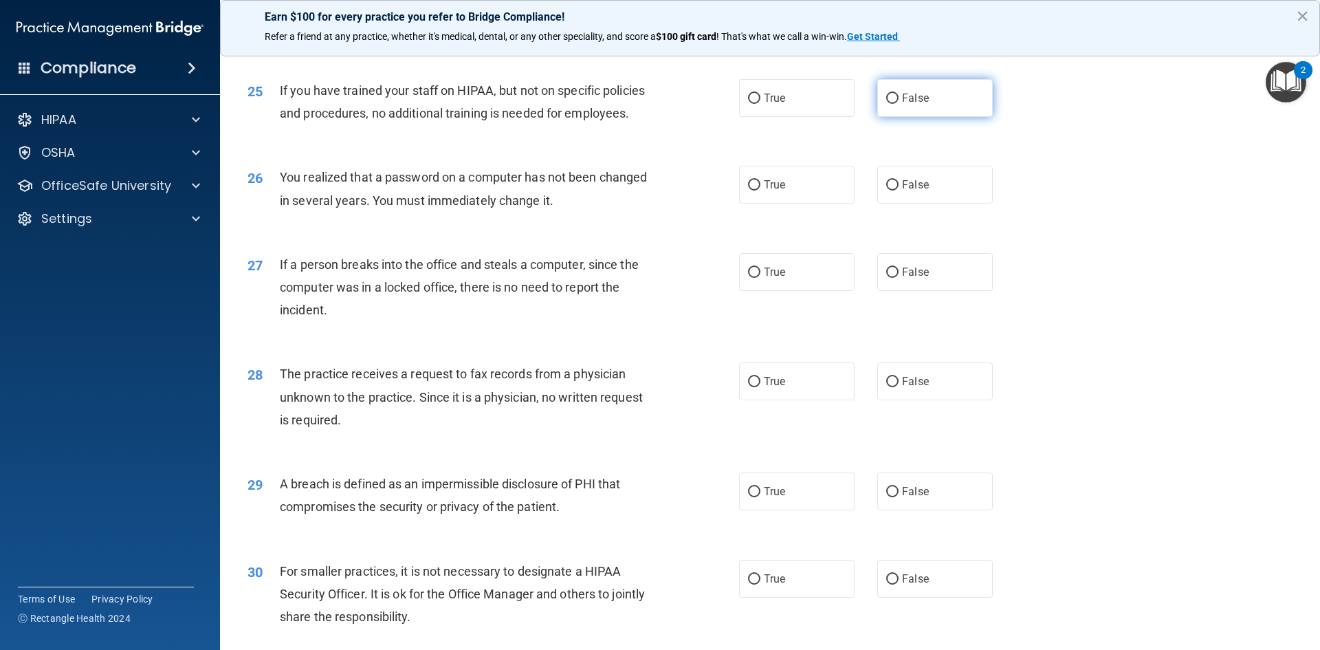
click at [896, 117] on label "False" at bounding box center [935, 98] width 116 height 38
click at [896, 104] on input "False" at bounding box center [892, 99] width 12 height 10
radio input "true"
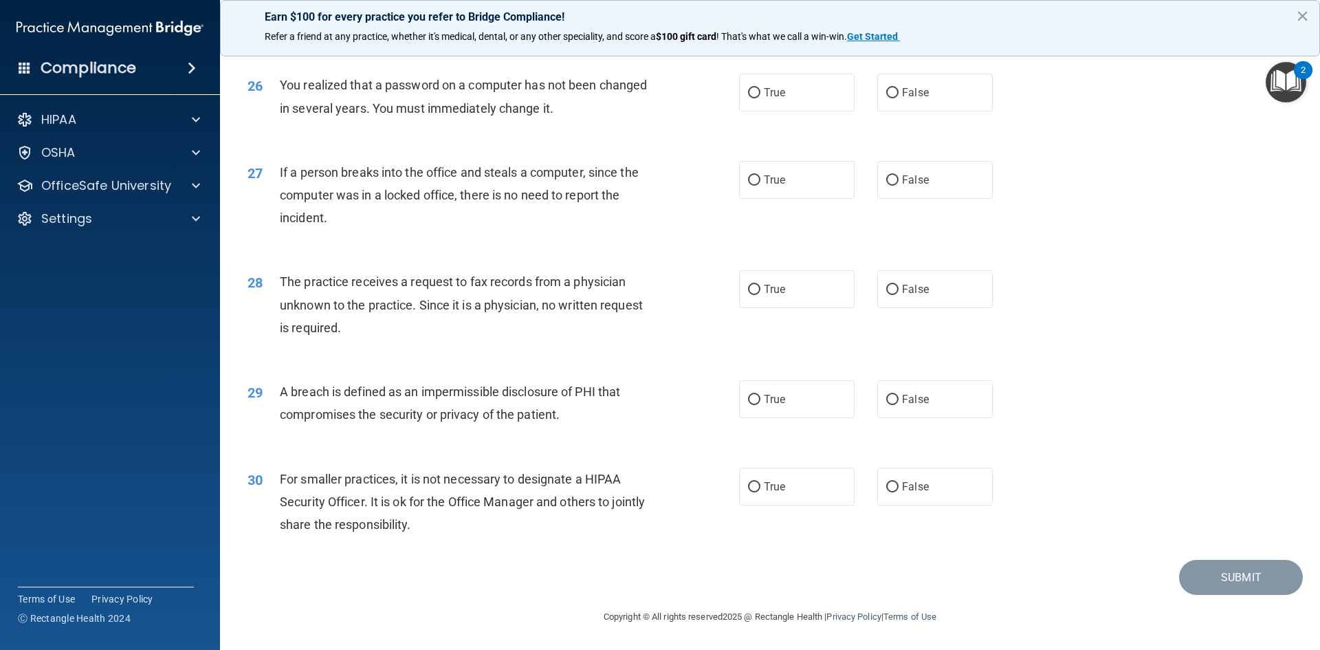
scroll to position [2605, 0]
click at [890, 180] on input "False" at bounding box center [892, 180] width 12 height 10
radio input "true"
click at [886, 98] on input "False" at bounding box center [892, 93] width 12 height 10
radio input "true"
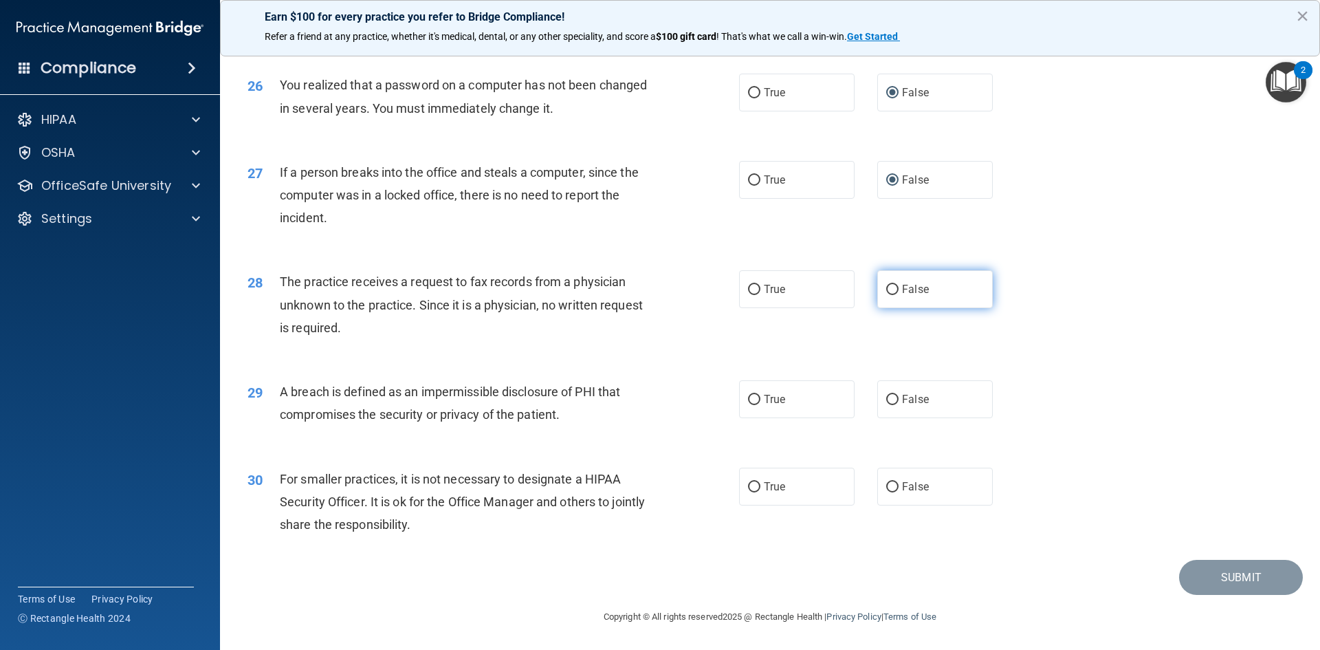
click at [908, 287] on span "False" at bounding box center [915, 289] width 27 height 13
click at [899, 287] on input "False" at bounding box center [892, 290] width 12 height 10
radio input "true"
click at [800, 400] on label "True" at bounding box center [797, 399] width 116 height 38
click at [761, 400] on input "True" at bounding box center [754, 400] width 12 height 10
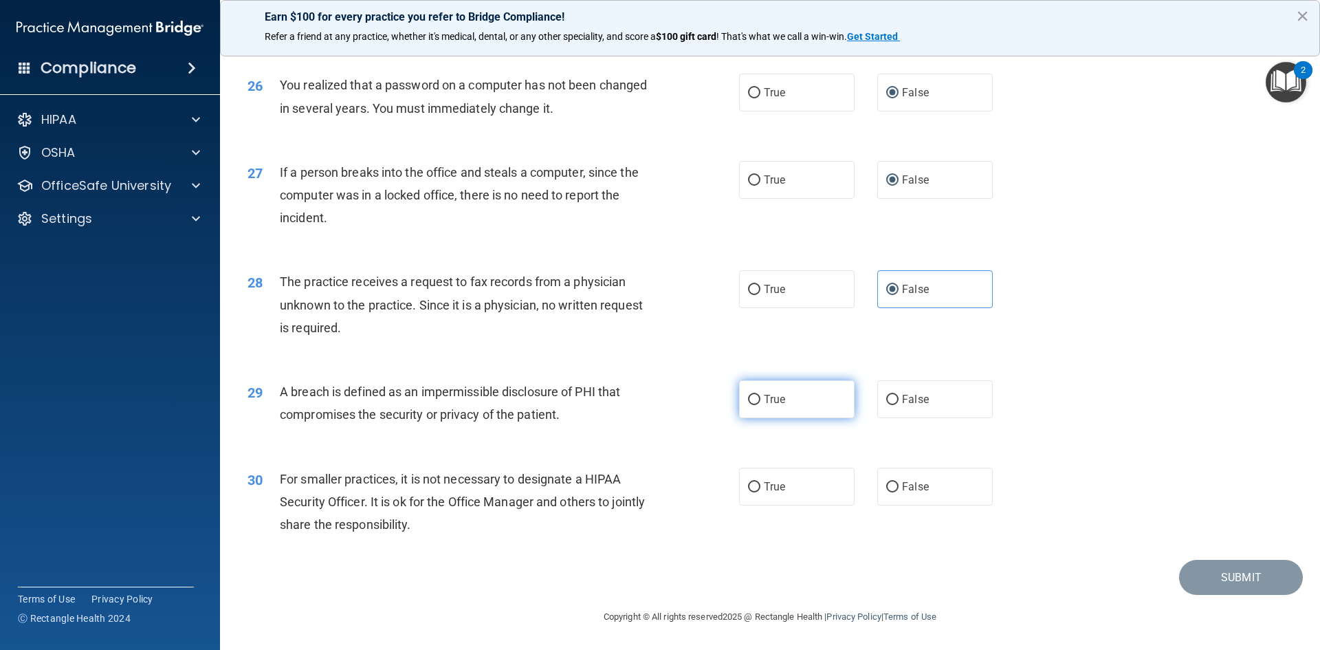
radio input "true"
click at [910, 489] on span "False" at bounding box center [915, 486] width 27 height 13
click at [899, 489] on input "False" at bounding box center [892, 487] width 12 height 10
radio input "true"
click at [1292, 576] on button "Submit" at bounding box center [1241, 577] width 124 height 35
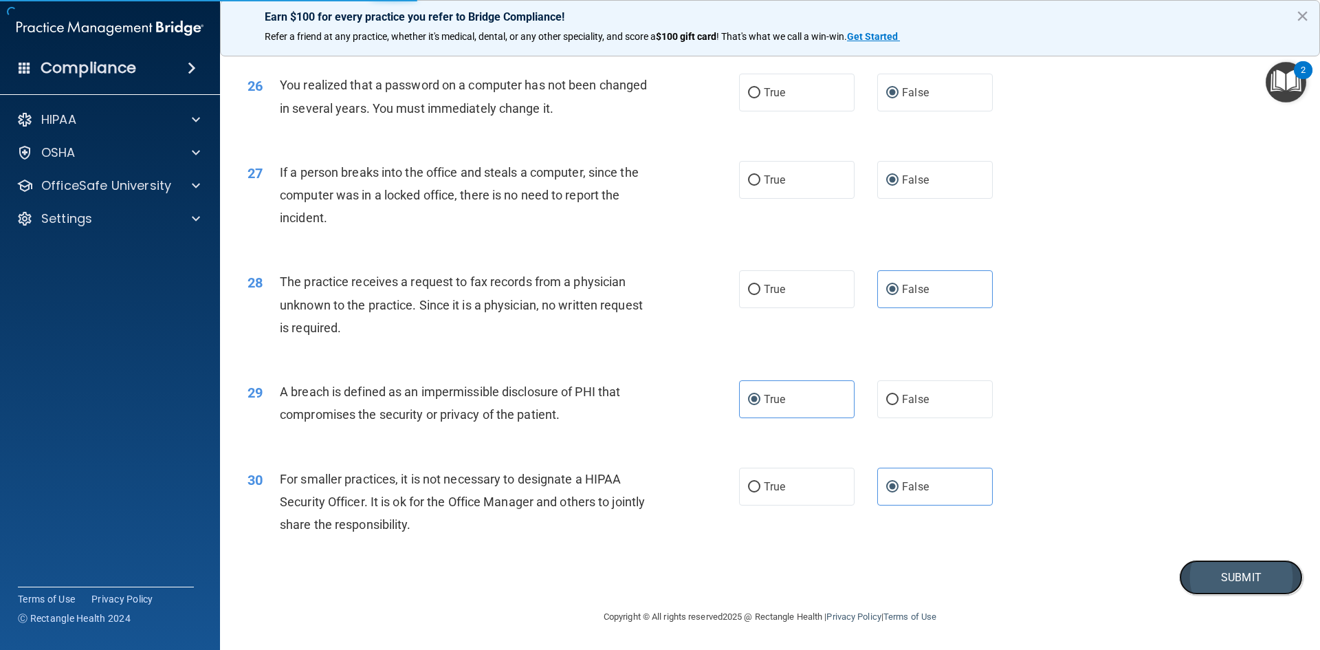
click at [1246, 578] on button "Submit" at bounding box center [1241, 577] width 124 height 35
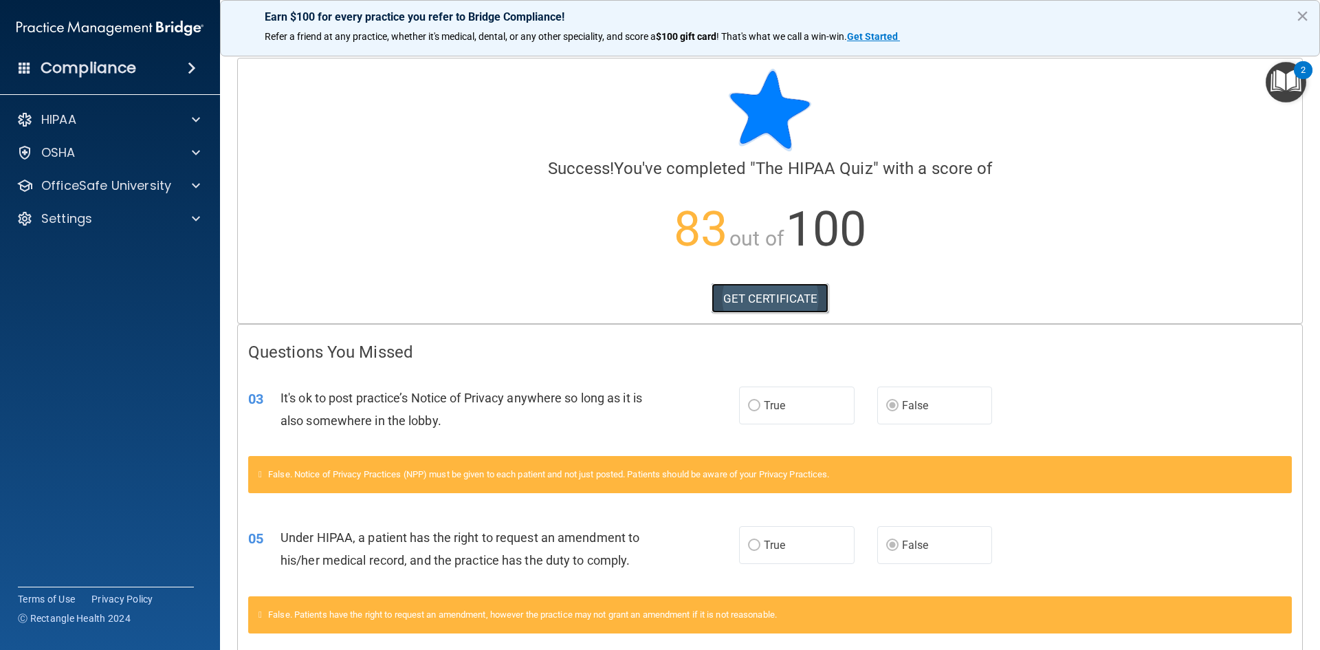
click at [756, 300] on link "GET CERTIFICATE" at bounding box center [771, 298] width 118 height 30
click at [196, 186] on span at bounding box center [196, 185] width 8 height 17
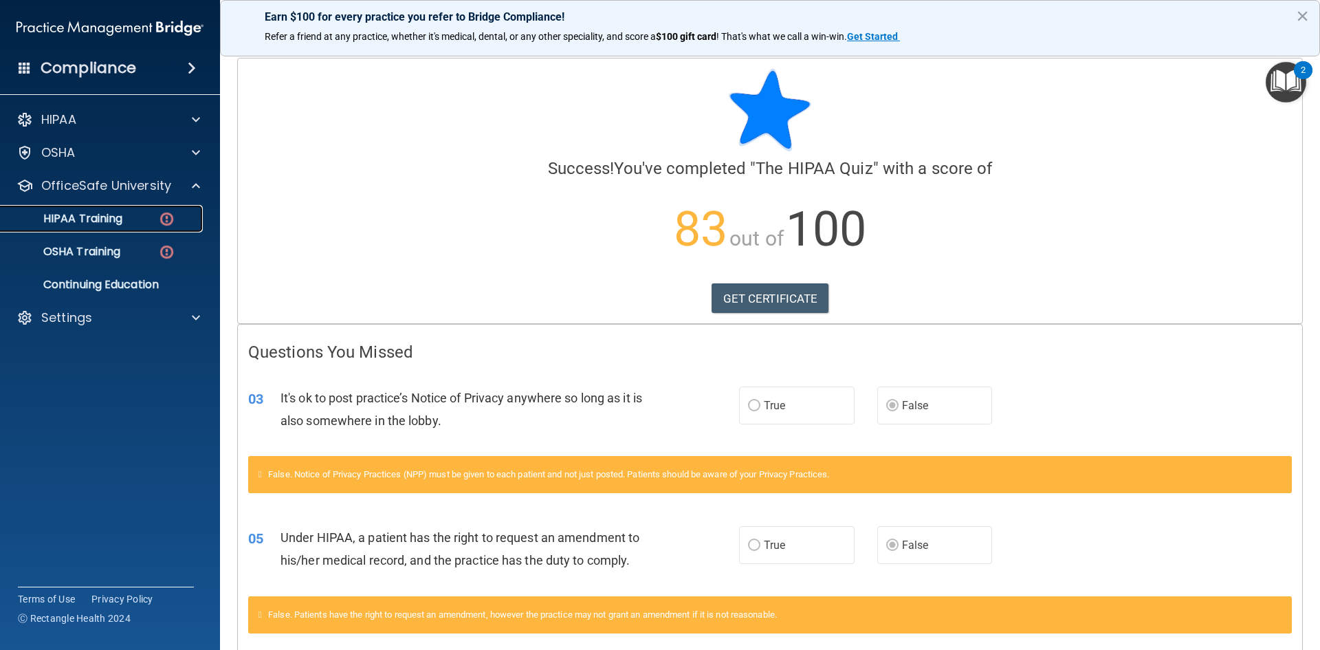
click at [182, 212] on div "HIPAA Training" at bounding box center [103, 219] width 188 height 14
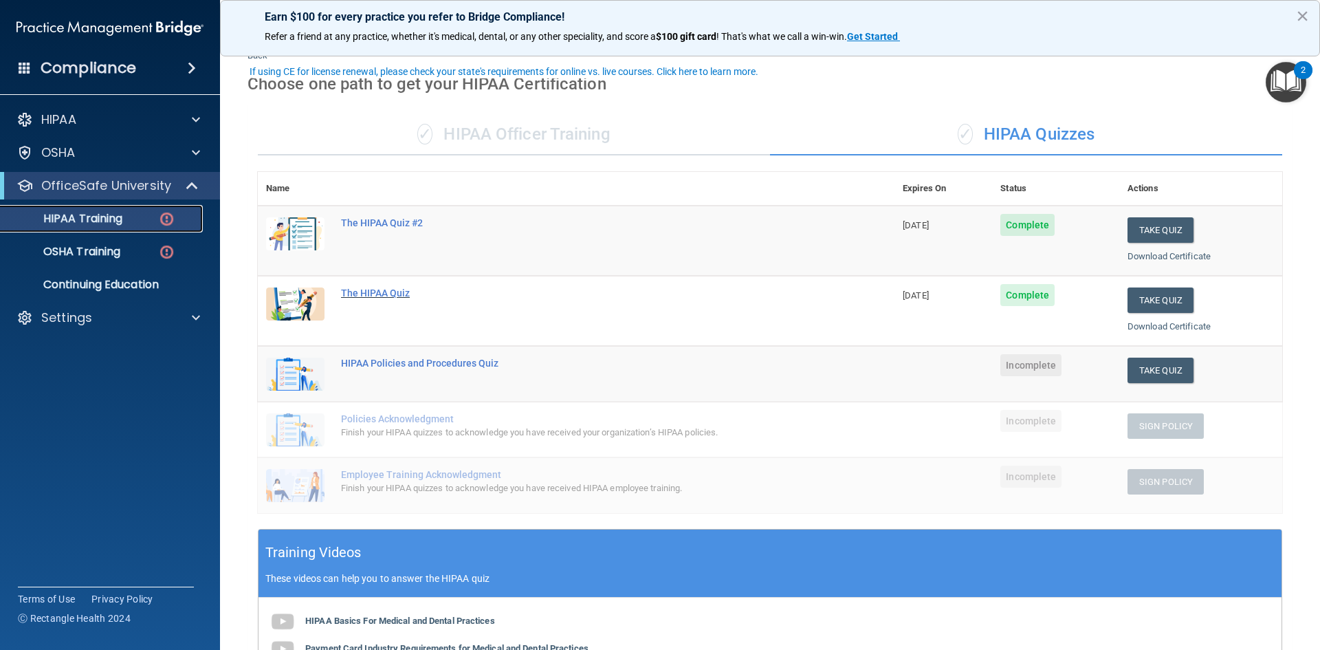
scroll to position [69, 0]
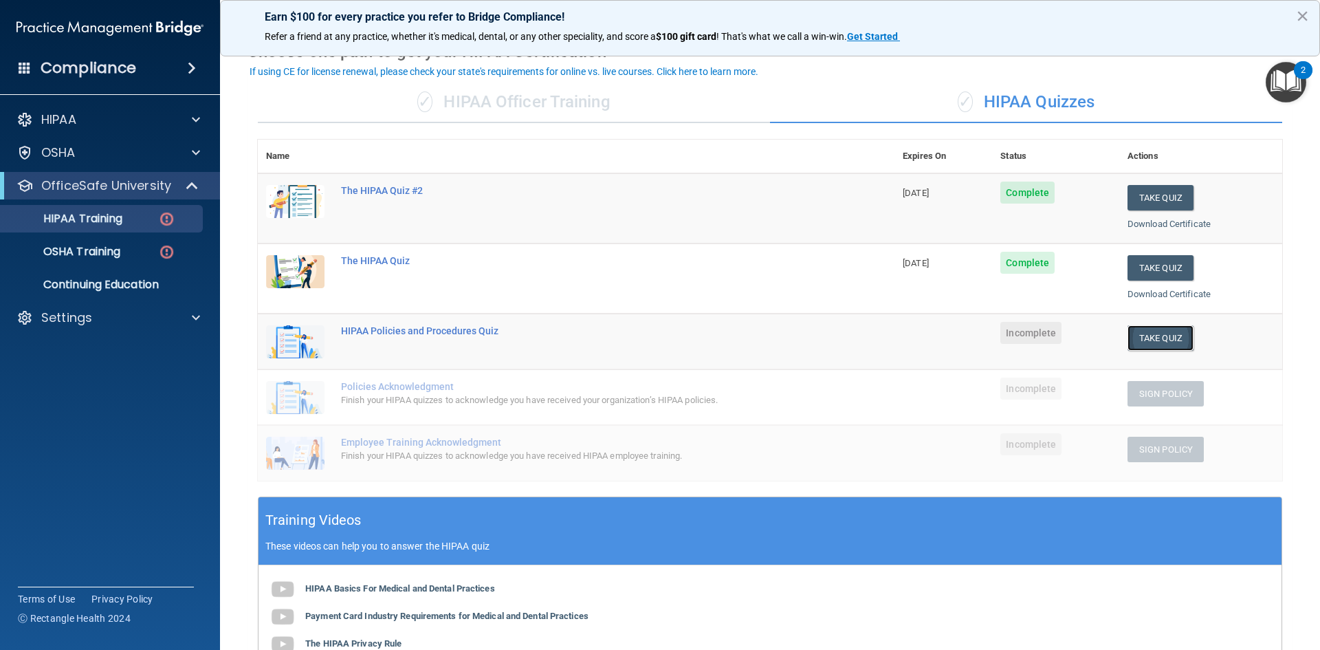
click at [1149, 336] on button "Take Quiz" at bounding box center [1161, 337] width 66 height 25
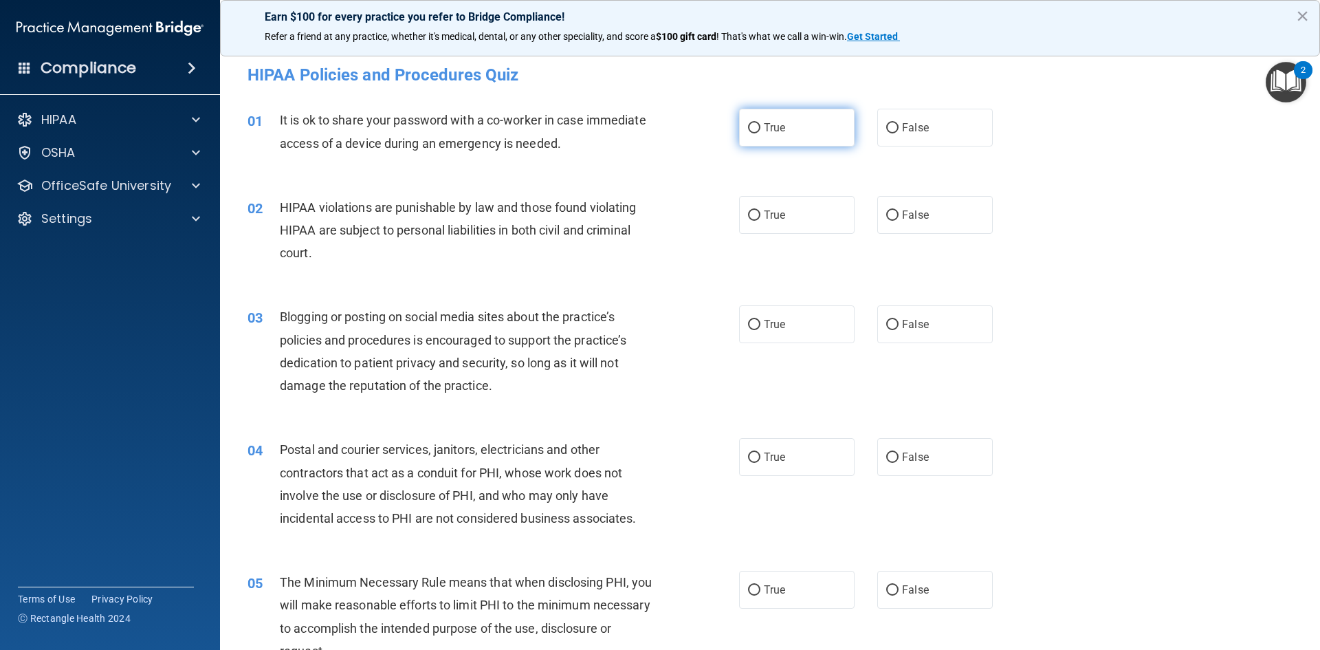
click at [814, 131] on label "True" at bounding box center [797, 128] width 116 height 38
click at [761, 131] on input "True" at bounding box center [754, 128] width 12 height 10
radio input "true"
click at [789, 217] on label "True" at bounding box center [797, 215] width 116 height 38
click at [761, 217] on input "True" at bounding box center [754, 215] width 12 height 10
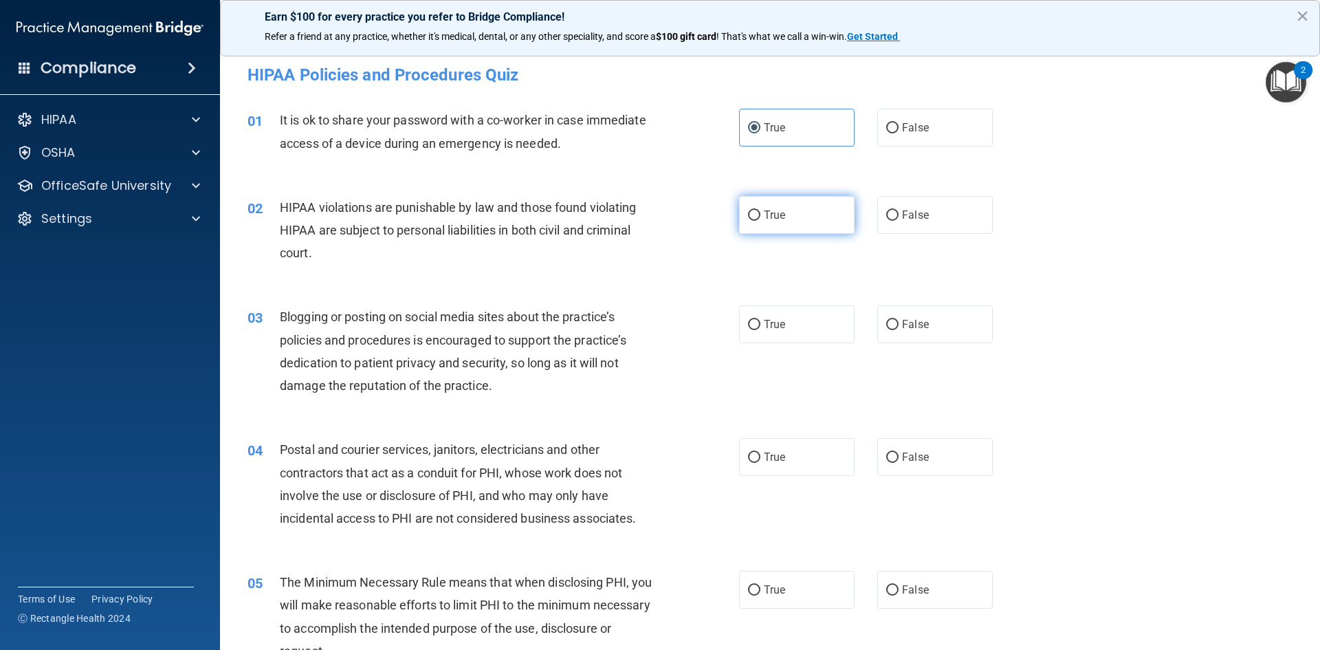
radio input "true"
click at [910, 325] on span "False" at bounding box center [915, 324] width 27 height 13
click at [899, 325] on input "False" at bounding box center [892, 325] width 12 height 10
radio input "true"
click at [782, 455] on label "True" at bounding box center [797, 457] width 116 height 38
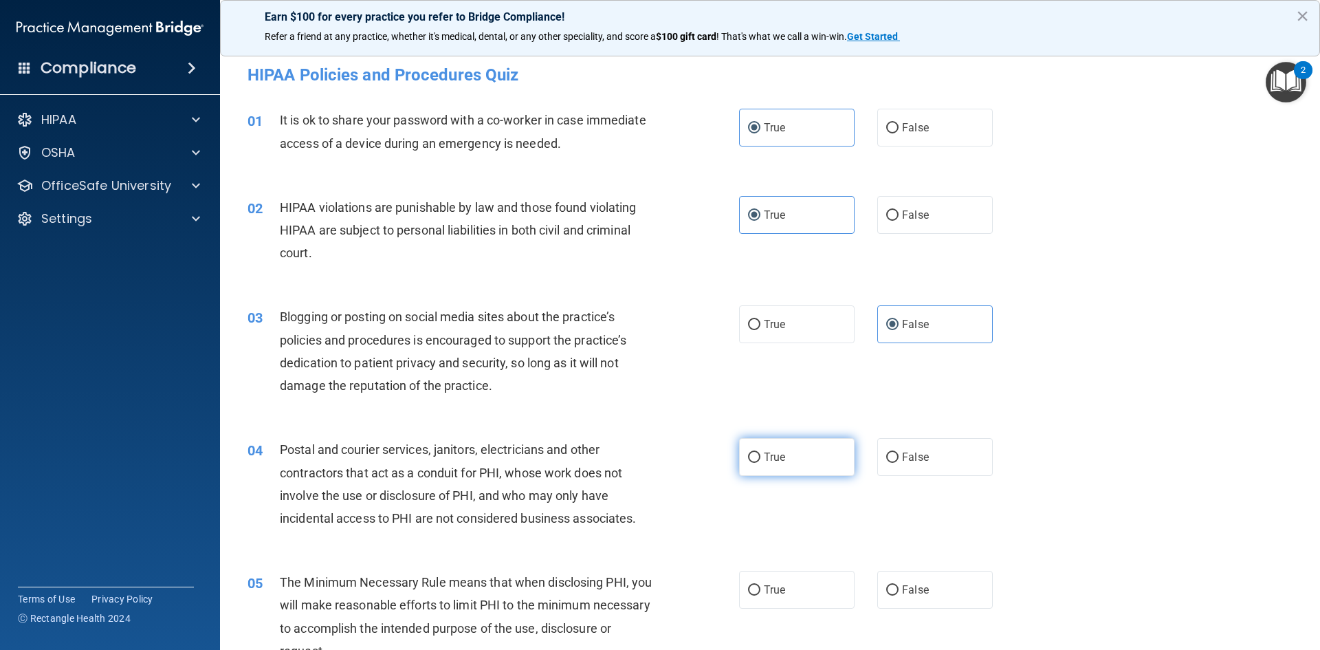
click at [761, 455] on input "True" at bounding box center [754, 457] width 12 height 10
radio input "true"
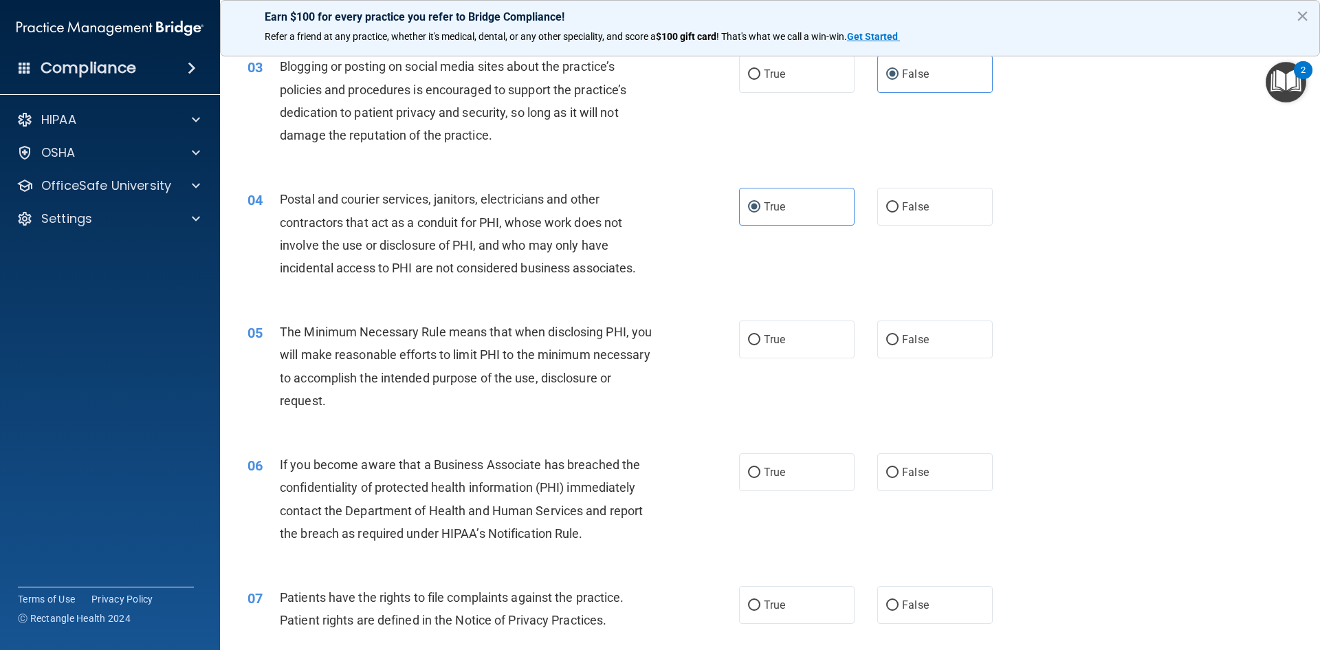
scroll to position [275, 0]
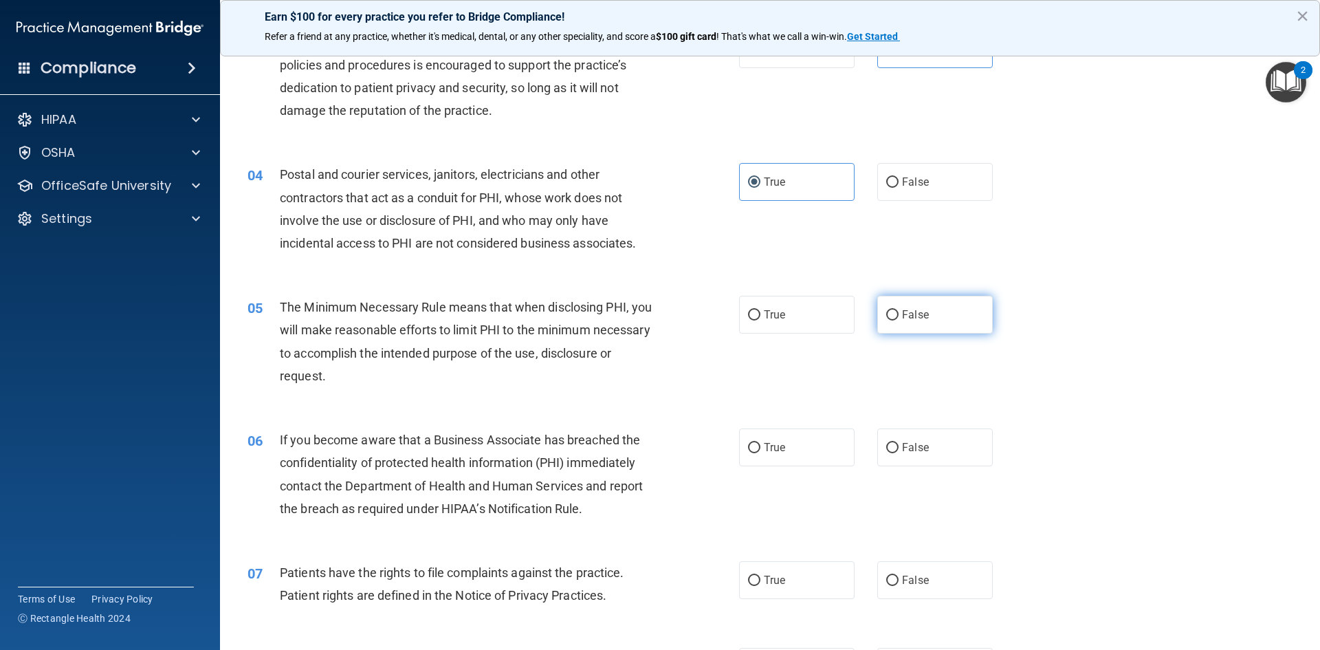
click at [919, 316] on span "False" at bounding box center [915, 314] width 27 height 13
click at [899, 316] on input "False" at bounding box center [892, 315] width 12 height 10
radio input "true"
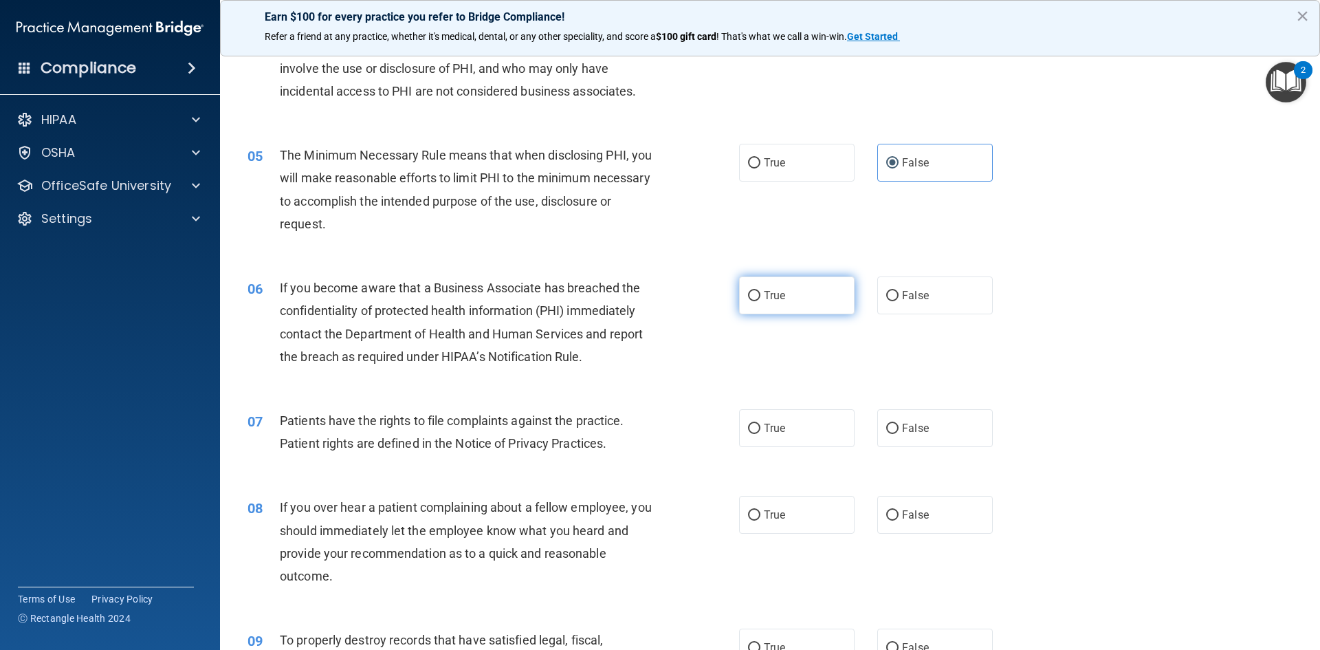
scroll to position [481, 0]
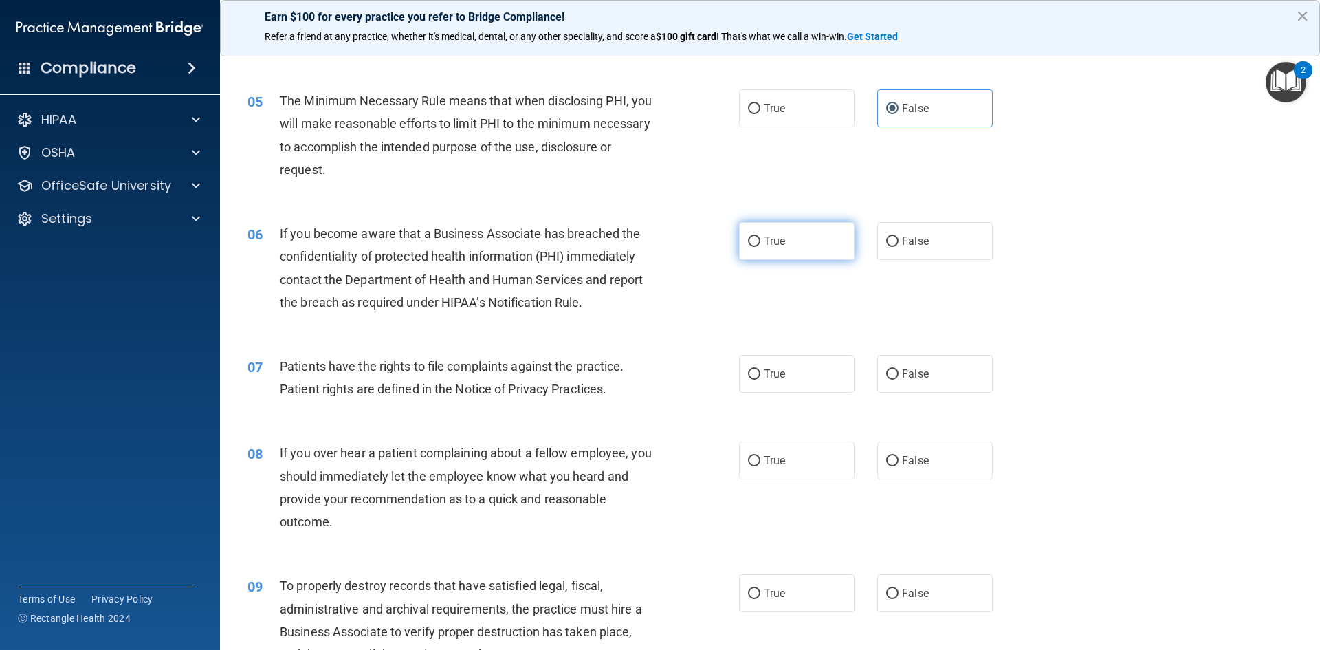
click at [777, 243] on span "True" at bounding box center [774, 240] width 21 height 13
click at [761, 243] on input "True" at bounding box center [754, 242] width 12 height 10
radio input "true"
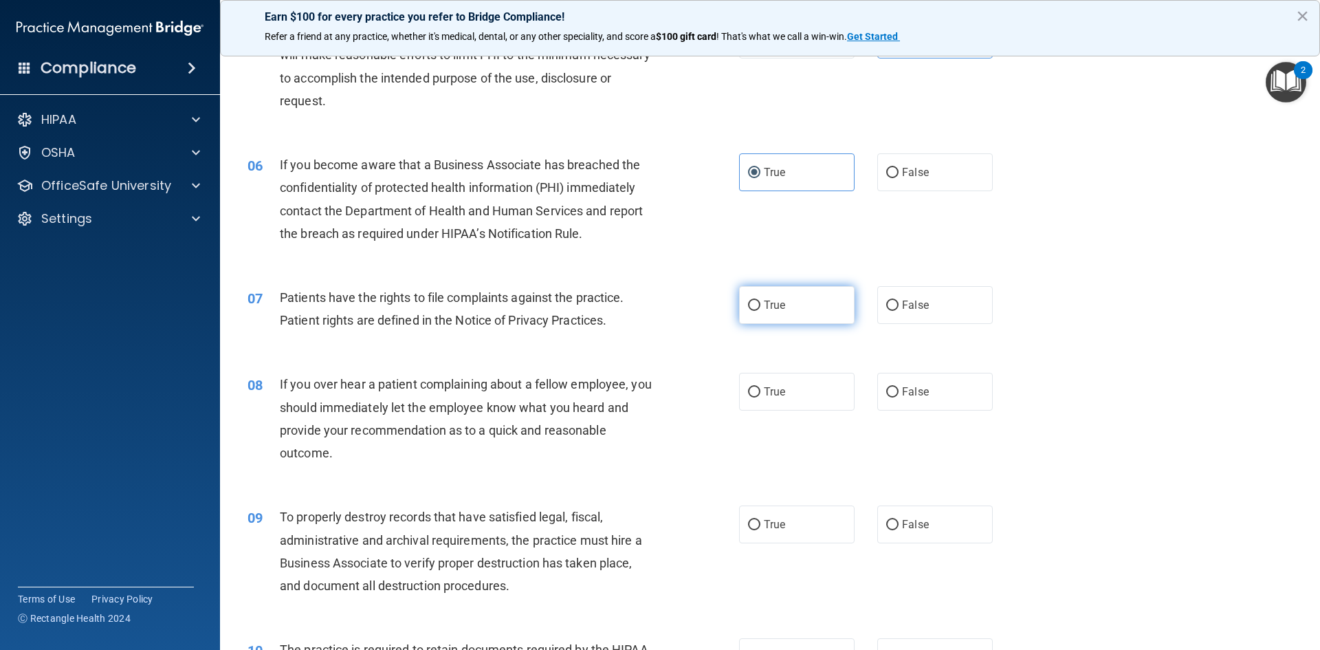
click at [780, 311] on span "True" at bounding box center [774, 304] width 21 height 13
click at [761, 311] on input "True" at bounding box center [754, 306] width 12 height 10
radio input "true"
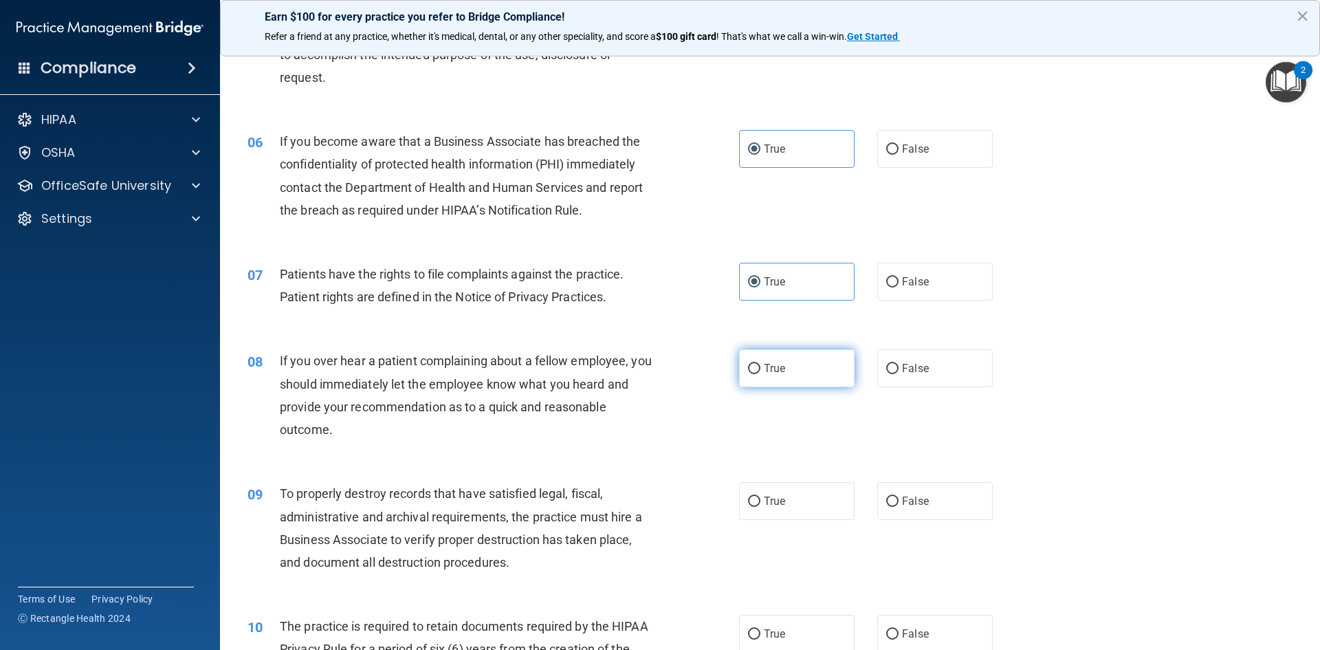
scroll to position [688, 0]
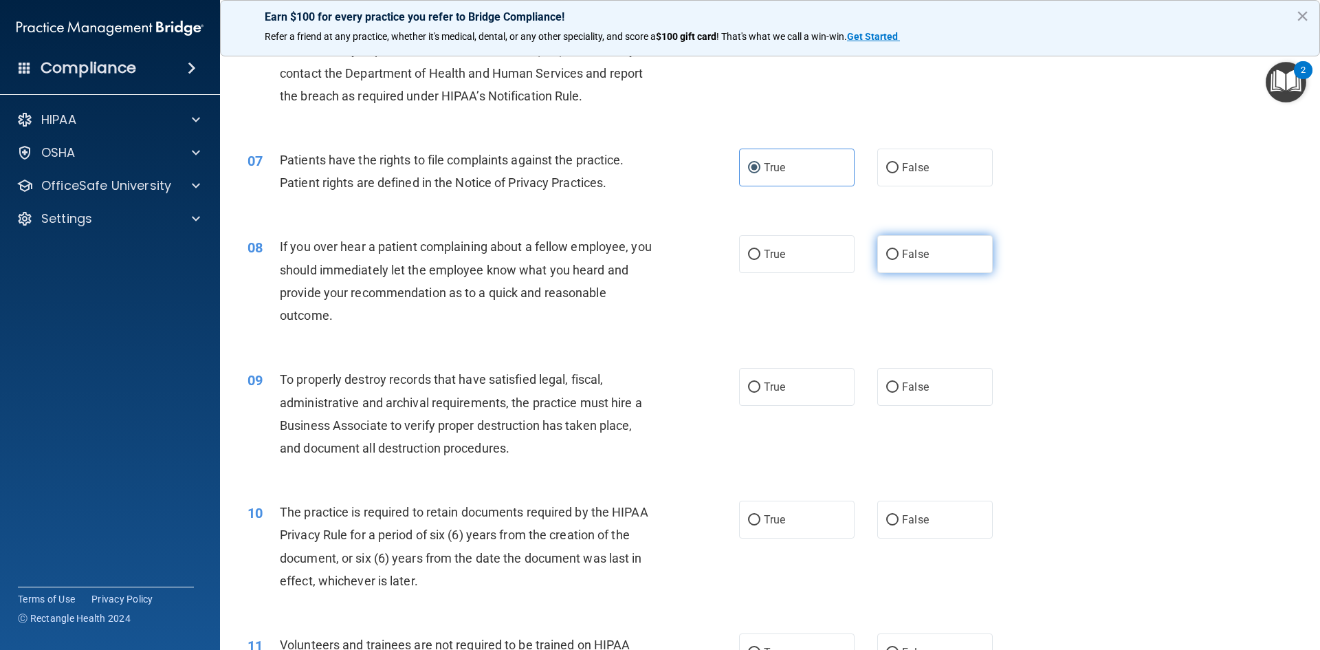
click at [922, 257] on label "False" at bounding box center [935, 254] width 116 height 38
click at [899, 257] on input "False" at bounding box center [892, 255] width 12 height 10
radio input "true"
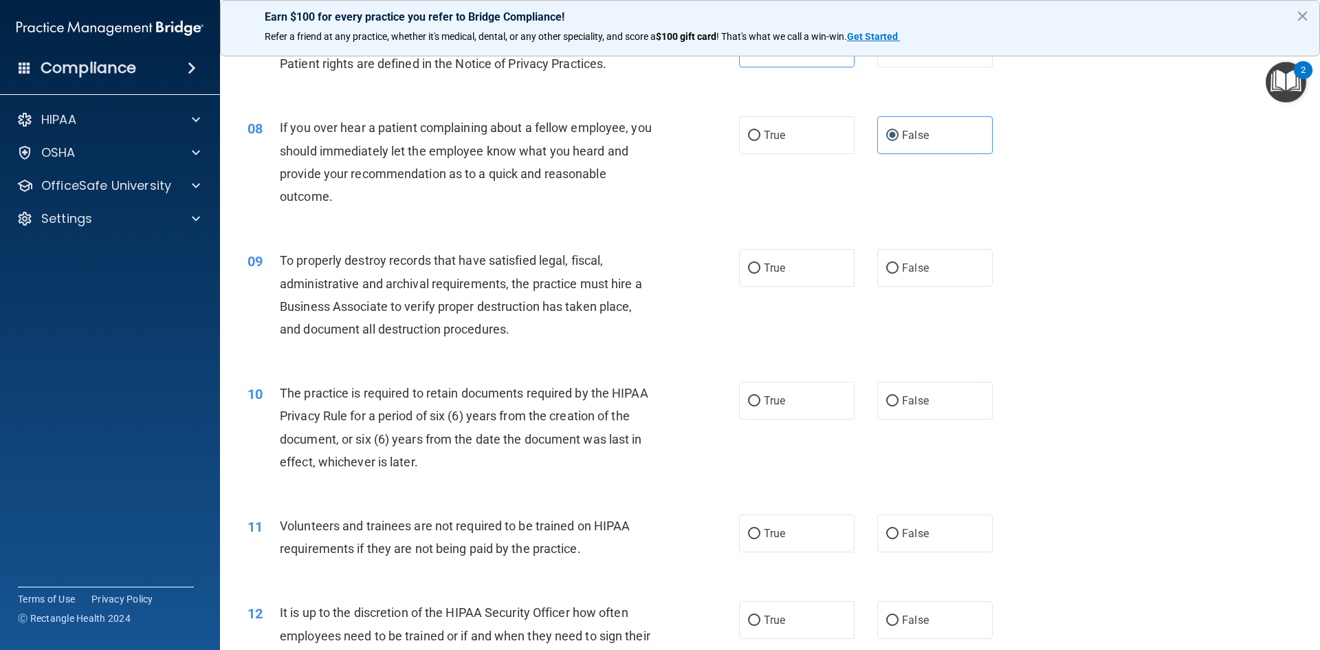
scroll to position [825, 0]
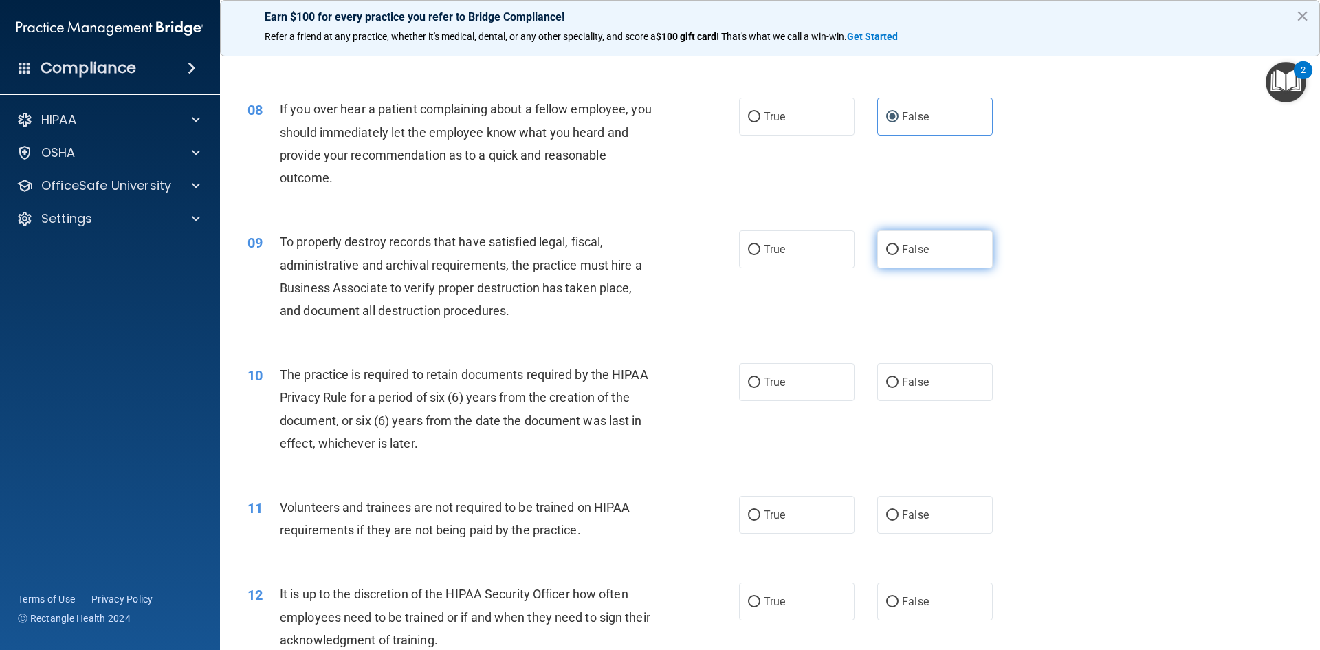
click at [902, 255] on span "False" at bounding box center [915, 249] width 27 height 13
click at [899, 255] on input "False" at bounding box center [892, 250] width 12 height 10
radio input "true"
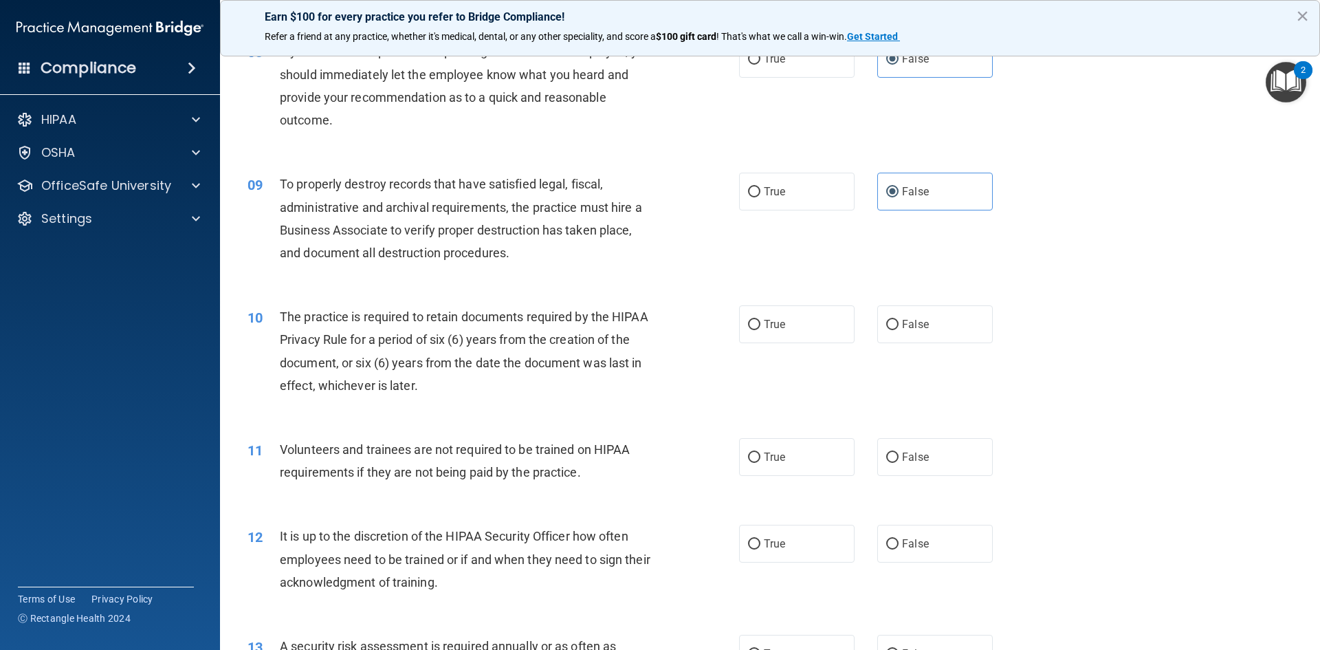
scroll to position [963, 0]
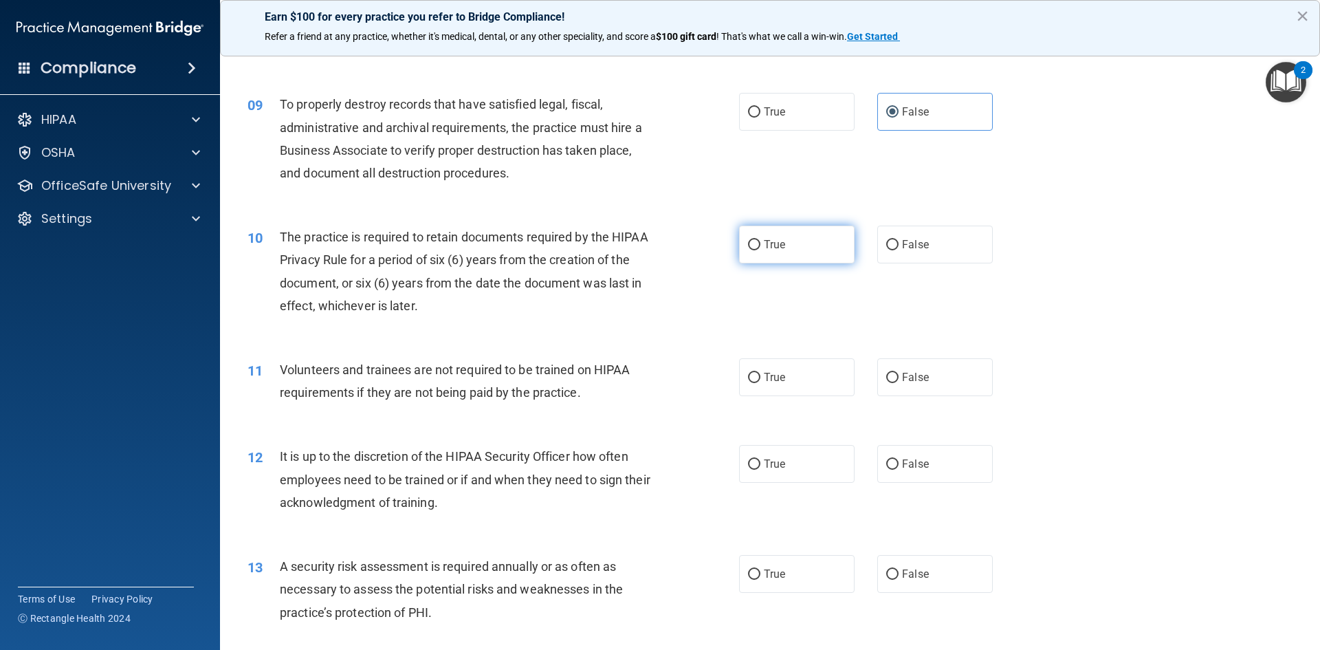
click at [782, 248] on label "True" at bounding box center [797, 245] width 116 height 38
click at [761, 248] on input "True" at bounding box center [754, 245] width 12 height 10
radio input "true"
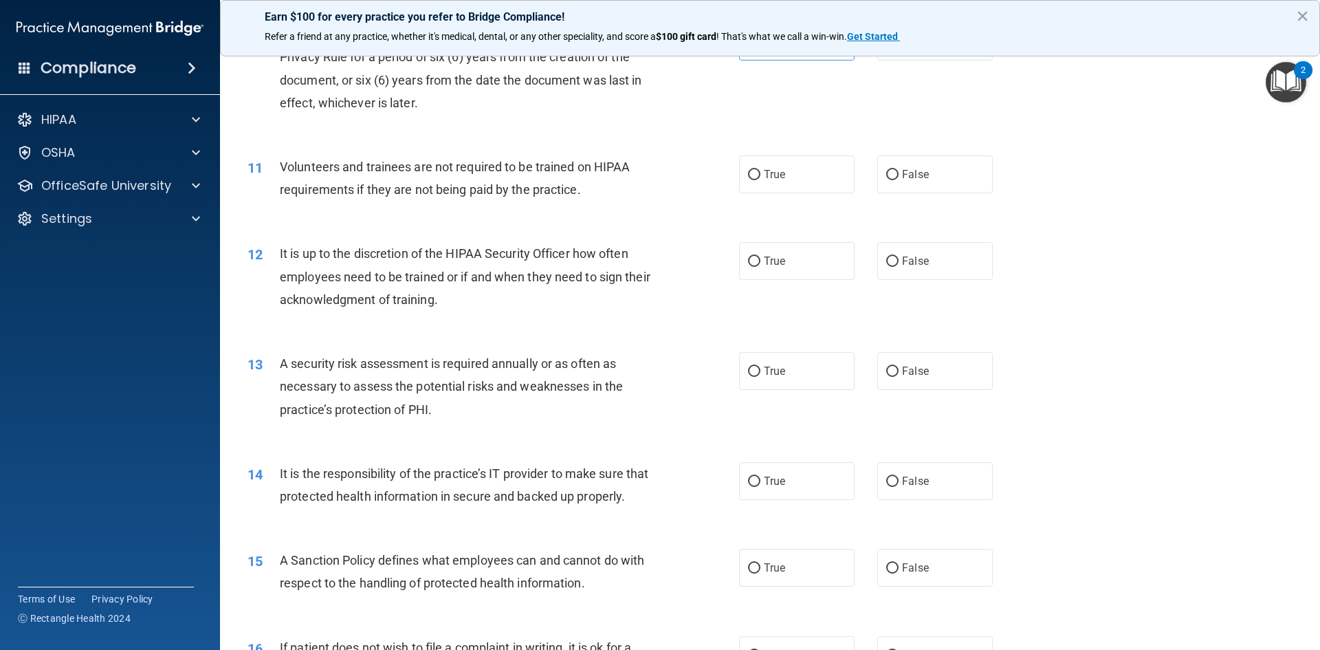
scroll to position [1169, 0]
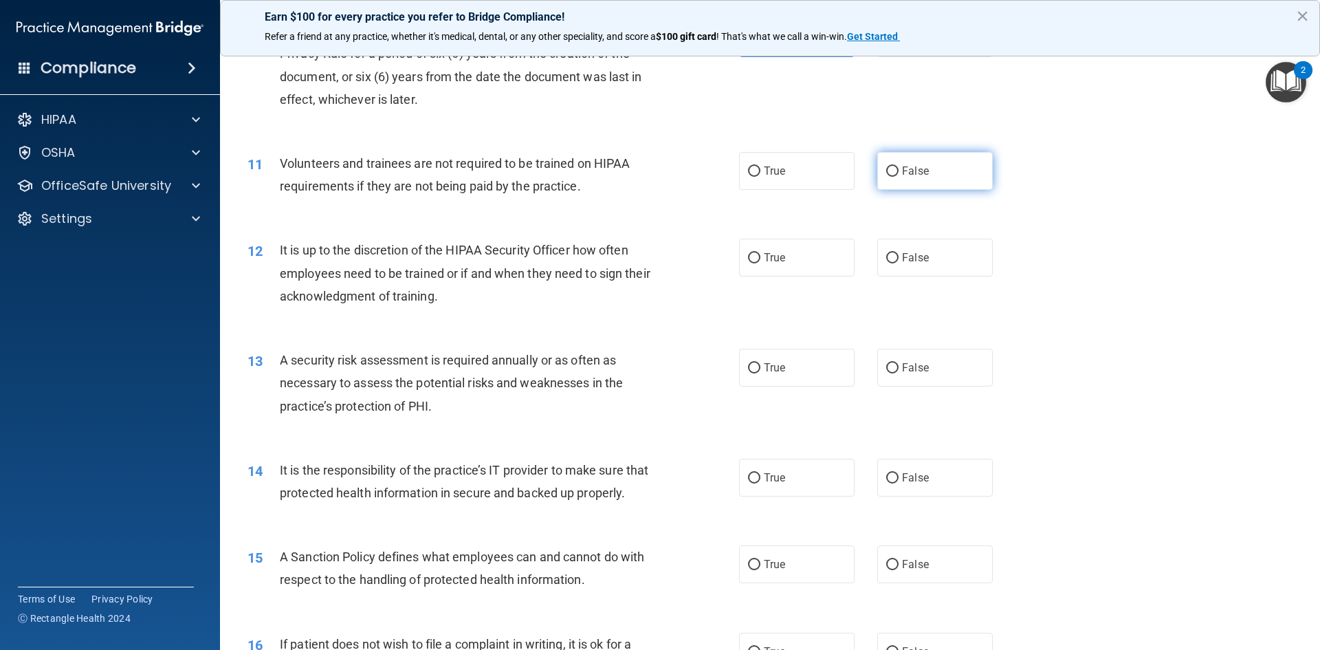
click at [922, 177] on label "False" at bounding box center [935, 171] width 116 height 38
click at [899, 177] on input "False" at bounding box center [892, 171] width 12 height 10
radio input "true"
click at [903, 265] on label "False" at bounding box center [935, 258] width 116 height 38
click at [899, 263] on input "False" at bounding box center [892, 258] width 12 height 10
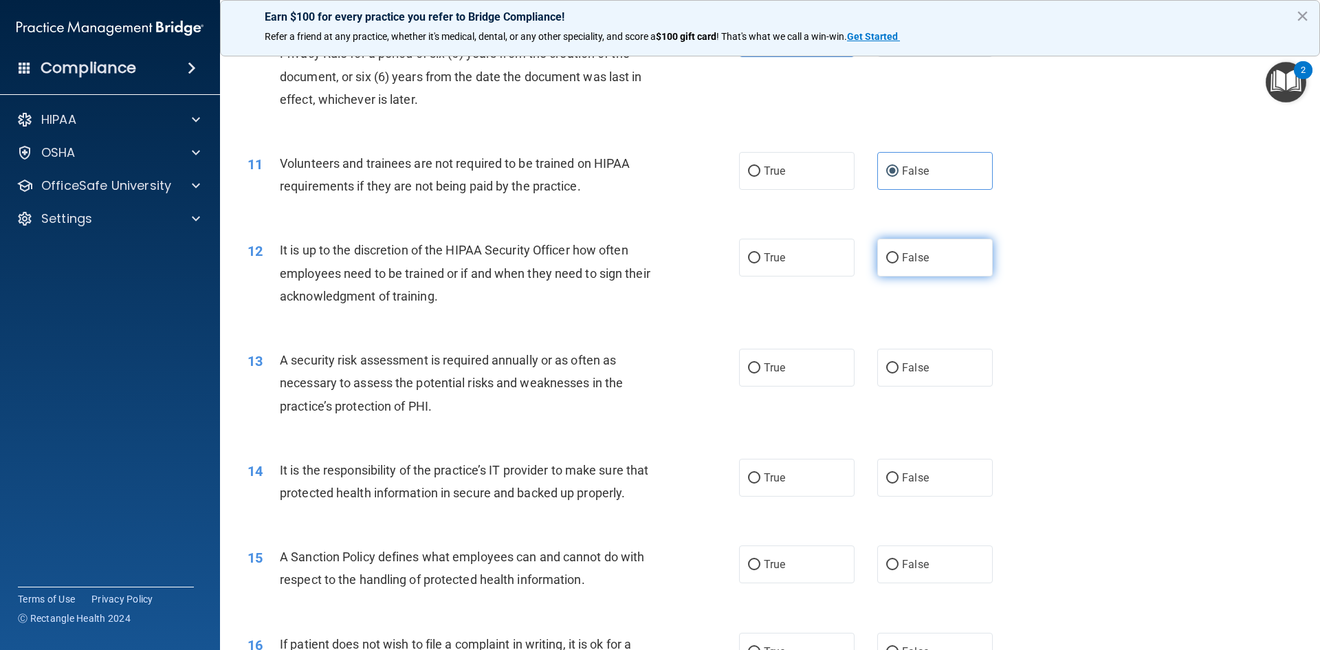
radio input "true"
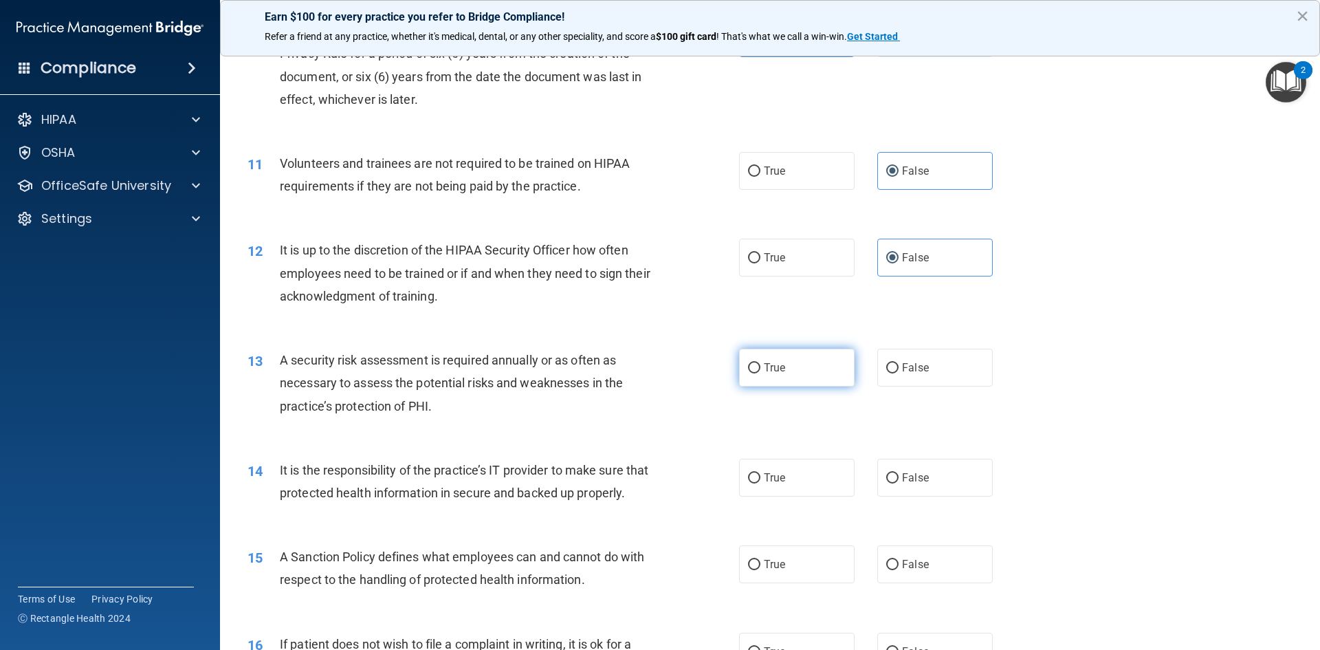
click at [783, 364] on label "True" at bounding box center [797, 368] width 116 height 38
click at [761, 364] on input "True" at bounding box center [754, 368] width 12 height 10
radio input "true"
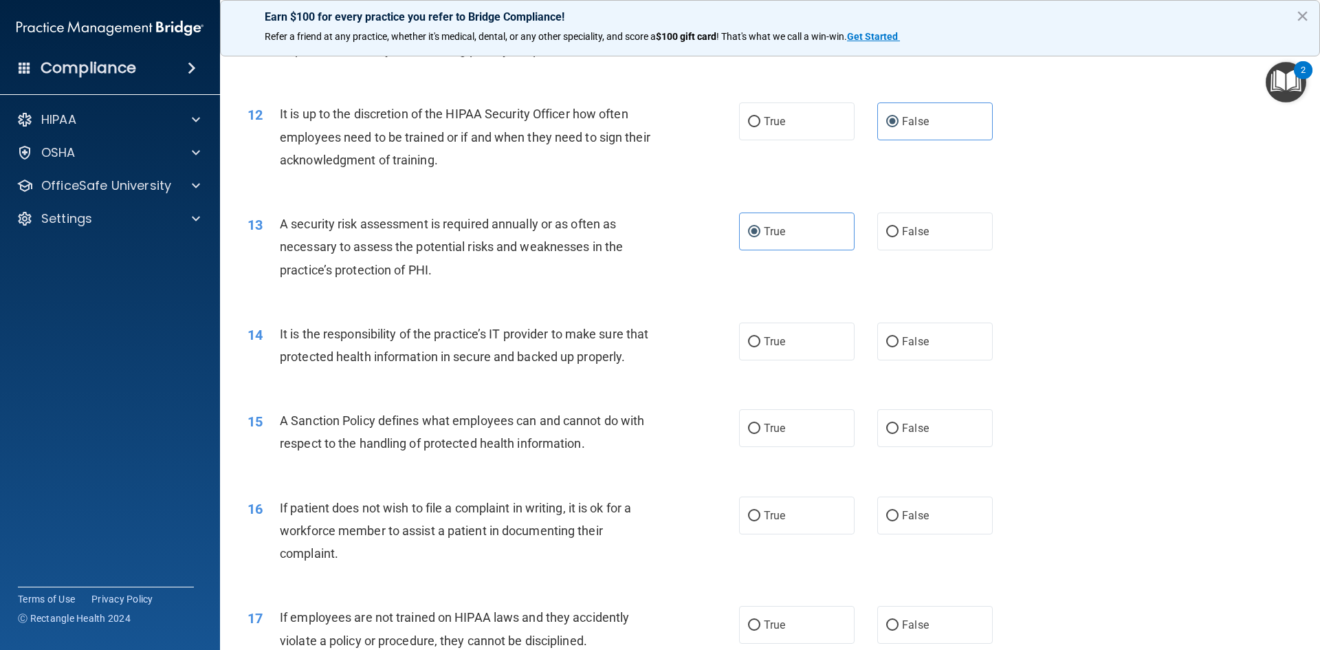
scroll to position [1307, 0]
click at [800, 353] on label "True" at bounding box center [797, 340] width 116 height 38
click at [761, 346] on input "True" at bounding box center [754, 341] width 12 height 10
radio input "true"
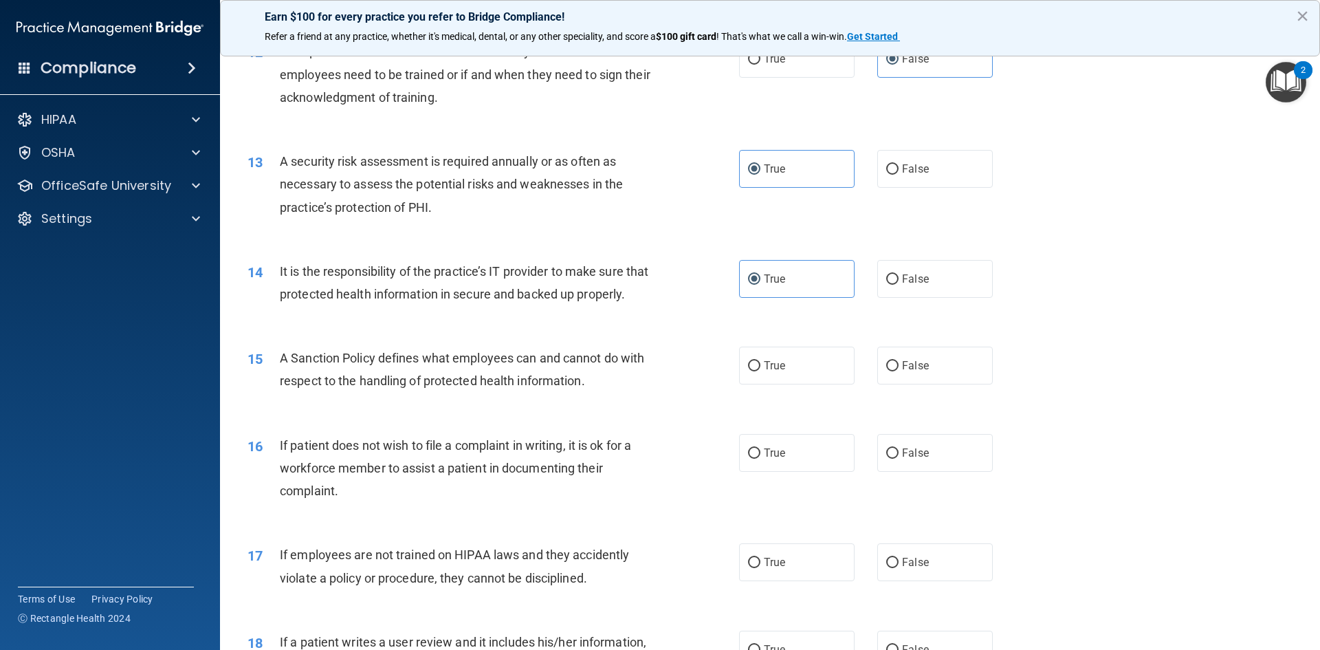
scroll to position [1582, 0]
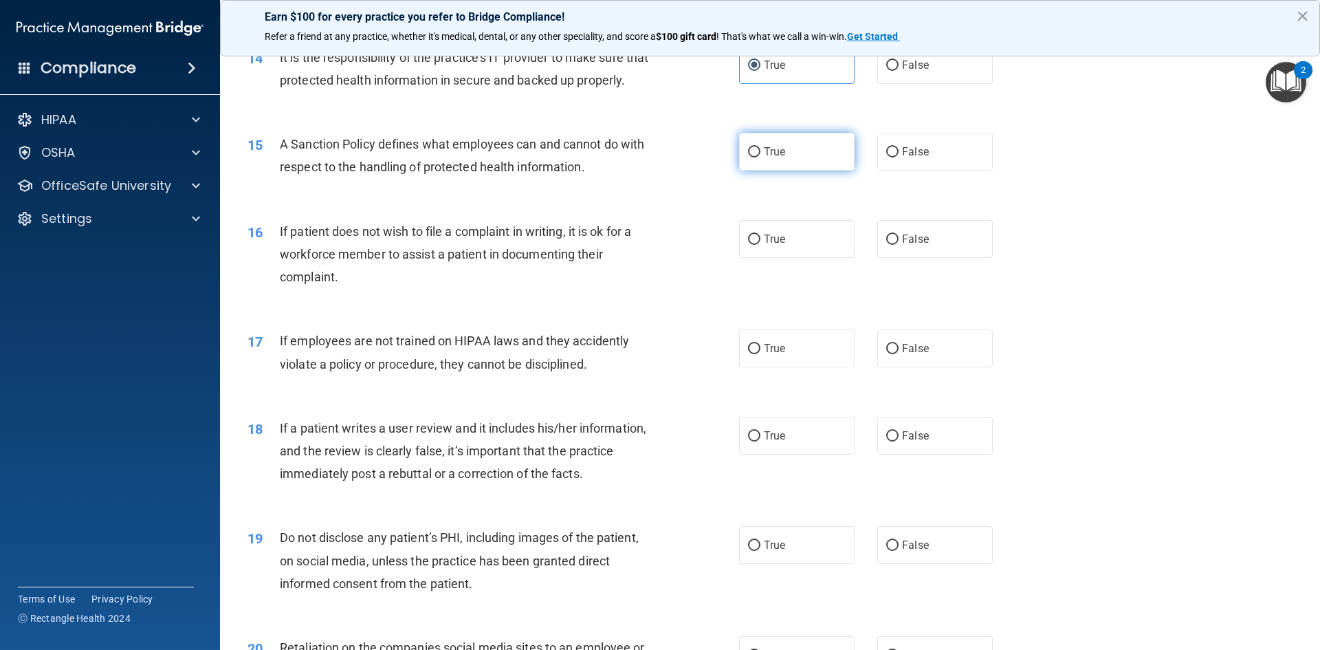
click at [802, 171] on label "True" at bounding box center [797, 152] width 116 height 38
click at [761, 157] on input "True" at bounding box center [754, 152] width 12 height 10
radio input "true"
click at [913, 258] on label "False" at bounding box center [935, 239] width 116 height 38
click at [899, 245] on input "False" at bounding box center [892, 239] width 12 height 10
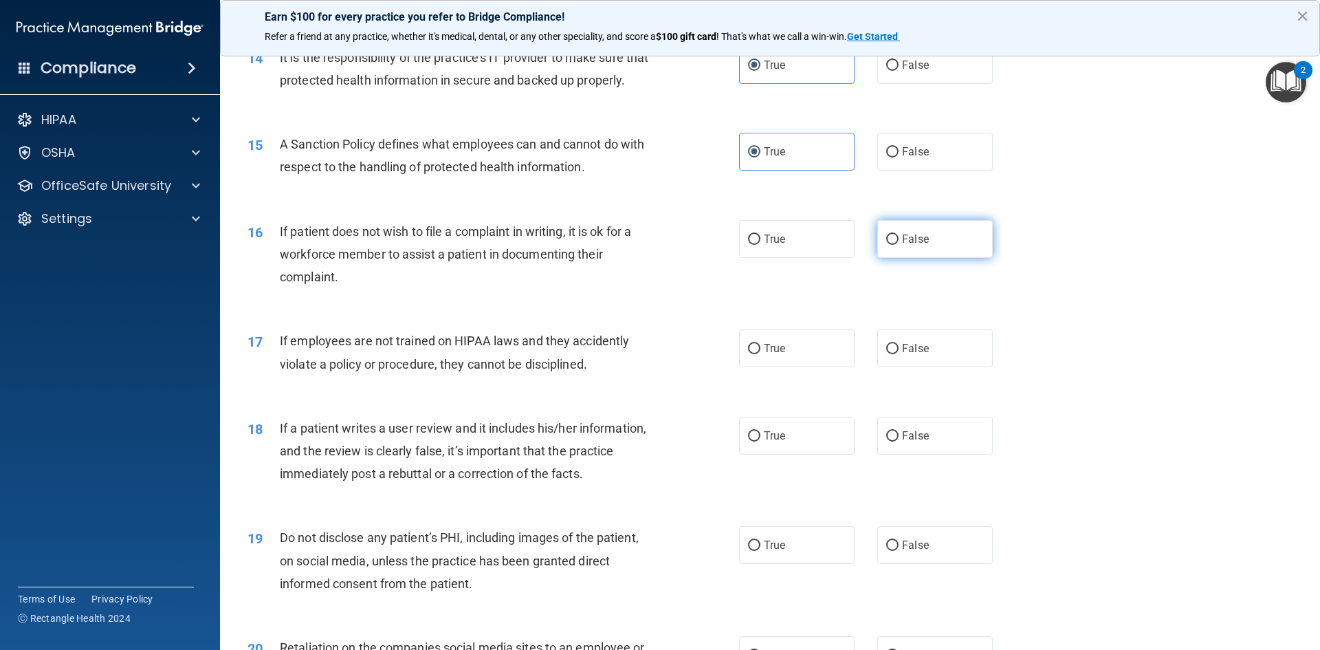
radio input "true"
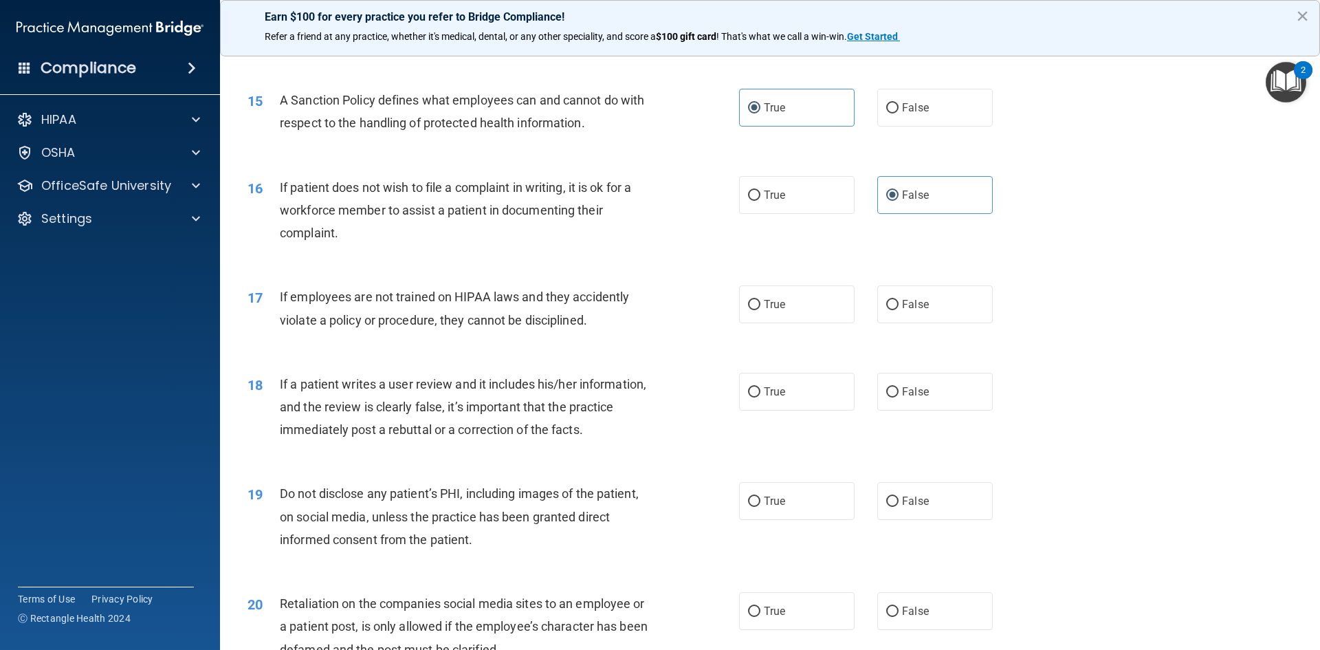
scroll to position [1650, 0]
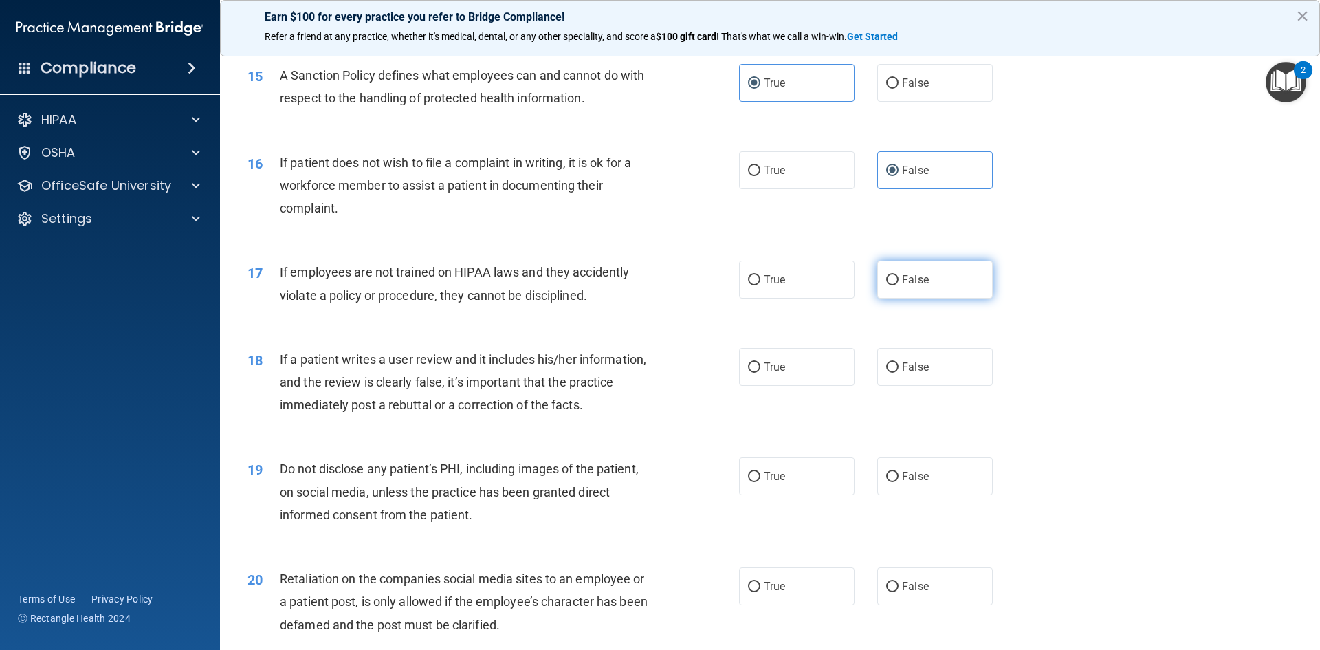
click at [946, 298] on label "False" at bounding box center [935, 280] width 116 height 38
click at [899, 285] on input "False" at bounding box center [892, 280] width 12 height 10
radio input "true"
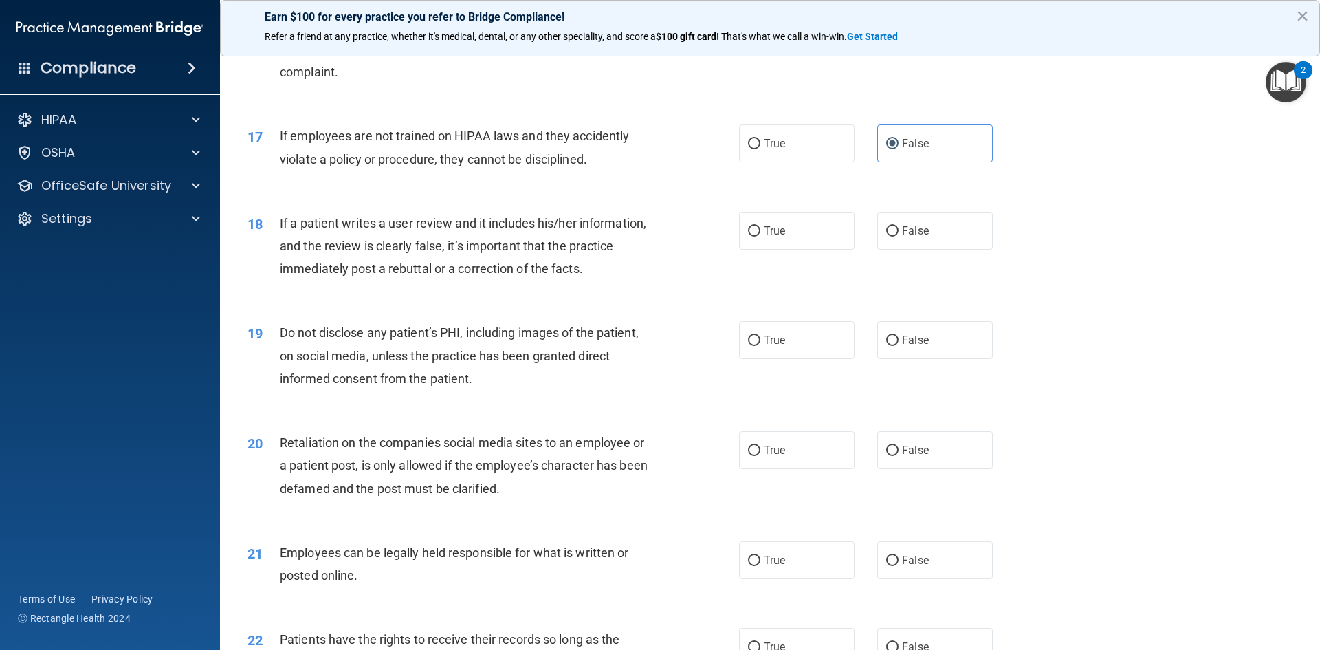
scroll to position [1788, 0]
click at [920, 248] on label "False" at bounding box center [935, 229] width 116 height 38
click at [899, 235] on input "False" at bounding box center [892, 230] width 12 height 10
radio input "true"
click at [805, 347] on label "True" at bounding box center [797, 339] width 116 height 38
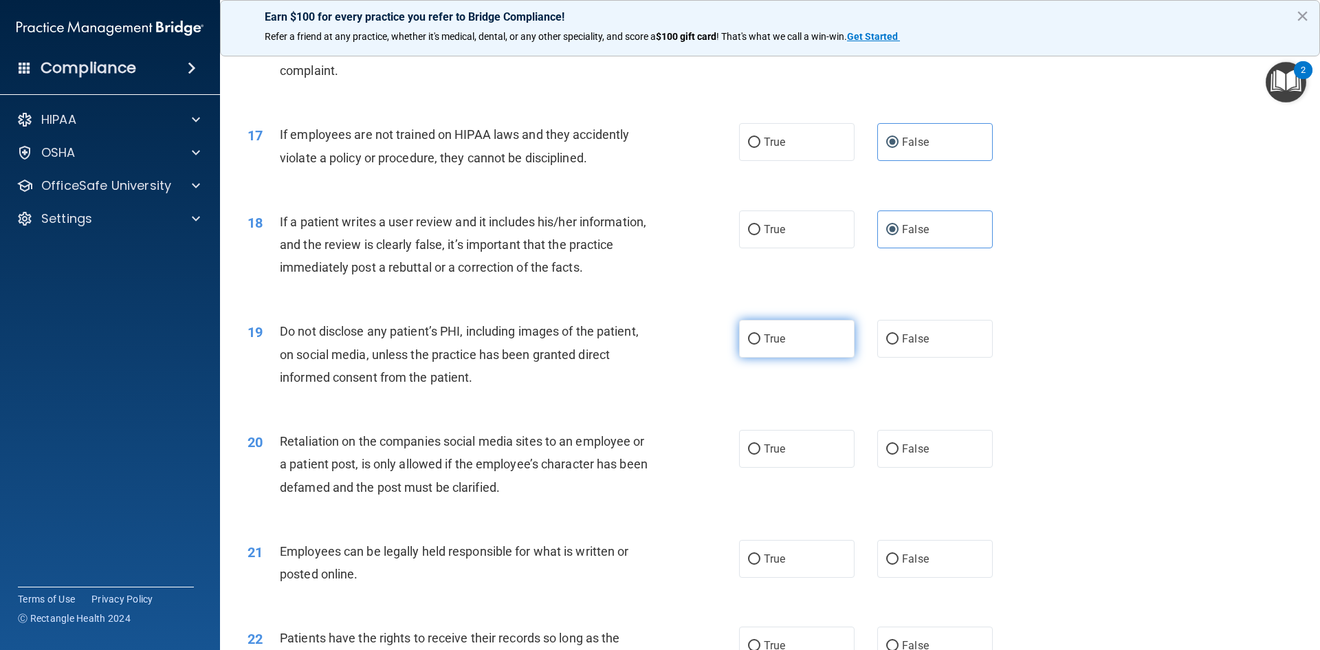
click at [761, 345] on input "True" at bounding box center [754, 339] width 12 height 10
radio input "true"
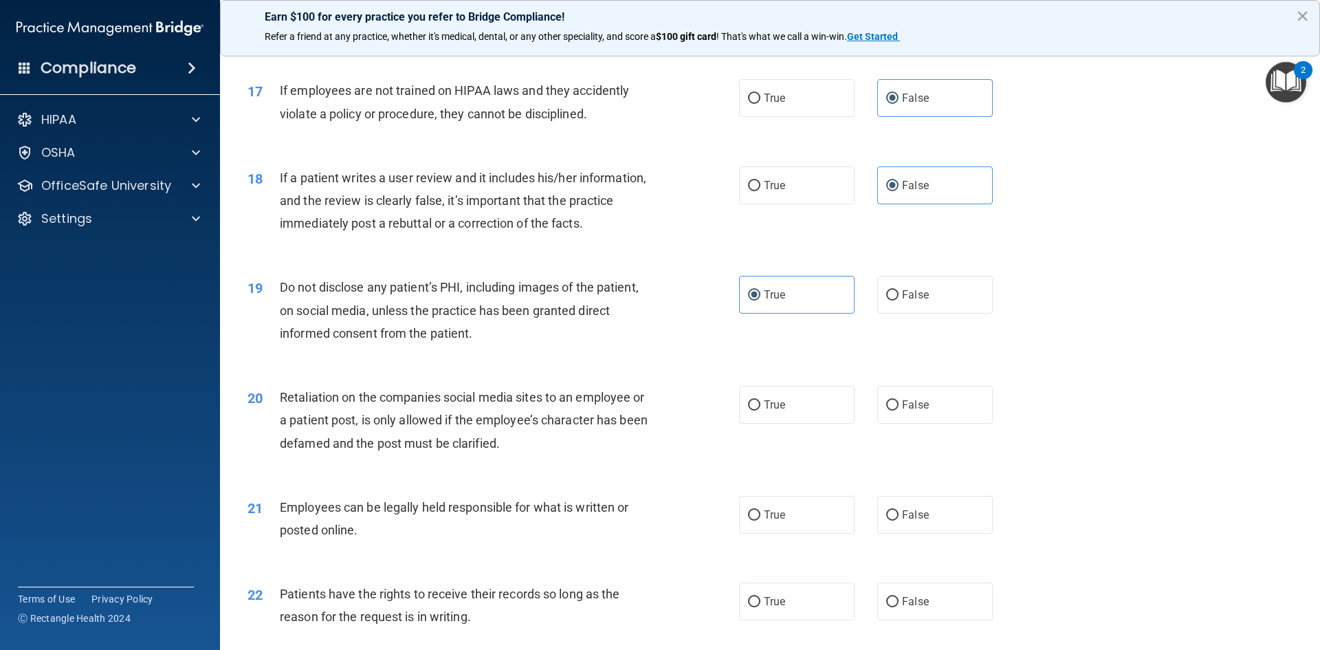
scroll to position [1857, 0]
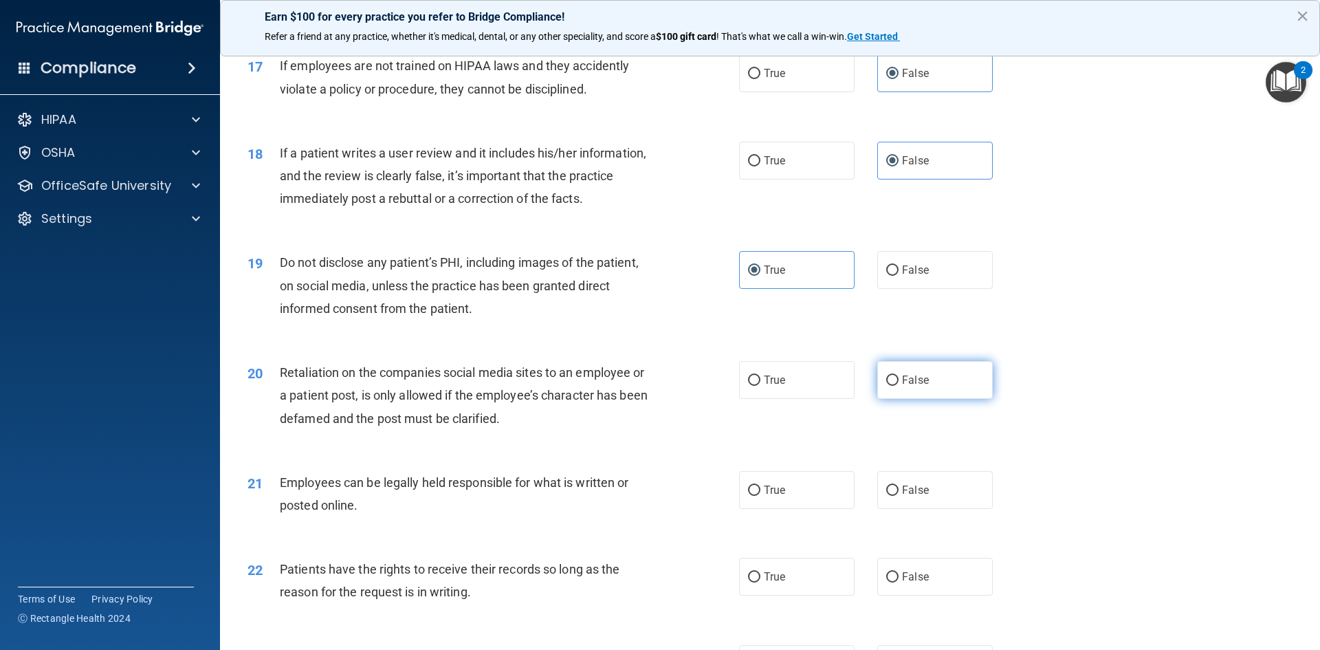
click at [915, 386] on span "False" at bounding box center [915, 379] width 27 height 13
click at [899, 386] on input "False" at bounding box center [892, 380] width 12 height 10
radio input "true"
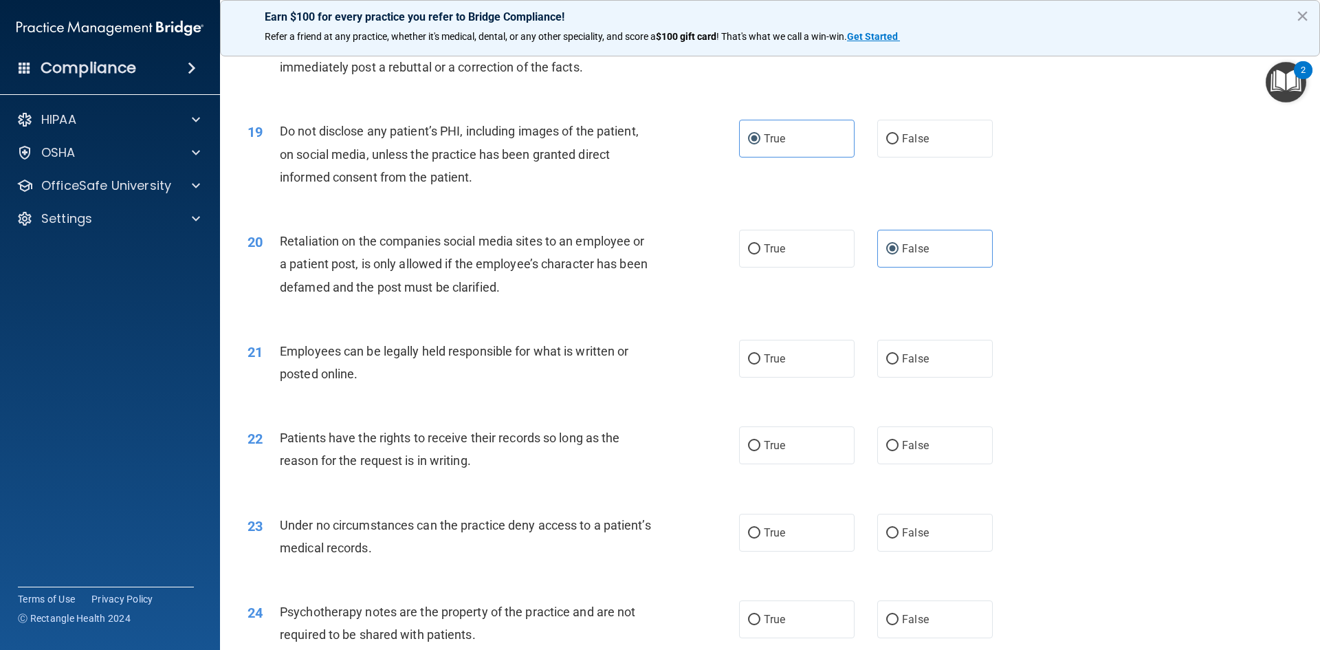
scroll to position [1994, 0]
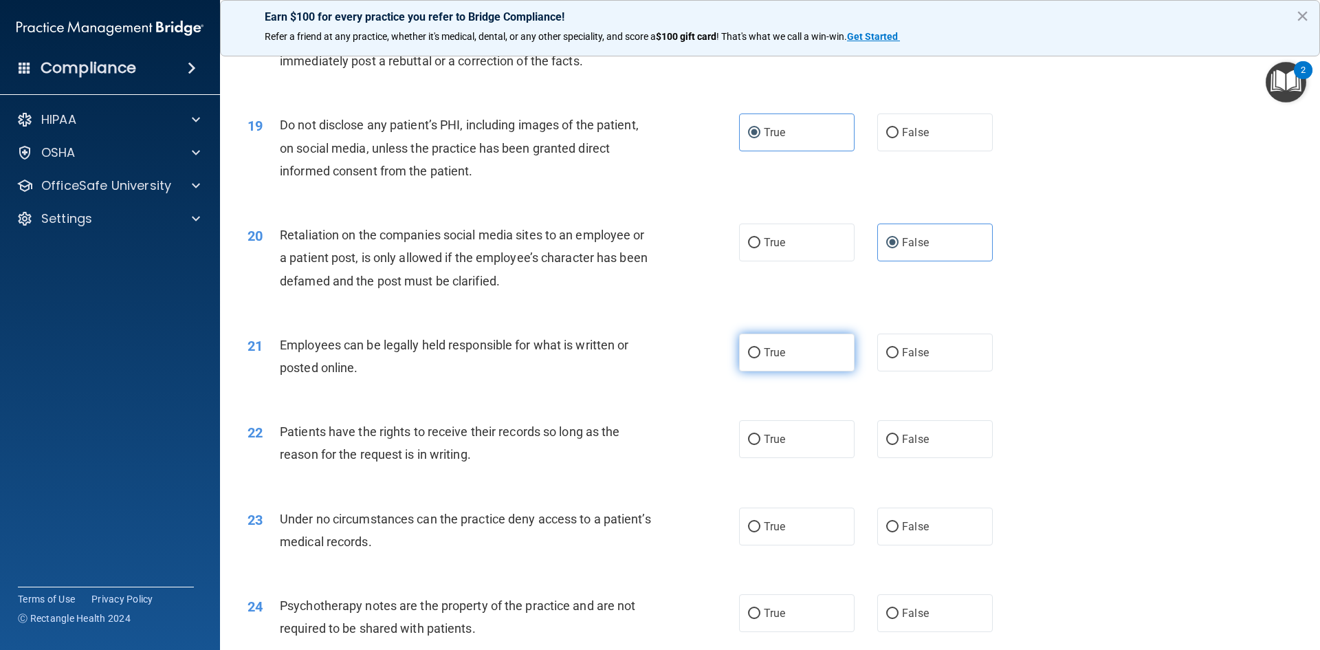
click at [795, 370] on label "True" at bounding box center [797, 353] width 116 height 38
click at [761, 358] on input "True" at bounding box center [754, 353] width 12 height 10
radio input "true"
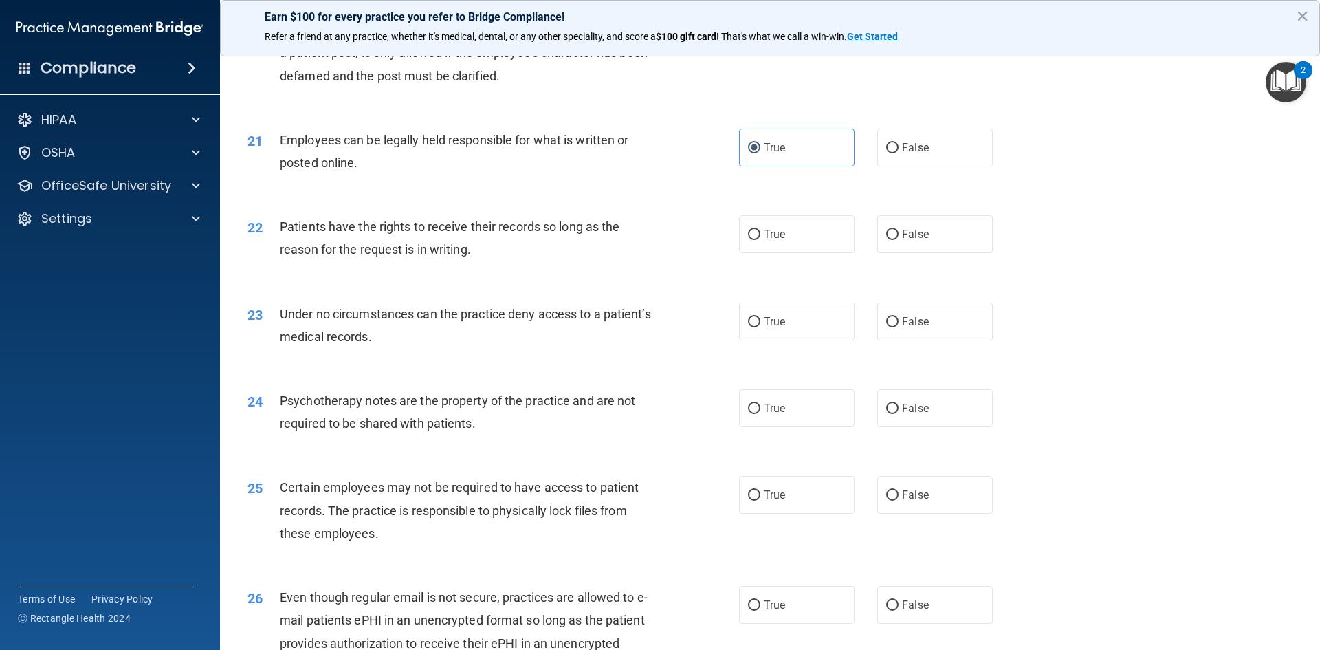
scroll to position [2201, 0]
click at [773, 239] on span "True" at bounding box center [774, 232] width 21 height 13
click at [761, 239] on input "True" at bounding box center [754, 233] width 12 height 10
radio input "true"
click at [943, 339] on label "False" at bounding box center [935, 320] width 116 height 38
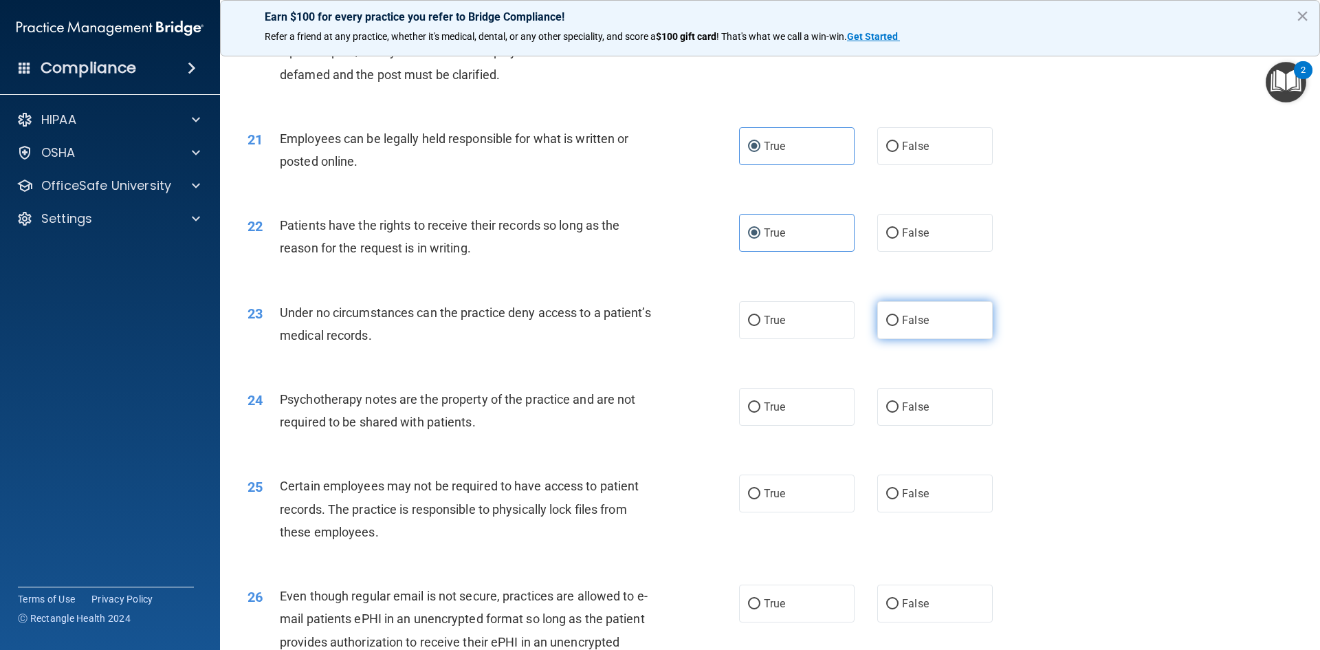
click at [899, 326] on input "False" at bounding box center [892, 321] width 12 height 10
radio input "true"
click at [902, 413] on span "False" at bounding box center [915, 406] width 27 height 13
click at [899, 413] on input "False" at bounding box center [892, 407] width 12 height 10
radio input "true"
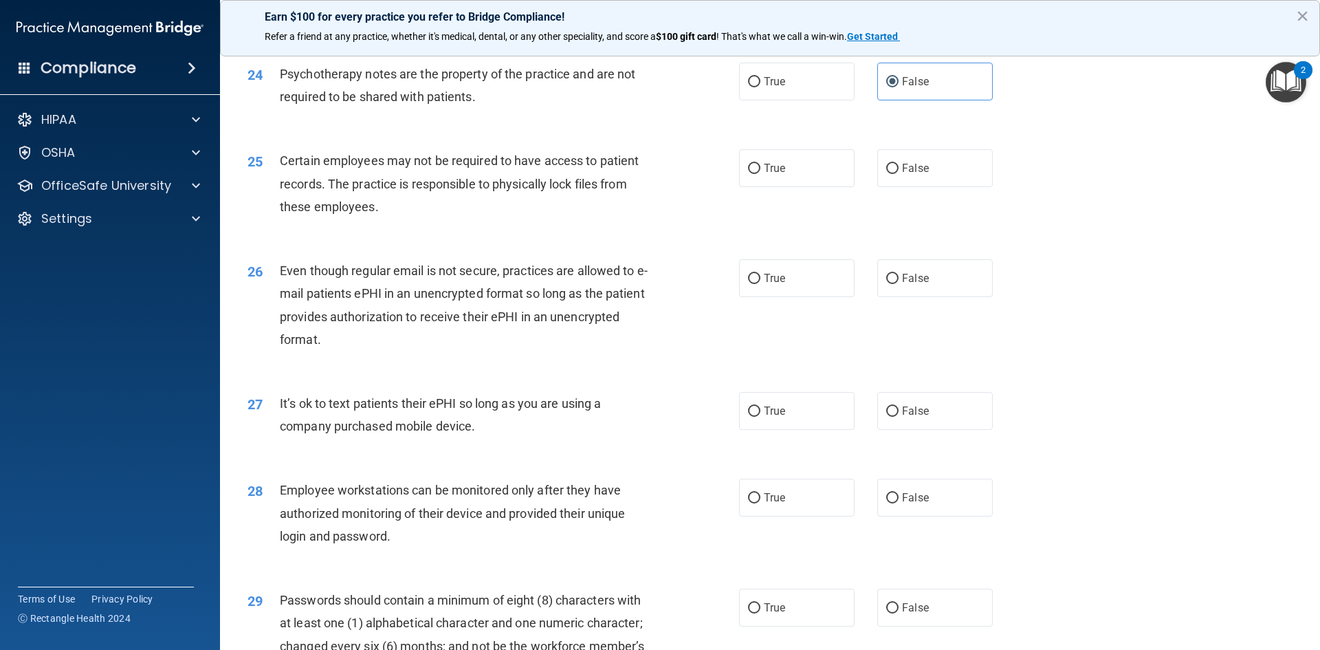
scroll to position [2613, 0]
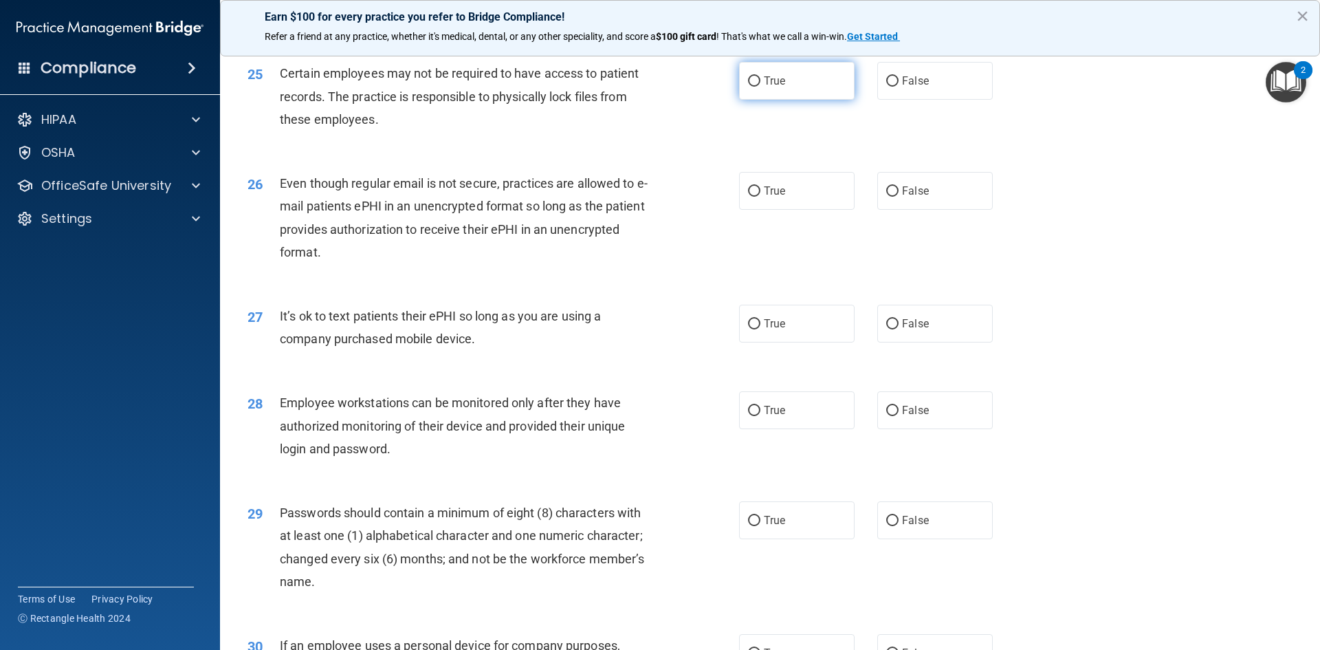
click at [803, 98] on label "True" at bounding box center [797, 81] width 116 height 38
click at [761, 87] on input "True" at bounding box center [754, 81] width 12 height 10
radio input "true"
click at [775, 210] on label "True" at bounding box center [797, 191] width 116 height 38
click at [761, 197] on input "True" at bounding box center [754, 191] width 12 height 10
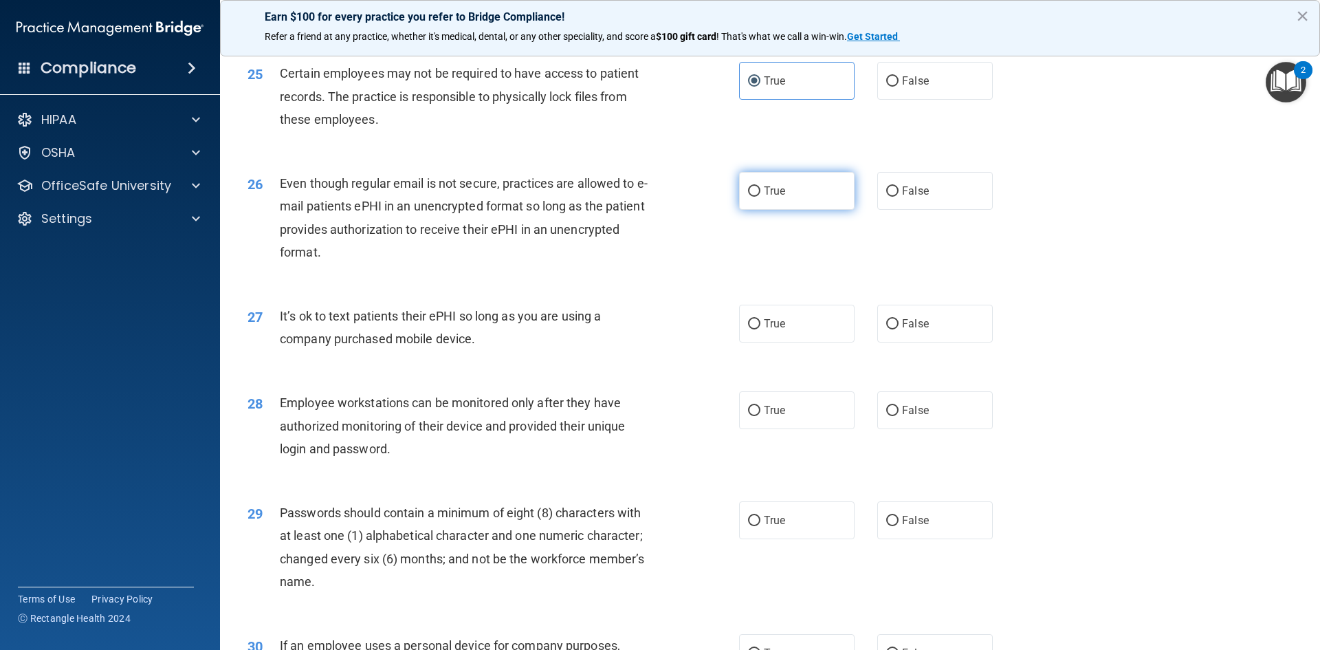
radio input "true"
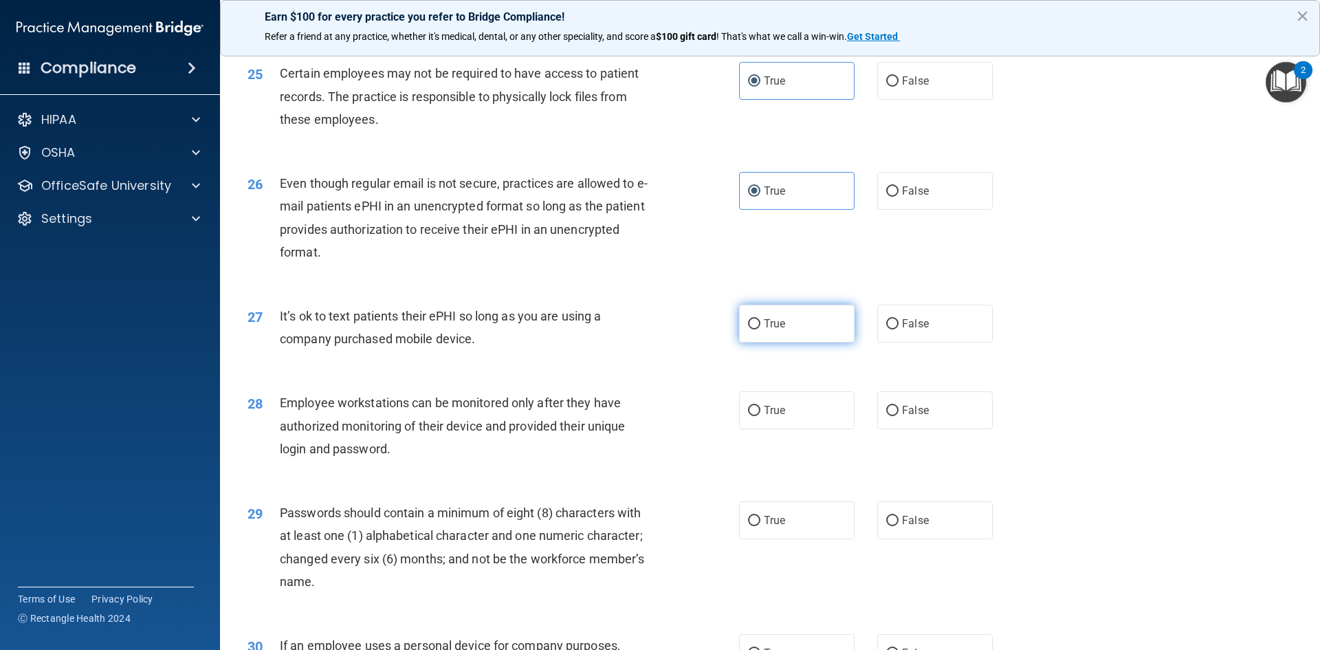
click at [798, 342] on label "True" at bounding box center [797, 324] width 116 height 38
click at [761, 329] on input "True" at bounding box center [754, 324] width 12 height 10
radio input "true"
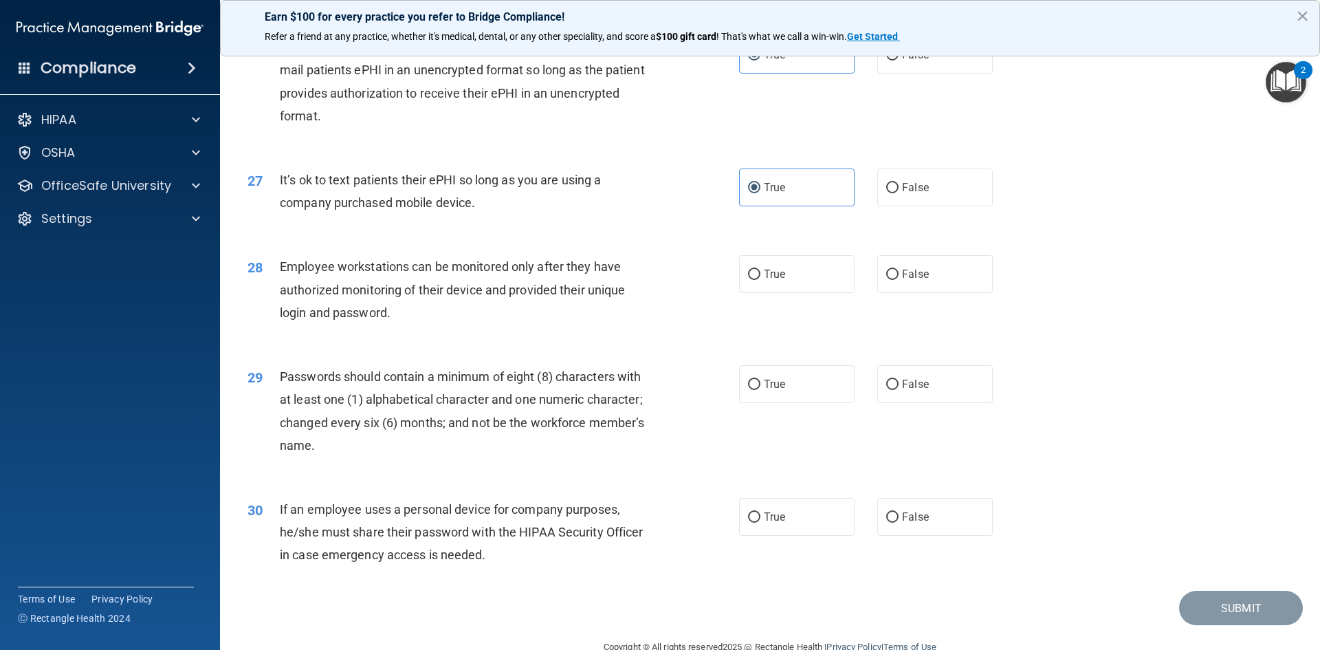
scroll to position [2751, 0]
click at [805, 292] on label "True" at bounding box center [797, 273] width 116 height 38
click at [761, 279] on input "True" at bounding box center [754, 273] width 12 height 10
radio input "true"
click at [939, 402] on label "False" at bounding box center [935, 383] width 116 height 38
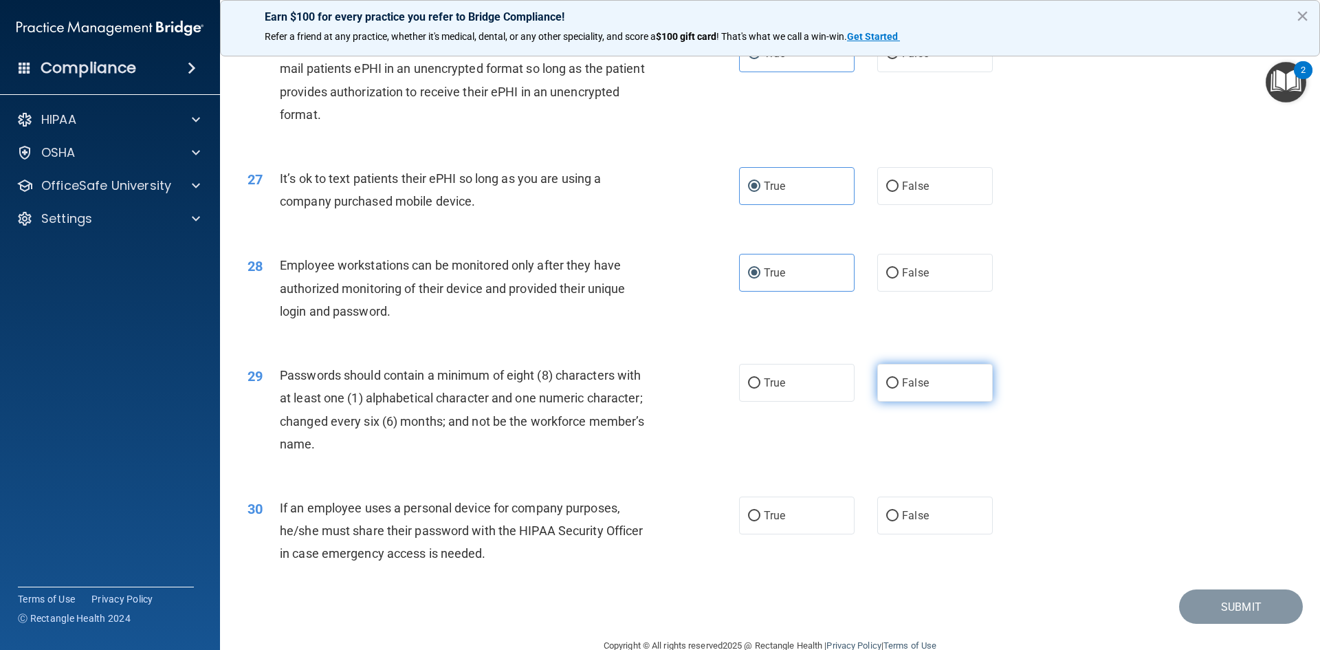
click at [899, 389] on input "False" at bounding box center [892, 383] width 12 height 10
radio input "true"
click at [814, 400] on label "True" at bounding box center [797, 383] width 116 height 38
click at [761, 389] on input "True" at bounding box center [754, 383] width 12 height 10
radio input "true"
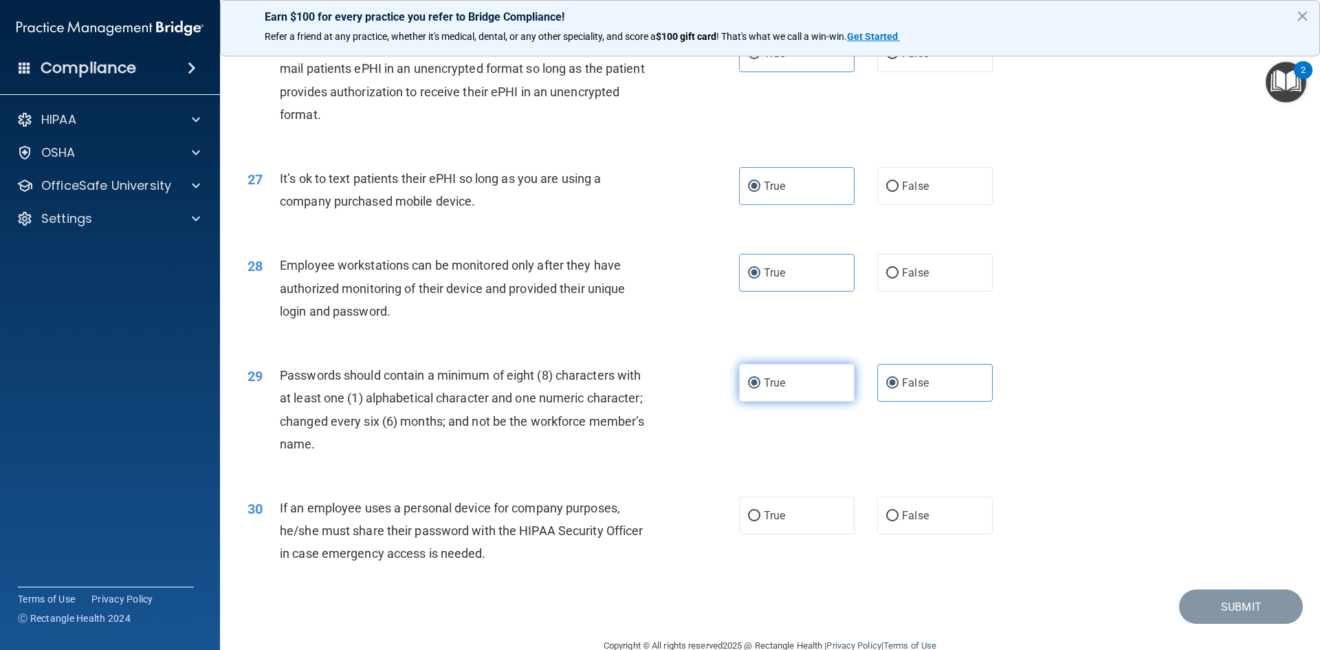
radio input "false"
click at [785, 534] on label "True" at bounding box center [797, 516] width 116 height 38
click at [761, 521] on input "True" at bounding box center [754, 516] width 12 height 10
radio input "true"
click at [1219, 624] on button "Submit" at bounding box center [1241, 606] width 124 height 35
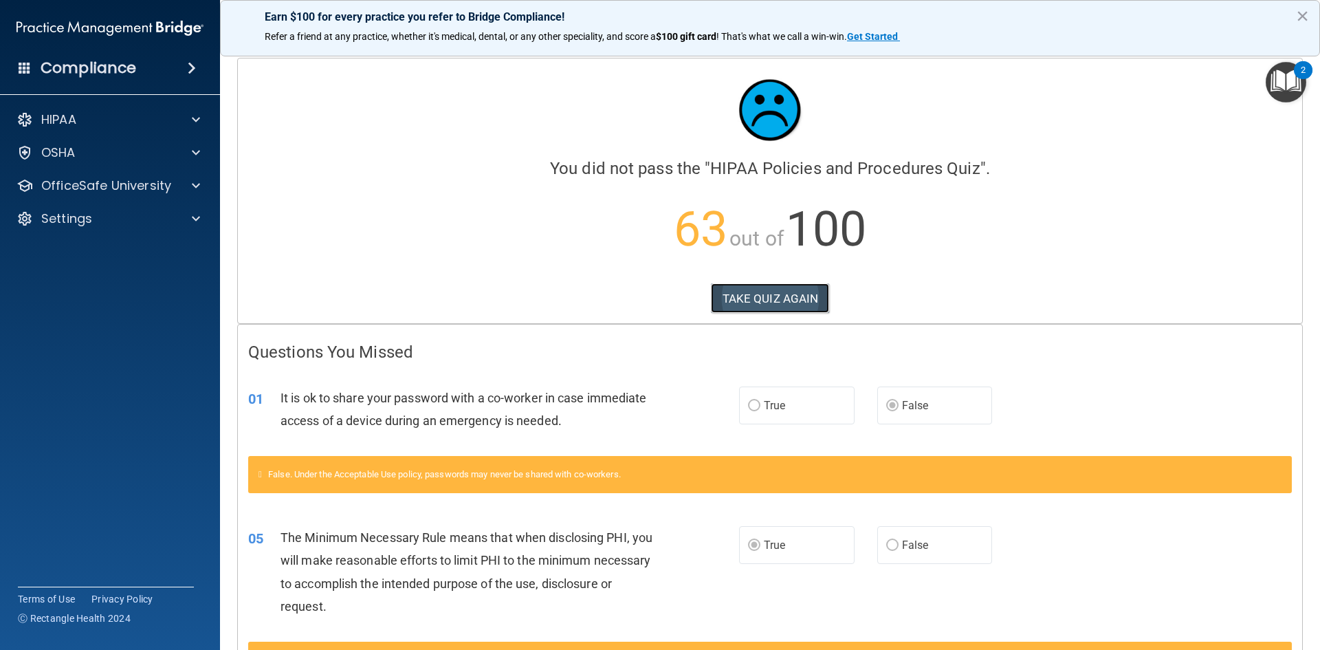
click at [773, 301] on button "TAKE QUIZ AGAIN" at bounding box center [770, 298] width 119 height 30
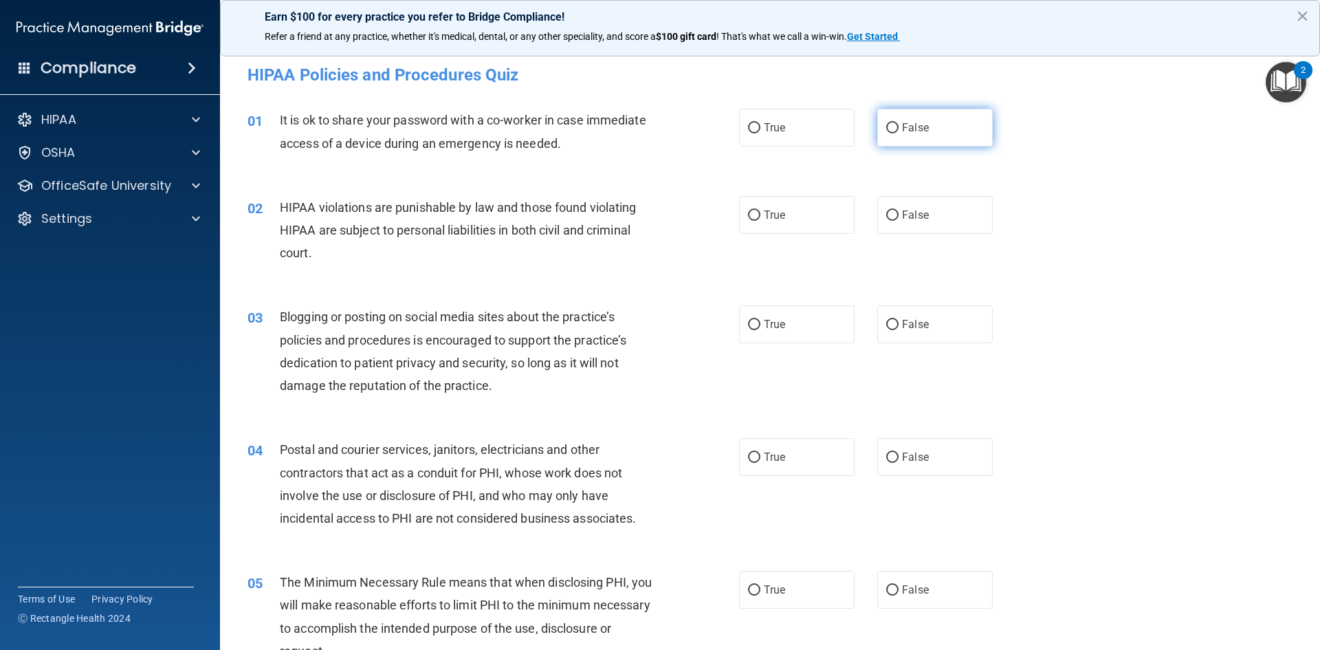
click at [916, 136] on label "False" at bounding box center [935, 128] width 116 height 38
click at [899, 133] on input "False" at bounding box center [892, 128] width 12 height 10
radio input "true"
click at [799, 212] on label "True" at bounding box center [797, 215] width 116 height 38
click at [761, 212] on input "True" at bounding box center [754, 215] width 12 height 10
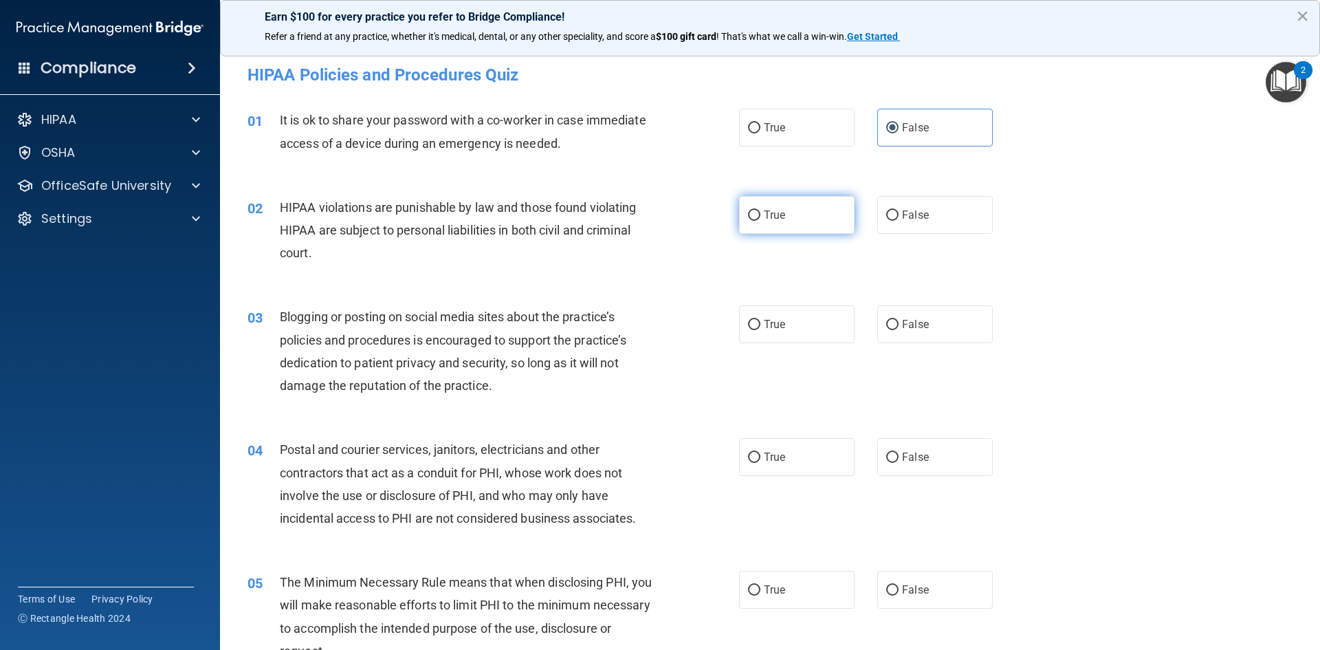
radio input "true"
click at [927, 329] on label "False" at bounding box center [935, 324] width 116 height 38
click at [899, 329] on input "False" at bounding box center [892, 325] width 12 height 10
radio input "true"
click at [765, 450] on label "True" at bounding box center [797, 457] width 116 height 38
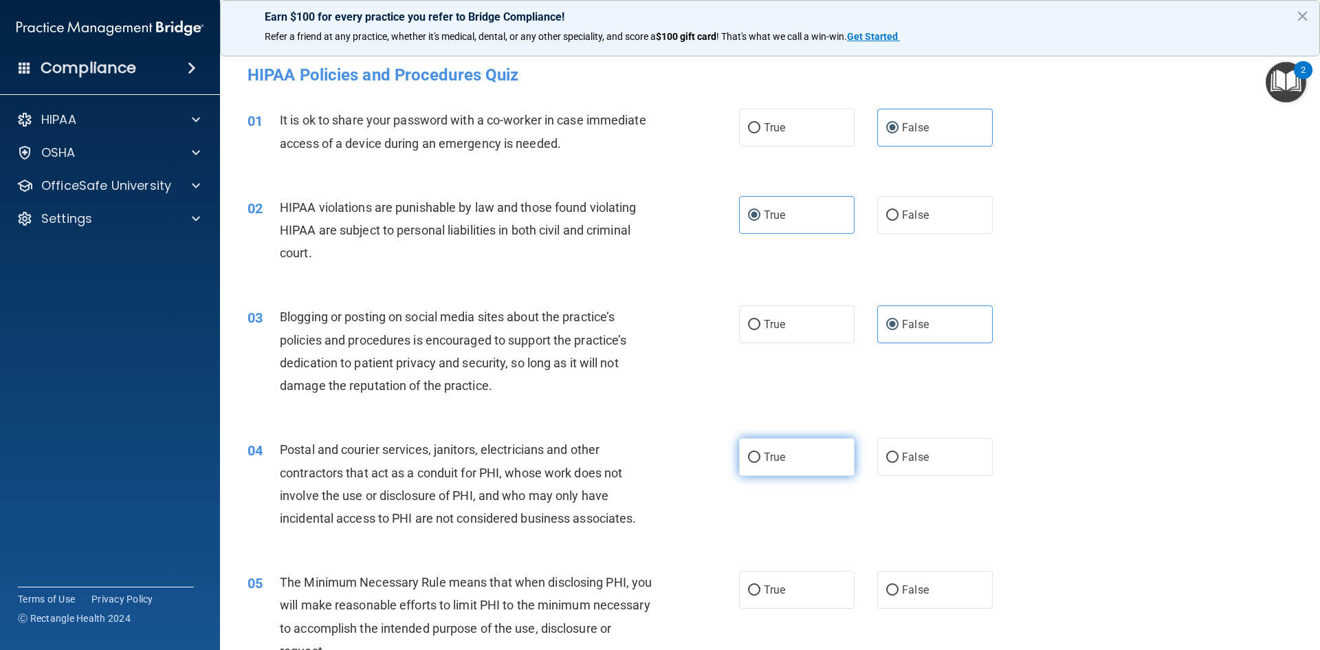
click at [761, 452] on input "True" at bounding box center [754, 457] width 12 height 10
radio input "true"
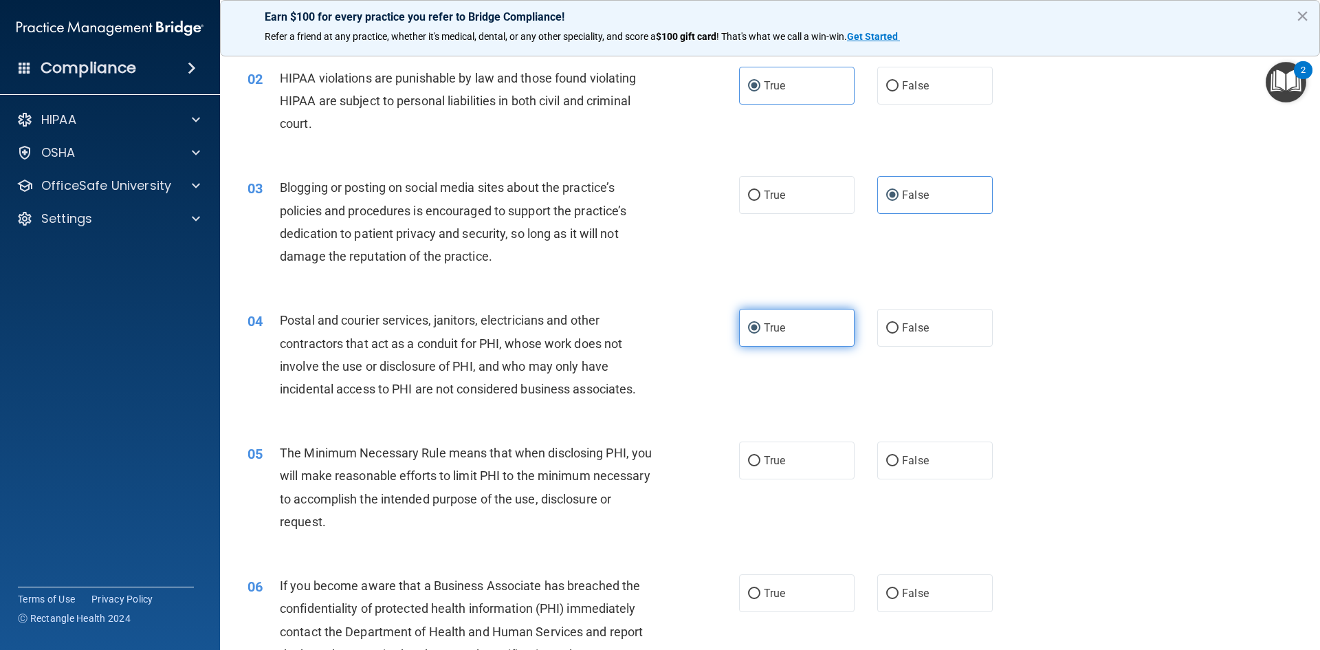
scroll to position [138, 0]
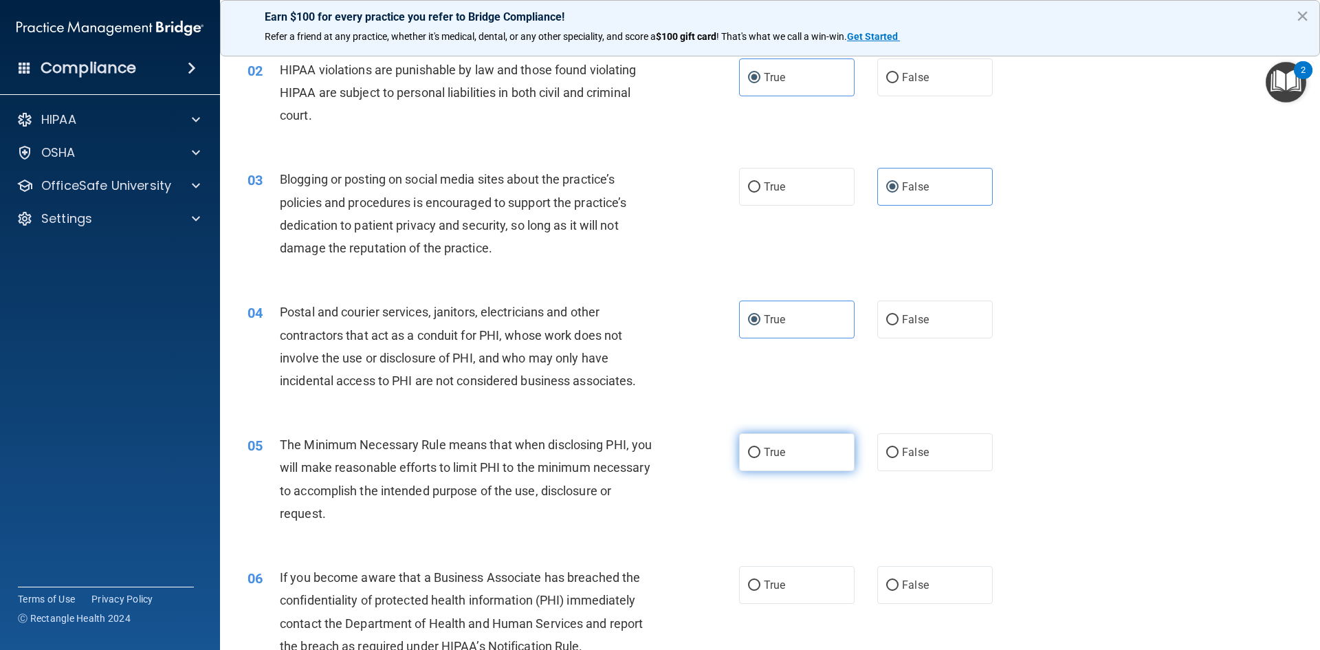
click at [765, 447] on span "True" at bounding box center [774, 452] width 21 height 13
click at [761, 448] on input "True" at bounding box center [754, 453] width 12 height 10
radio input "true"
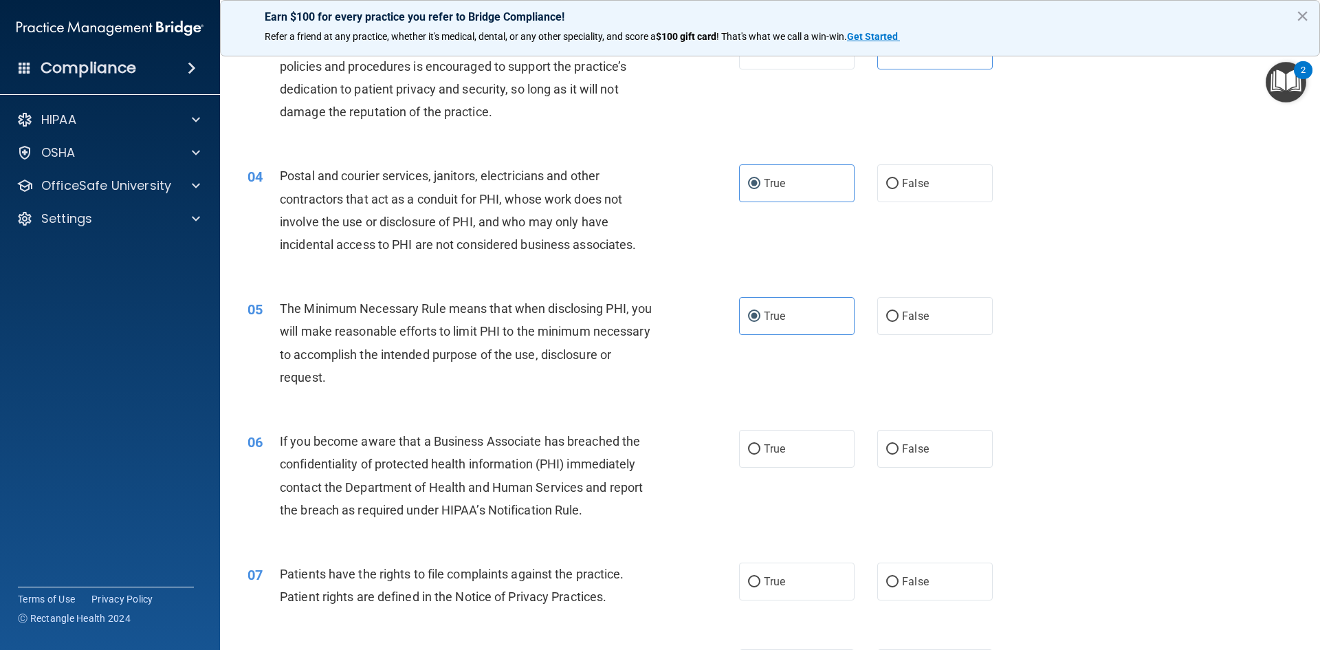
scroll to position [275, 0]
click at [908, 445] on span "False" at bounding box center [915, 447] width 27 height 13
click at [899, 445] on input "False" at bounding box center [892, 448] width 12 height 10
radio input "true"
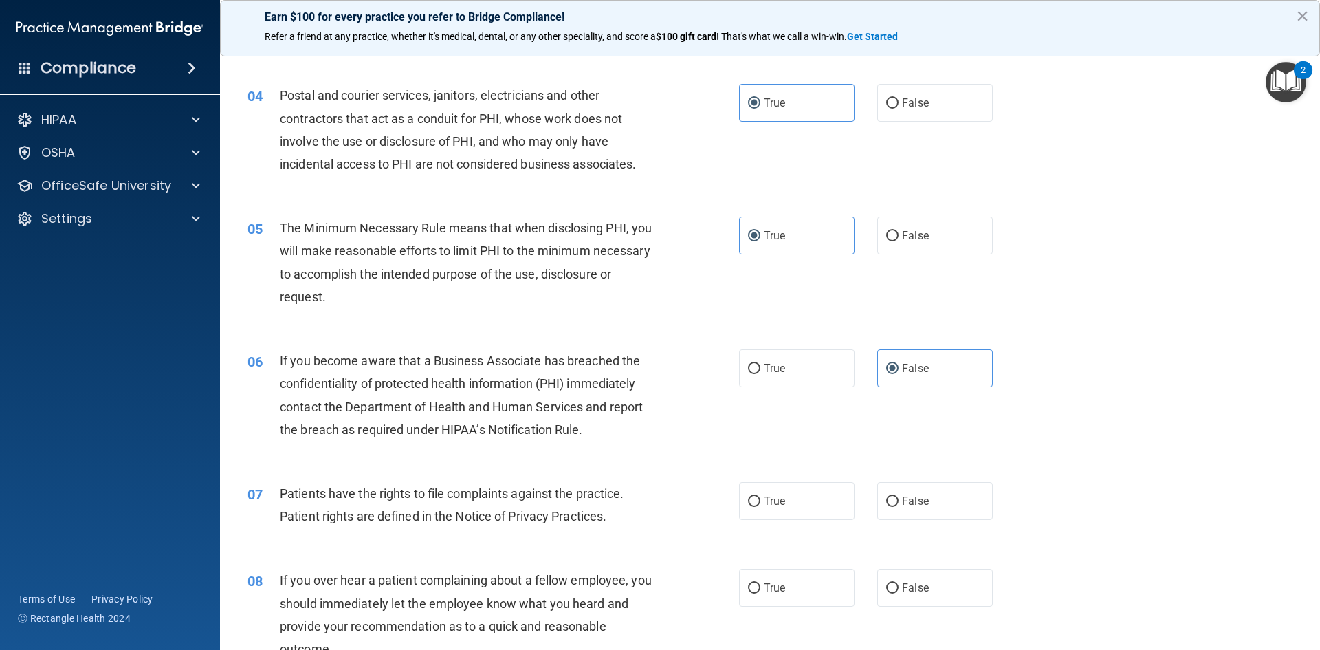
scroll to position [413, 0]
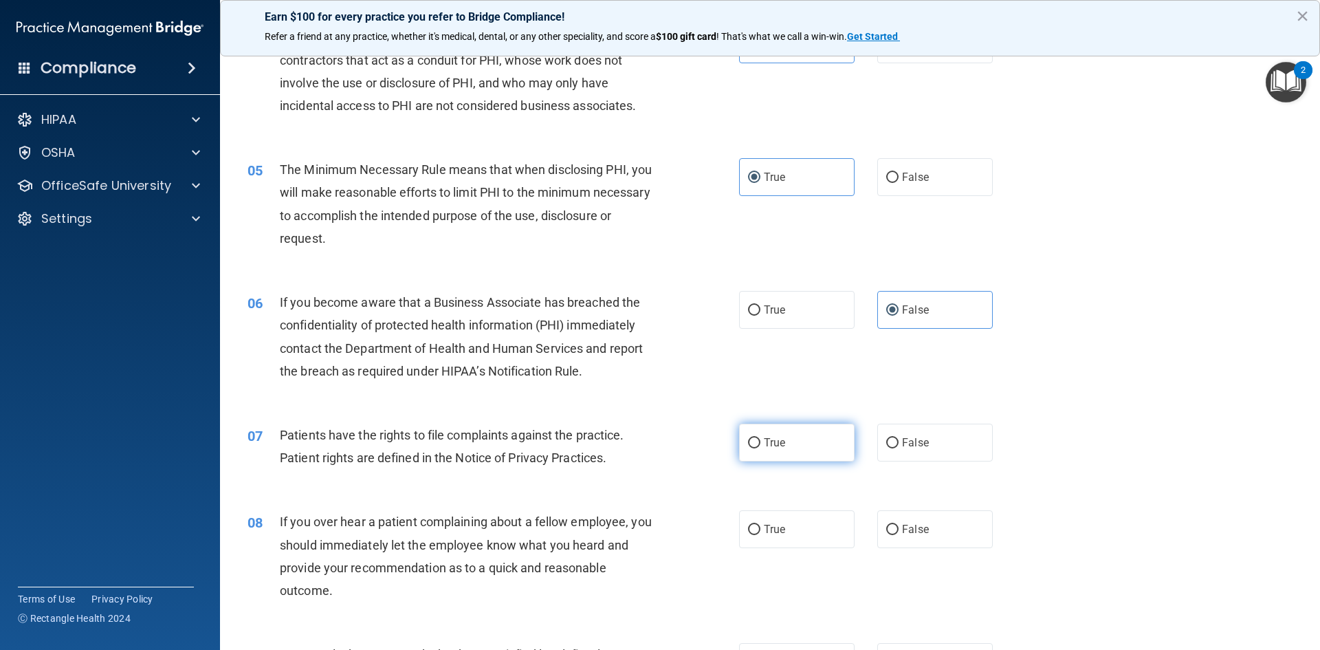
click at [790, 449] on label "True" at bounding box center [797, 443] width 116 height 38
click at [761, 448] on input "True" at bounding box center [754, 443] width 12 height 10
radio input "true"
click at [930, 521] on label "False" at bounding box center [935, 529] width 116 height 38
click at [899, 525] on input "False" at bounding box center [892, 530] width 12 height 10
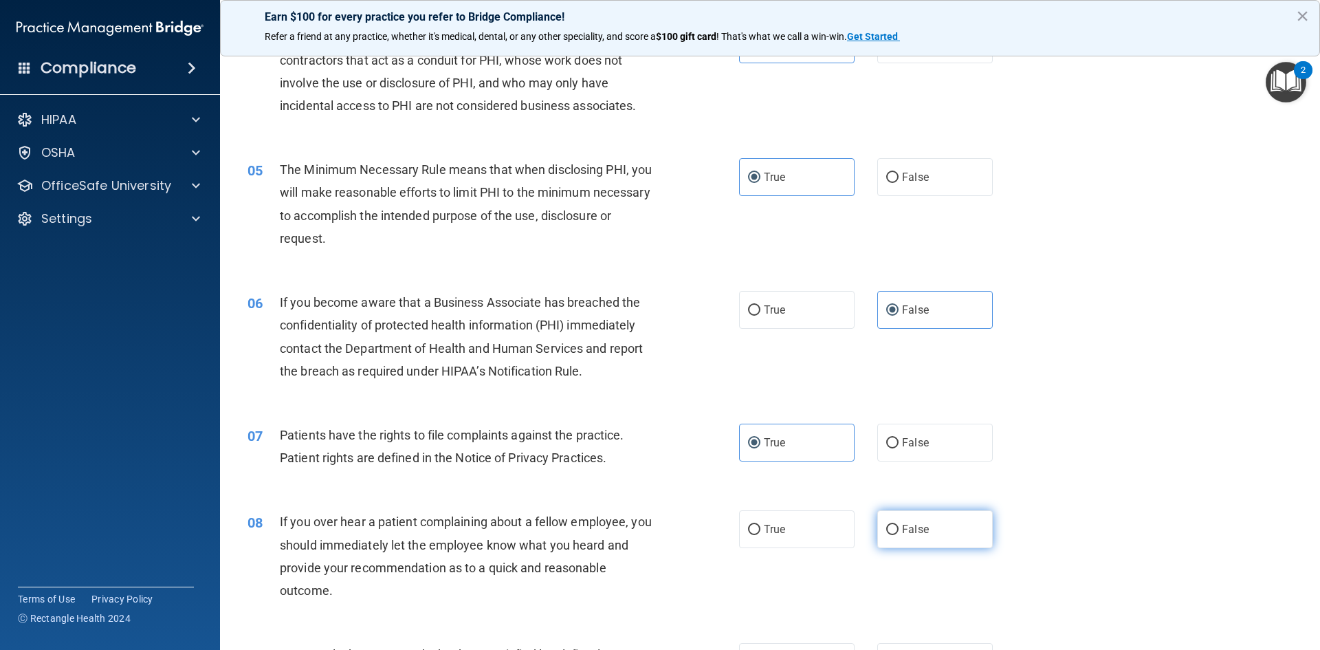
radio input "true"
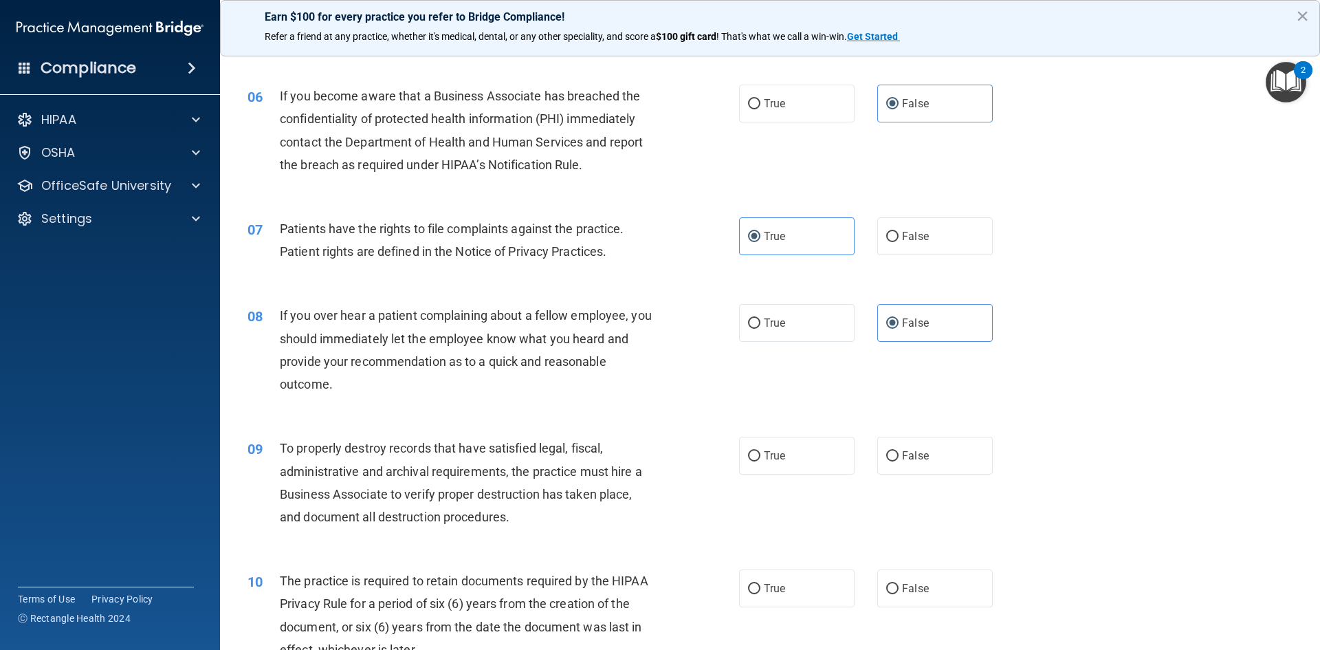
scroll to position [756, 0]
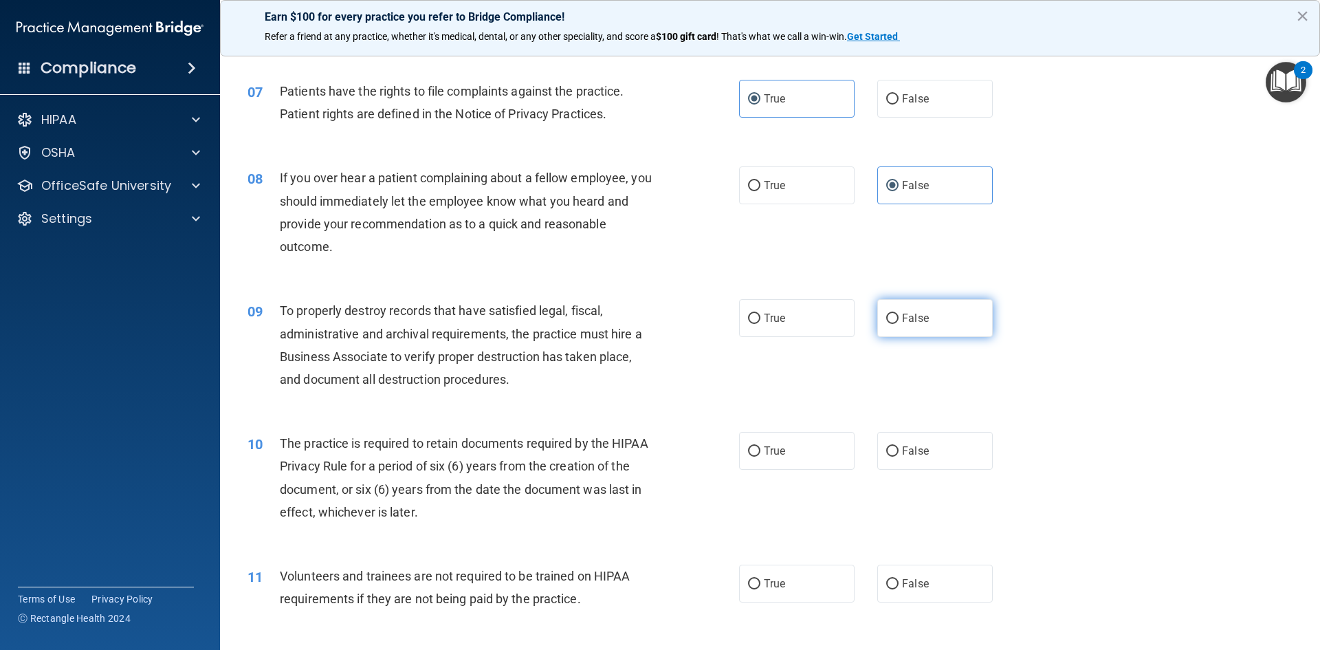
click at [920, 314] on span "False" at bounding box center [915, 318] width 27 height 13
click at [899, 314] on input "False" at bounding box center [892, 319] width 12 height 10
radio input "true"
click at [783, 459] on label "True" at bounding box center [797, 451] width 116 height 38
click at [761, 457] on input "True" at bounding box center [754, 451] width 12 height 10
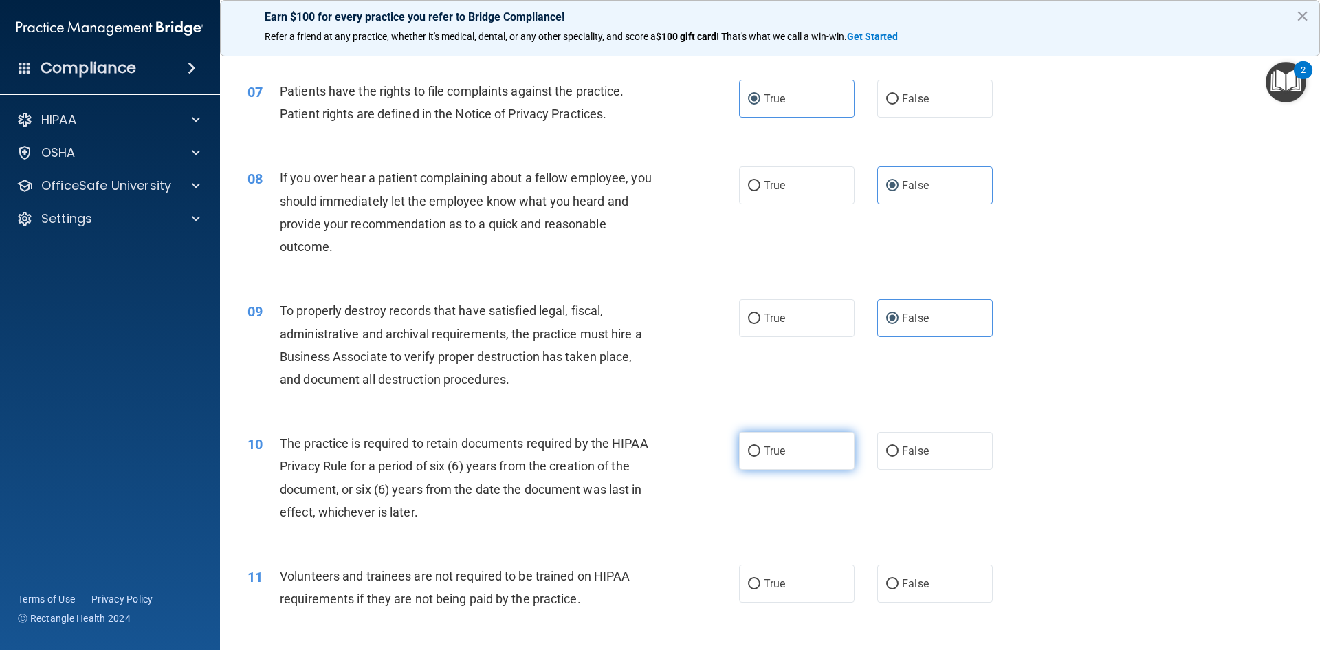
radio input "true"
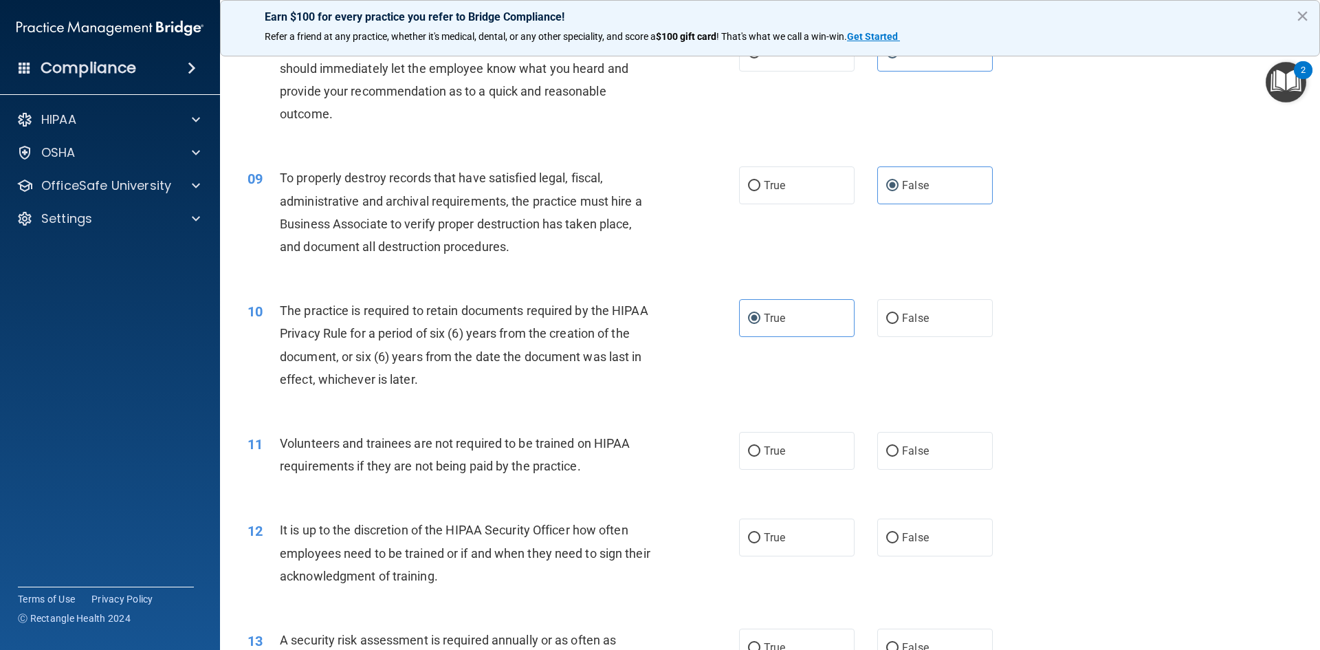
scroll to position [894, 0]
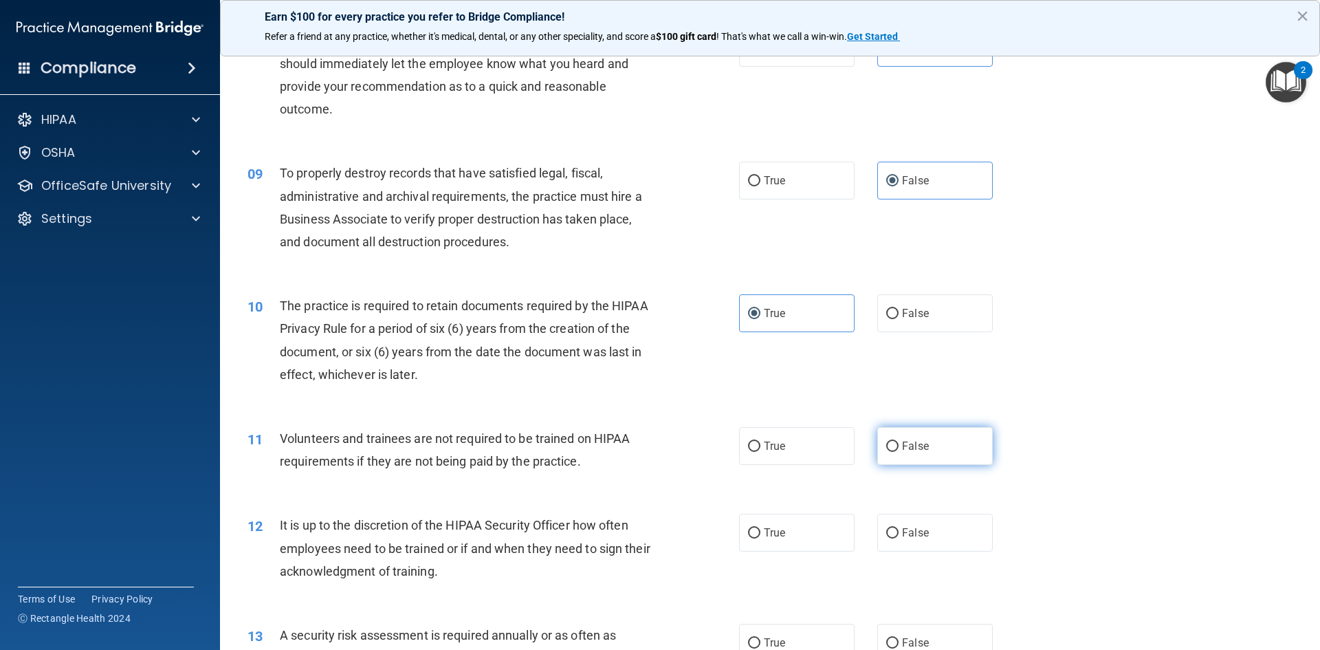
click at [904, 453] on label "False" at bounding box center [935, 446] width 116 height 38
click at [899, 452] on input "False" at bounding box center [892, 446] width 12 height 10
radio input "true"
click at [915, 532] on span "False" at bounding box center [915, 532] width 27 height 13
click at [899, 532] on input "False" at bounding box center [892, 533] width 12 height 10
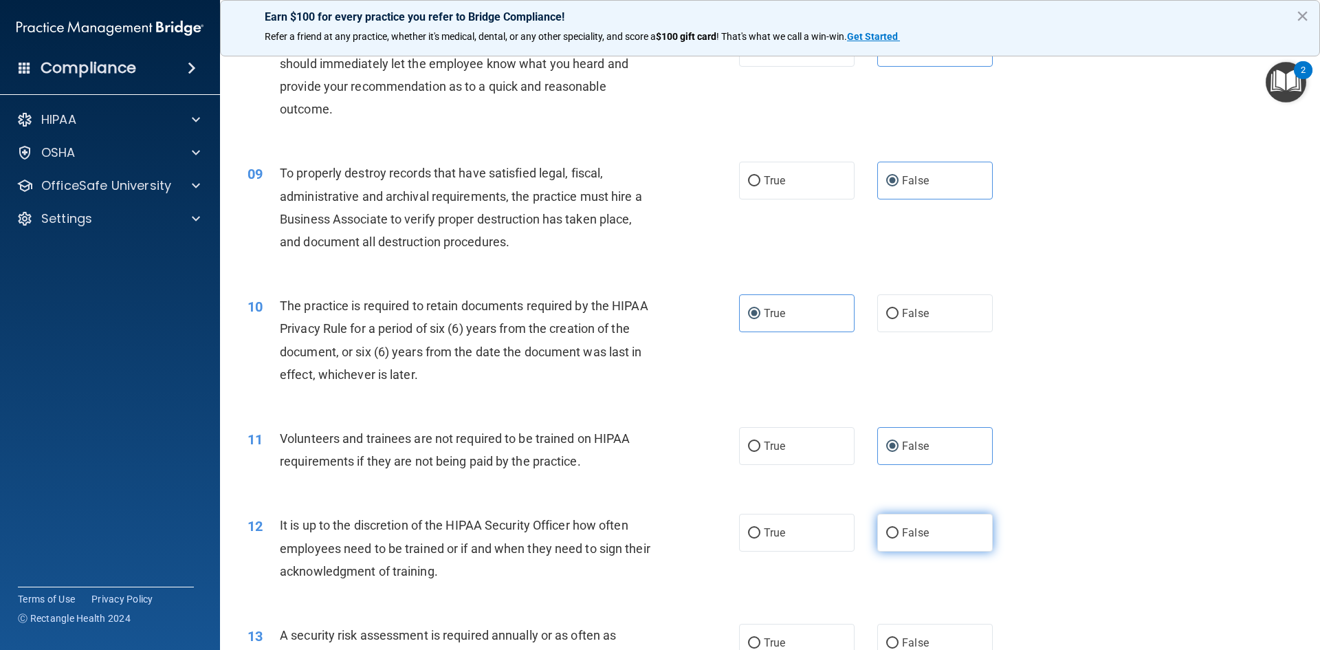
radio input "true"
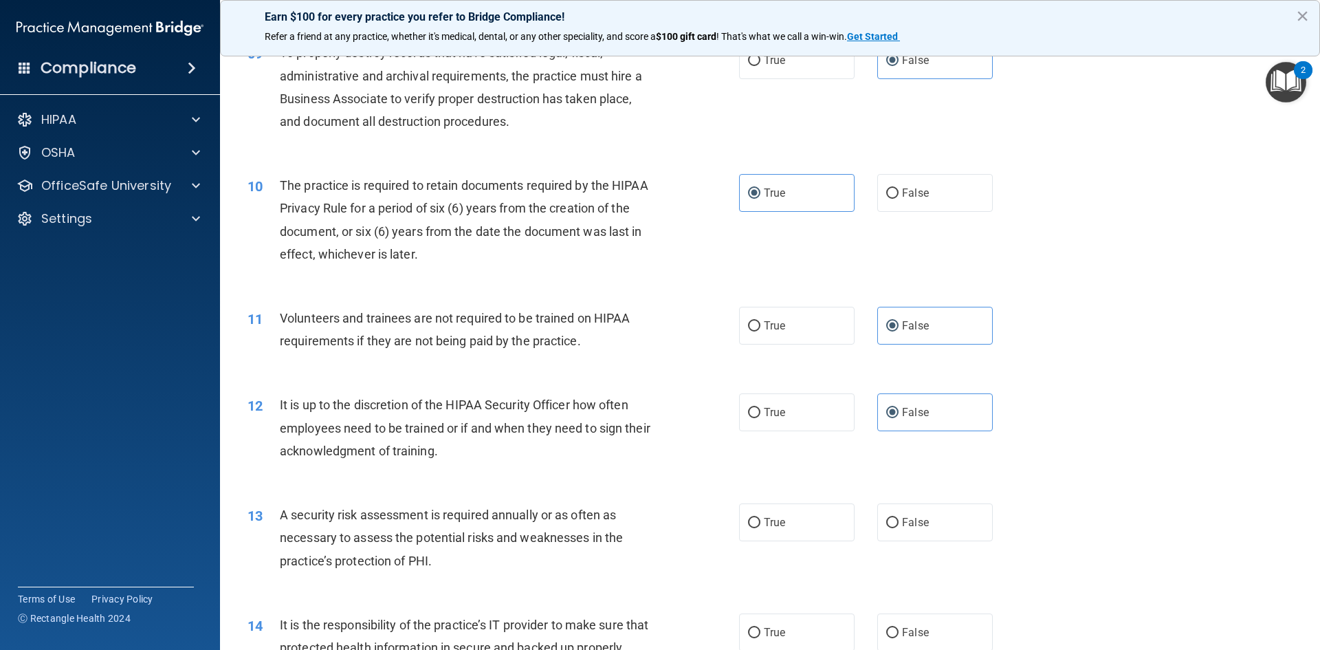
scroll to position [1032, 0]
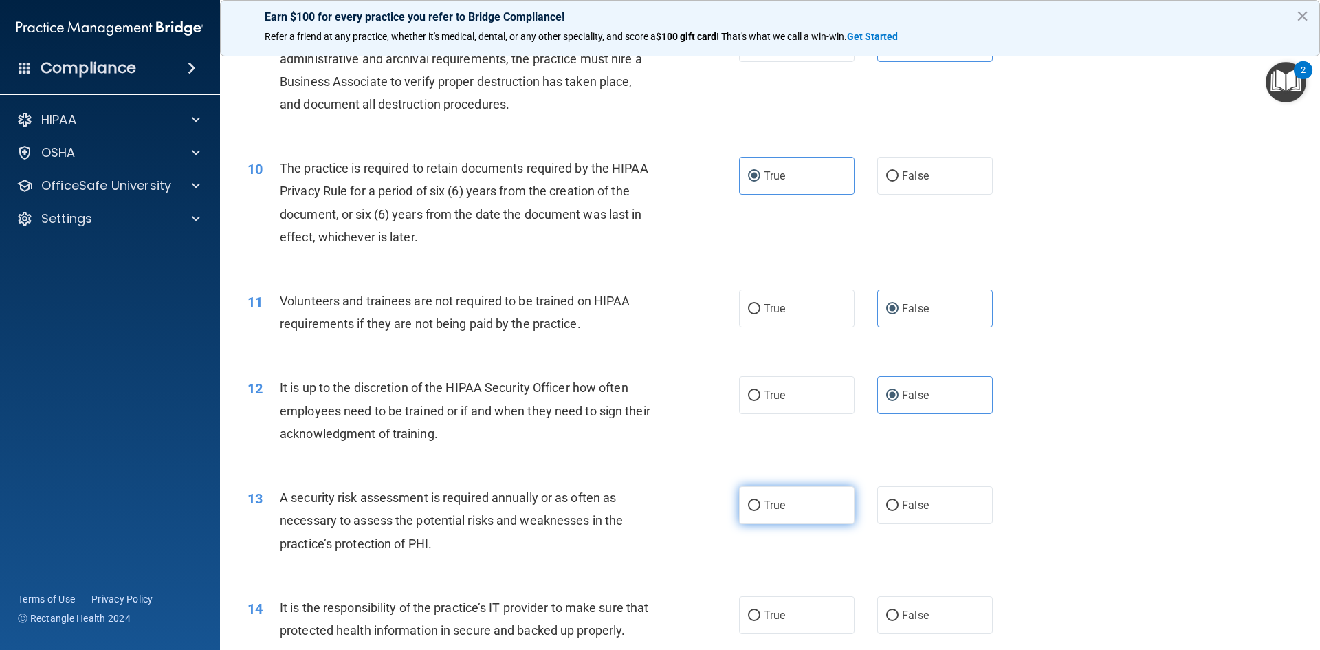
click at [798, 507] on label "True" at bounding box center [797, 505] width 116 height 38
click at [761, 507] on input "True" at bounding box center [754, 506] width 12 height 10
radio input "true"
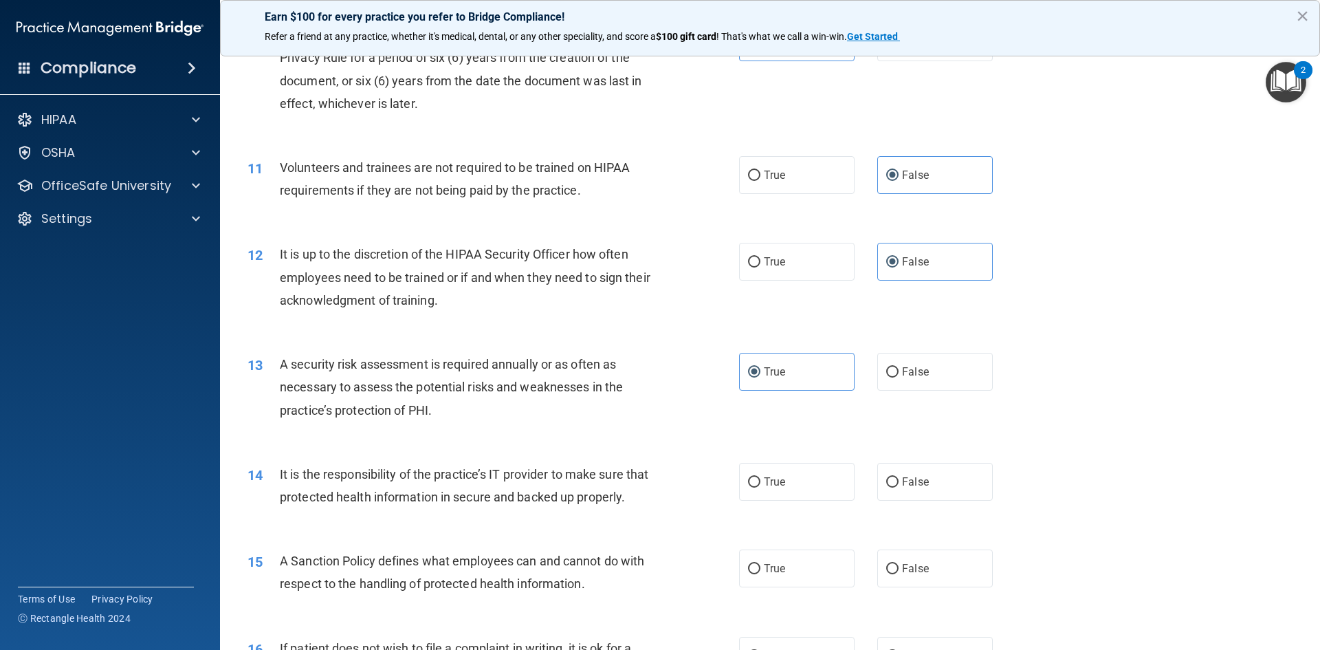
scroll to position [1169, 0]
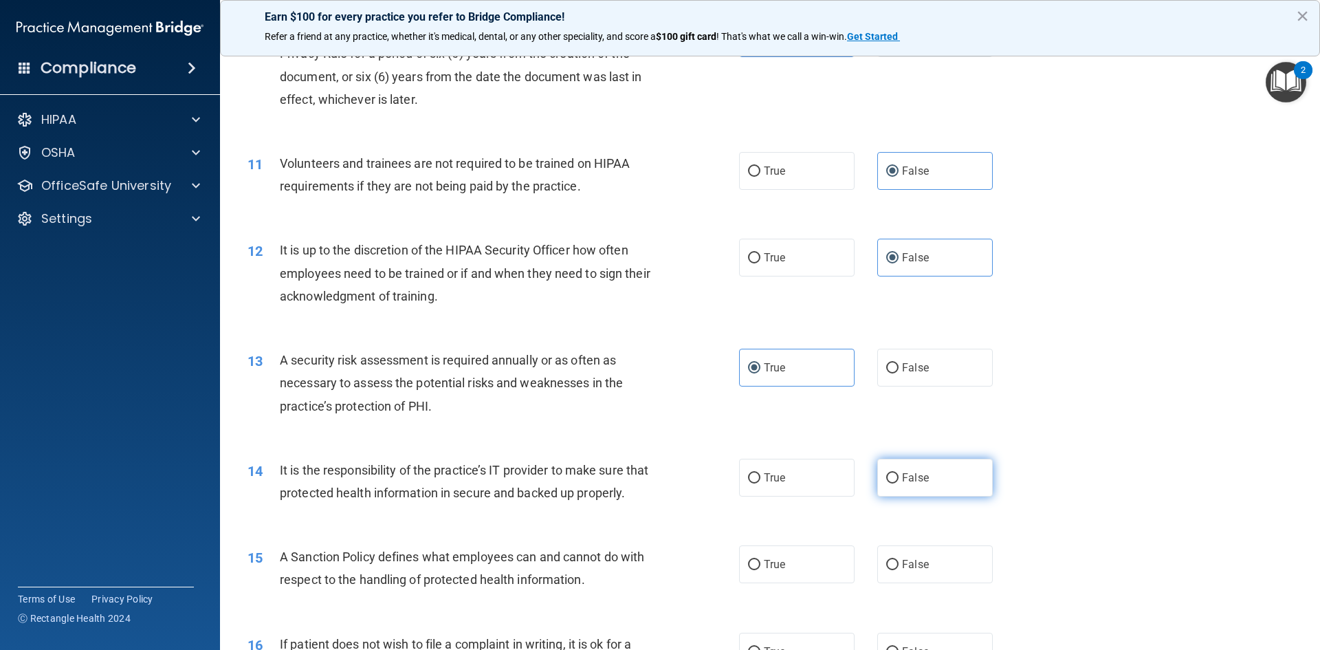
click at [922, 483] on label "False" at bounding box center [935, 478] width 116 height 38
click at [899, 483] on input "False" at bounding box center [892, 478] width 12 height 10
radio input "true"
click at [791, 583] on label "True" at bounding box center [797, 564] width 116 height 38
click at [761, 570] on input "True" at bounding box center [754, 565] width 12 height 10
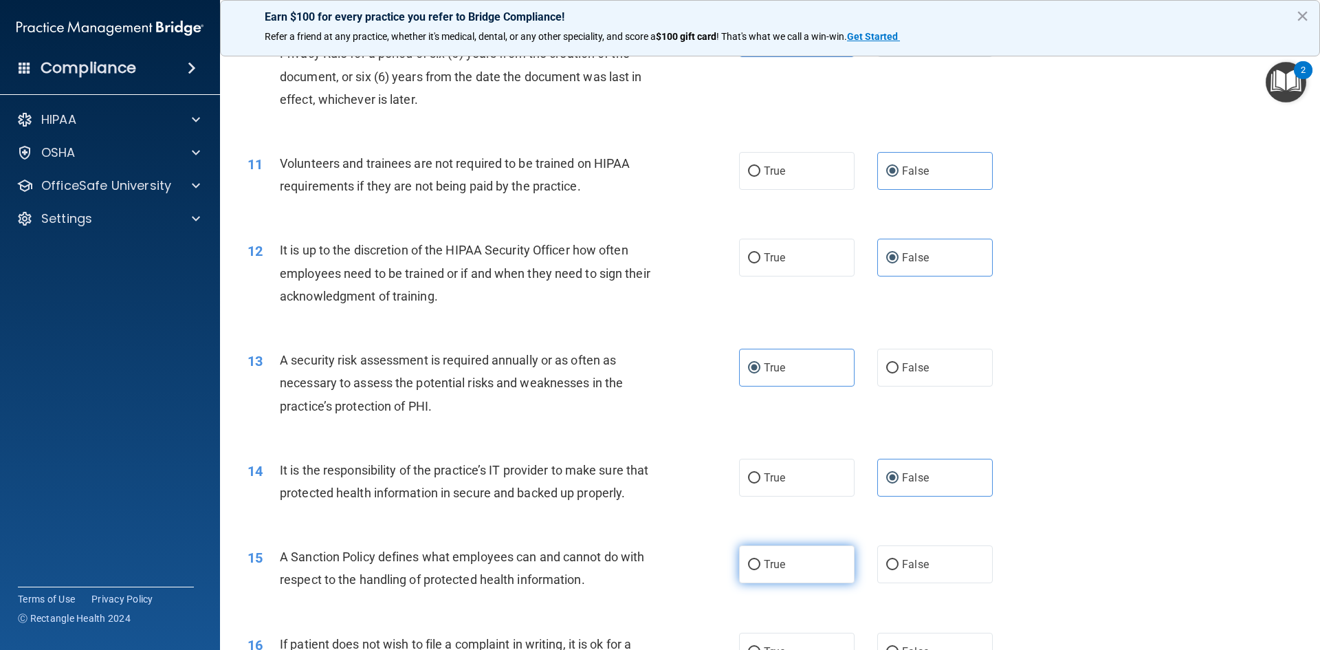
radio input "true"
click at [904, 578] on label "False" at bounding box center [935, 564] width 116 height 38
click at [899, 570] on input "False" at bounding box center [892, 565] width 12 height 10
radio input "true"
radio input "false"
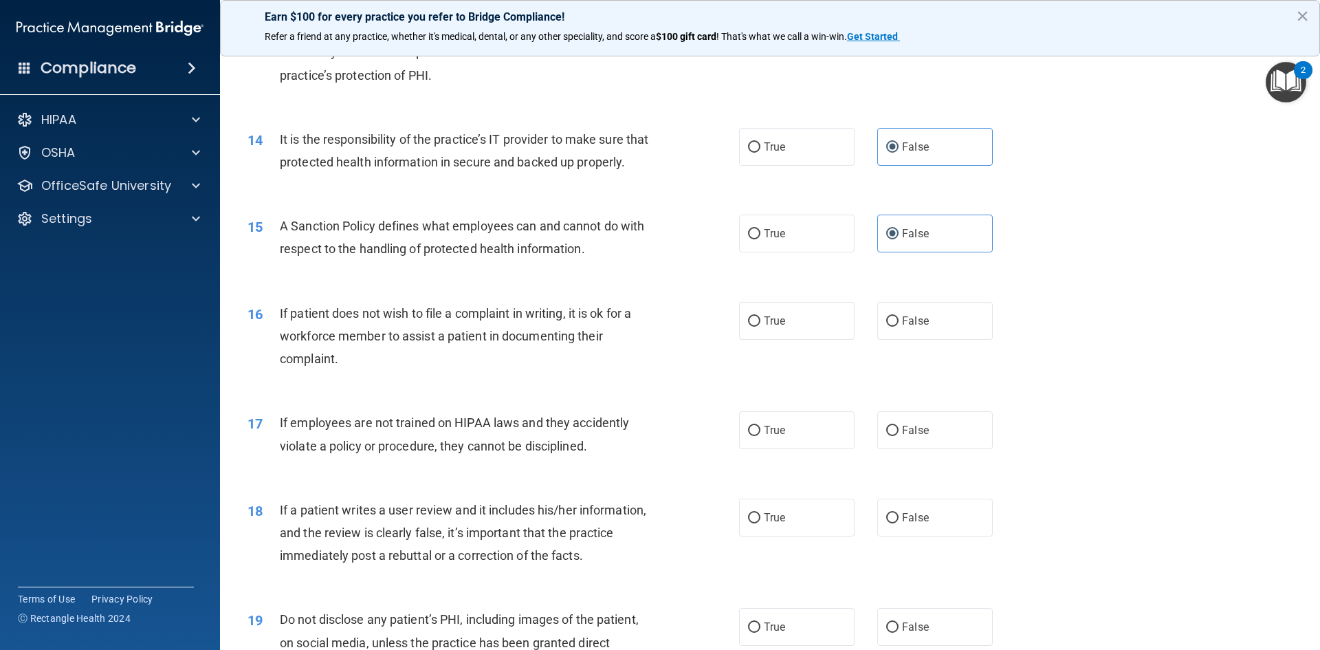
scroll to position [1513, 0]
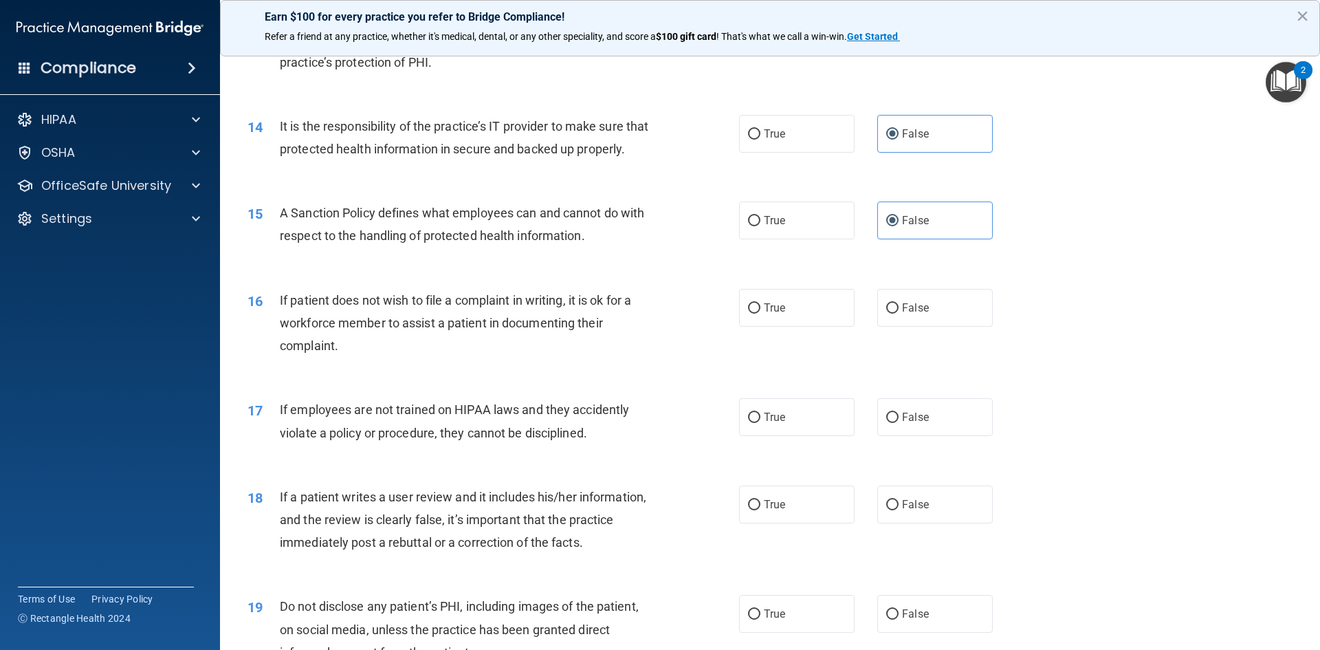
click at [786, 310] on div "16 If patient does not wish to file a complaint in writing, it is ok for a work…" at bounding box center [770, 327] width 1066 height 110
click at [786, 327] on label "True" at bounding box center [797, 308] width 116 height 38
click at [761, 314] on input "True" at bounding box center [754, 308] width 12 height 10
radio input "true"
click at [912, 424] on span "False" at bounding box center [915, 417] width 27 height 13
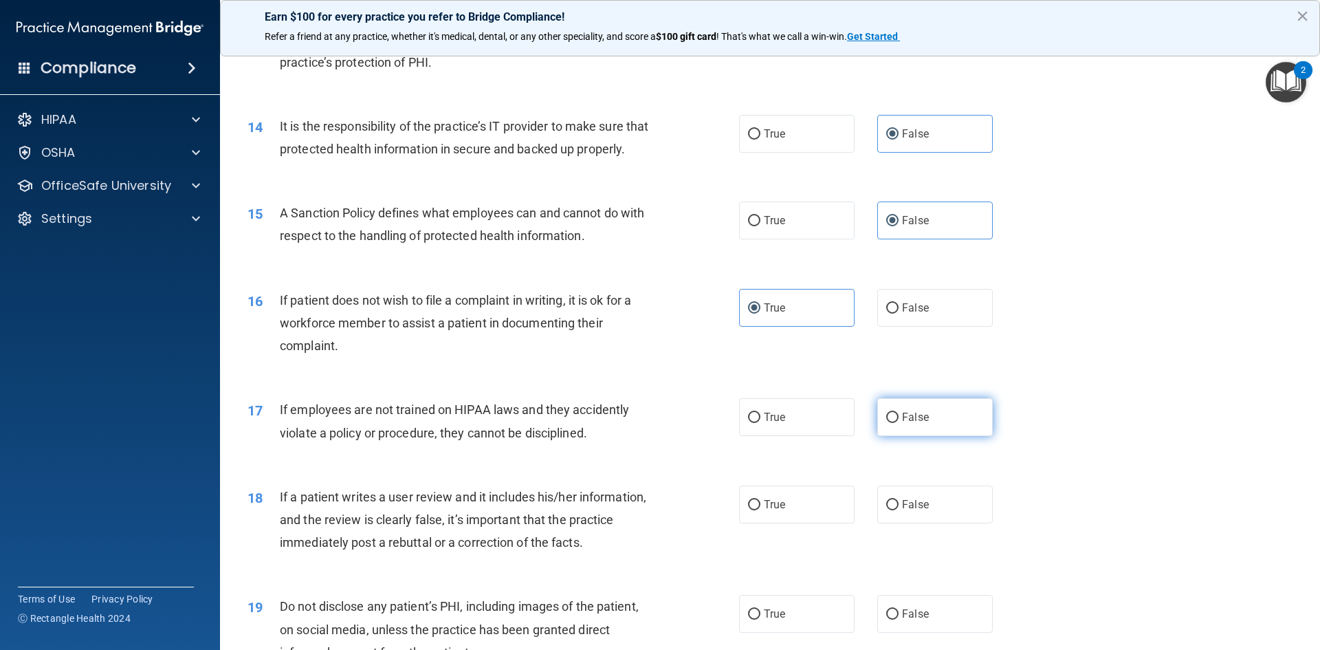
click at [899, 423] on input "False" at bounding box center [892, 418] width 12 height 10
radio input "true"
click at [910, 511] on span "False" at bounding box center [915, 504] width 27 height 13
click at [899, 510] on input "False" at bounding box center [892, 505] width 12 height 10
radio input "true"
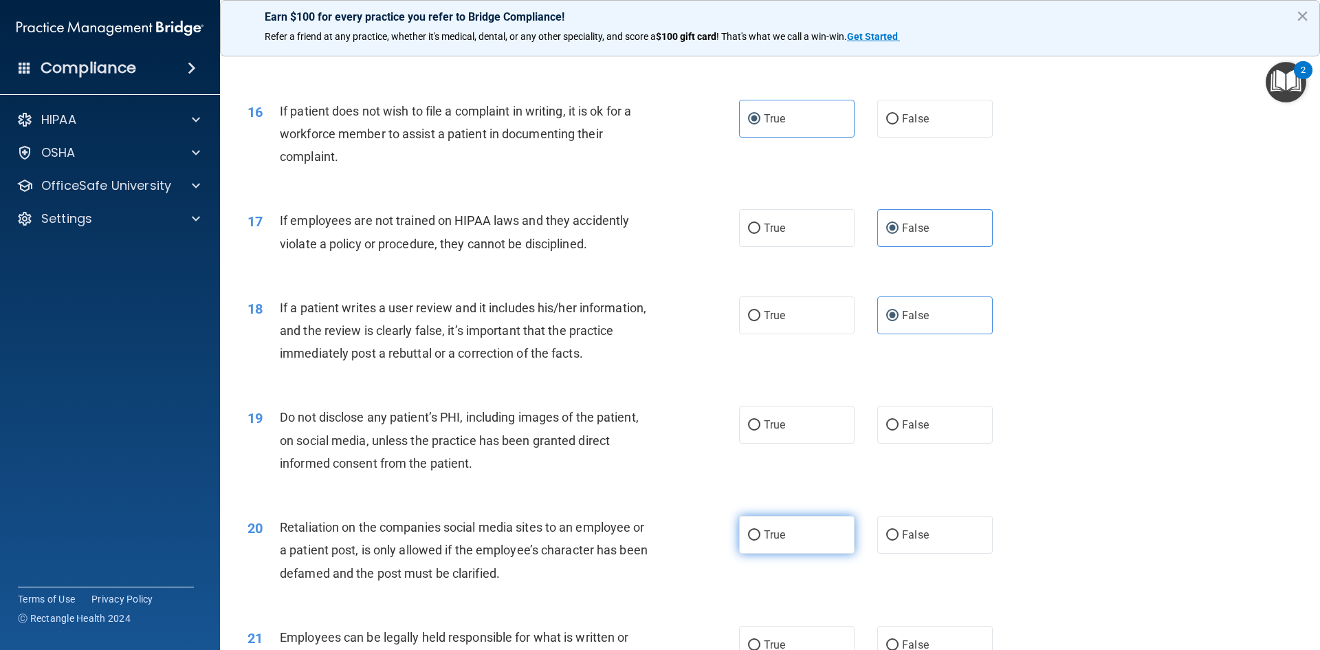
scroll to position [1719, 0]
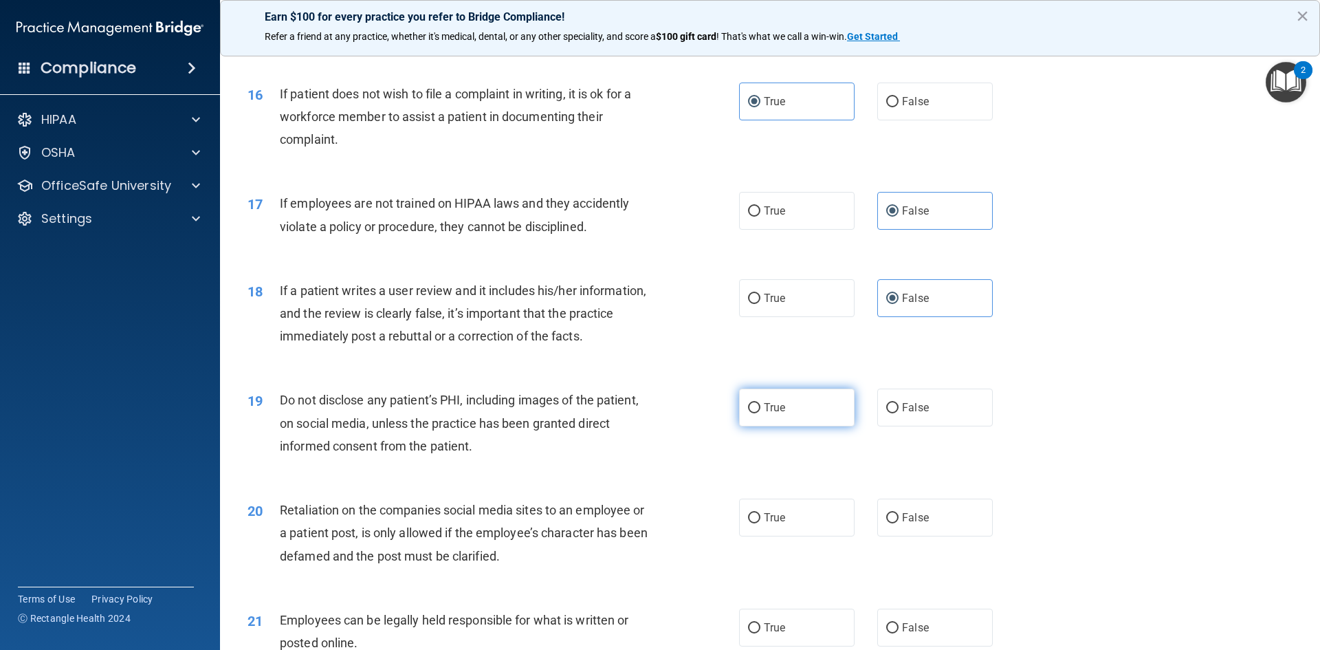
click at [803, 426] on label "True" at bounding box center [797, 408] width 116 height 38
click at [761, 413] on input "True" at bounding box center [754, 408] width 12 height 10
radio input "true"
click at [917, 524] on span "False" at bounding box center [915, 517] width 27 height 13
click at [899, 523] on input "False" at bounding box center [892, 518] width 12 height 10
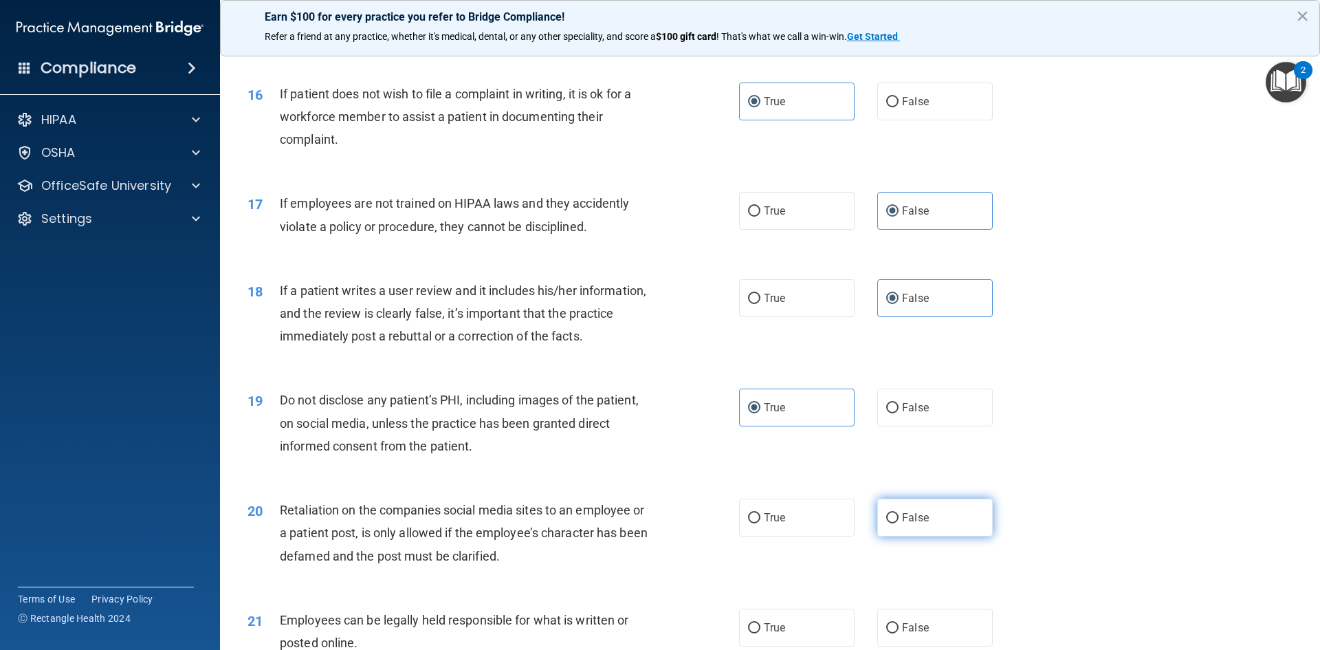
radio input "true"
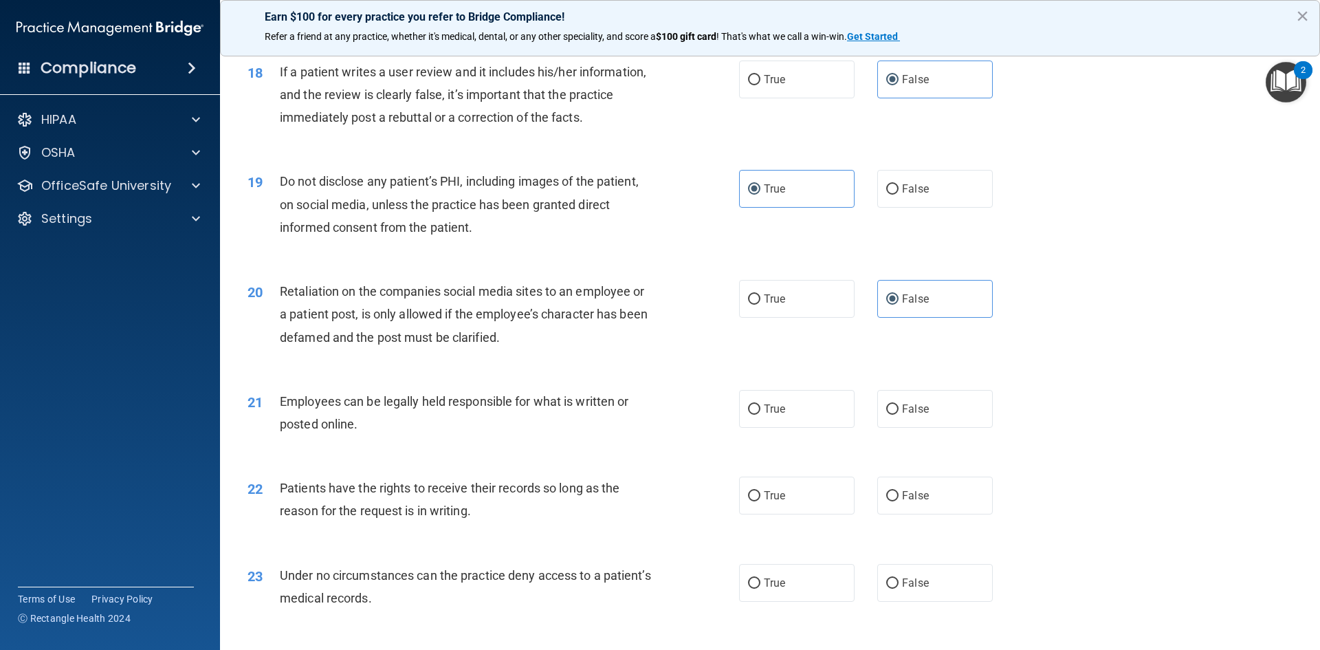
scroll to position [1994, 0]
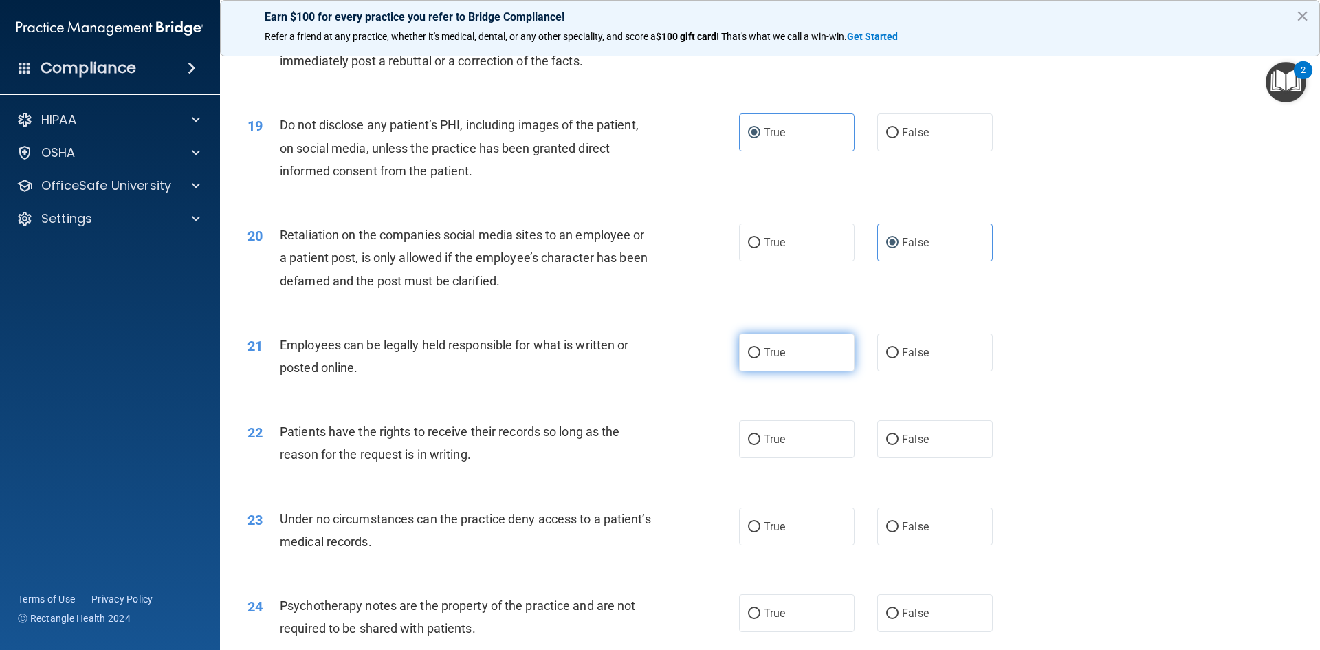
click at [815, 371] on label "True" at bounding box center [797, 353] width 116 height 38
click at [761, 358] on input "True" at bounding box center [754, 353] width 12 height 10
radio input "true"
click at [910, 446] on span "False" at bounding box center [915, 439] width 27 height 13
click at [899, 445] on input "False" at bounding box center [892, 440] width 12 height 10
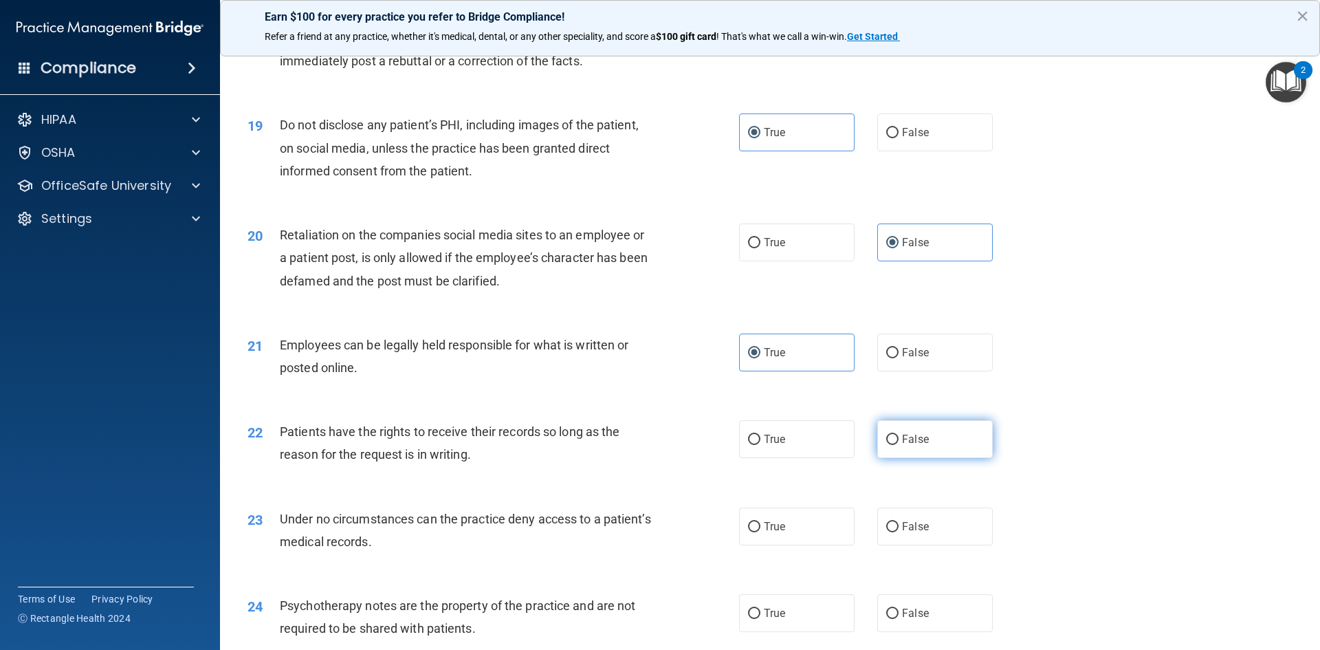
radio input "true"
click at [908, 545] on label "False" at bounding box center [935, 527] width 116 height 38
click at [899, 532] on input "False" at bounding box center [892, 527] width 12 height 10
radio input "true"
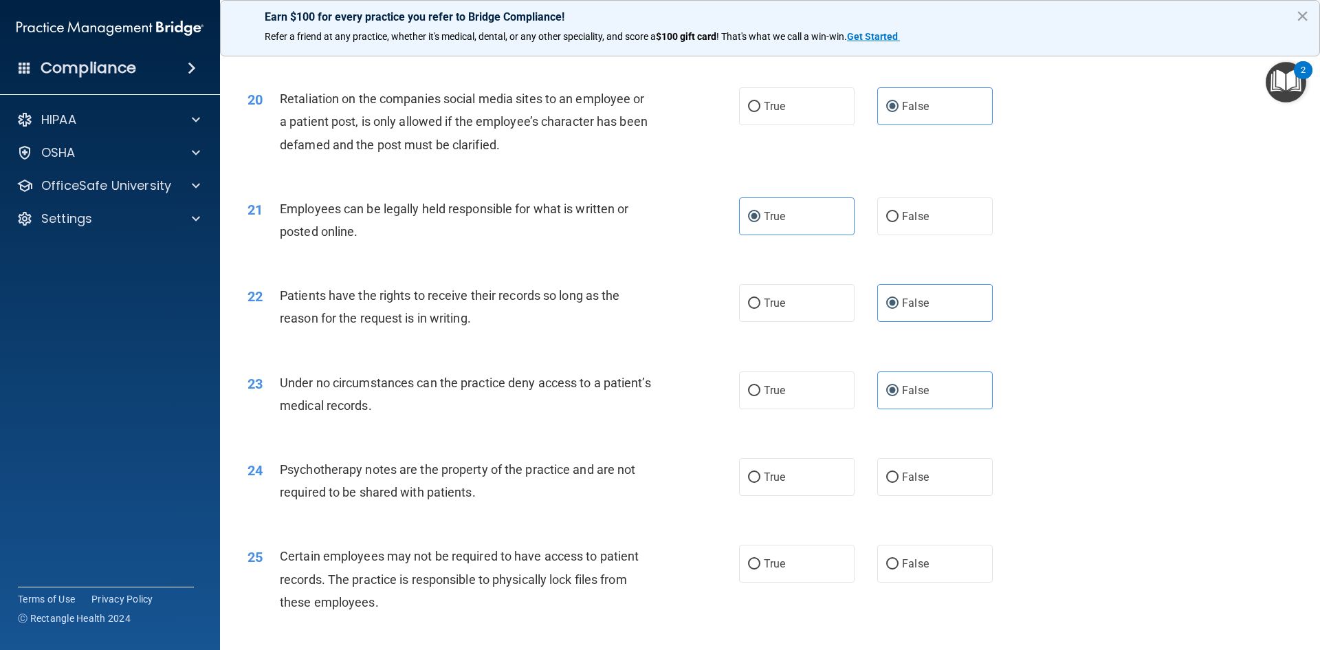
scroll to position [2132, 0]
click at [787, 494] on label "True" at bounding box center [797, 476] width 116 height 38
click at [761, 481] on input "True" at bounding box center [754, 476] width 12 height 10
radio input "true"
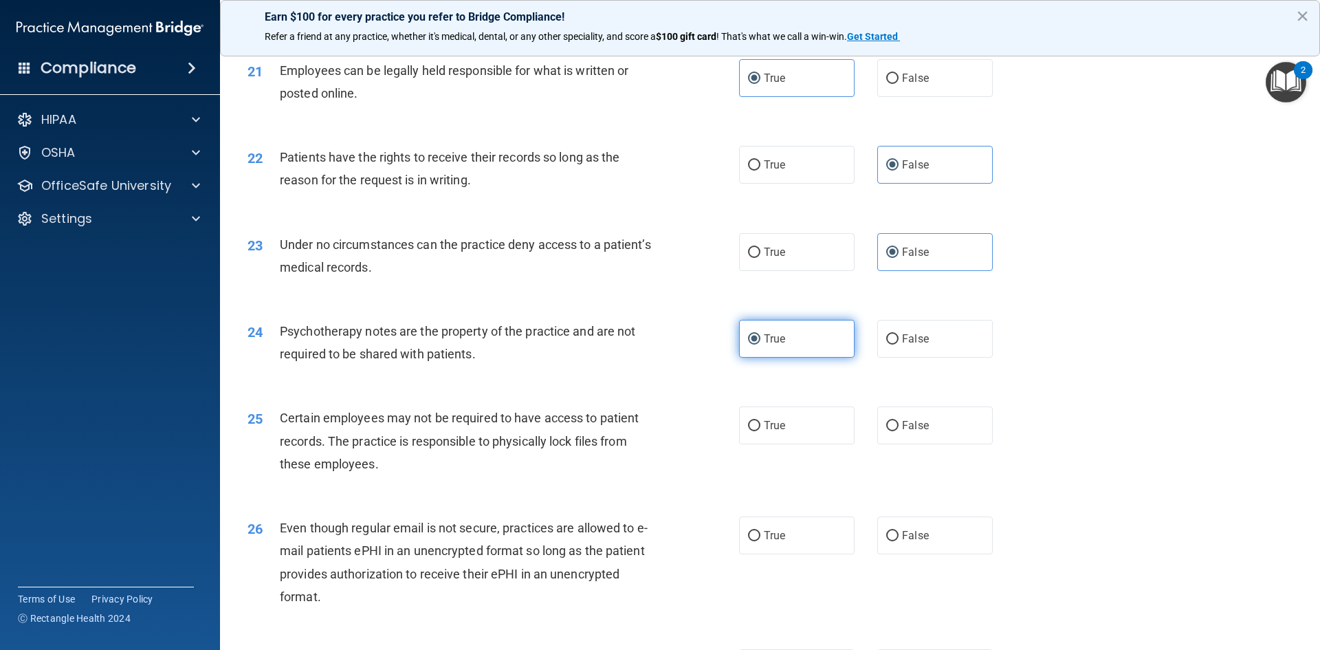
scroll to position [2269, 0]
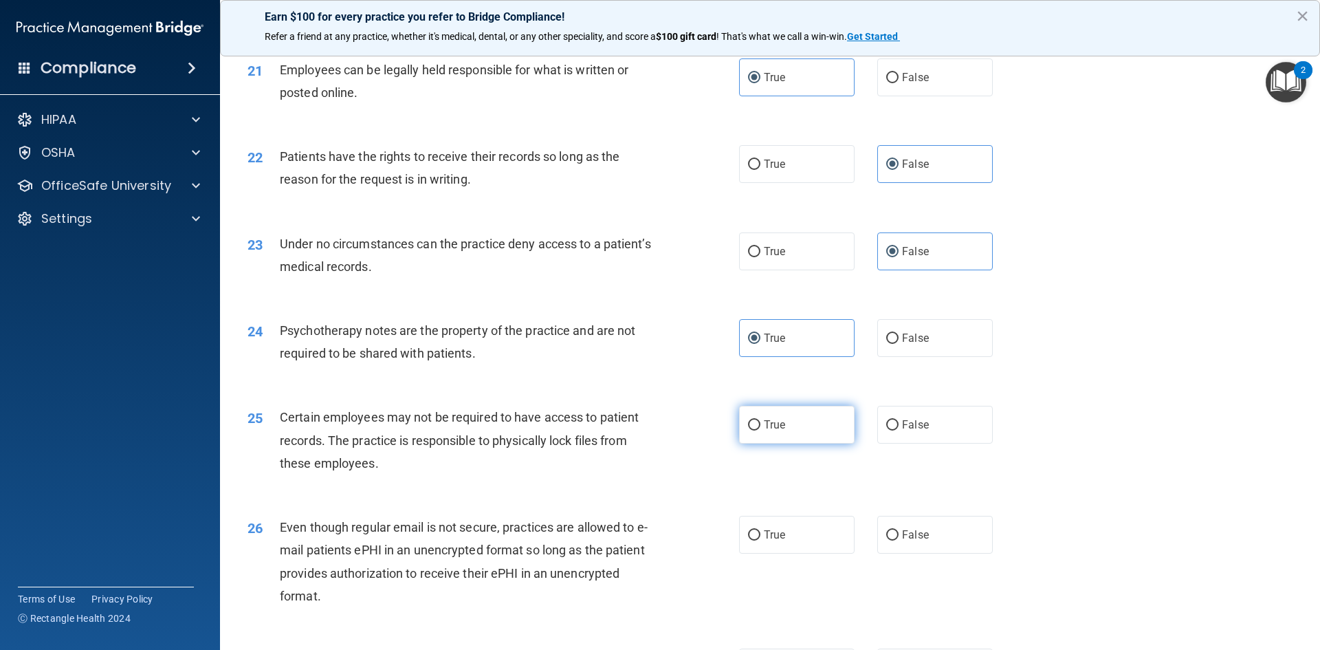
click at [798, 444] on label "True" at bounding box center [797, 425] width 116 height 38
click at [761, 430] on input "True" at bounding box center [754, 425] width 12 height 10
radio input "true"
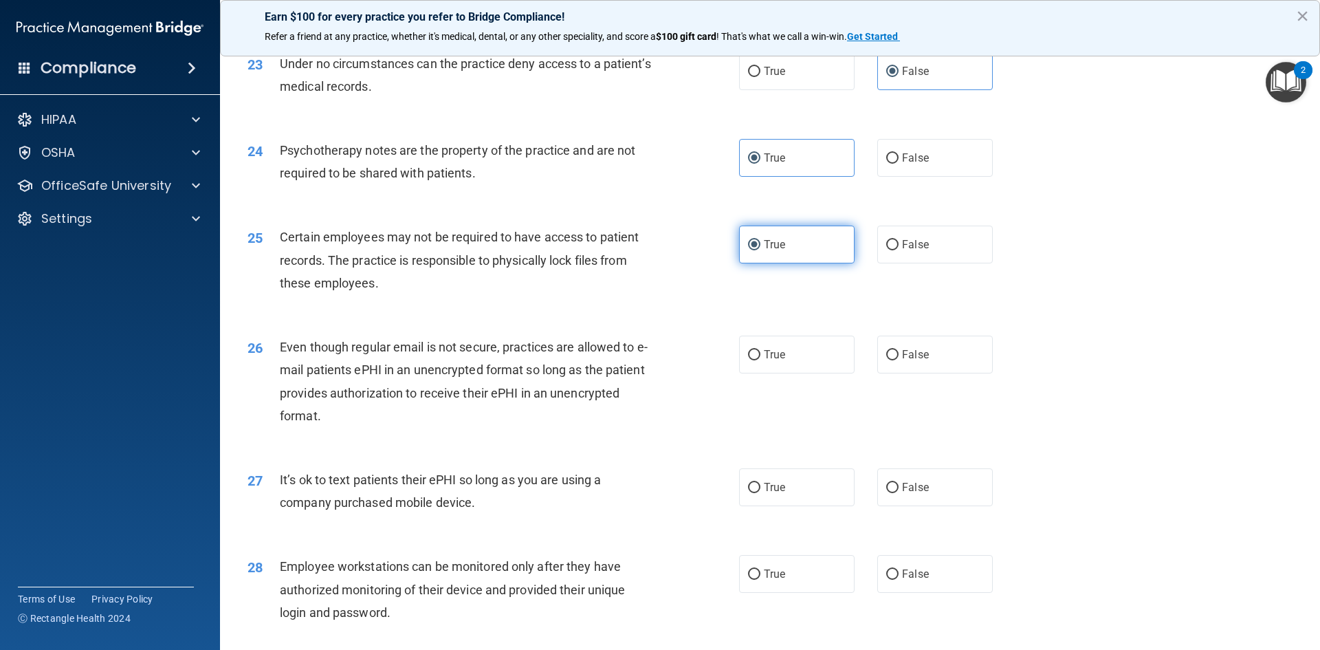
scroll to position [2476, 0]
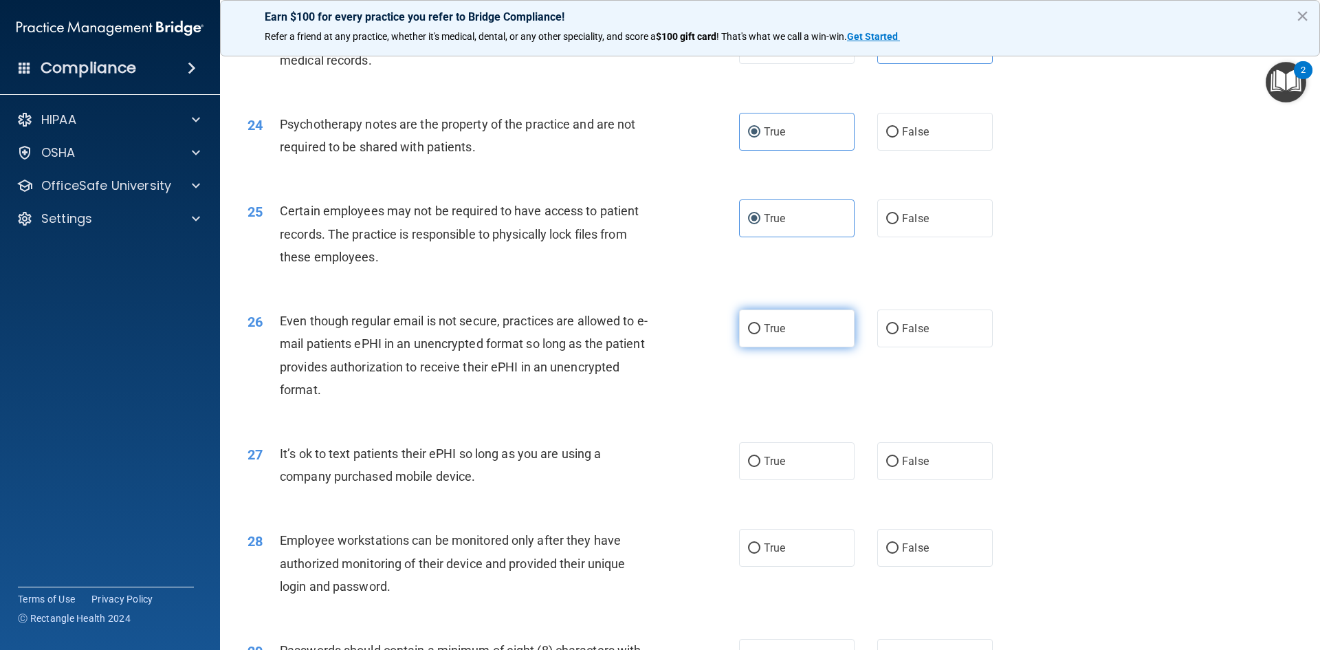
click at [765, 347] on label "True" at bounding box center [797, 328] width 116 height 38
click at [761, 334] on input "True" at bounding box center [754, 329] width 12 height 10
radio input "true"
click at [913, 468] on span "False" at bounding box center [915, 461] width 27 height 13
click at [899, 467] on input "False" at bounding box center [892, 462] width 12 height 10
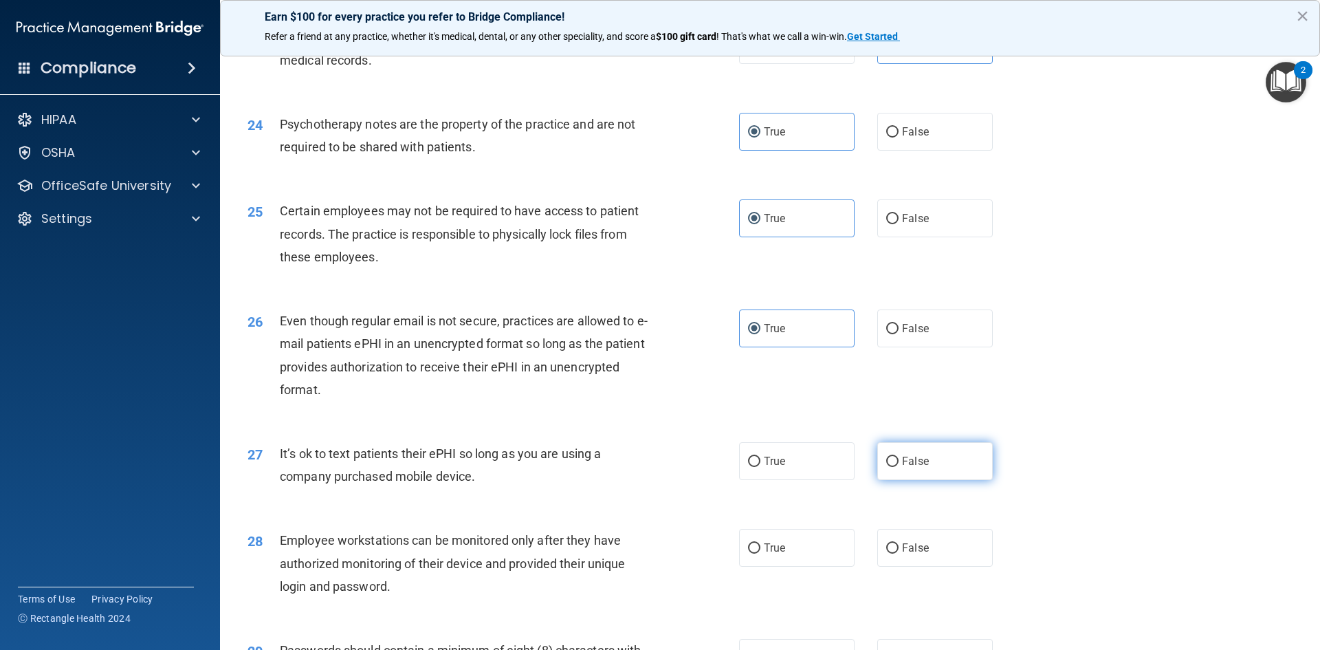
radio input "true"
click at [913, 468] on span "False" at bounding box center [915, 461] width 27 height 13
click at [899, 467] on input "False" at bounding box center [892, 462] width 12 height 10
click at [917, 554] on span "False" at bounding box center [915, 547] width 27 height 13
click at [899, 554] on input "False" at bounding box center [892, 548] width 12 height 10
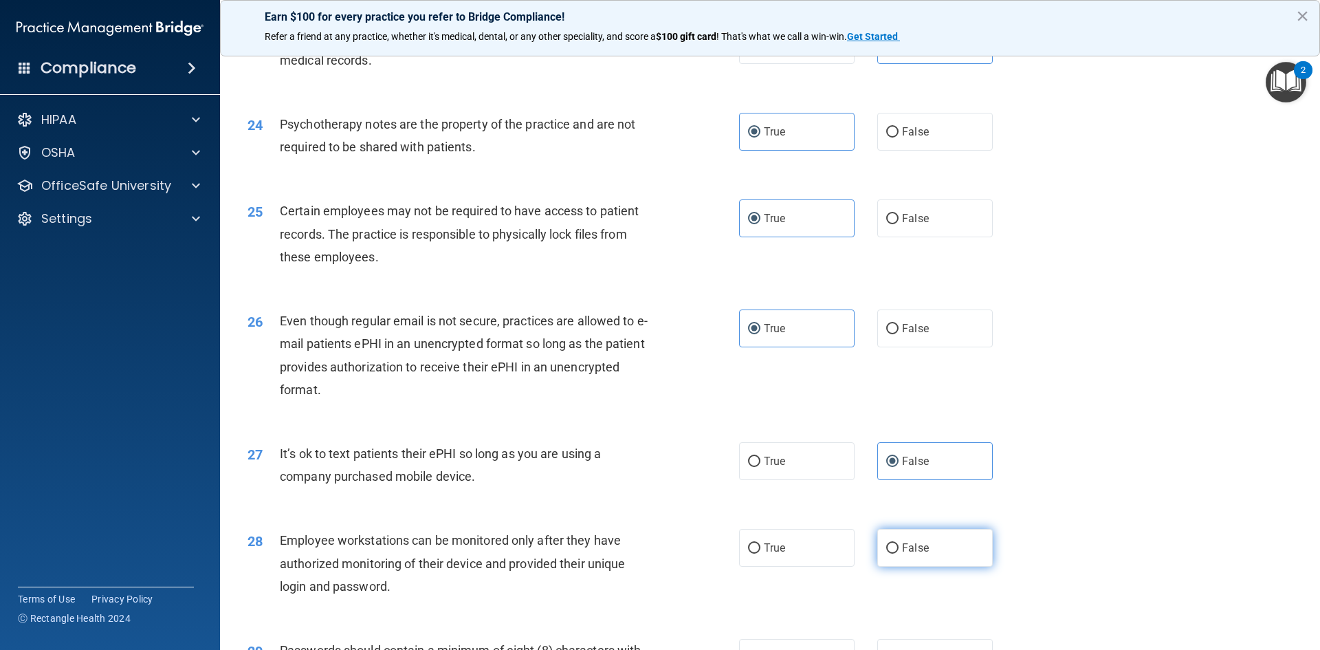
radio input "true"
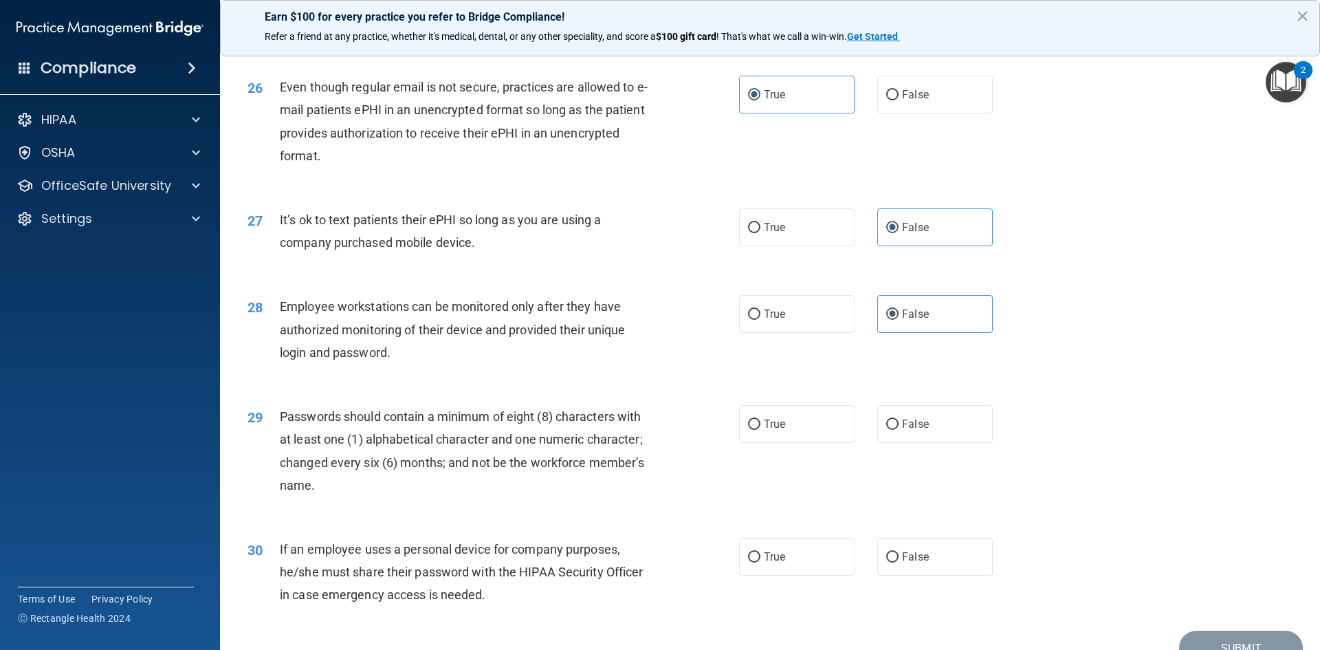
scroll to position [2751, 0]
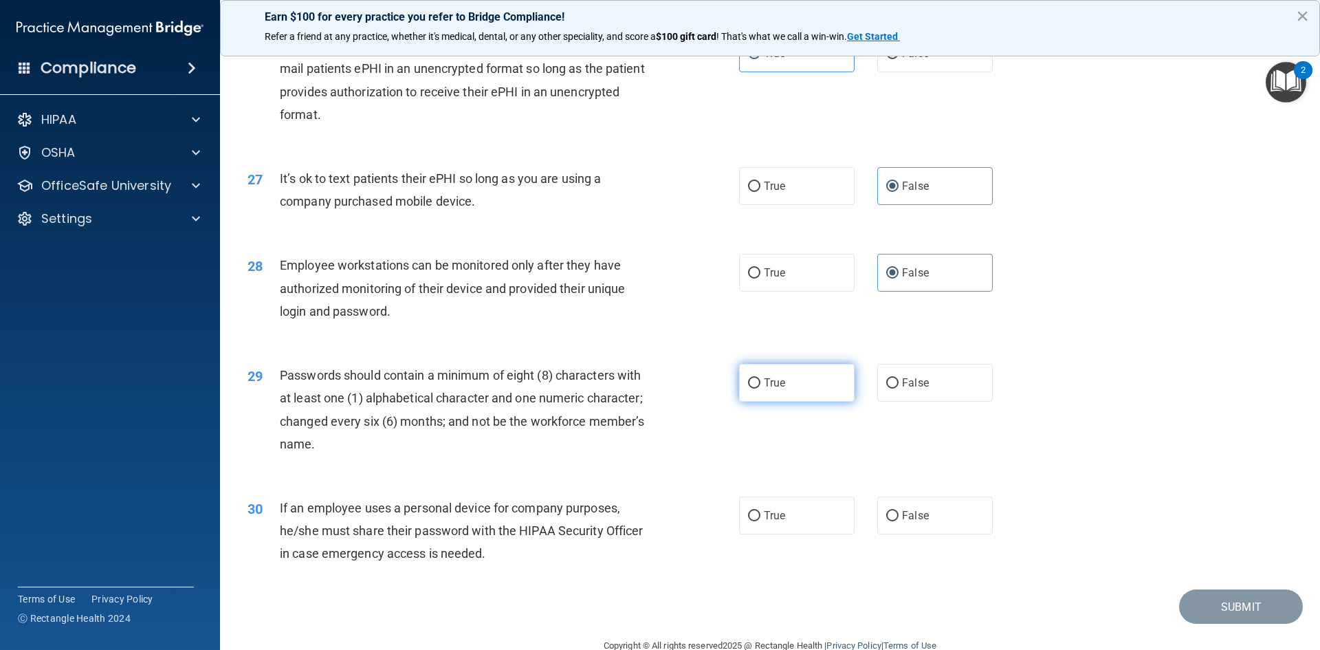
click at [792, 402] on label "True" at bounding box center [797, 383] width 116 height 38
click at [761, 389] on input "True" at bounding box center [754, 383] width 12 height 10
radio input "true"
click at [952, 534] on label "False" at bounding box center [935, 516] width 116 height 38
click at [899, 521] on input "False" at bounding box center [892, 516] width 12 height 10
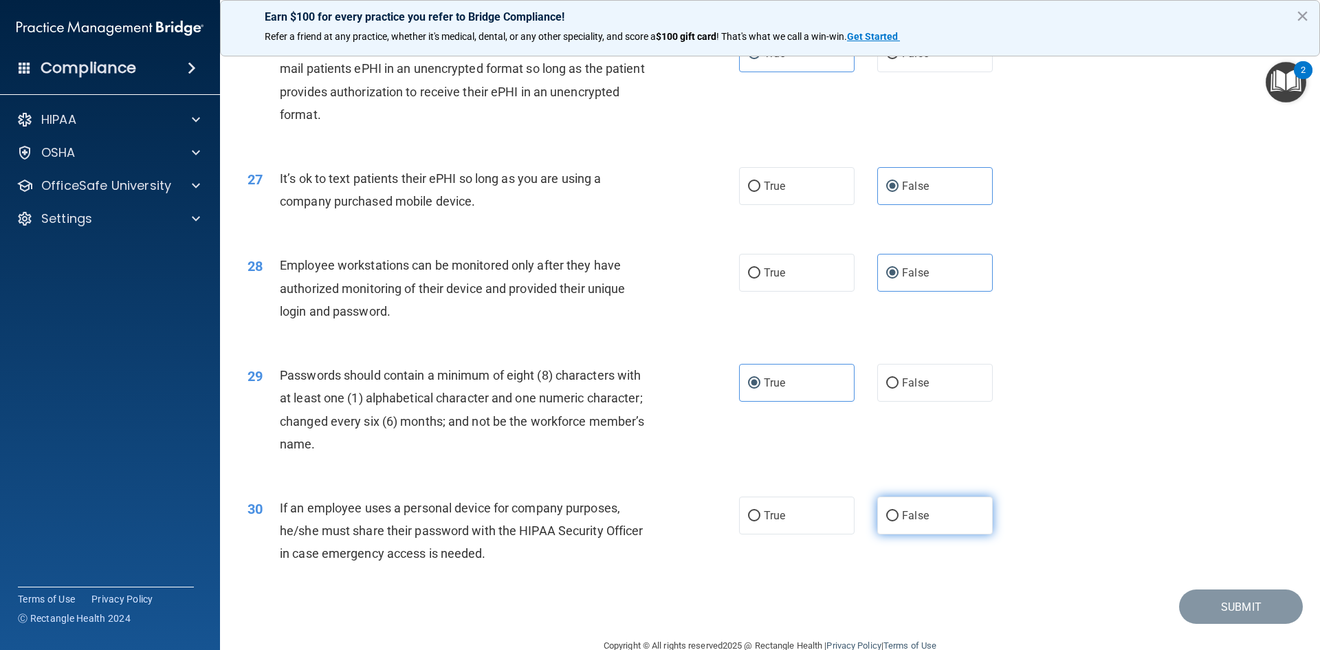
radio input "true"
click at [1249, 624] on button "Submit" at bounding box center [1241, 606] width 124 height 35
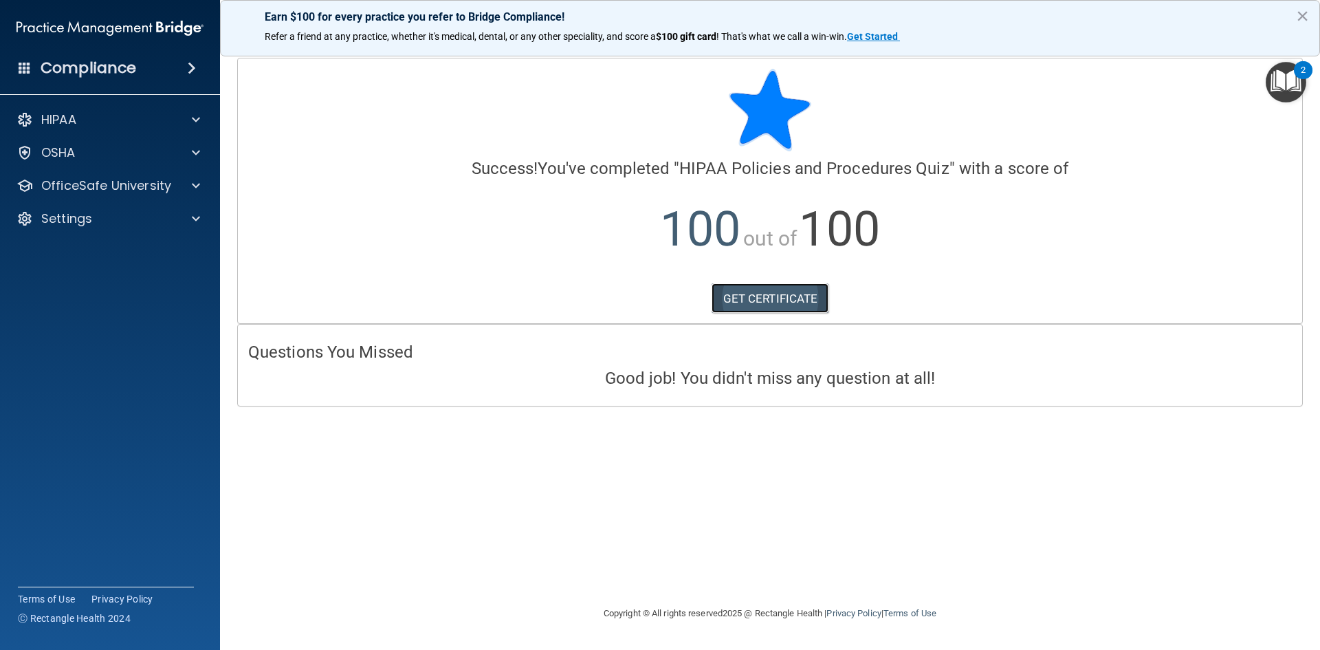
click at [754, 296] on link "GET CERTIFICATE" at bounding box center [771, 298] width 118 height 30
click at [202, 179] on div at bounding box center [194, 185] width 34 height 17
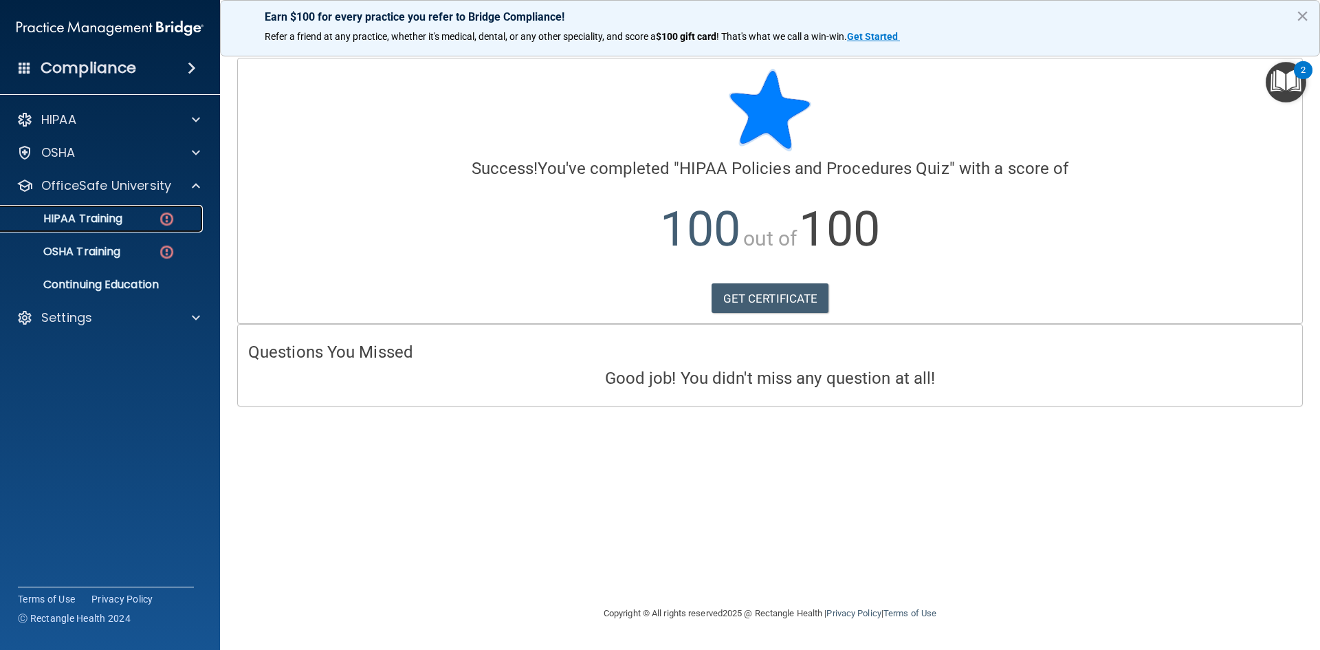
click at [177, 215] on div "HIPAA Training" at bounding box center [103, 219] width 188 height 14
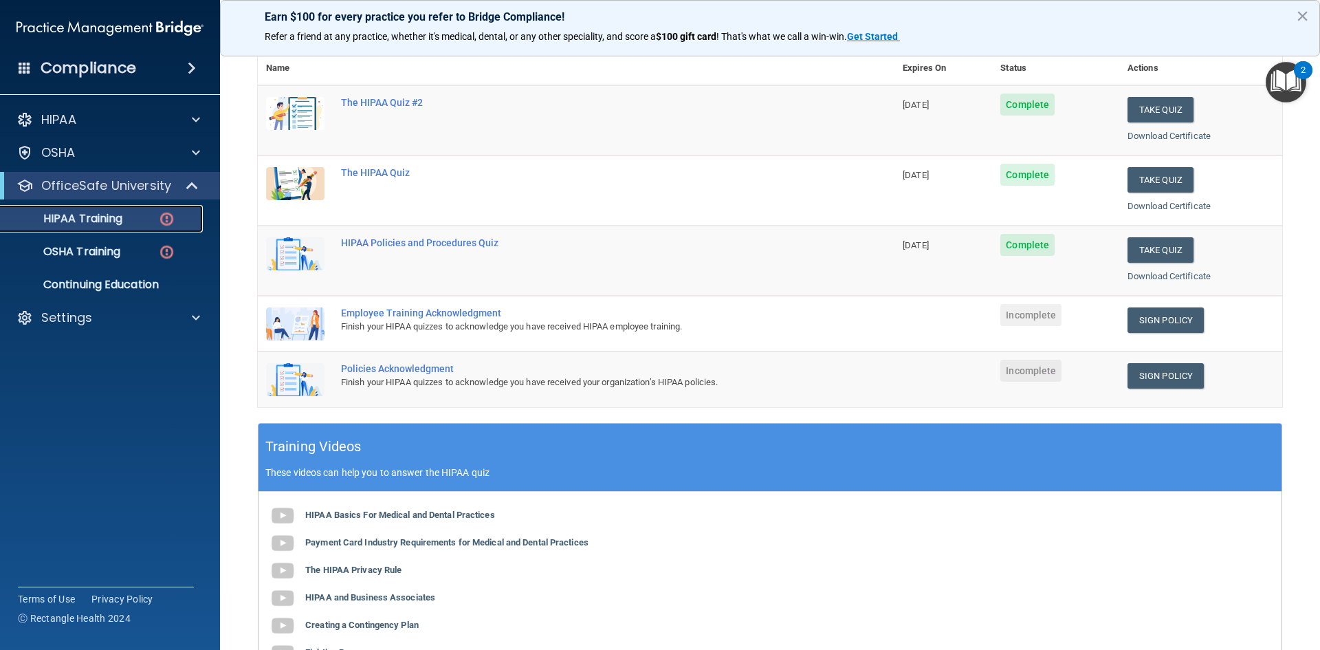
scroll to position [138, 0]
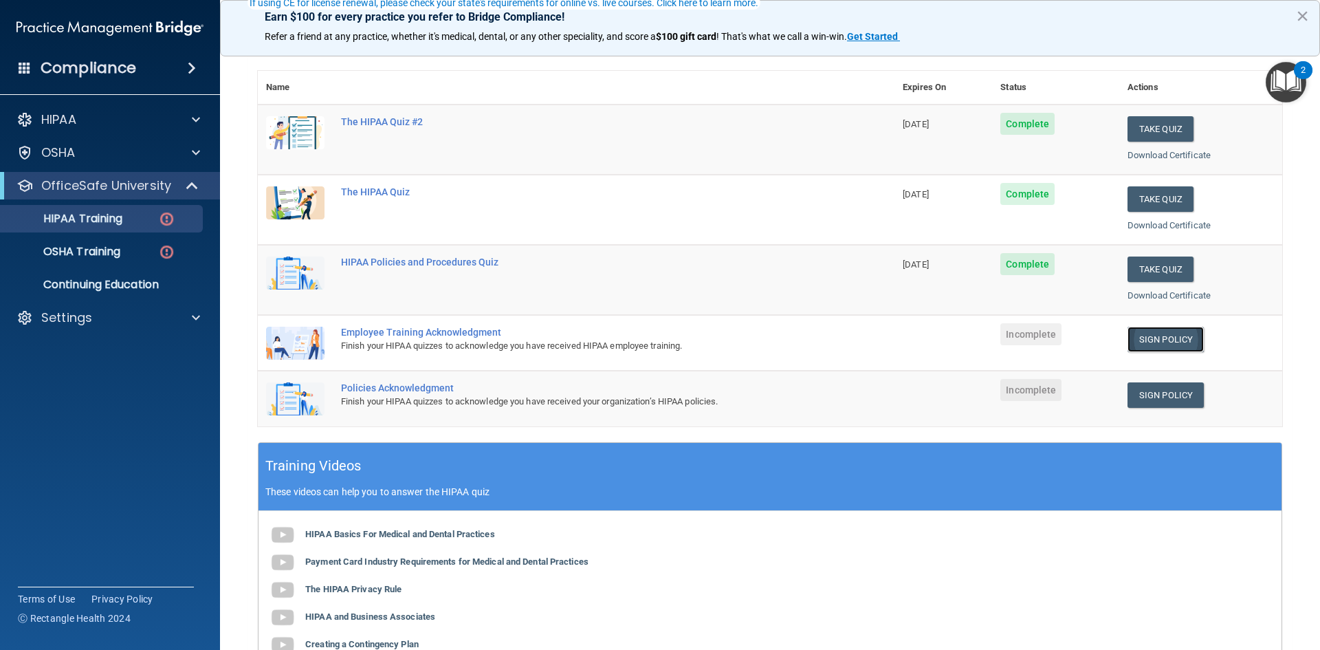
click at [1152, 336] on link "Sign Policy" at bounding box center [1166, 339] width 76 height 25
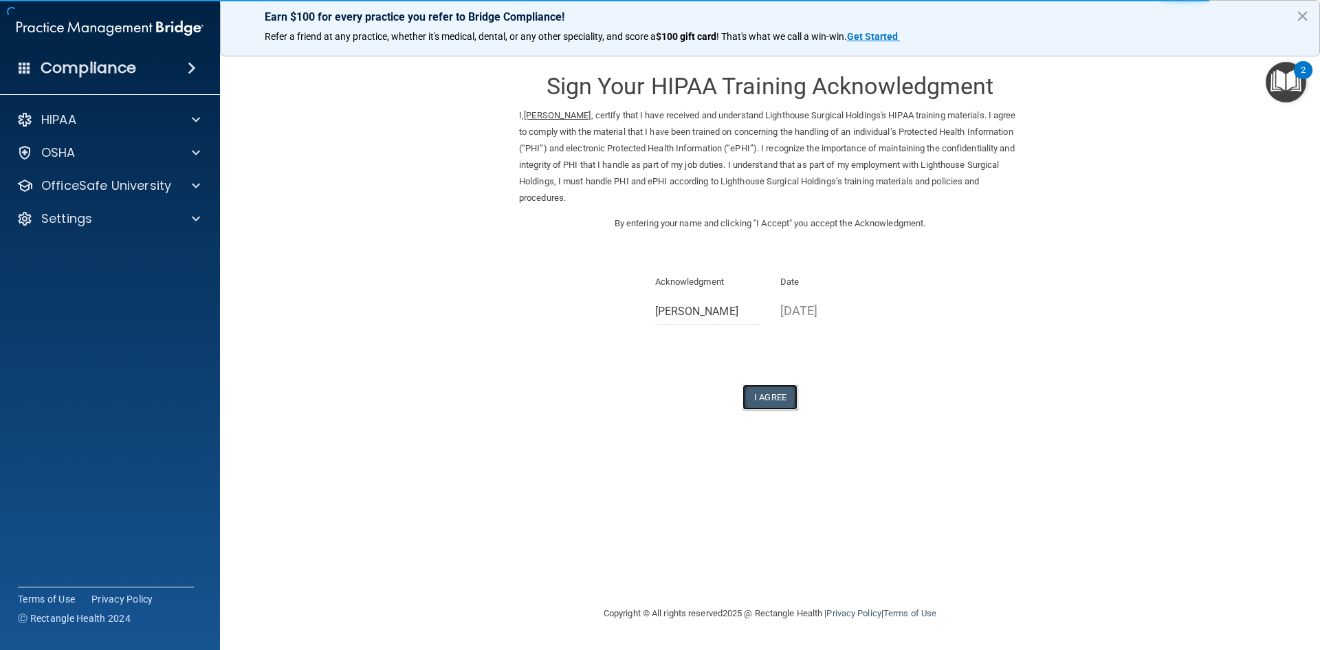
click at [764, 394] on button "I Agree" at bounding box center [770, 396] width 55 height 25
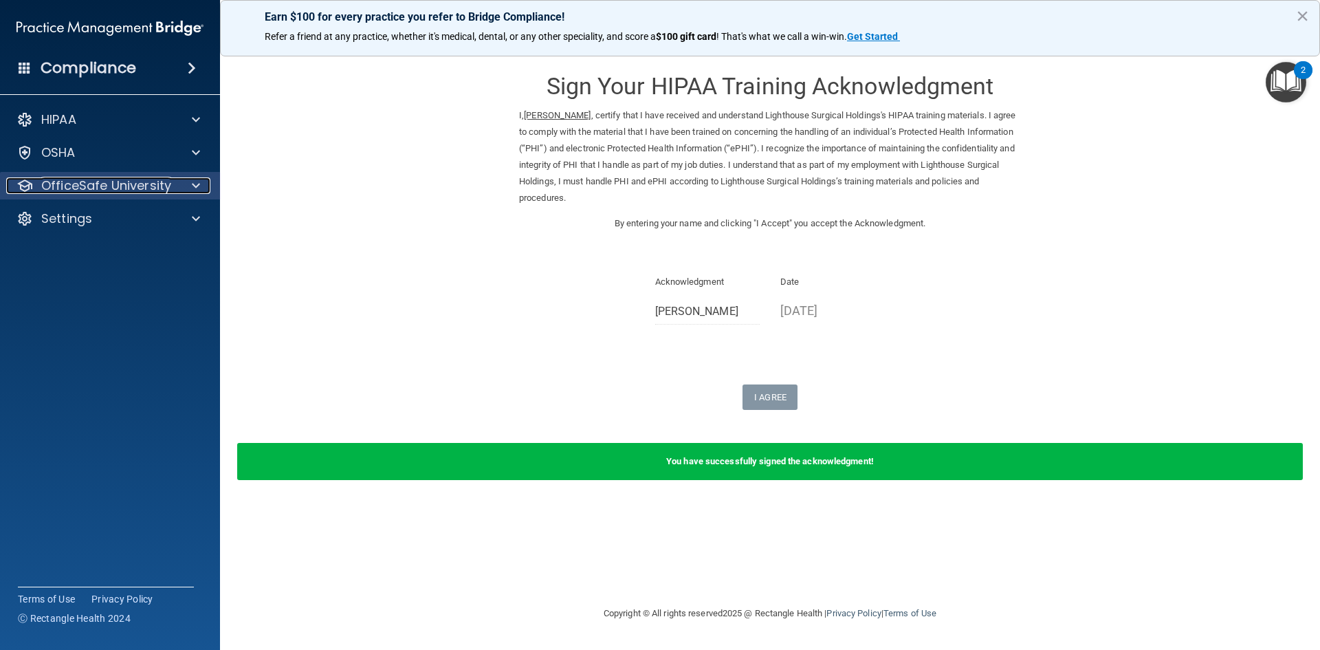
click at [193, 188] on span at bounding box center [196, 185] width 8 height 17
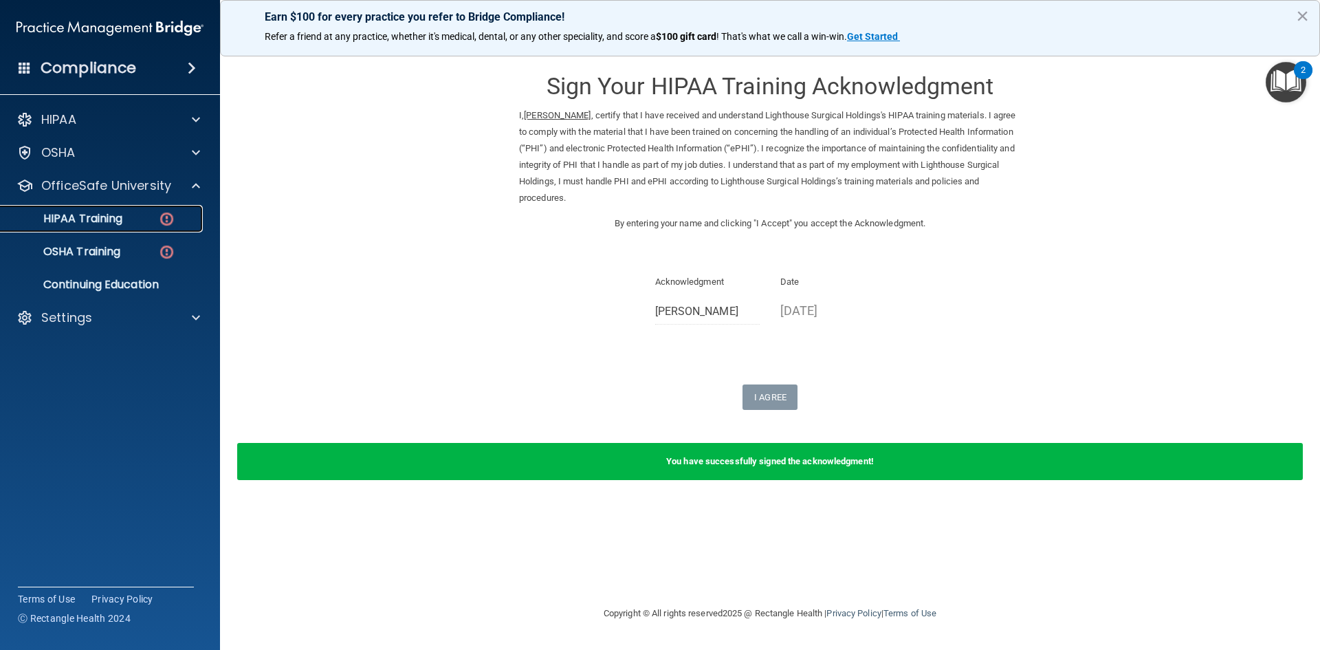
click at [144, 218] on div "HIPAA Training" at bounding box center [103, 219] width 188 height 14
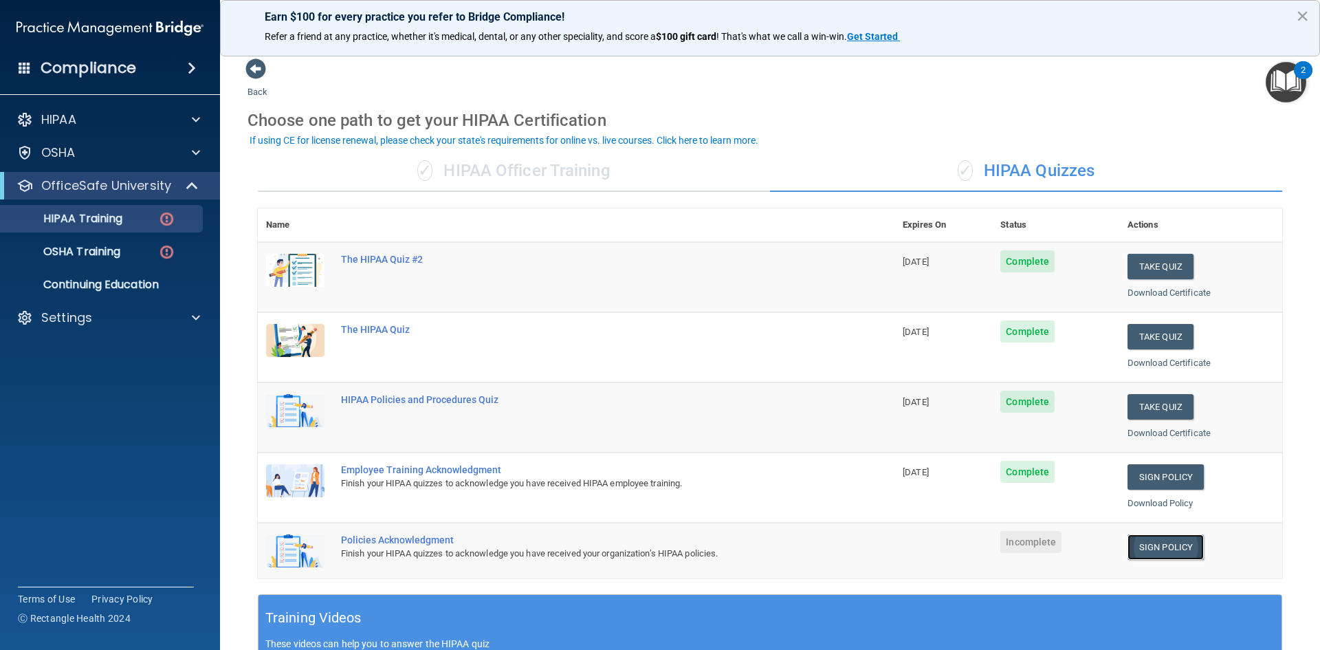
click at [1167, 546] on link "Sign Policy" at bounding box center [1166, 546] width 76 height 25
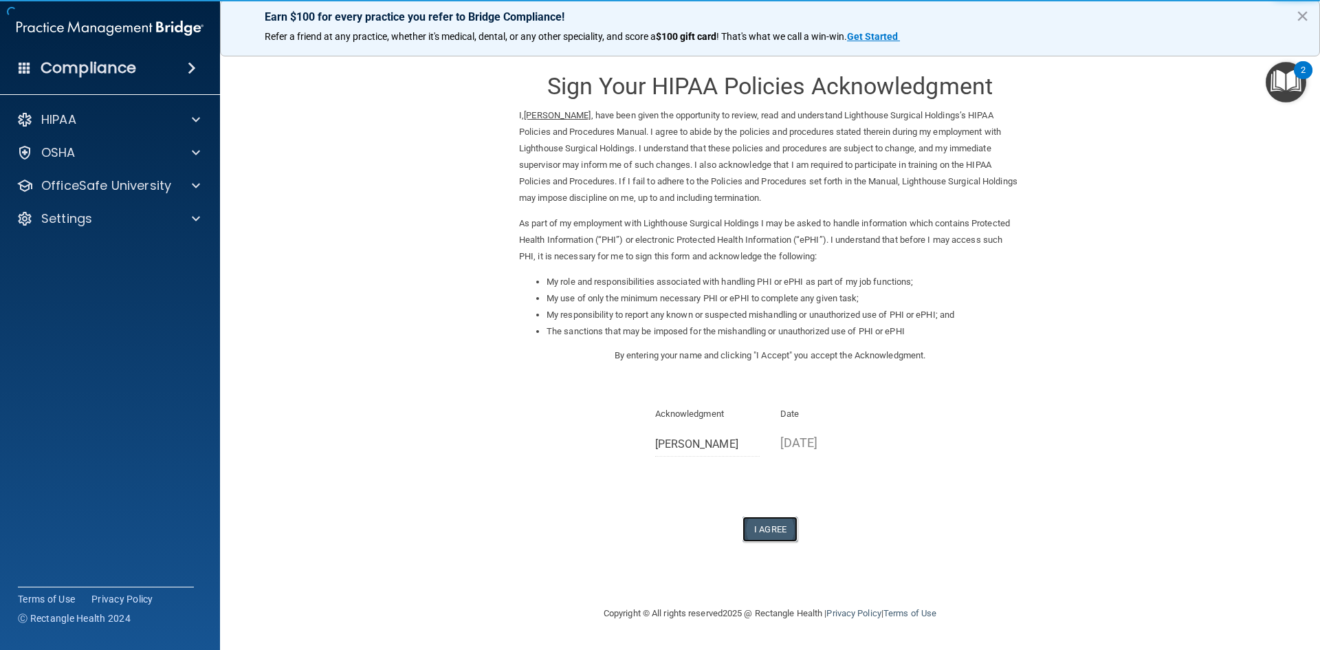
click at [771, 530] on button "I Agree" at bounding box center [770, 528] width 55 height 25
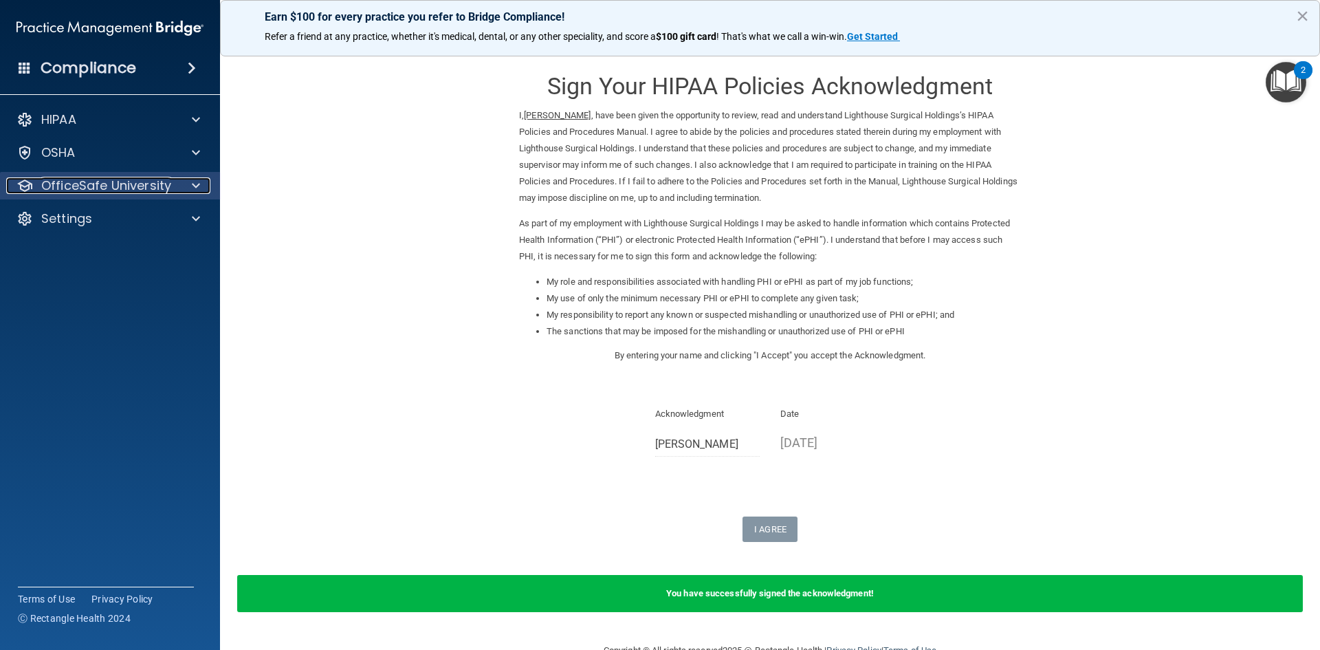
click at [193, 185] on span at bounding box center [196, 185] width 8 height 17
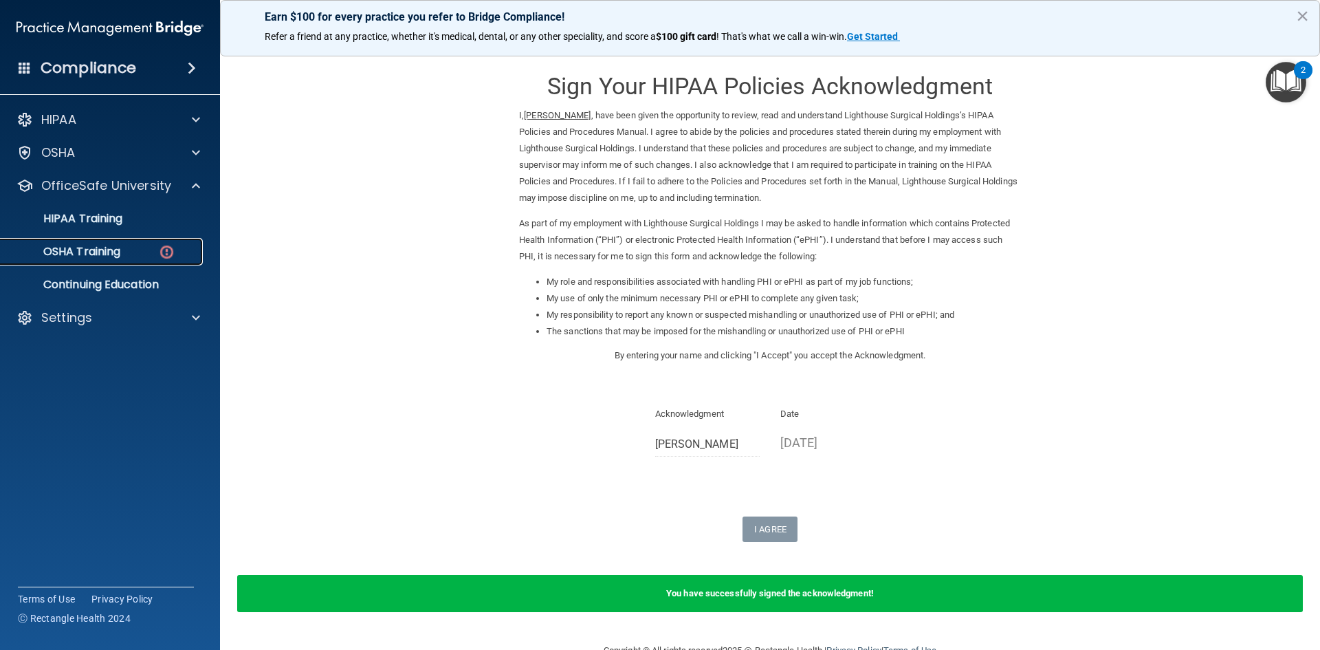
click at [128, 247] on div "OSHA Training" at bounding box center [103, 252] width 188 height 14
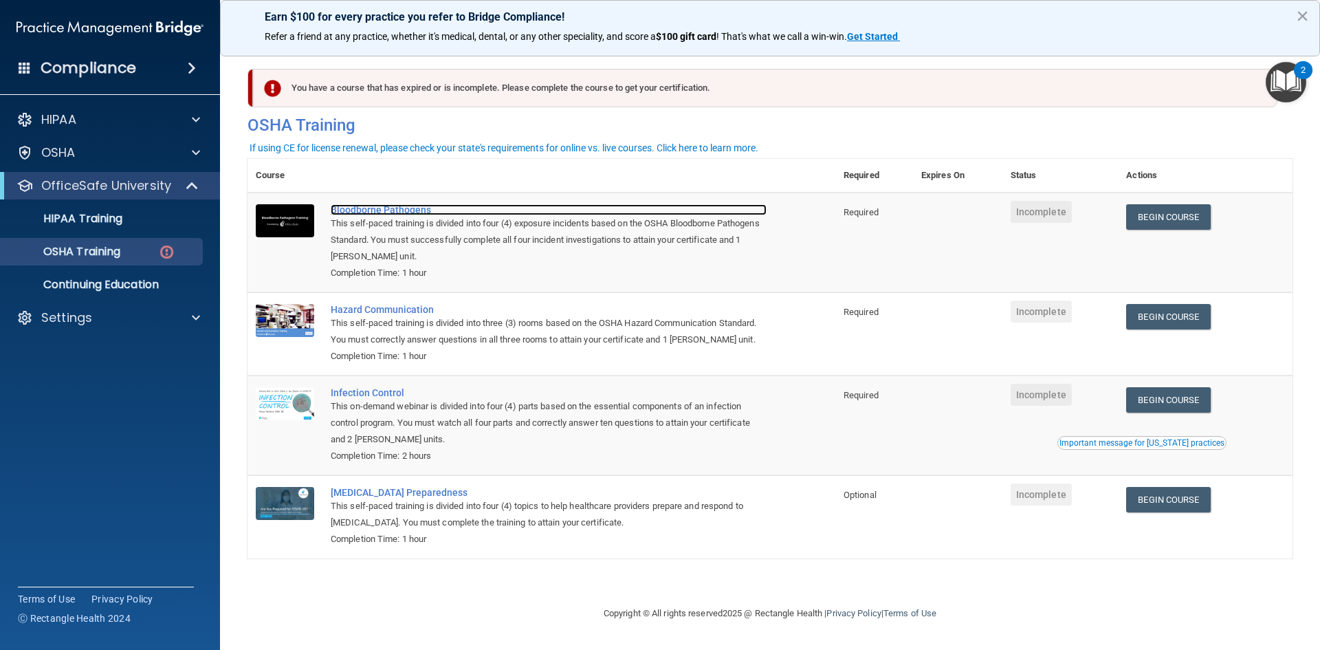
click at [352, 209] on div "Bloodborne Pathogens" at bounding box center [549, 209] width 436 height 11
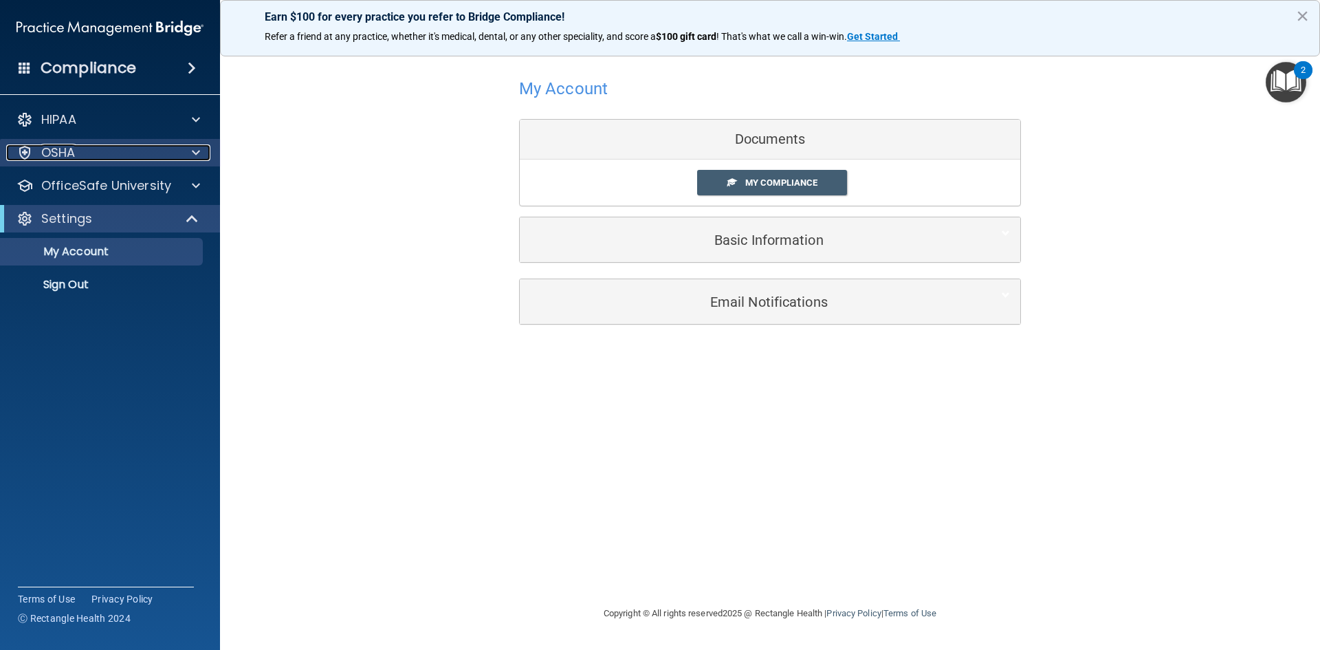
click at [195, 153] on span at bounding box center [196, 152] width 8 height 17
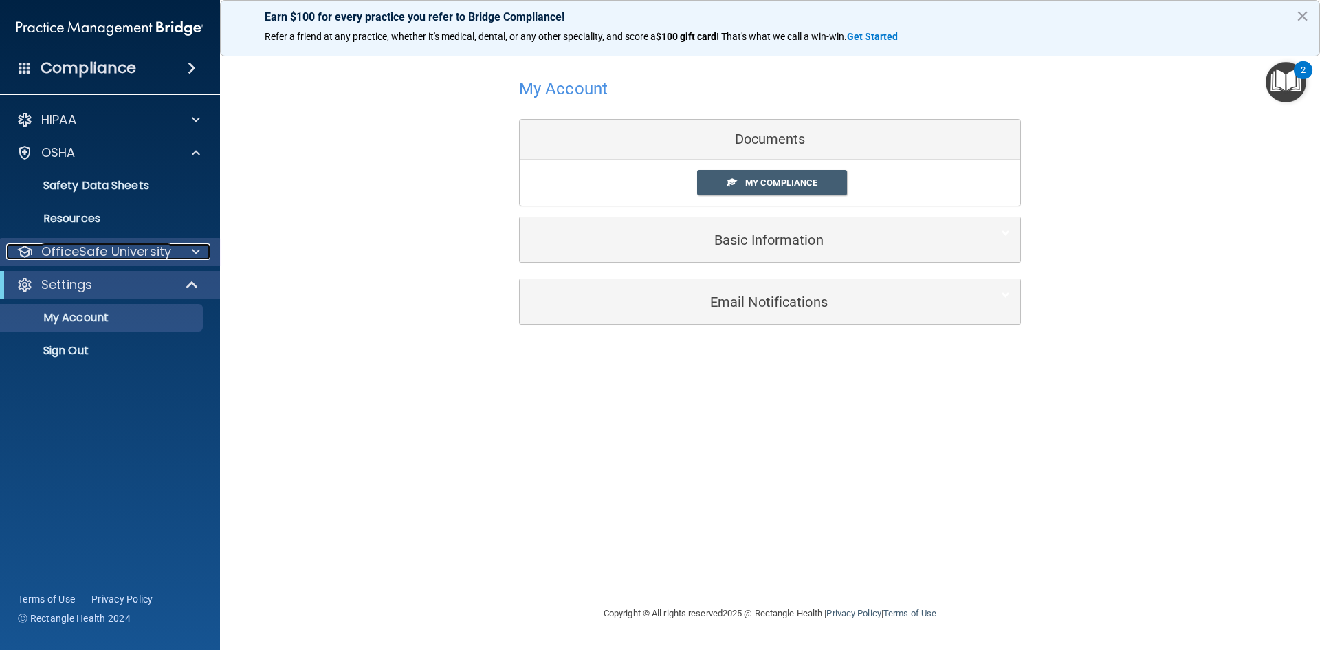
click at [197, 248] on span at bounding box center [196, 251] width 8 height 17
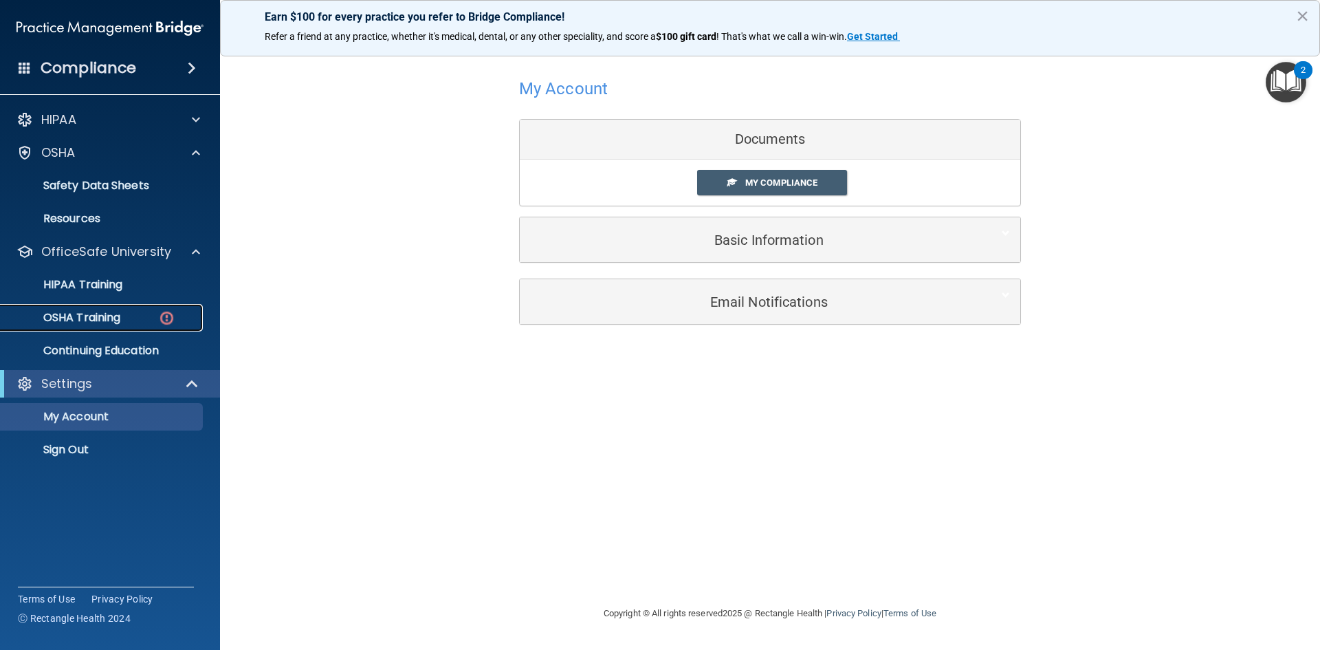
click at [149, 318] on div "OSHA Training" at bounding box center [103, 318] width 188 height 14
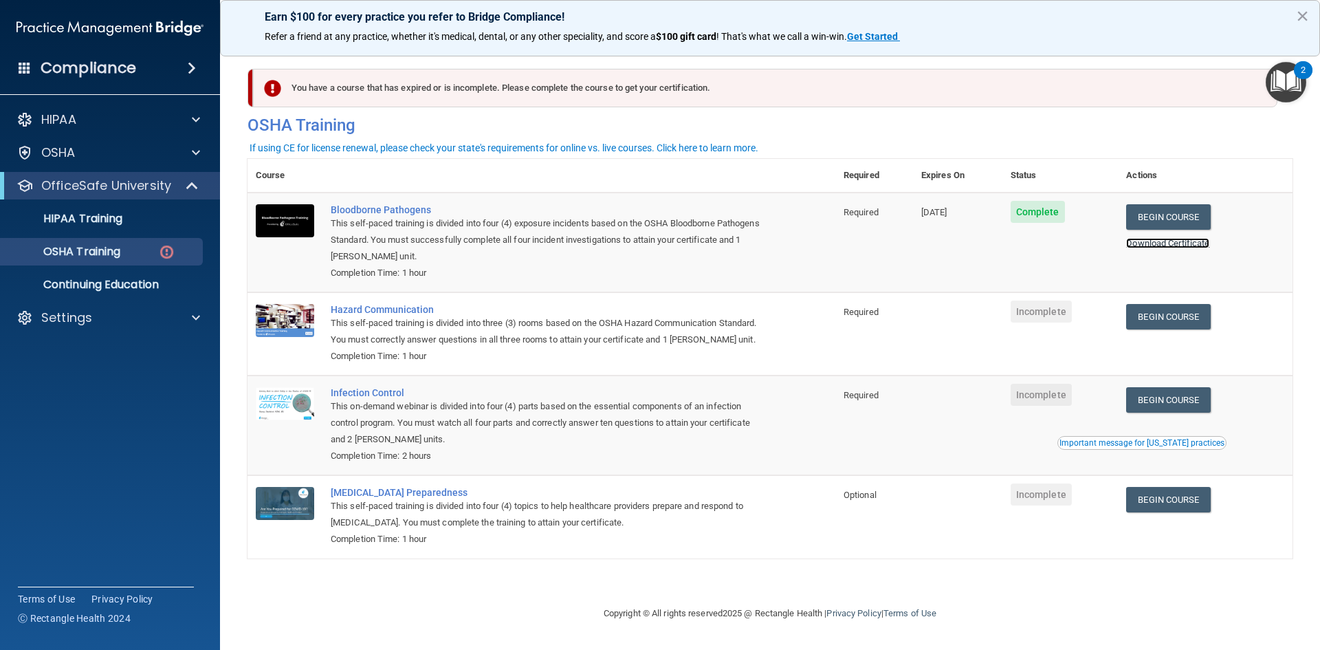
click at [1178, 243] on link "Download Certificate" at bounding box center [1167, 243] width 83 height 10
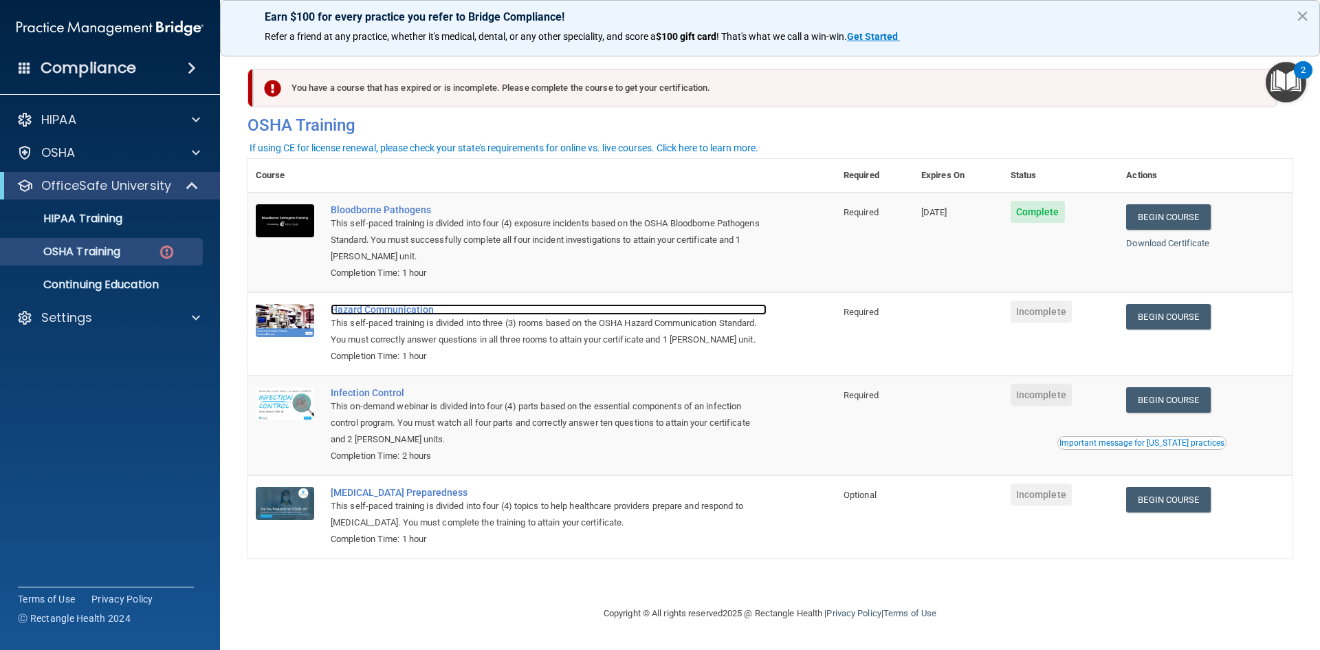
click at [385, 307] on div "Hazard Communication" at bounding box center [549, 309] width 436 height 11
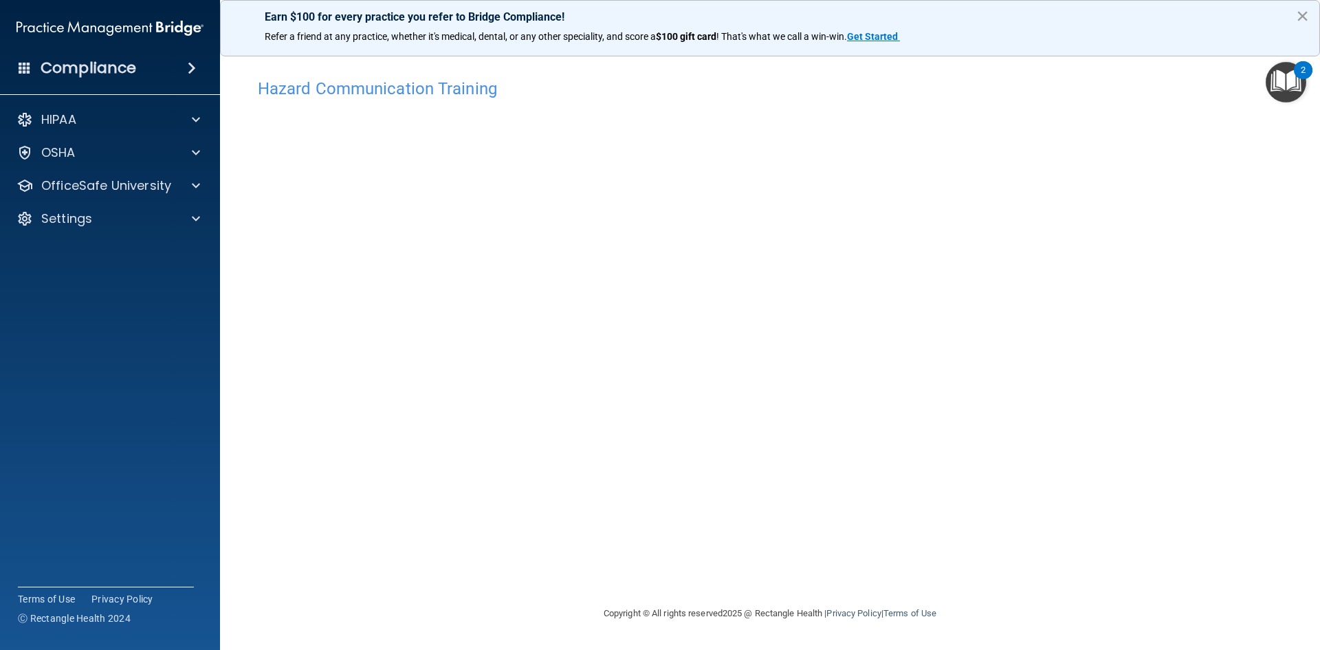
click at [1302, 8] on button "×" at bounding box center [1302, 16] width 13 height 22
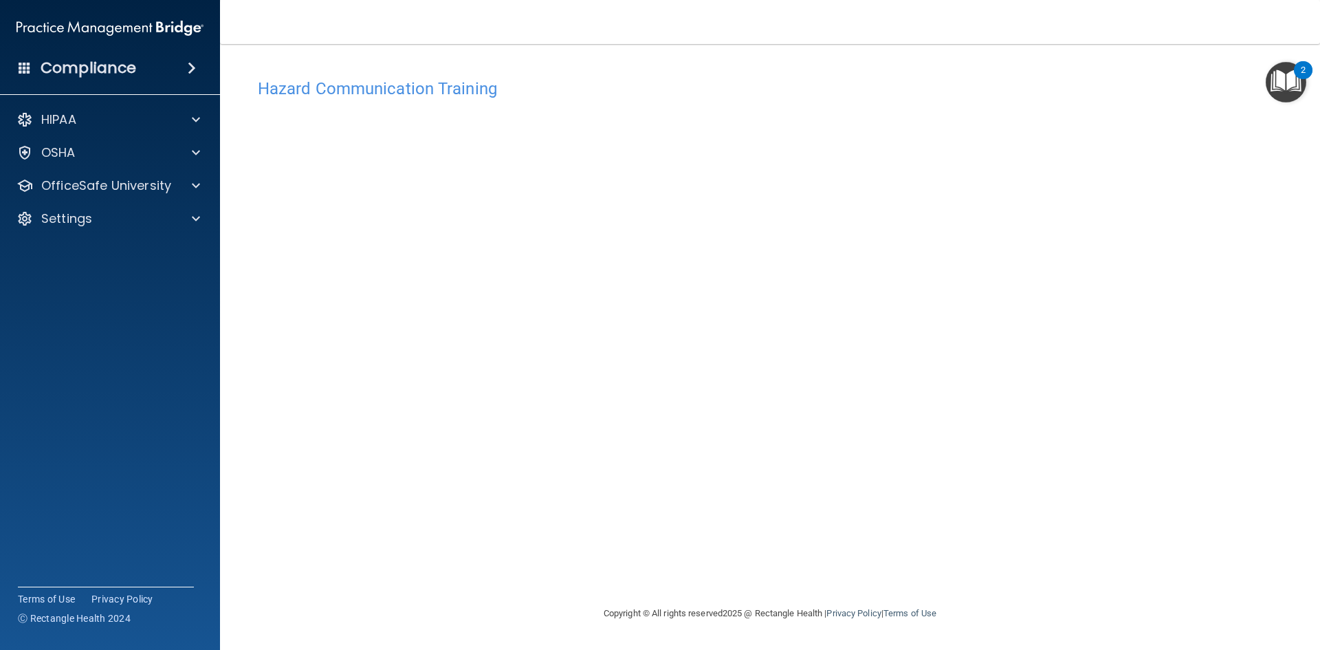
click at [123, 70] on h4 "Compliance" at bounding box center [89, 67] width 96 height 19
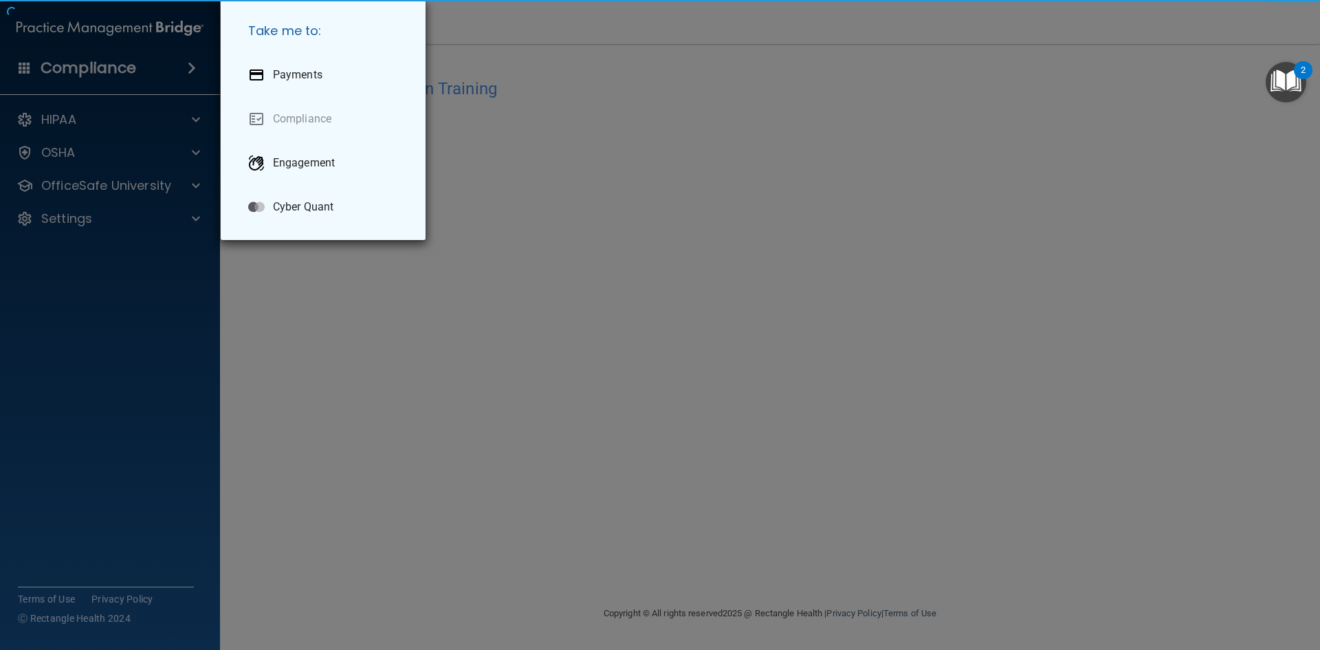
click at [132, 65] on div "Take me to: Payments Compliance Engagement Cyber Quant" at bounding box center [660, 325] width 1320 height 650
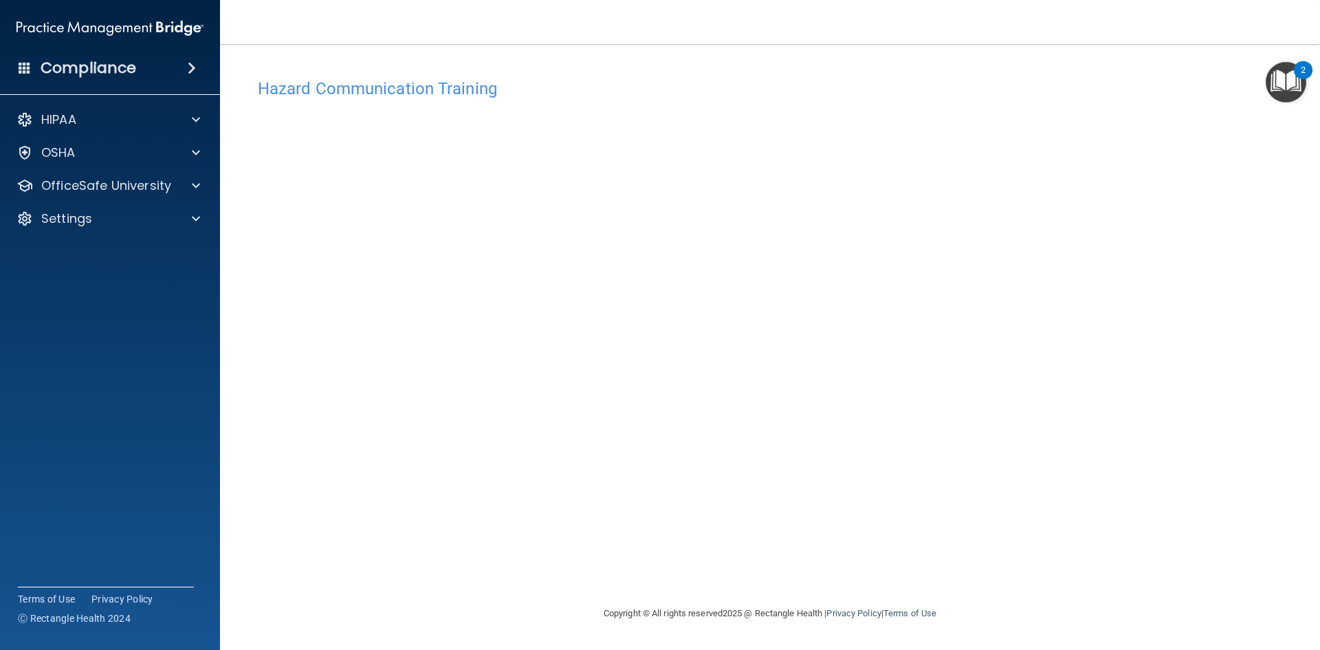
click at [190, 68] on span at bounding box center [192, 68] width 8 height 17
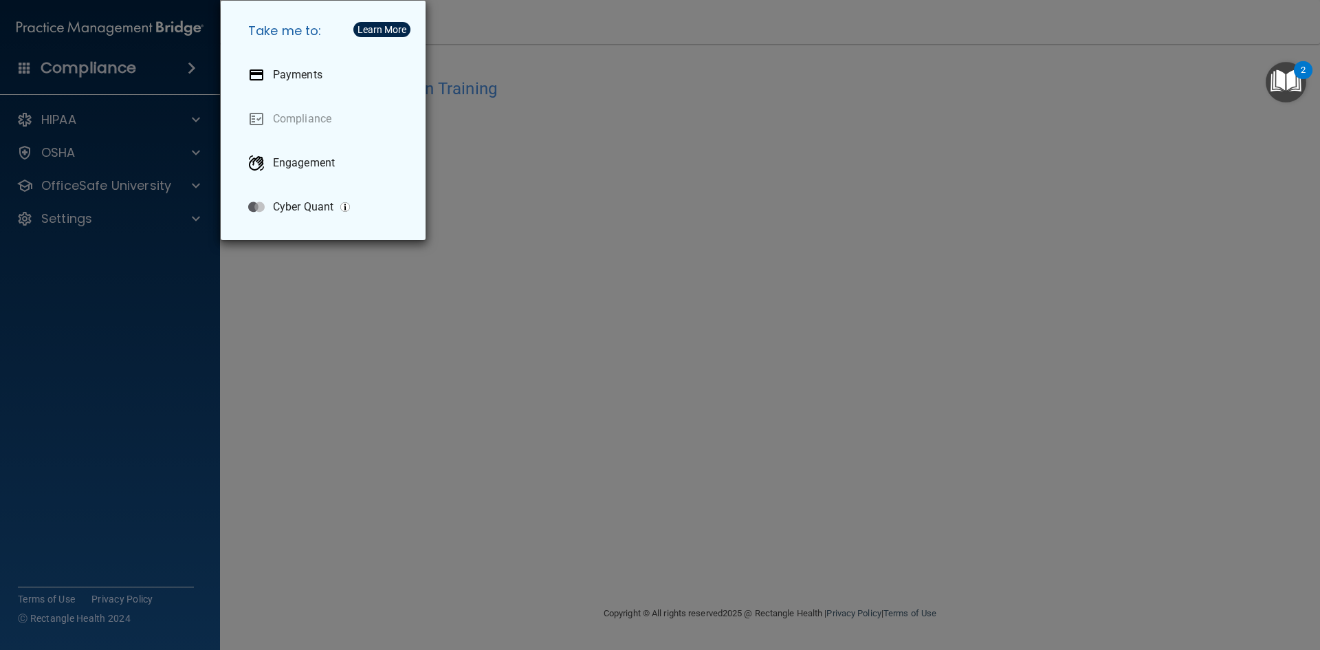
click at [1214, 259] on div "Take me to: Payments Compliance Engagement Cyber Quant" at bounding box center [660, 325] width 1320 height 650
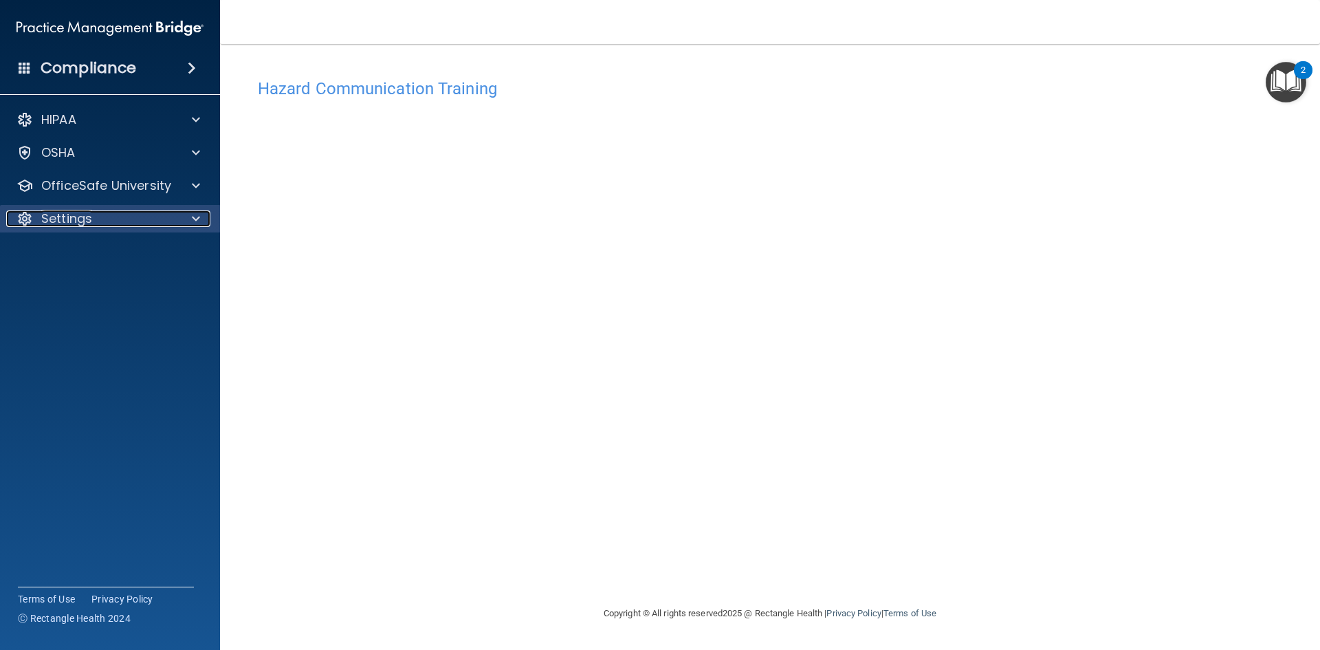
click at [188, 219] on div at bounding box center [194, 218] width 34 height 17
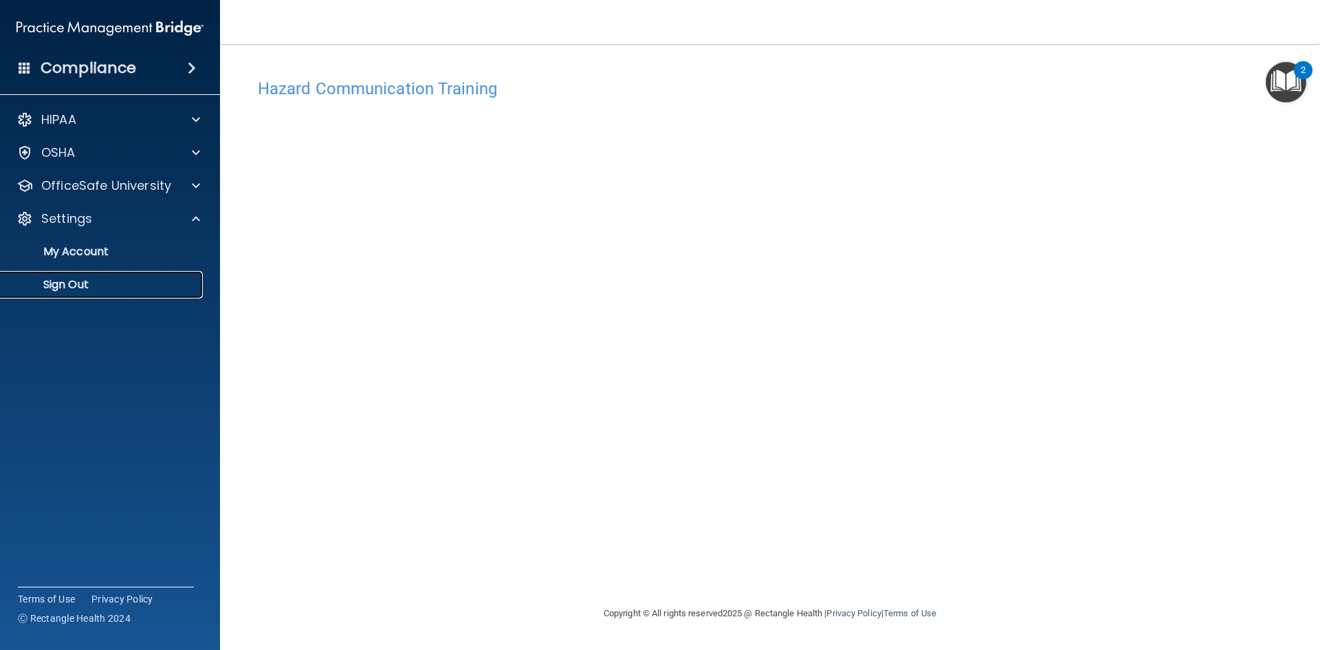
click at [80, 288] on p "Sign Out" at bounding box center [103, 285] width 188 height 14
